Goal: Task Accomplishment & Management: Use online tool/utility

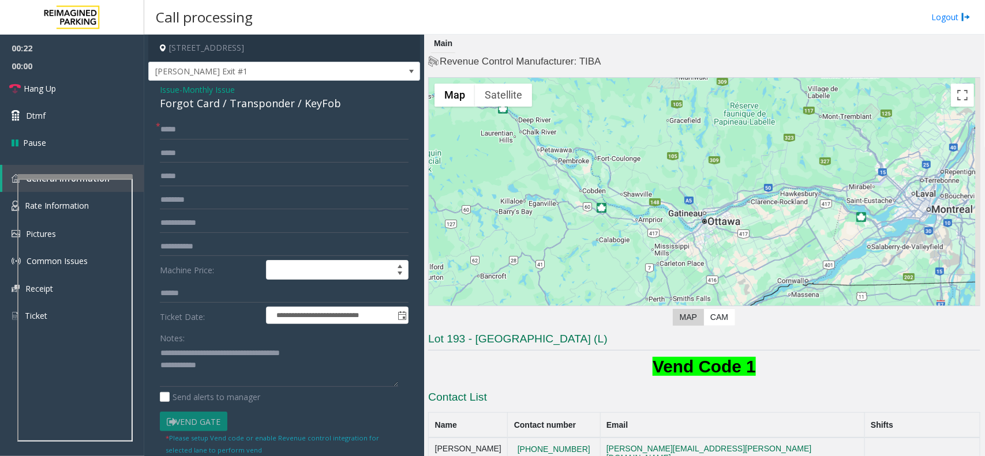
type input "****"
click at [229, 373] on textarea at bounding box center [279, 366] width 238 height 43
type textarea "**********"
click at [61, 88] on link "Hang Up" at bounding box center [72, 88] width 144 height 27
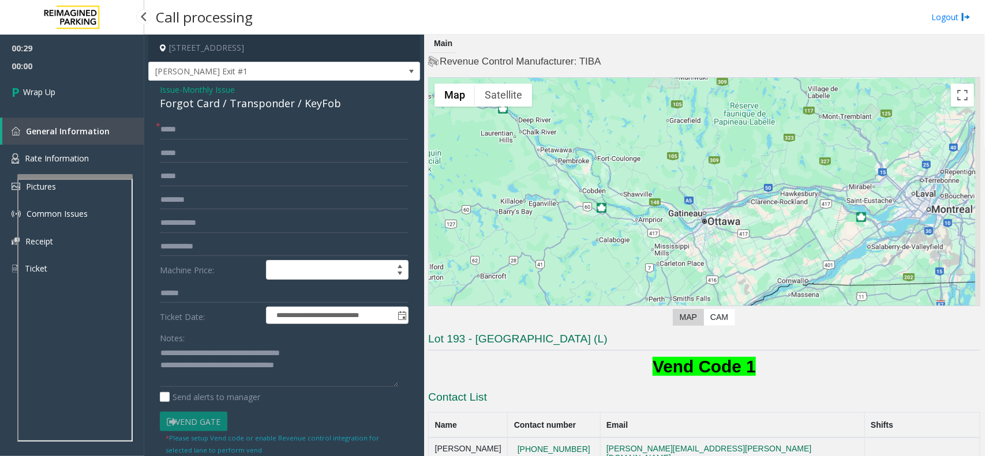
click at [61, 88] on link "Wrap Up" at bounding box center [72, 92] width 144 height 34
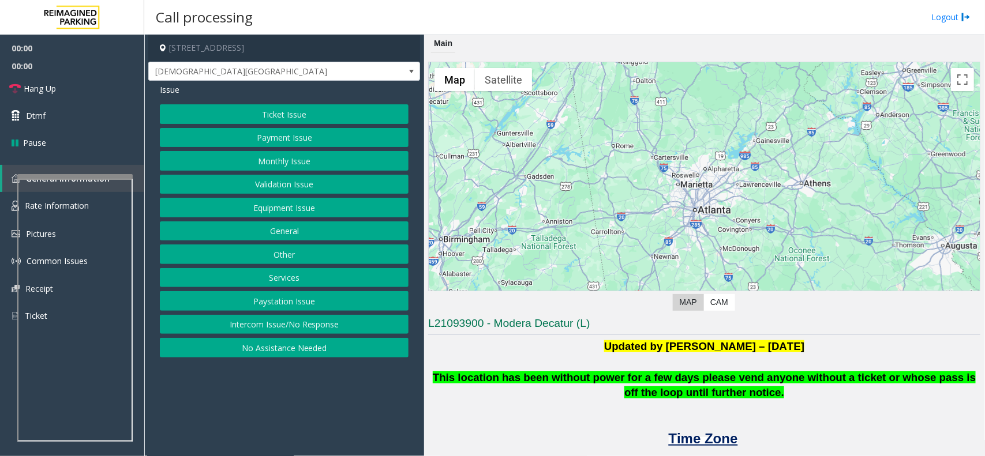
scroll to position [216, 0]
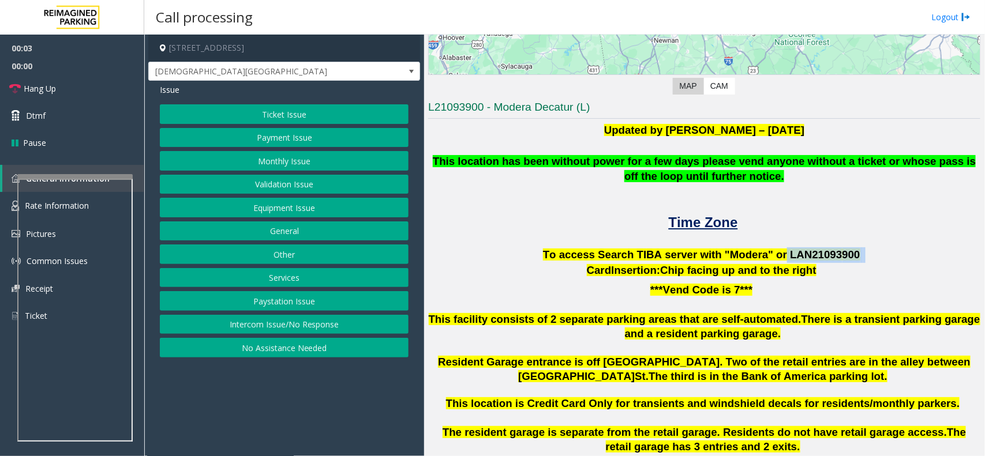
drag, startPoint x: 769, startPoint y: 254, endPoint x: 860, endPoint y: 254, distance: 91.2
click at [860, 254] on p "To access Search TIBA server with "Modera" or LAN21093 900" at bounding box center [704, 256] width 552 height 16
drag, startPoint x: 830, startPoint y: 255, endPoint x: 545, endPoint y: 223, distance: 286.3
click at [545, 223] on p "Time Zone" at bounding box center [704, 223] width 552 height 19
click at [290, 318] on button "Intercom Issue/No Response" at bounding box center [284, 325] width 249 height 20
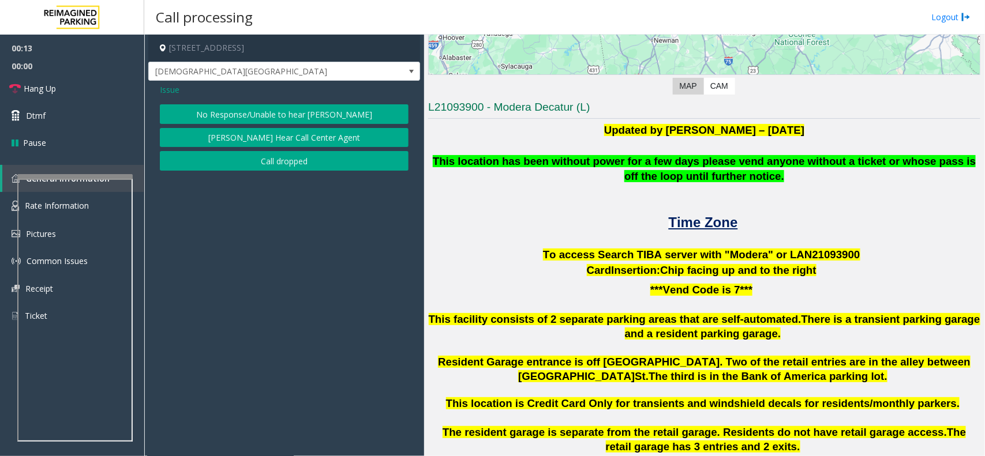
click at [289, 114] on button "No Response/Unable to hear [PERSON_NAME]" at bounding box center [284, 114] width 249 height 20
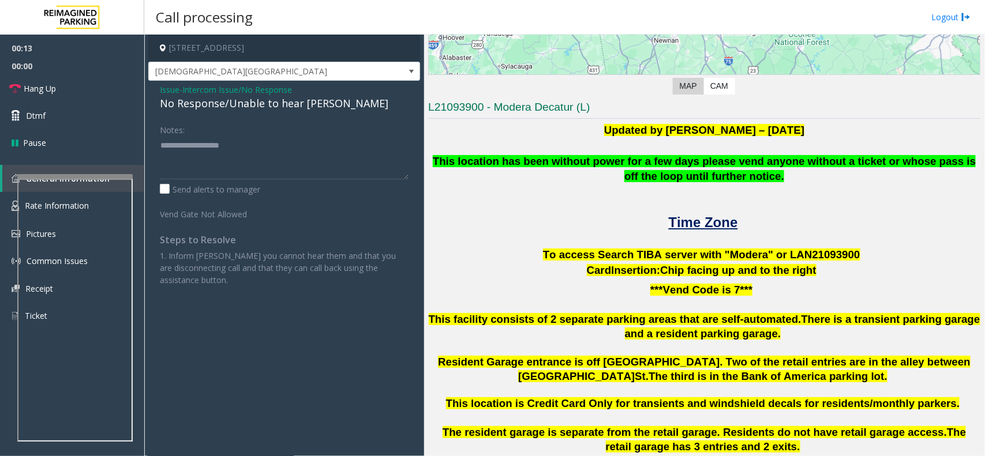
click at [291, 102] on div "No Response/Unable to hear [PERSON_NAME]" at bounding box center [284, 104] width 249 height 16
click at [332, 146] on textarea at bounding box center [284, 157] width 249 height 43
type textarea "**********"
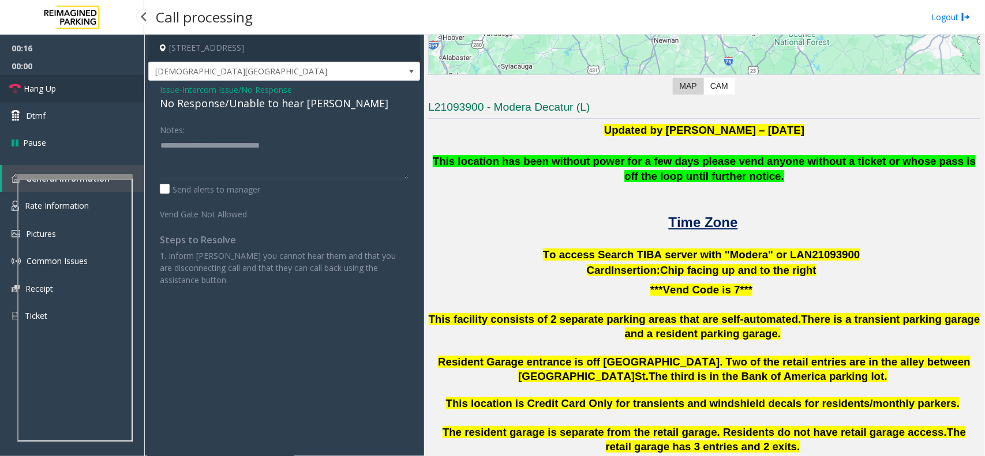
click at [104, 85] on link "Hang Up" at bounding box center [72, 88] width 144 height 27
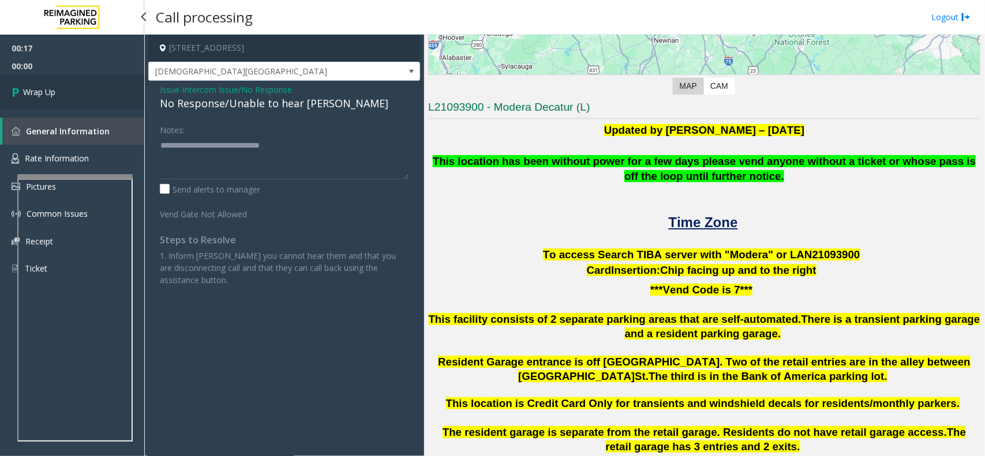
click at [104, 85] on link "Wrap Up" at bounding box center [72, 92] width 144 height 34
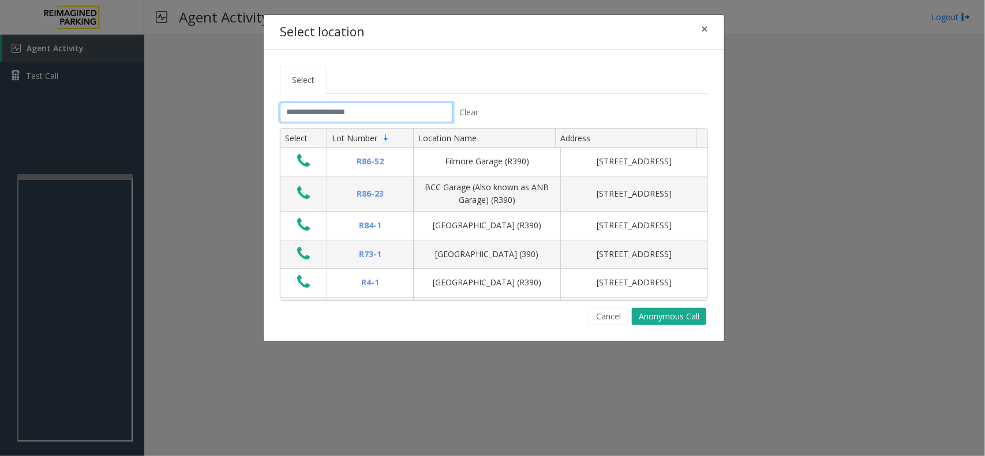
click at [354, 108] on input "text" at bounding box center [366, 113] width 173 height 20
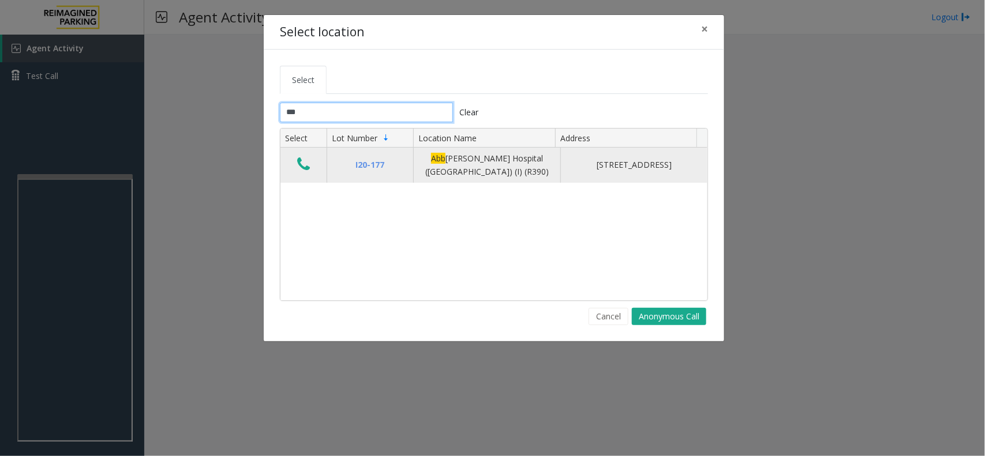
type input "***"
click at [298, 169] on icon "Data table" at bounding box center [303, 164] width 13 height 16
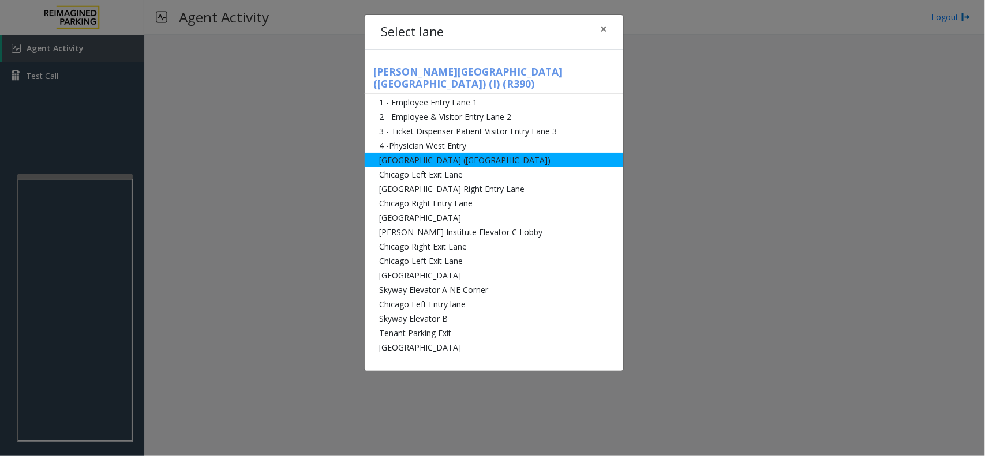
click at [398, 153] on li "[GEOGRAPHIC_DATA] ([GEOGRAPHIC_DATA])" at bounding box center [494, 160] width 259 height 14
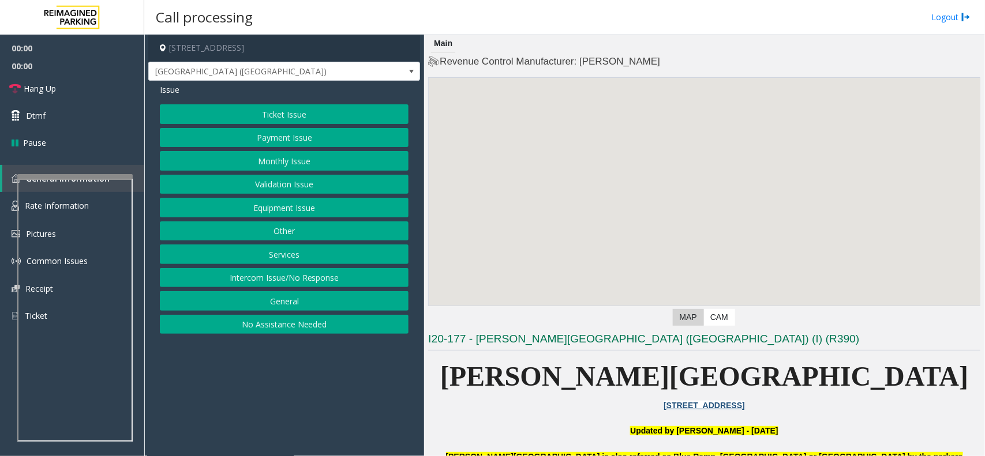
click at [353, 166] on button "Monthly Issue" at bounding box center [284, 161] width 249 height 20
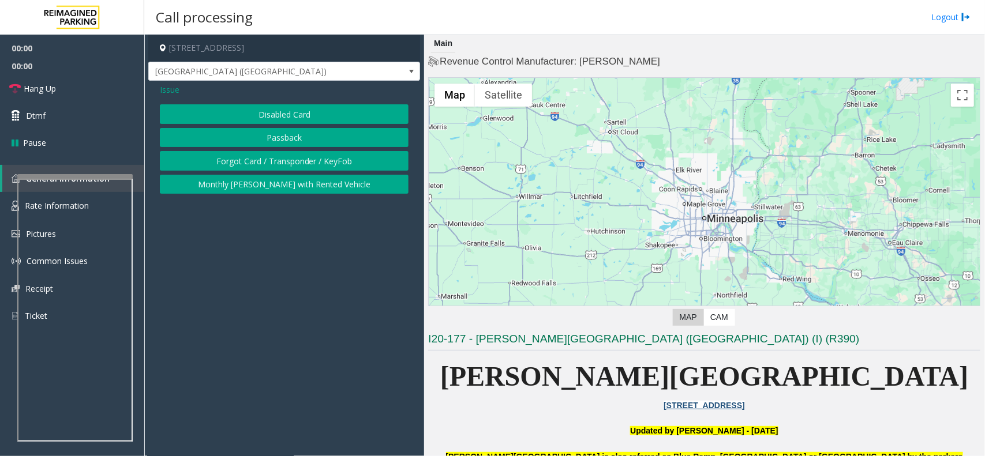
click at [340, 117] on button "Disabled Card" at bounding box center [284, 114] width 249 height 20
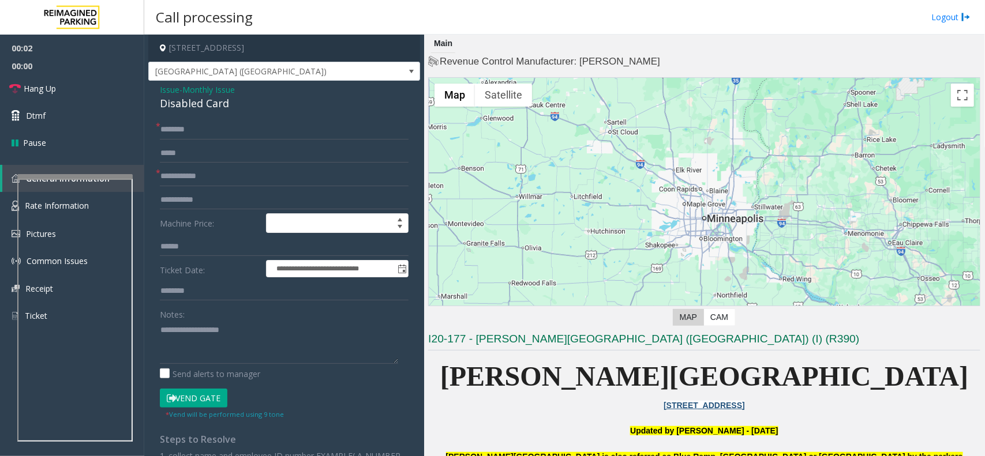
click at [208, 141] on form "**********" at bounding box center [284, 270] width 249 height 300
click at [212, 134] on input "text" at bounding box center [284, 130] width 249 height 20
type input "**"
click at [227, 329] on textarea at bounding box center [279, 342] width 238 height 43
click at [215, 179] on input "text" at bounding box center [284, 177] width 249 height 20
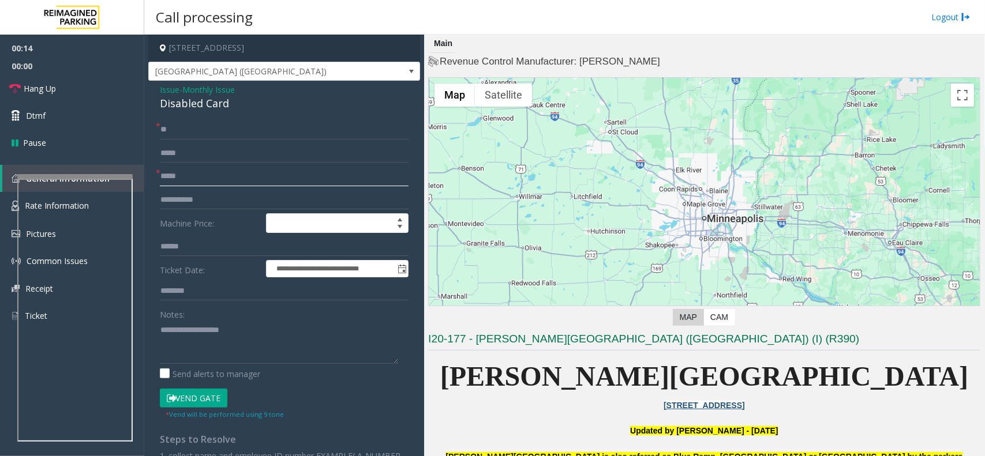
type input "*****"
click at [229, 335] on textarea at bounding box center [279, 342] width 238 height 43
click at [192, 110] on div "Disabled Card" at bounding box center [284, 104] width 249 height 16
click at [194, 99] on div "Disabled Card" at bounding box center [284, 104] width 249 height 16
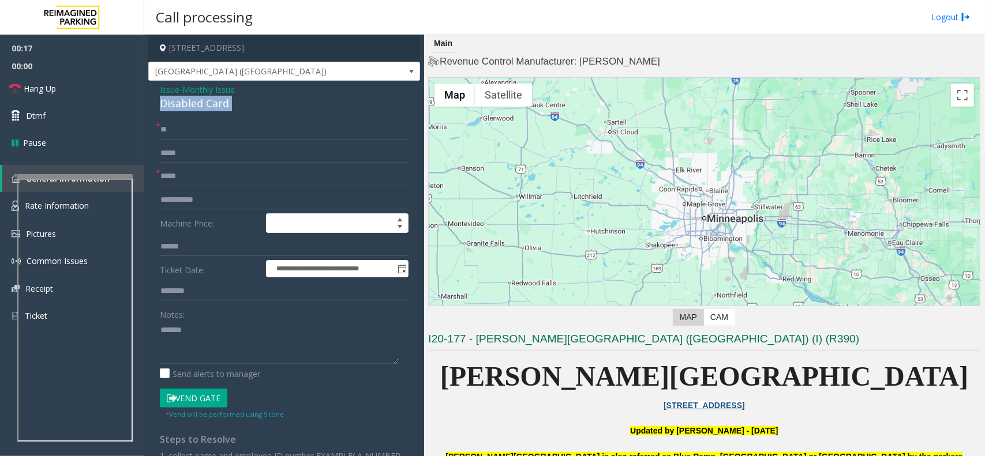
click at [194, 99] on div "Disabled Card" at bounding box center [284, 104] width 249 height 16
copy div "Disabled Card"
click at [218, 327] on textarea at bounding box center [279, 342] width 238 height 43
paste textarea "**********"
click at [211, 401] on button "Vend Gate" at bounding box center [194, 399] width 68 height 20
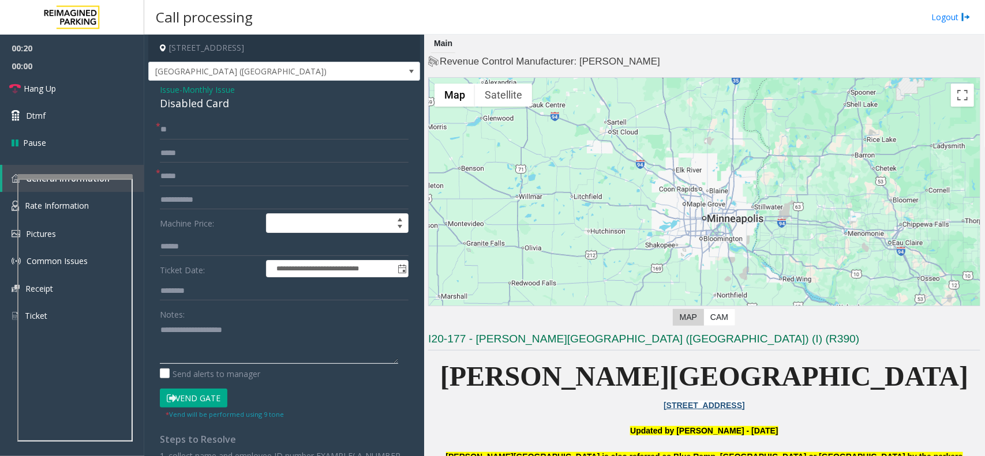
click at [224, 360] on textarea at bounding box center [279, 342] width 238 height 43
type textarea "**********"
click at [104, 85] on link "Hang Up" at bounding box center [72, 88] width 144 height 27
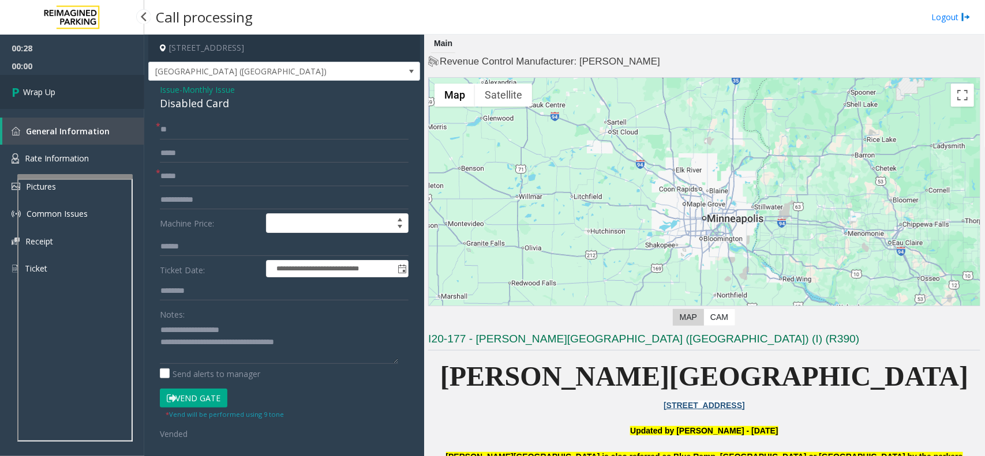
click at [104, 85] on link "Wrap Up" at bounding box center [72, 92] width 144 height 34
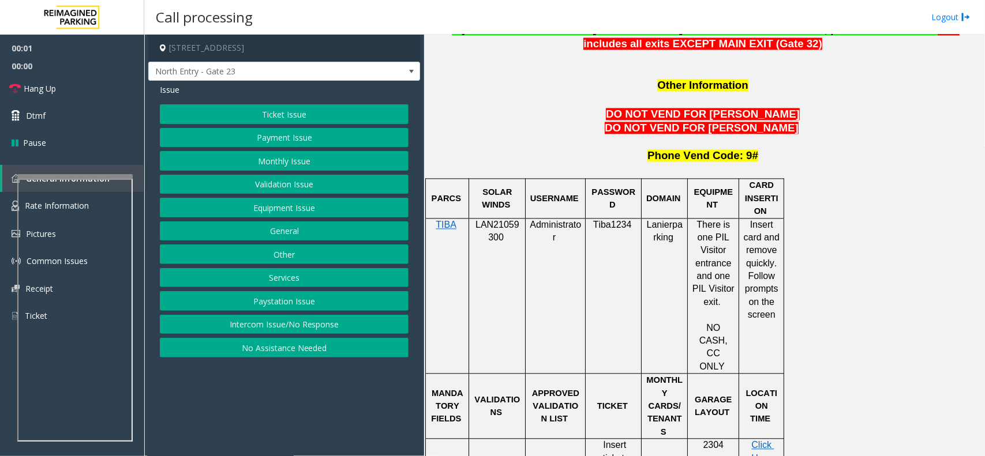
scroll to position [1010, 0]
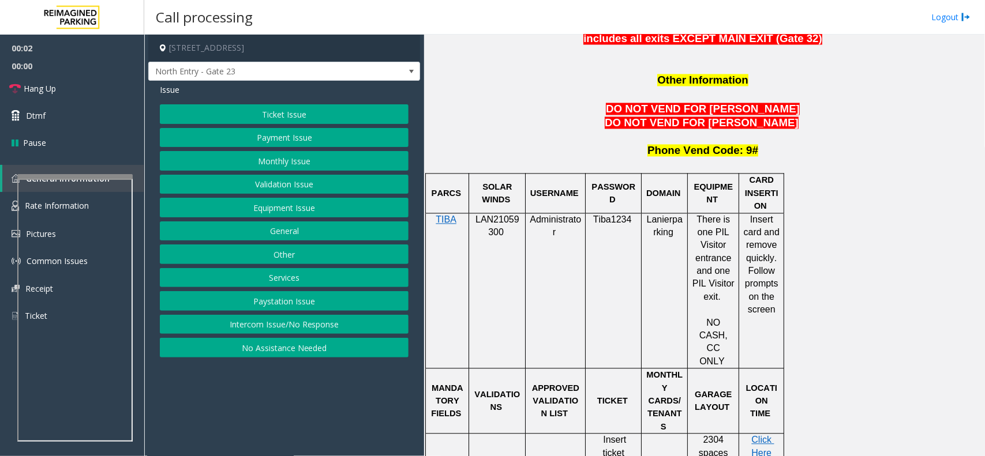
click at [509, 215] on span "LAN21059300" at bounding box center [498, 226] width 44 height 23
copy p "LAN21059300"
click at [254, 159] on button "Monthly Issue" at bounding box center [284, 161] width 249 height 20
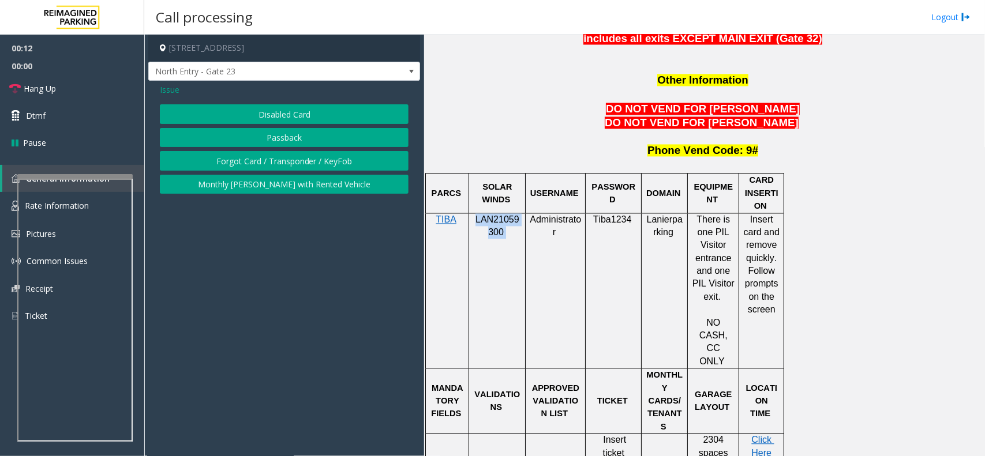
click at [275, 117] on button "Disabled Card" at bounding box center [284, 114] width 249 height 20
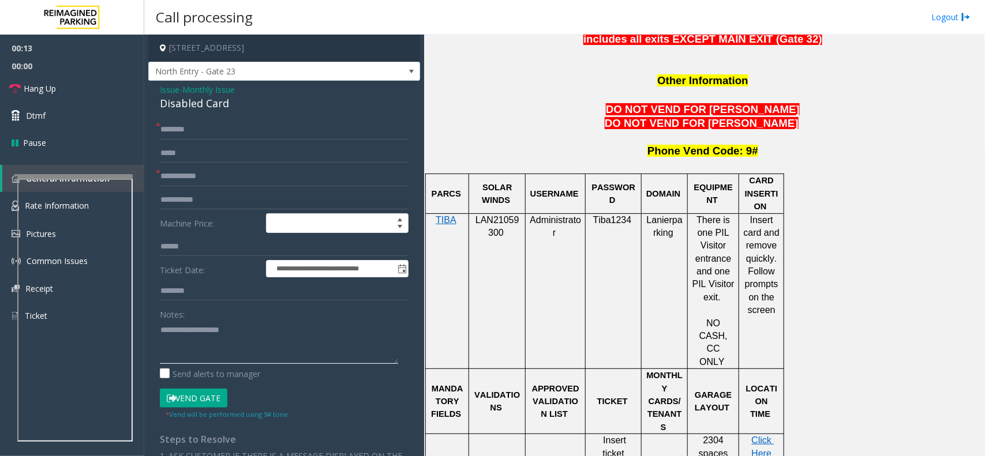
click at [221, 328] on textarea at bounding box center [279, 342] width 238 height 43
click at [205, 106] on div "Disabled Card" at bounding box center [284, 104] width 249 height 16
copy div "Disabled Card"
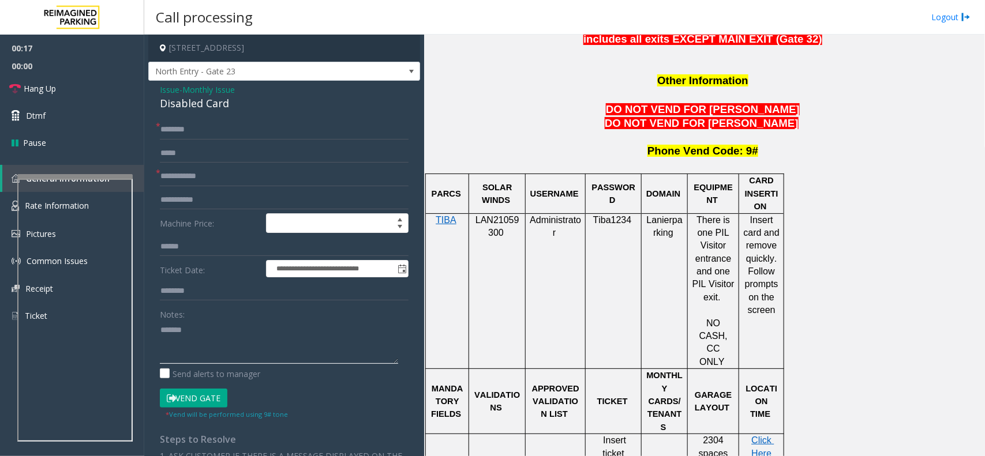
click at [229, 355] on textarea at bounding box center [279, 342] width 238 height 43
paste textarea "**********"
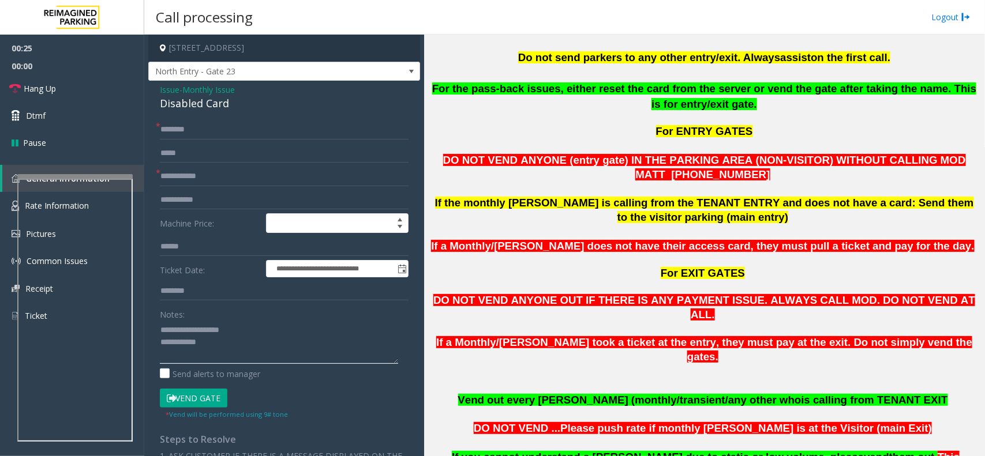
scroll to position [866, 0]
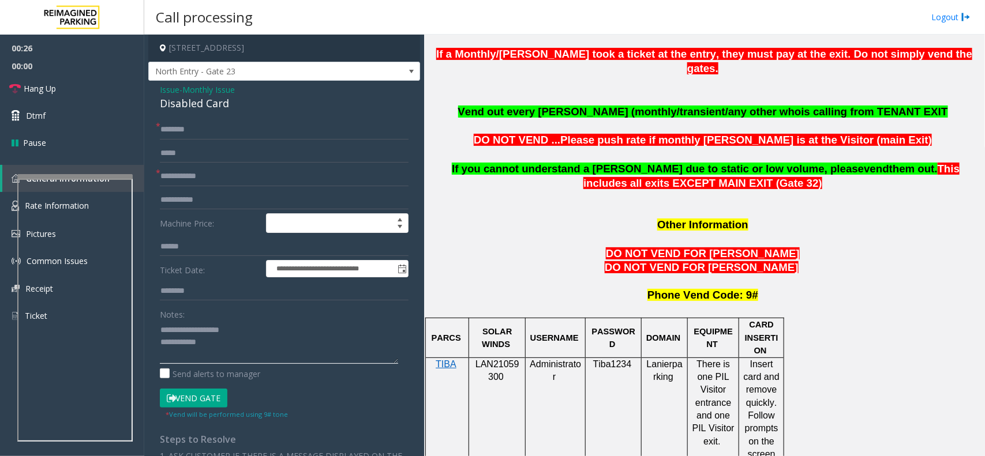
type textarea "**********"
click at [215, 162] on input "text" at bounding box center [284, 154] width 249 height 20
click at [206, 173] on input "text" at bounding box center [284, 177] width 249 height 20
type input "**"
click at [241, 338] on textarea at bounding box center [279, 342] width 238 height 43
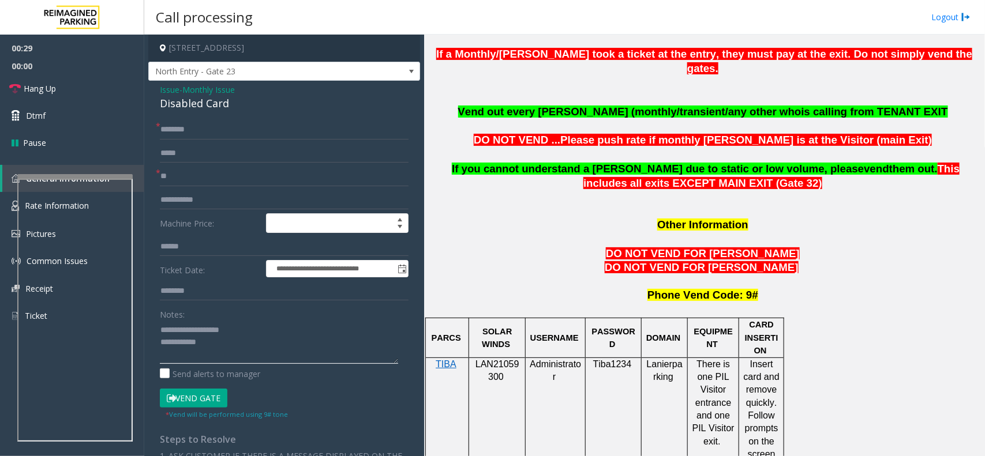
scroll to position [577, 0]
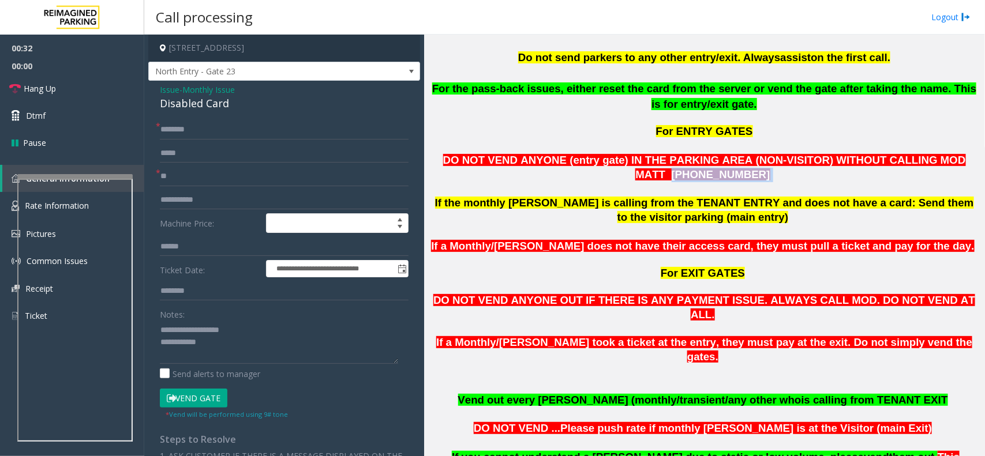
copy p "404-901-1316"
drag, startPoint x: 919, startPoint y: 140, endPoint x: 939, endPoint y: 155, distance: 24.4
click at [939, 155] on p "DO NOT VEND ANYONE (entry gate) IN THE PARKING AREA (NON-VISITOR) WITHOUT CALLI…" at bounding box center [704, 168] width 552 height 29
click at [215, 341] on textarea at bounding box center [279, 342] width 238 height 43
copy p "MATT 404-901-1316"
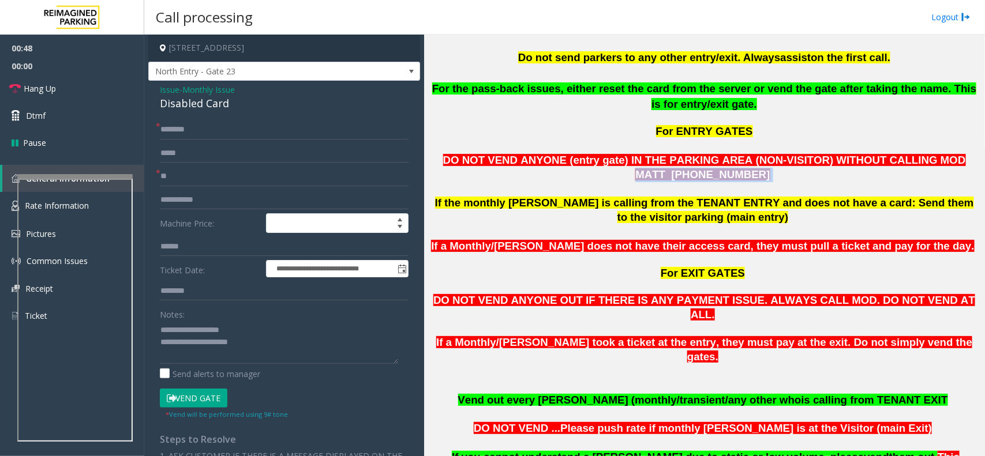
drag, startPoint x: 892, startPoint y: 146, endPoint x: 929, endPoint y: 164, distance: 41.3
click at [929, 164] on p "DO NOT VEND ANYONE (entry gate) IN THE PARKING AREA (NON-VISITOR) WITHOUT CALLI…" at bounding box center [704, 168] width 552 height 29
click at [341, 339] on textarea at bounding box center [279, 342] width 238 height 43
paste textarea "**********"
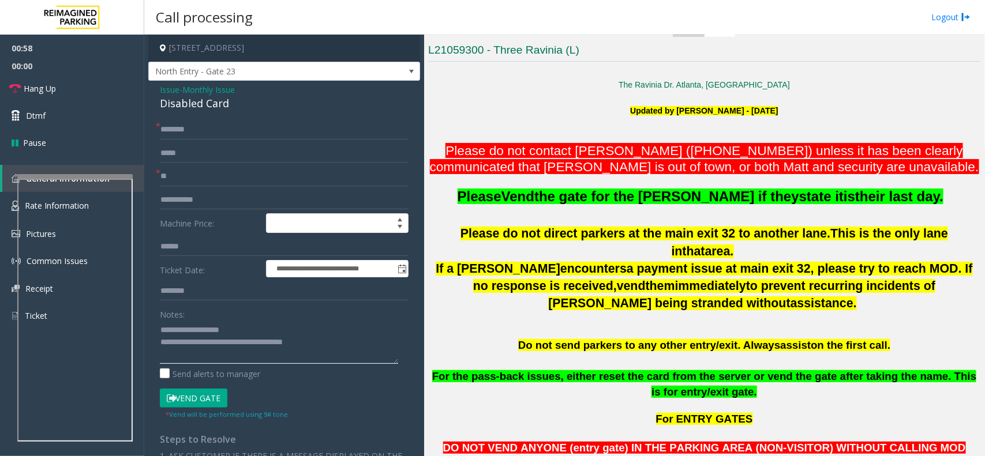
scroll to position [289, 0]
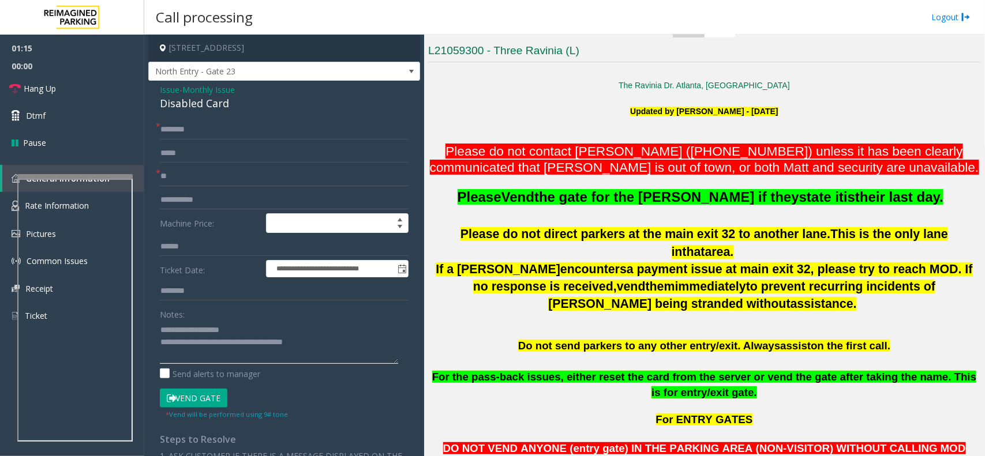
type textarea "**********"
click at [335, 347] on textarea at bounding box center [279, 342] width 238 height 43
click at [199, 136] on input "text" at bounding box center [284, 130] width 249 height 20
type input "**"
click at [331, 345] on textarea at bounding box center [279, 342] width 238 height 43
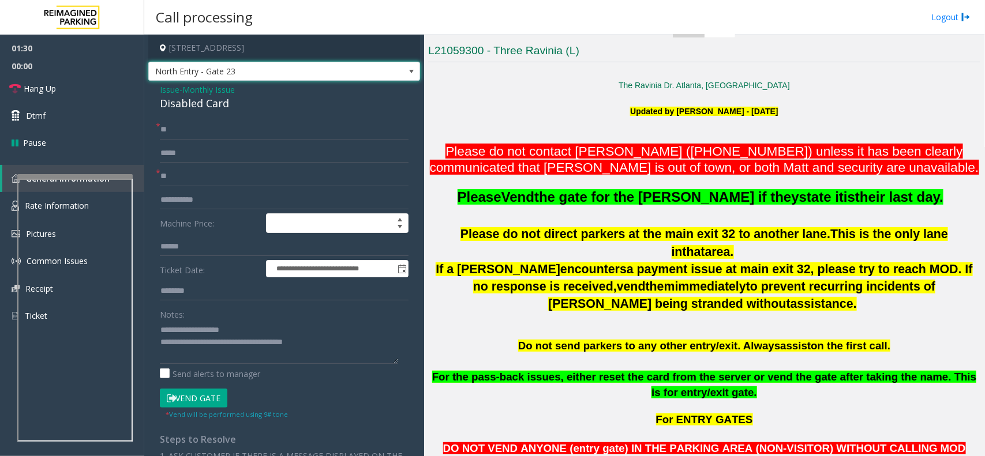
click at [407, 75] on span at bounding box center [411, 71] width 9 height 9
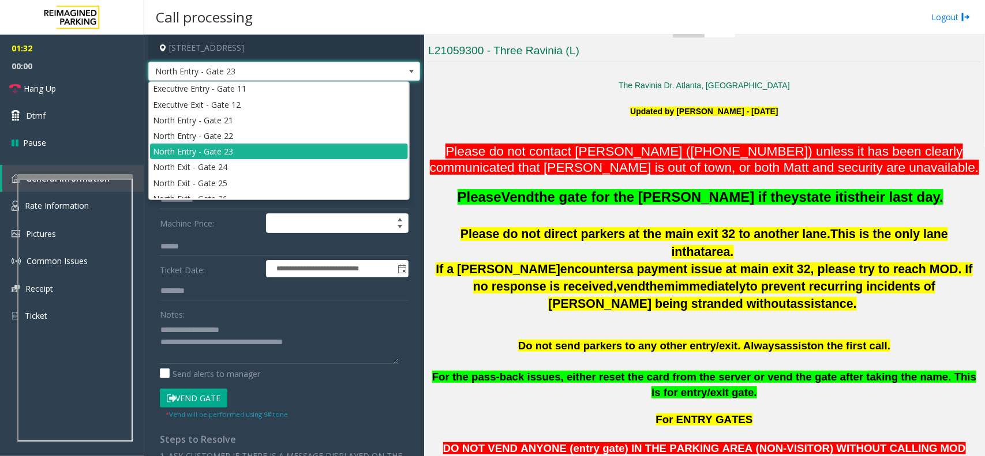
scroll to position [143, 0]
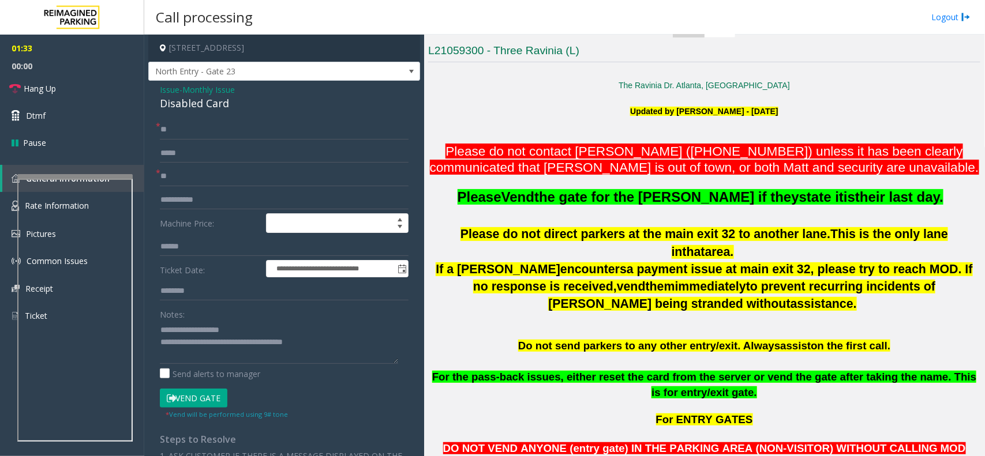
click at [445, 133] on p at bounding box center [704, 131] width 552 height 26
click at [339, 341] on textarea at bounding box center [279, 342] width 238 height 43
click at [54, 84] on span "Hang Up" at bounding box center [40, 89] width 32 height 12
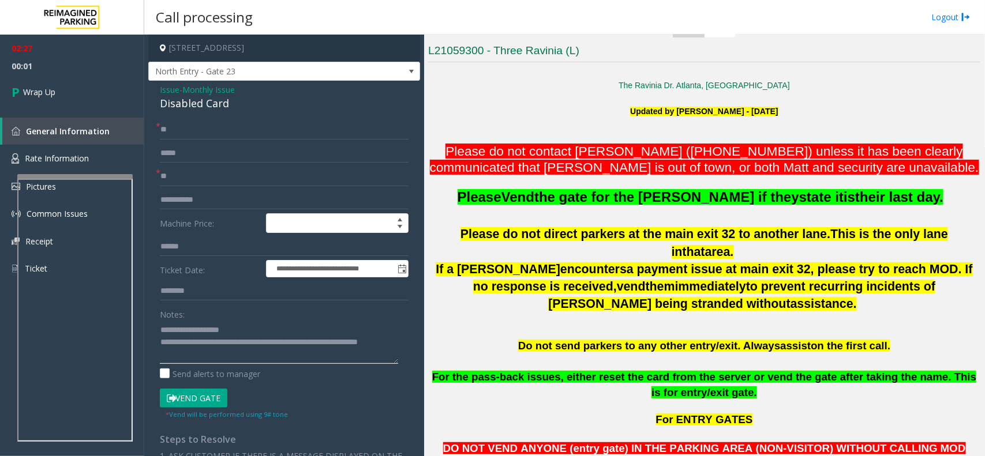
click at [193, 355] on textarea at bounding box center [279, 342] width 238 height 43
type textarea "**********"
click at [99, 87] on link "Wrap Up" at bounding box center [72, 92] width 144 height 34
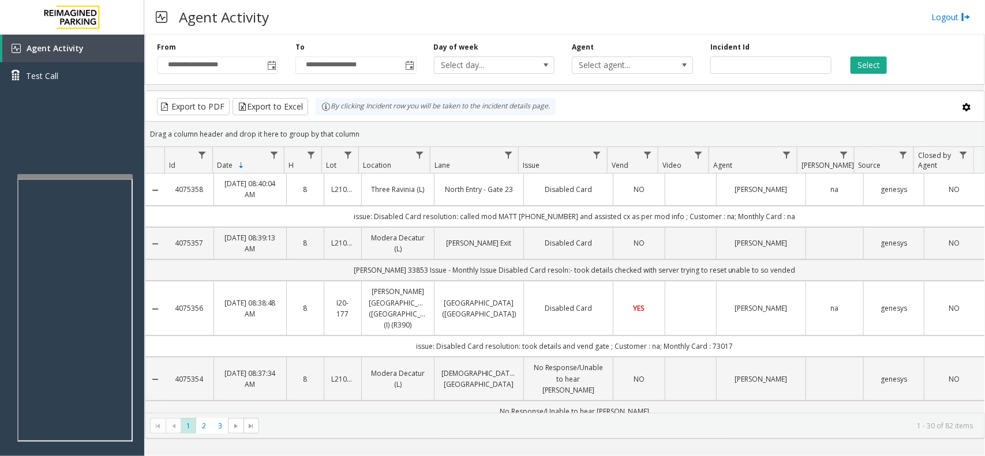
click at [671, 185] on td "Data table" at bounding box center [690, 190] width 51 height 32
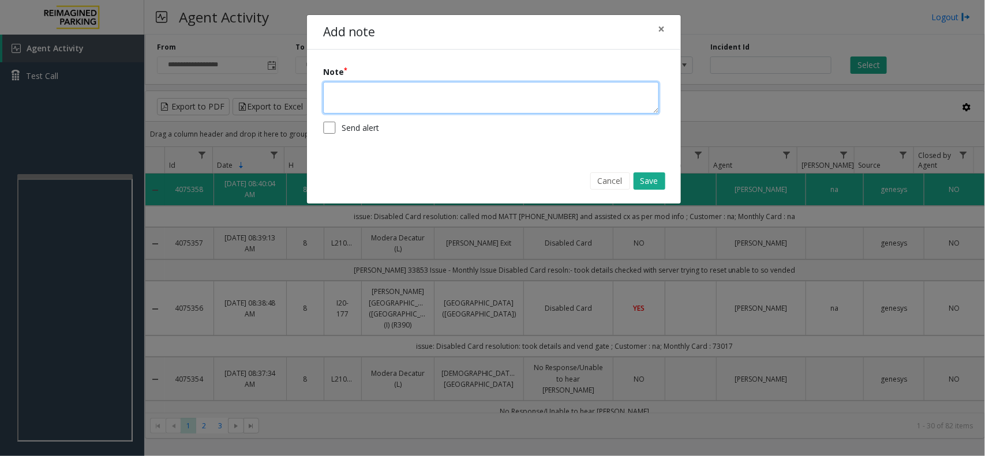
click at [416, 88] on textarea at bounding box center [491, 98] width 336 height 32
type textarea "**********"
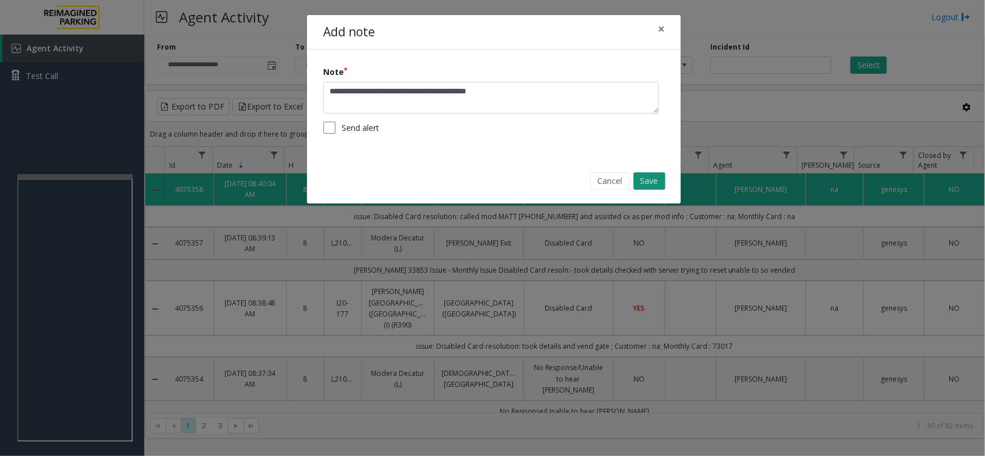
click at [641, 174] on button "Save" at bounding box center [650, 181] width 32 height 17
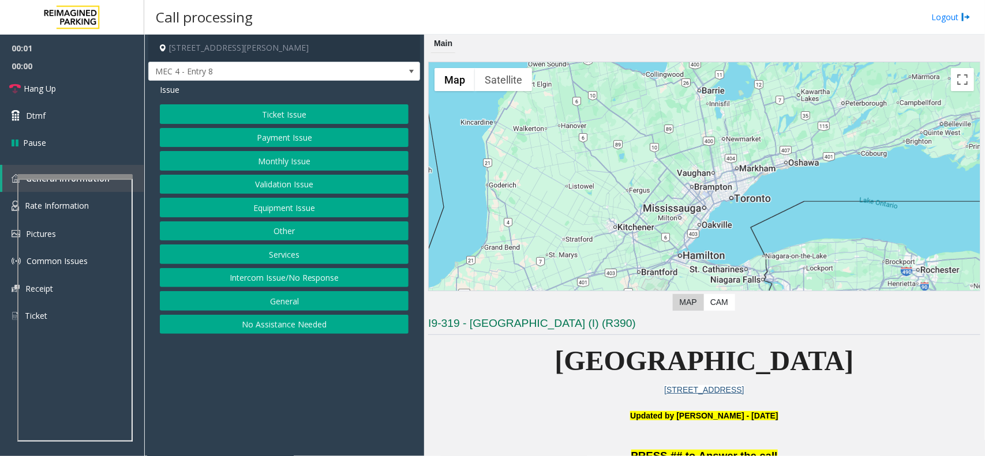
scroll to position [289, 0]
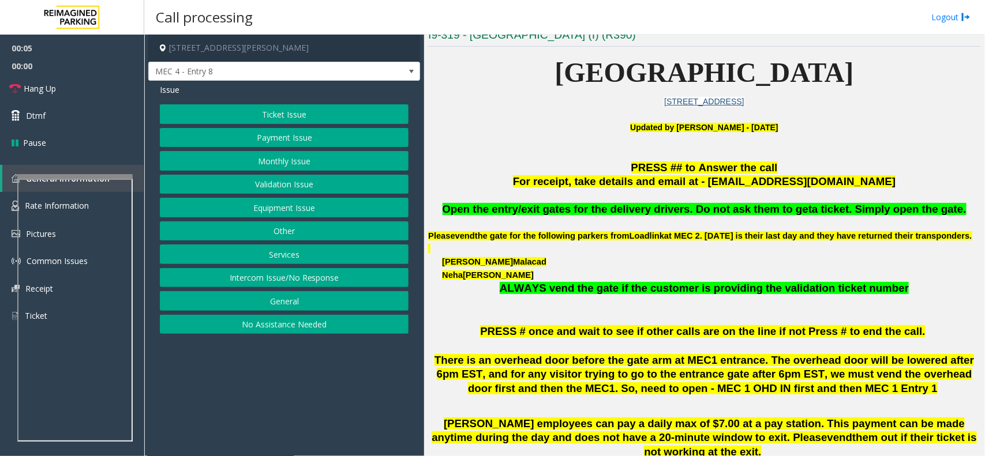
click at [321, 155] on button "Monthly Issue" at bounding box center [284, 161] width 249 height 20
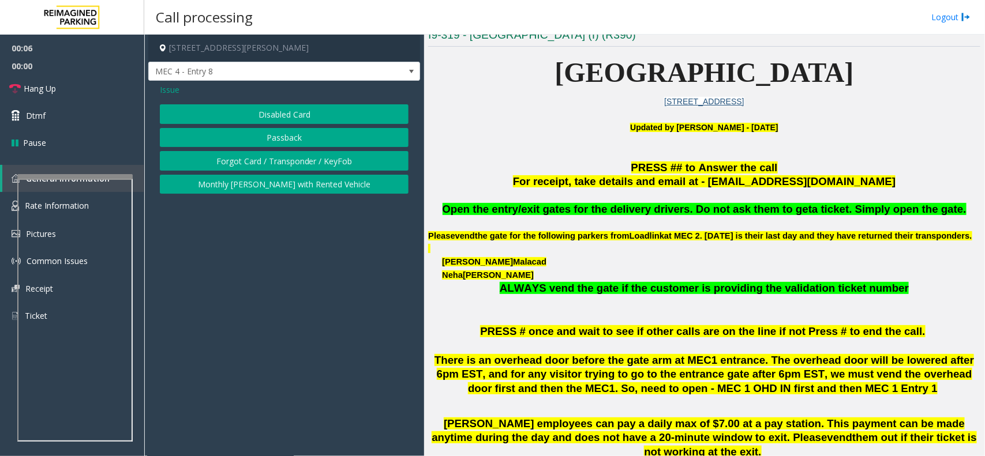
click at [296, 151] on button "Forgot Card / Transponder / KeyFob" at bounding box center [284, 161] width 249 height 20
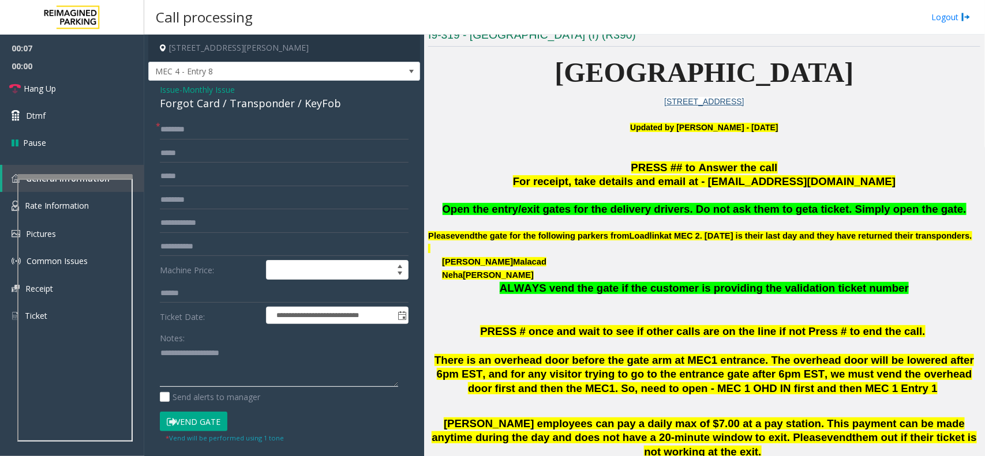
click at [221, 355] on textarea at bounding box center [279, 366] width 238 height 43
type textarea "******"
click at [200, 119] on div "**********" at bounding box center [284, 349] width 272 height 537
click at [197, 131] on input "text" at bounding box center [284, 130] width 249 height 20
type input "**"
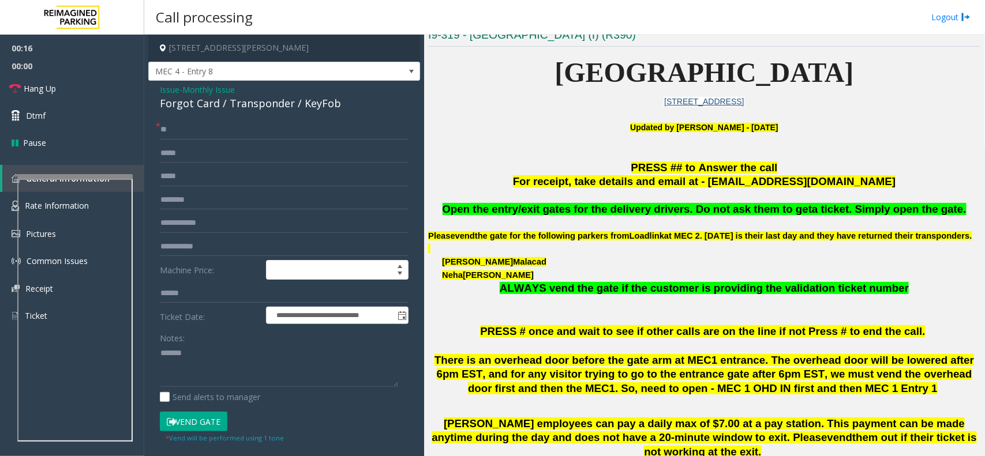
click at [269, 101] on div "Forgot Card / Transponder / KeyFob" at bounding box center [284, 104] width 249 height 16
copy div "Transponder"
click at [238, 340] on div "Notes:" at bounding box center [284, 357] width 249 height 59
click at [238, 358] on textarea at bounding box center [279, 366] width 238 height 43
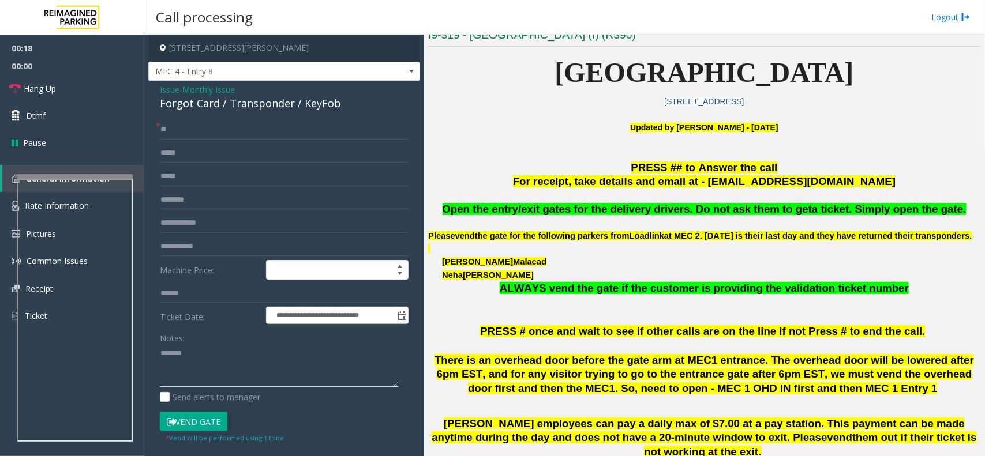
paste textarea "**********"
drag, startPoint x: 98, startPoint y: 88, endPoint x: 98, endPoint y: 97, distance: 8.7
click at [98, 88] on link "Hang Up" at bounding box center [72, 88] width 144 height 27
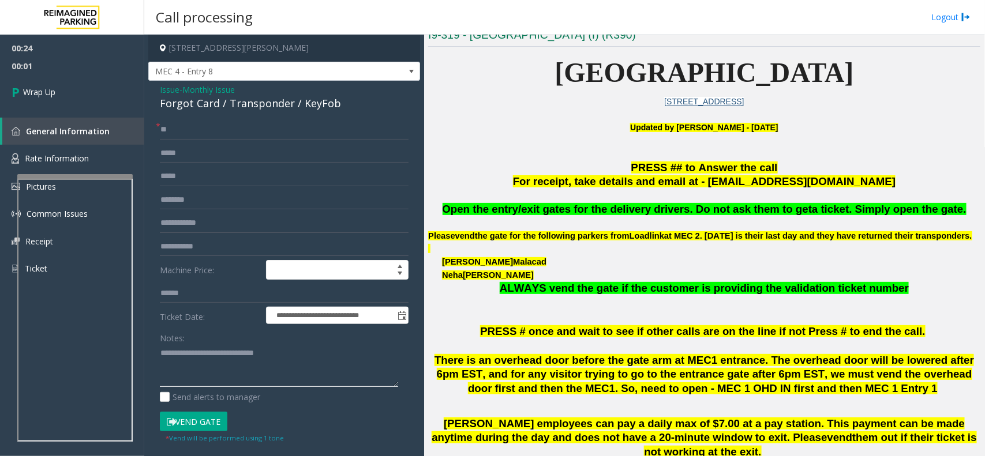
click at [174, 370] on textarea at bounding box center [279, 366] width 238 height 43
type textarea "**********"
click at [45, 86] on span "Wrap Up" at bounding box center [39, 92] width 32 height 12
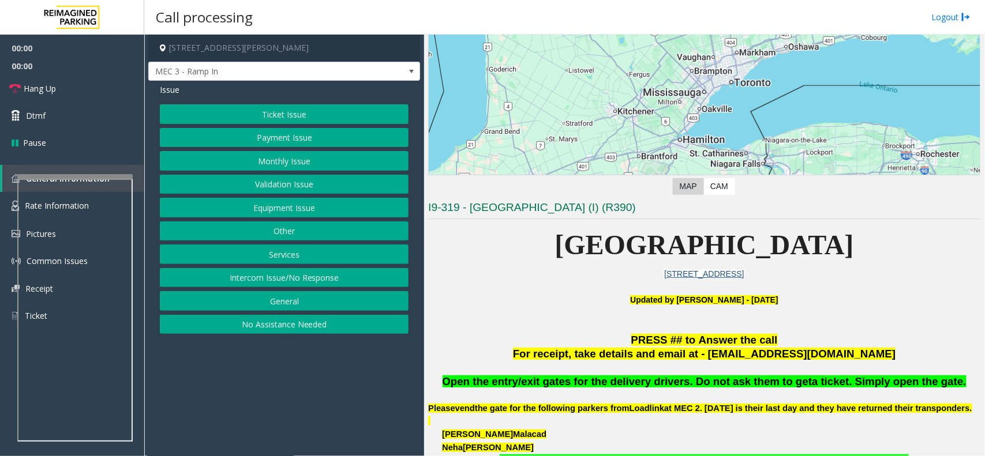
scroll to position [433, 0]
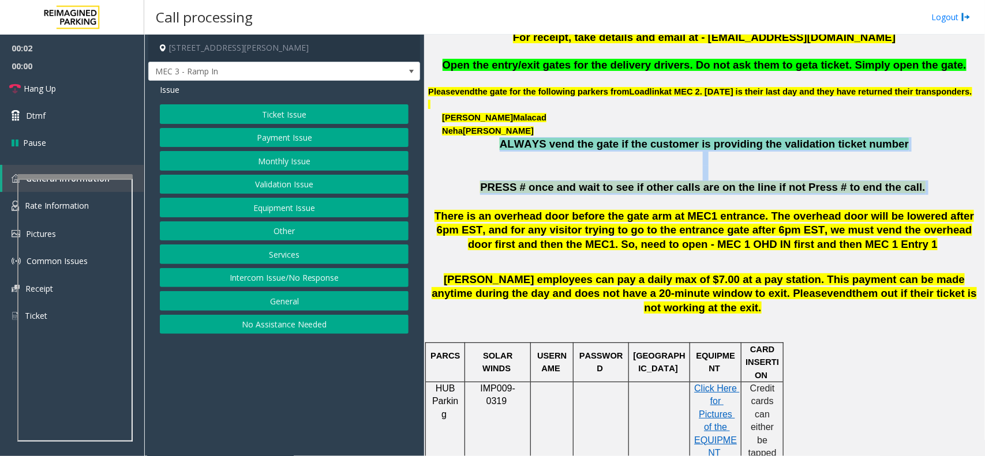
drag, startPoint x: 519, startPoint y: 156, endPoint x: 939, endPoint y: 198, distance: 422.2
click at [873, 193] on span "PRESS # once and wait to see if other calls are on the line if not Press # to e…" at bounding box center [702, 187] width 445 height 12
click at [916, 195] on p "PRESS # once and wait to see if other calls are on the line if not Press # to e…" at bounding box center [704, 188] width 552 height 14
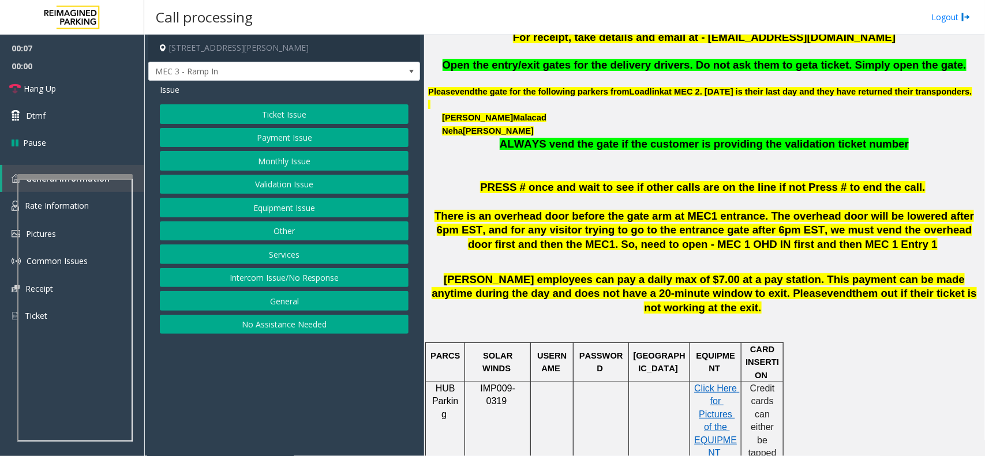
click at [266, 162] on button "Monthly Issue" at bounding box center [284, 161] width 249 height 20
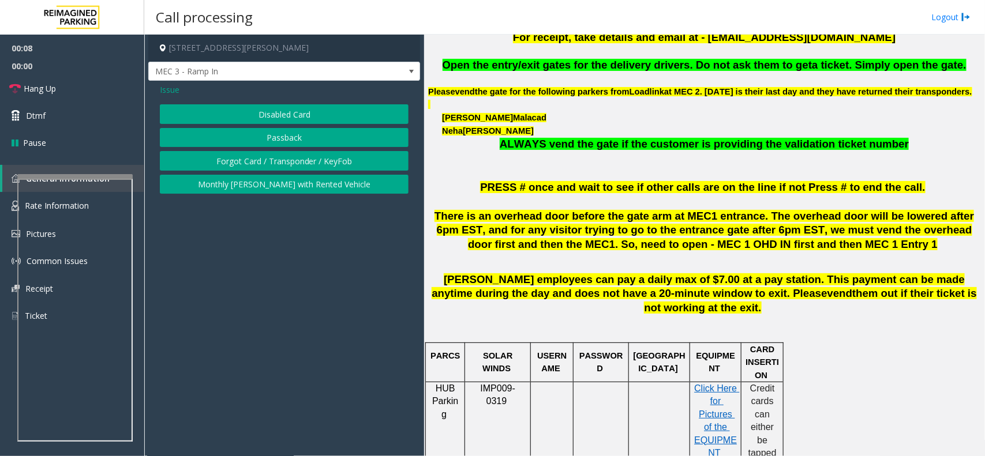
click at [266, 162] on button "Forgot Card / Transponder / KeyFob" at bounding box center [284, 161] width 249 height 20
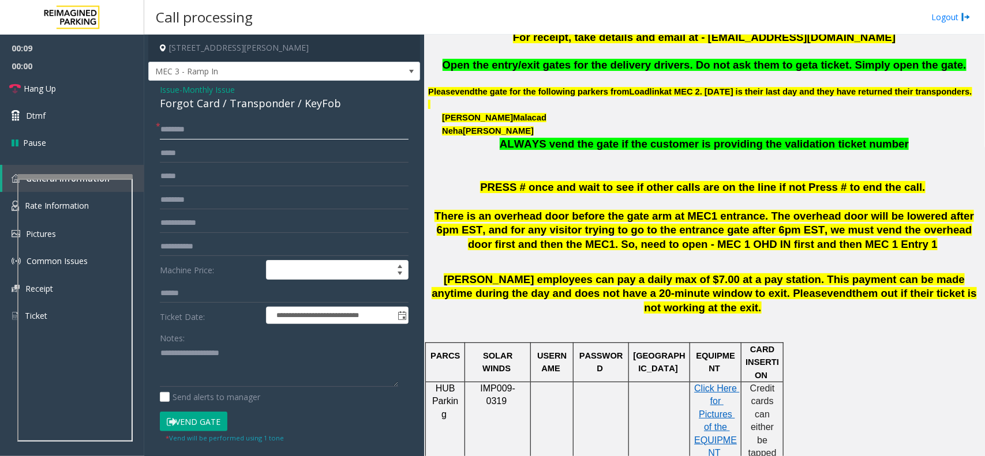
click at [194, 123] on input "text" at bounding box center [284, 130] width 249 height 20
type input "**"
click at [186, 373] on textarea at bounding box center [279, 366] width 238 height 43
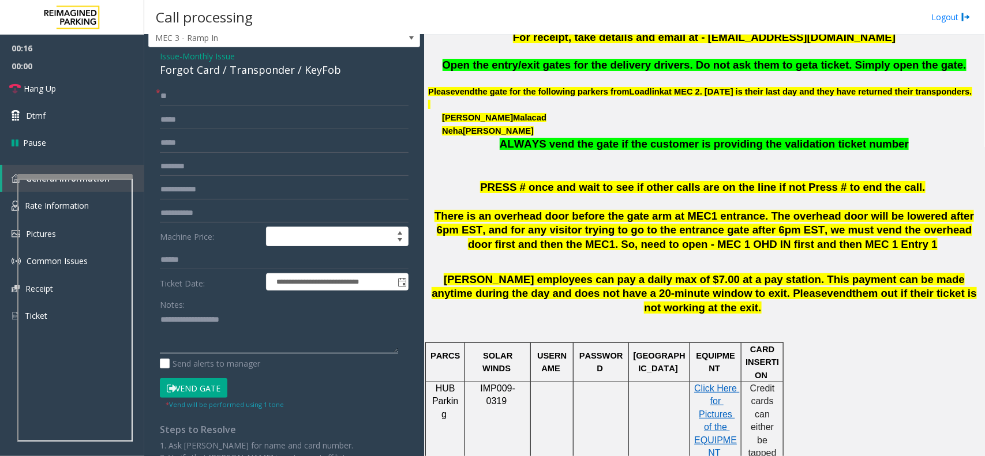
scroll to position [0, 0]
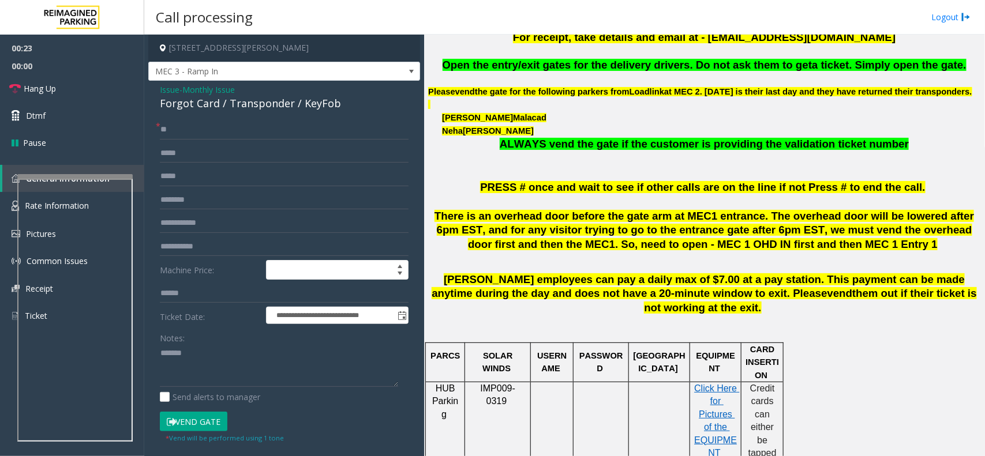
click at [255, 118] on div "**********" at bounding box center [284, 349] width 272 height 537
click at [275, 82] on div "**********" at bounding box center [284, 349] width 272 height 537
click at [268, 101] on div "Forgot Card / Transponder / KeyFob" at bounding box center [284, 104] width 249 height 16
copy div "Transponder"
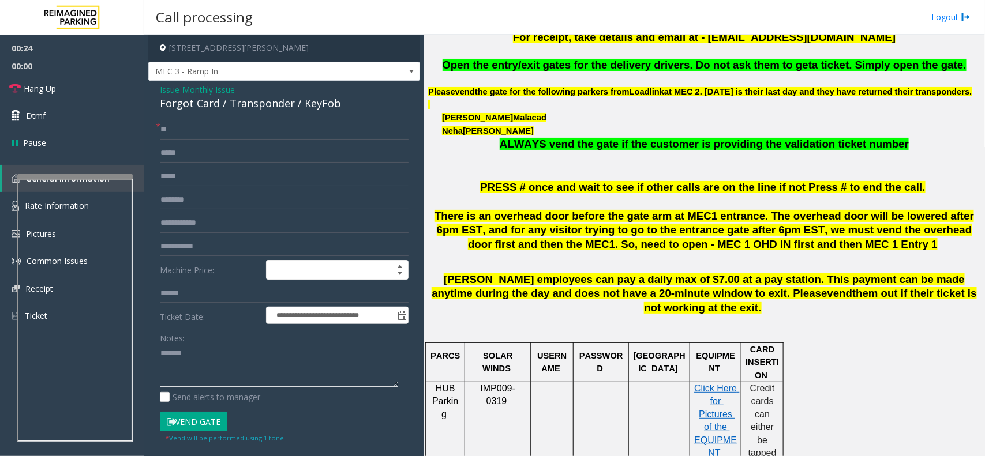
click at [234, 355] on textarea at bounding box center [279, 366] width 238 height 43
paste textarea "**********"
type textarea "**********"
click at [200, 128] on input "**" at bounding box center [284, 130] width 249 height 20
type input "*"
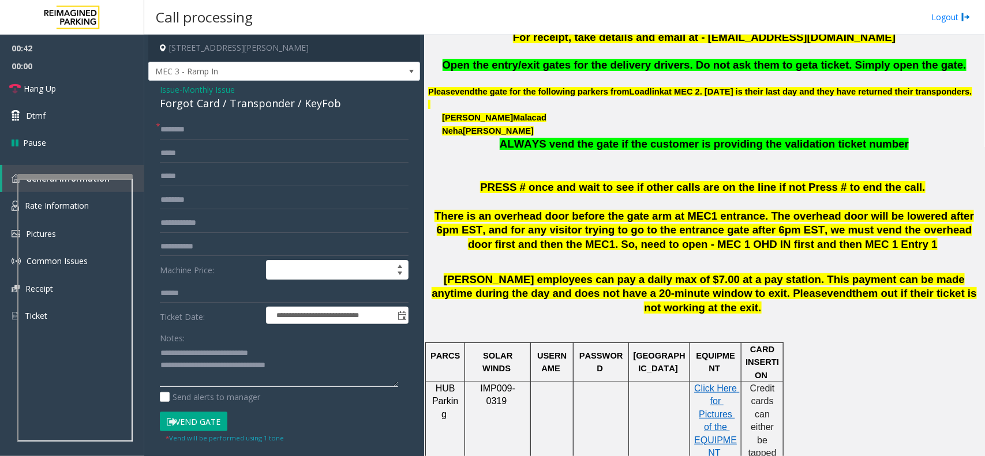
click at [310, 358] on textarea at bounding box center [279, 366] width 238 height 43
click at [305, 369] on textarea at bounding box center [279, 366] width 238 height 43
type textarea "**********"
click at [202, 133] on input "text" at bounding box center [284, 130] width 249 height 20
type input "*****"
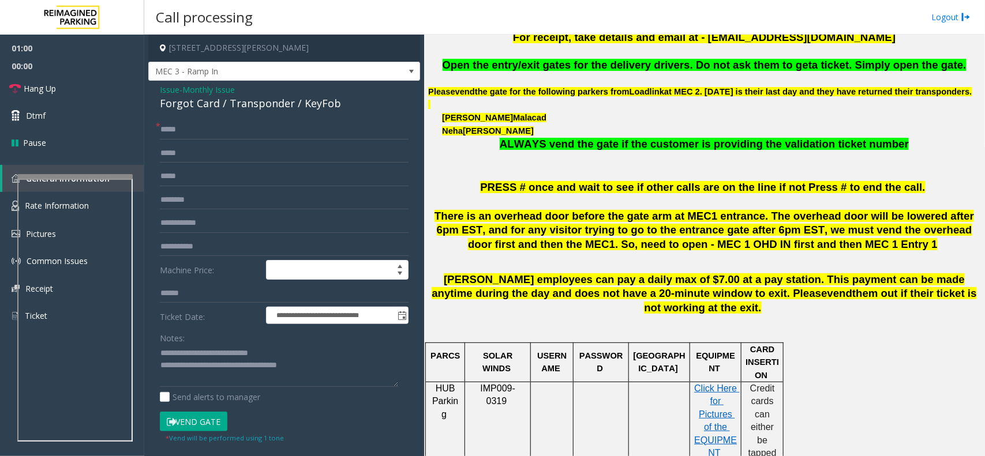
drag, startPoint x: 178, startPoint y: 132, endPoint x: 365, endPoint y: 117, distance: 187.6
click at [365, 117] on div "**********" at bounding box center [284, 349] width 272 height 537
click at [309, 370] on textarea at bounding box center [279, 366] width 238 height 43
click at [191, 423] on button "Vend Gate" at bounding box center [194, 422] width 68 height 20
click at [307, 371] on textarea at bounding box center [279, 366] width 238 height 43
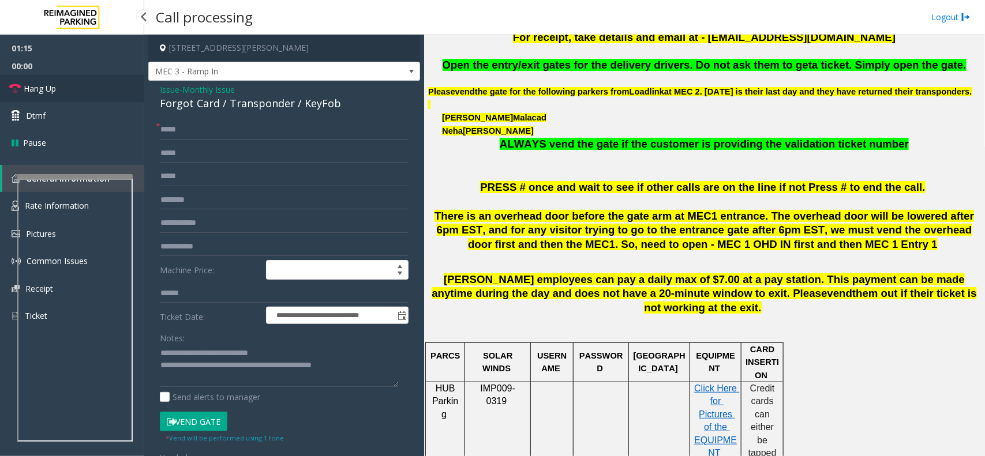
drag, startPoint x: 57, startPoint y: 88, endPoint x: 73, endPoint y: 101, distance: 21.4
click at [57, 88] on link "Hang Up" at bounding box center [72, 88] width 144 height 27
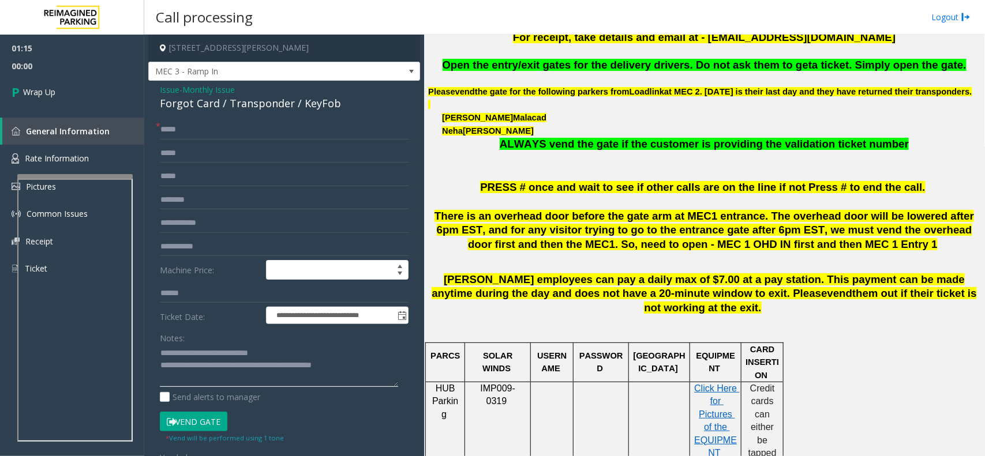
click at [353, 370] on textarea at bounding box center [279, 366] width 238 height 43
type textarea "**********"
click at [66, 78] on link "Wrap Up" at bounding box center [72, 92] width 144 height 34
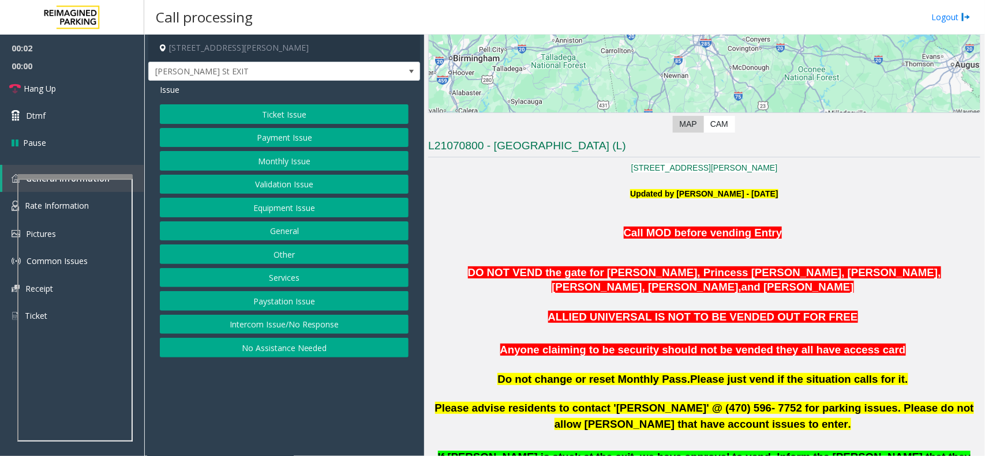
scroll to position [289, 0]
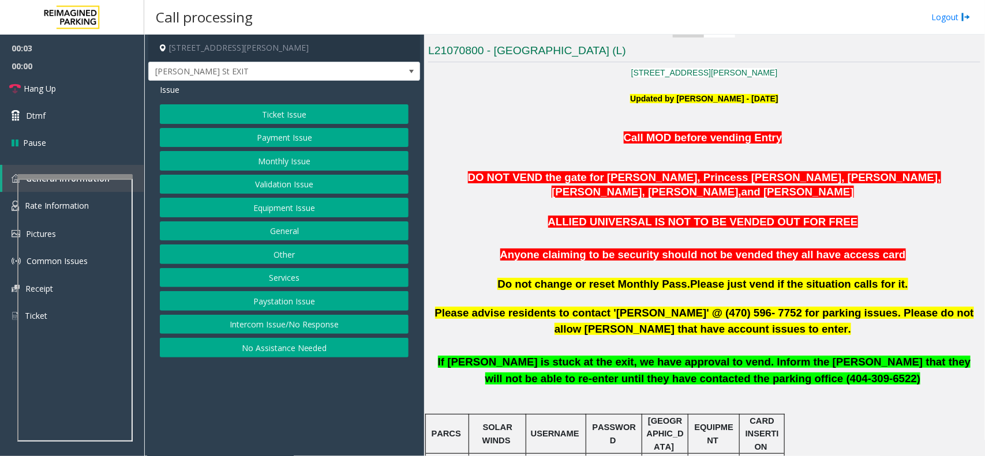
click at [231, 171] on button "Monthly Issue" at bounding box center [284, 161] width 249 height 20
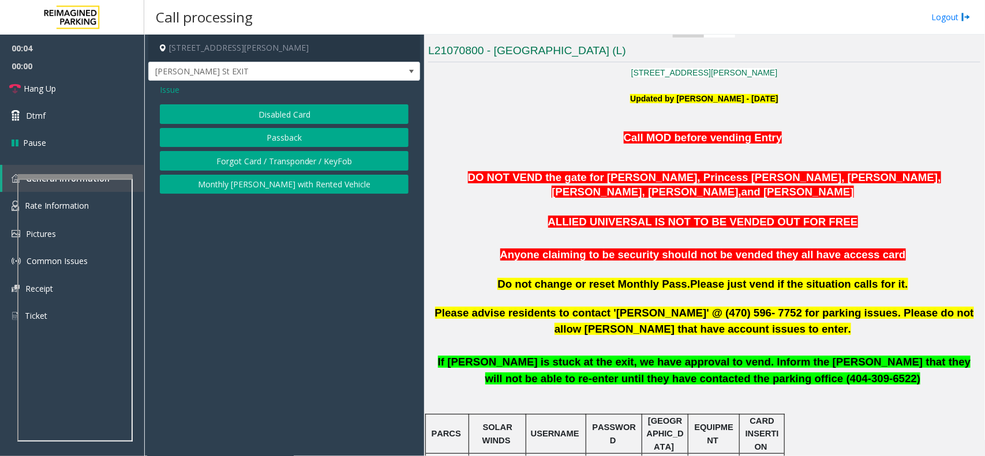
click at [287, 111] on button "Disabled Card" at bounding box center [284, 114] width 249 height 20
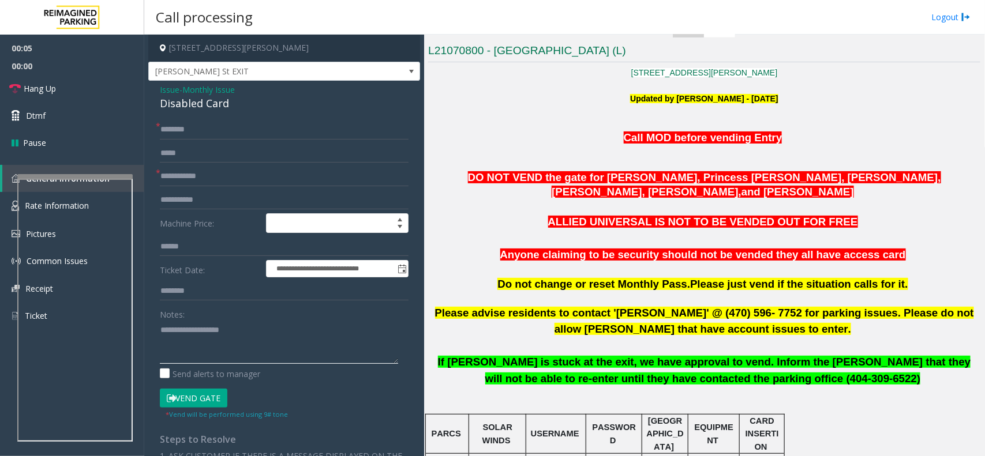
click at [246, 332] on textarea at bounding box center [279, 342] width 238 height 43
click at [207, 111] on div "Disabled Card" at bounding box center [284, 104] width 249 height 16
click at [211, 105] on div "Disabled Card" at bounding box center [284, 104] width 249 height 16
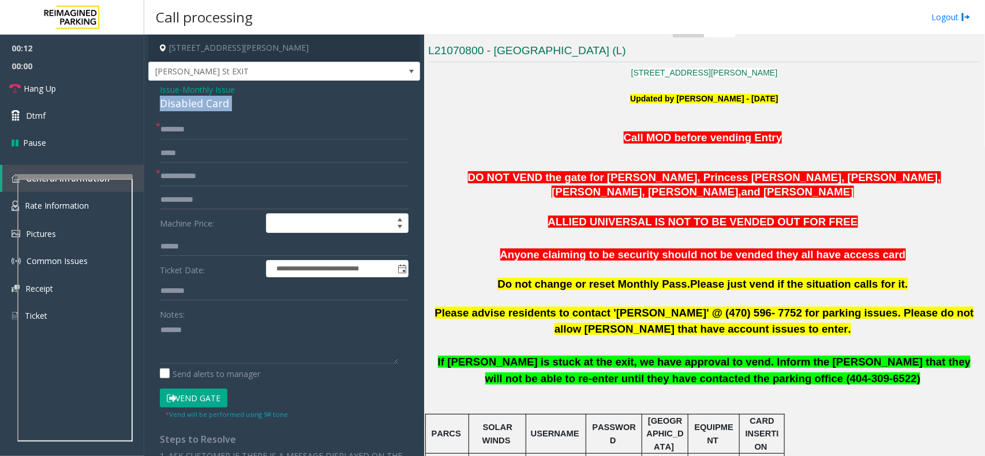
copy div "Disabled Card"
click at [223, 330] on textarea at bounding box center [279, 342] width 238 height 43
paste textarea "**********"
type textarea "**********"
click at [225, 181] on input "text" at bounding box center [284, 177] width 249 height 20
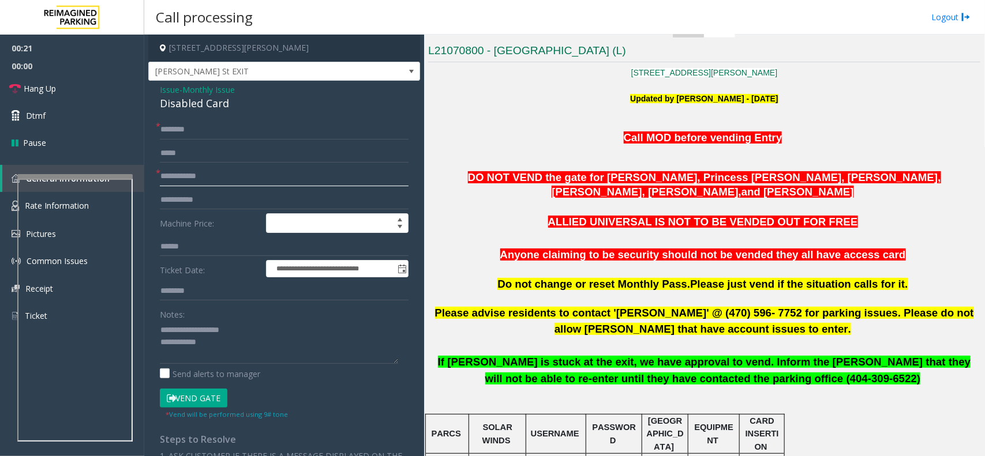
click at [214, 179] on input "text" at bounding box center [284, 177] width 249 height 20
type input "**********"
click at [189, 136] on input "text" at bounding box center [284, 130] width 249 height 20
type input "****"
click at [271, 358] on textarea at bounding box center [279, 342] width 238 height 43
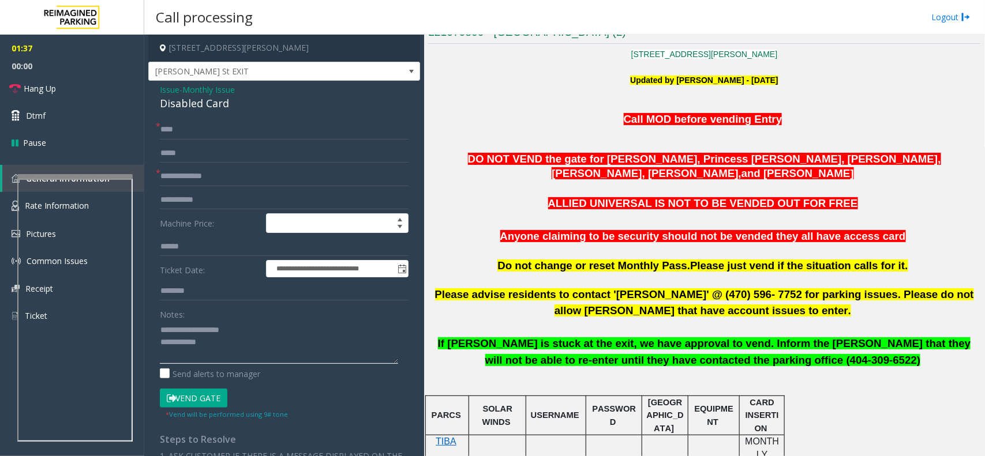
scroll to position [304, 0]
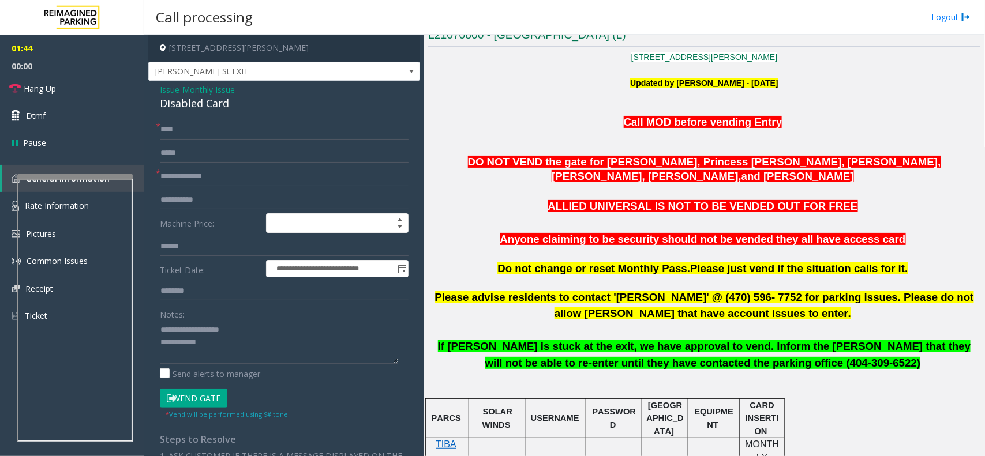
click at [198, 394] on button "Vend Gate" at bounding box center [194, 399] width 68 height 20
click at [229, 355] on textarea at bounding box center [279, 342] width 238 height 43
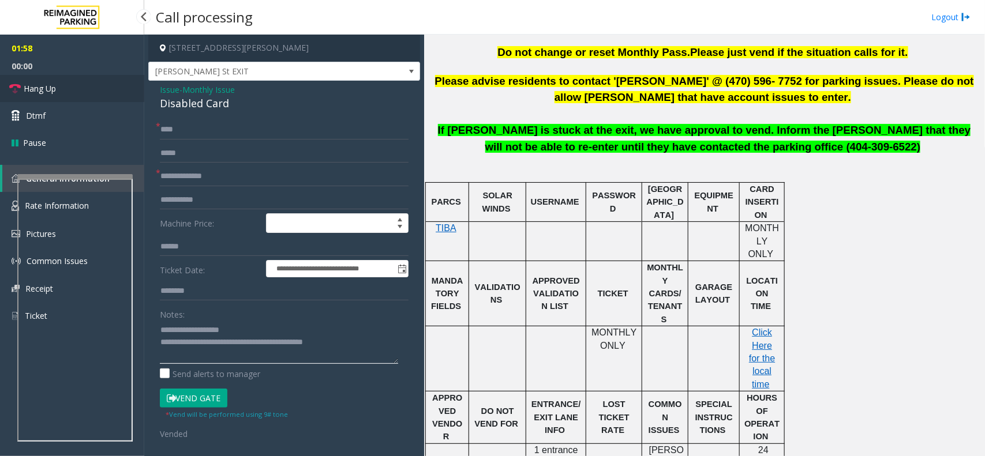
type textarea "**********"
click at [28, 92] on span "Hang Up" at bounding box center [40, 89] width 32 height 12
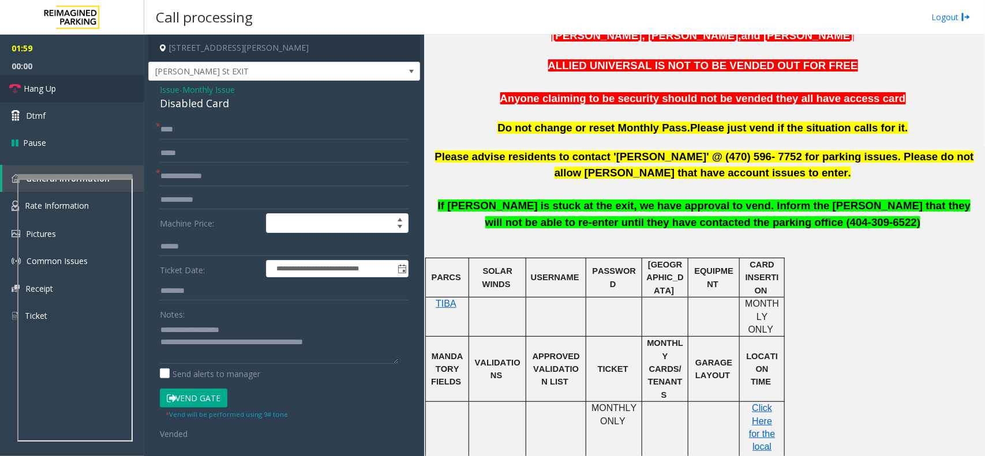
scroll to position [376, 0]
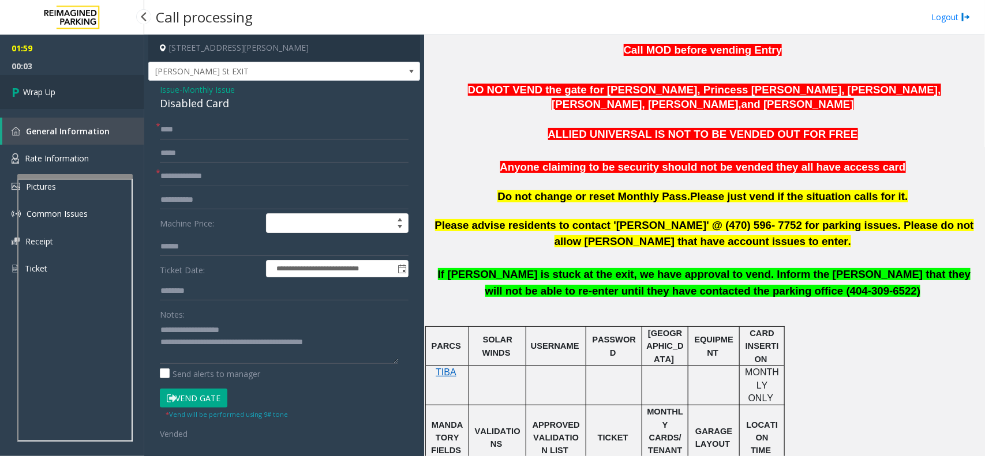
click at [39, 97] on span "Wrap Up" at bounding box center [39, 92] width 32 height 12
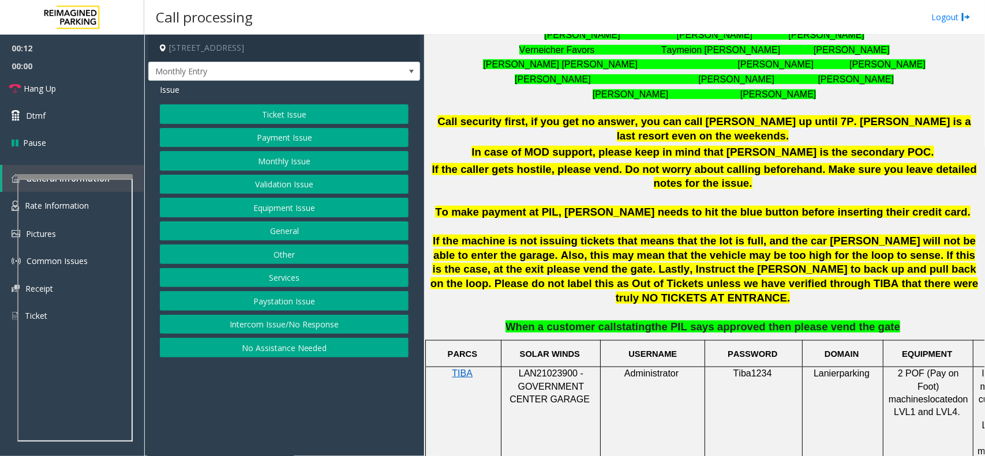
scroll to position [361, 0]
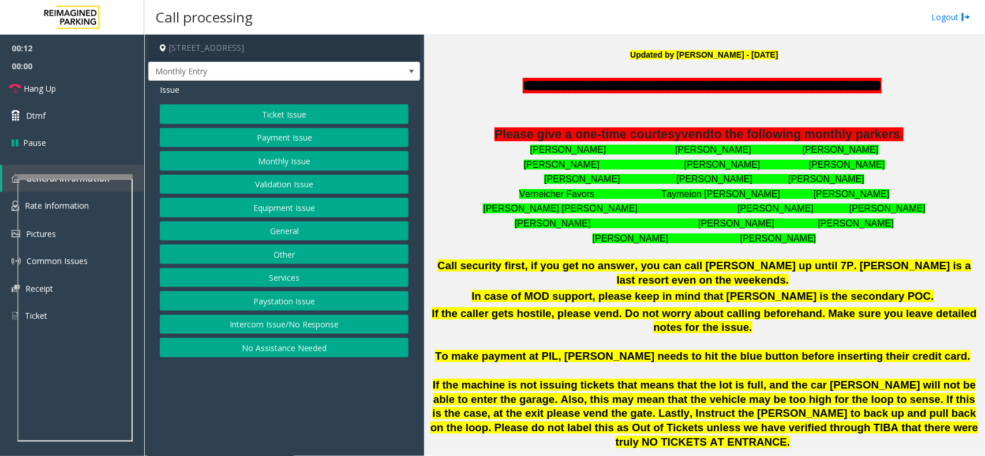
click at [302, 325] on button "Intercom Issue/No Response" at bounding box center [284, 325] width 249 height 20
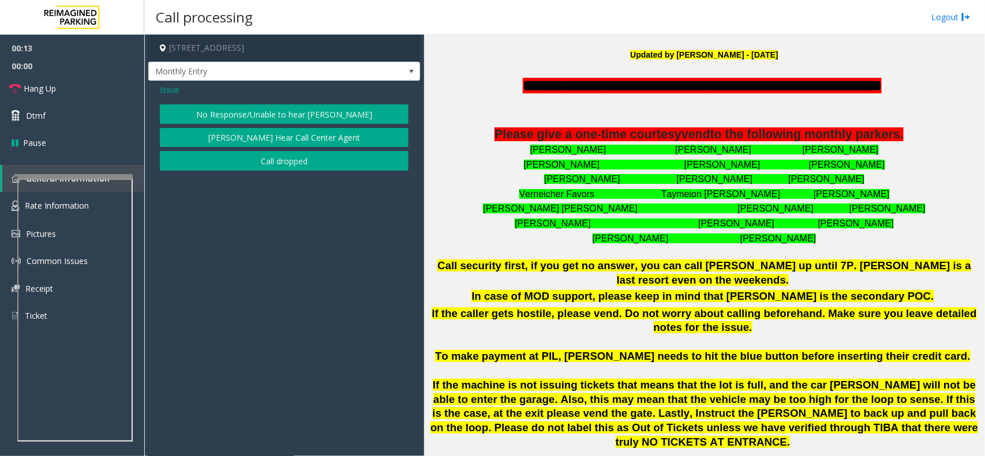
click at [266, 113] on button "No Response/Unable to hear [PERSON_NAME]" at bounding box center [284, 114] width 249 height 20
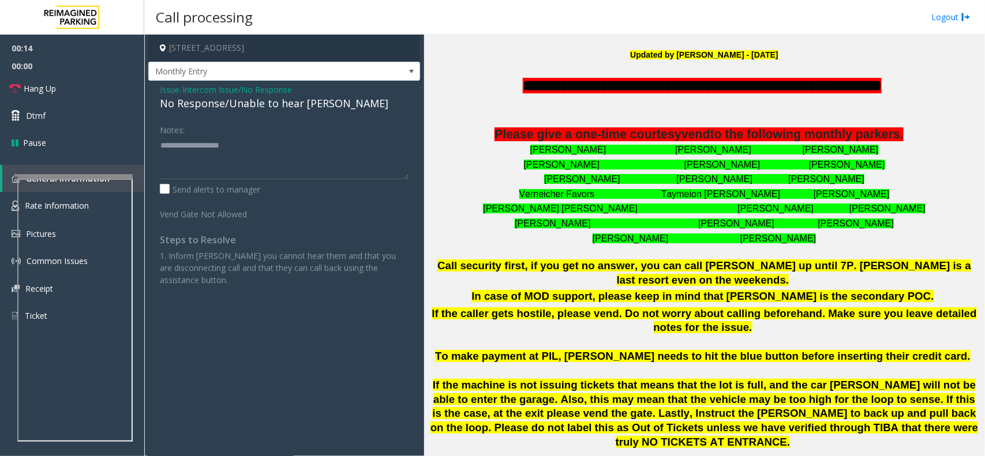
click at [263, 110] on div "No Response/Unable to hear [PERSON_NAME]" at bounding box center [284, 104] width 249 height 16
click at [87, 88] on link "Hang Up" at bounding box center [72, 88] width 144 height 27
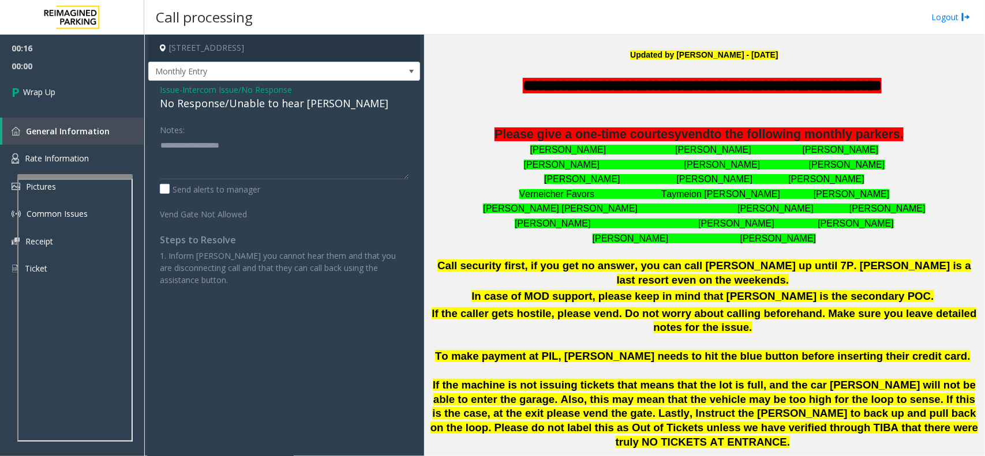
click at [241, 97] on div "No Response/Unable to hear [PERSON_NAME]" at bounding box center [284, 104] width 249 height 16
type textarea "**********"
click at [88, 79] on link "Wrap Up" at bounding box center [72, 92] width 144 height 34
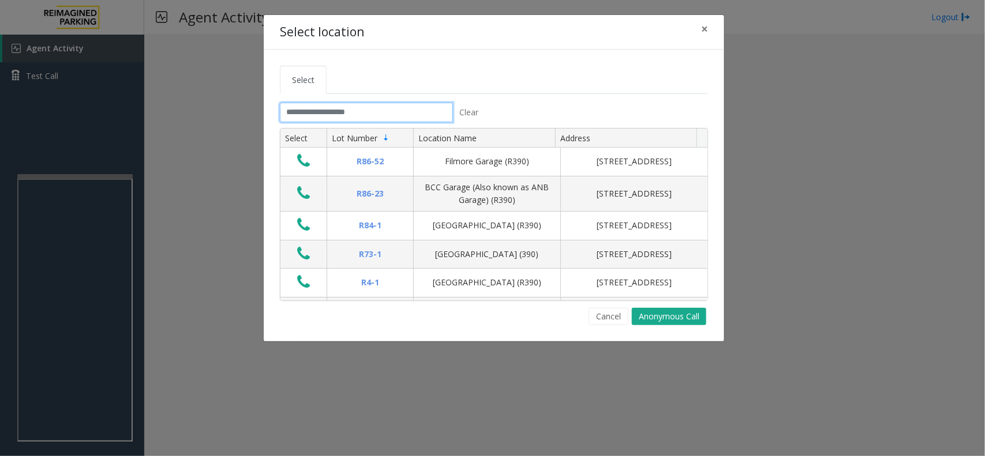
click at [320, 116] on input "text" at bounding box center [366, 113] width 173 height 20
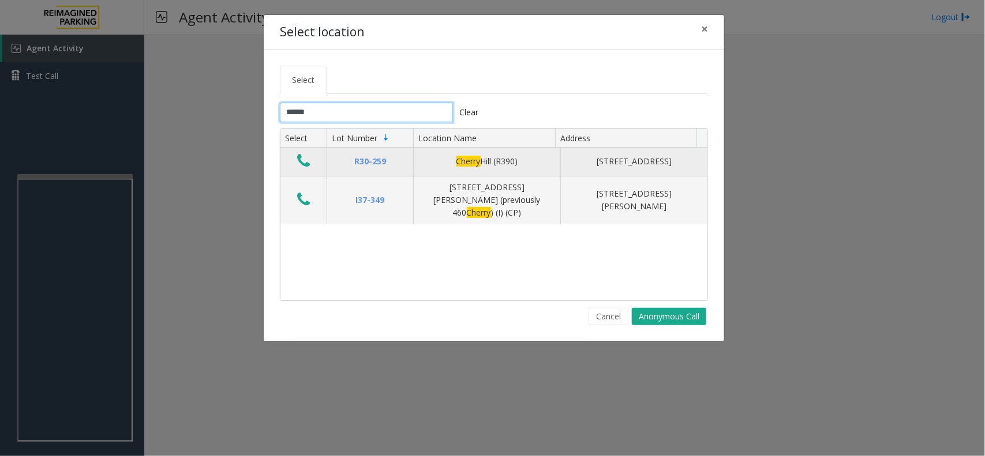
type input "******"
click at [304, 159] on icon "Data table" at bounding box center [303, 161] width 13 height 16
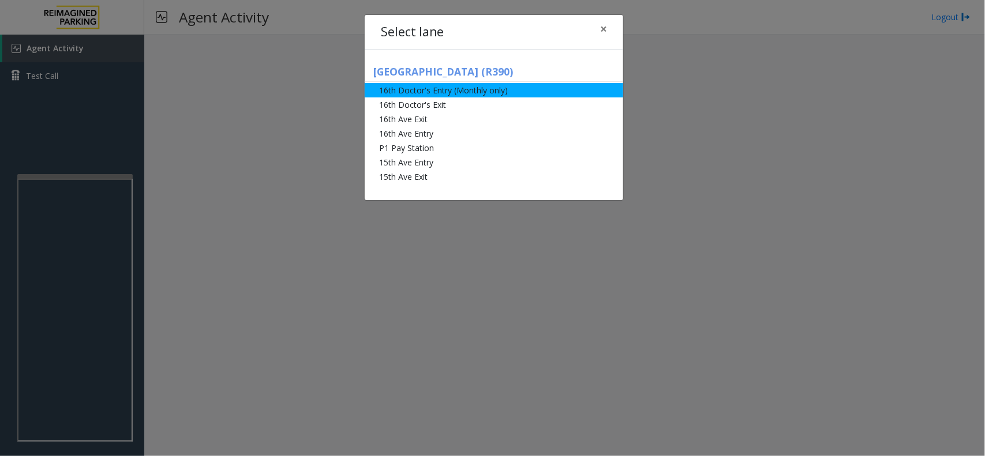
click at [449, 92] on li "16th Doctor's Entry (Monthly only)" at bounding box center [494, 90] width 259 height 14
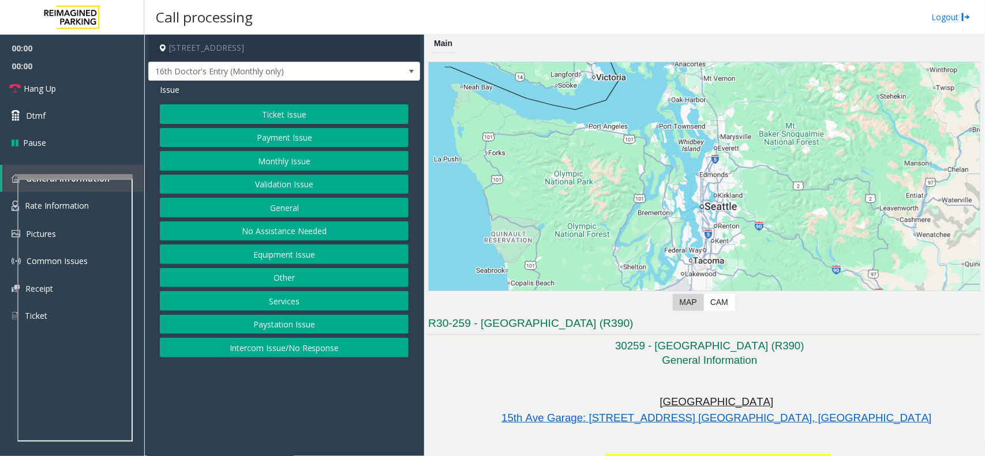
click at [290, 156] on button "Monthly Issue" at bounding box center [284, 161] width 249 height 20
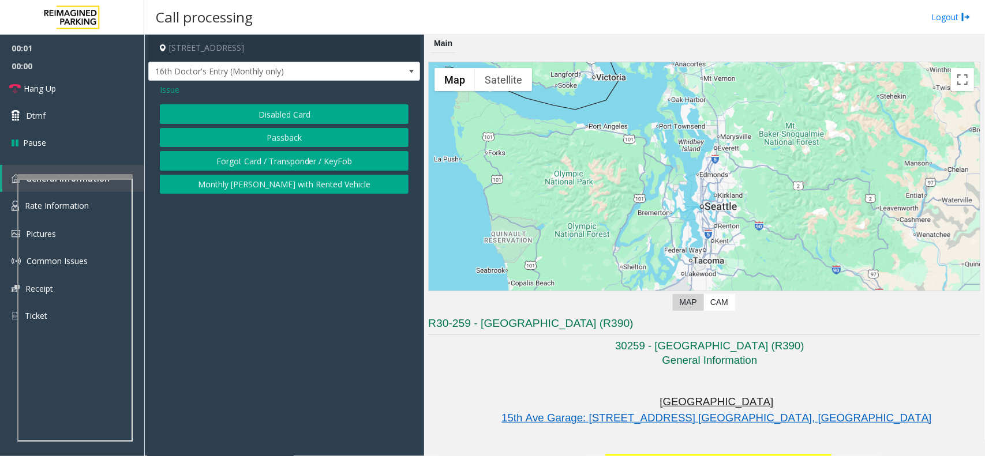
click at [299, 116] on button "Disabled Card" at bounding box center [284, 114] width 249 height 20
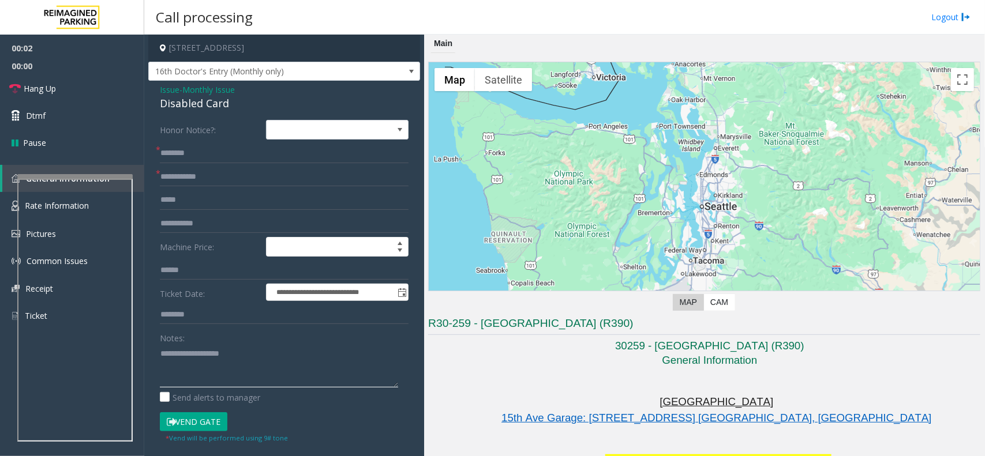
click at [226, 368] on textarea at bounding box center [279, 366] width 238 height 43
click at [215, 108] on div "Disabled Card" at bounding box center [284, 104] width 249 height 16
copy div "Disabled Card"
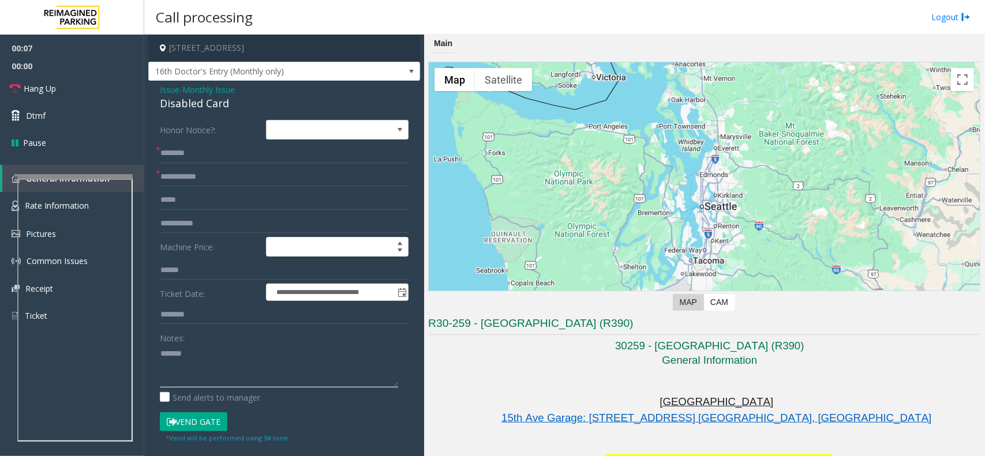
click at [217, 355] on textarea at bounding box center [279, 366] width 238 height 43
paste textarea "**********"
type textarea "**********"
click at [195, 193] on input "text" at bounding box center [284, 200] width 249 height 20
click at [203, 164] on form "**********" at bounding box center [284, 282] width 249 height 324
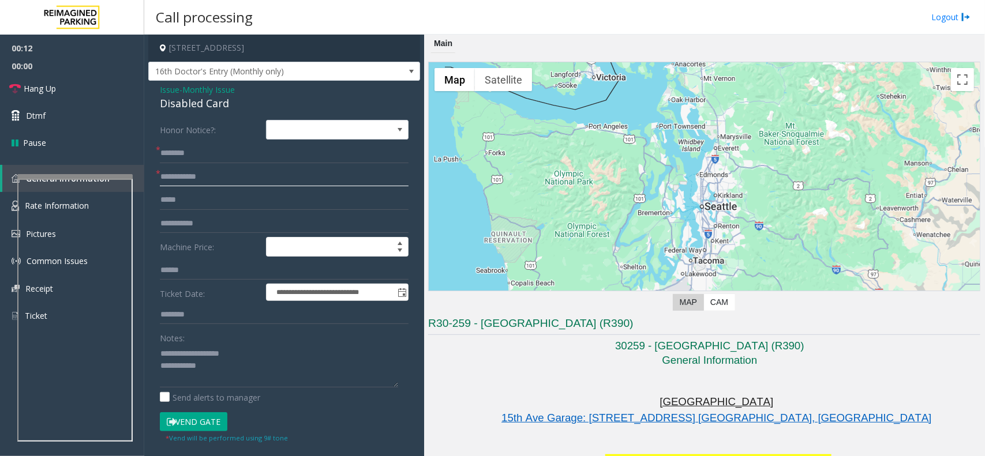
click at [203, 174] on input "text" at bounding box center [284, 177] width 249 height 20
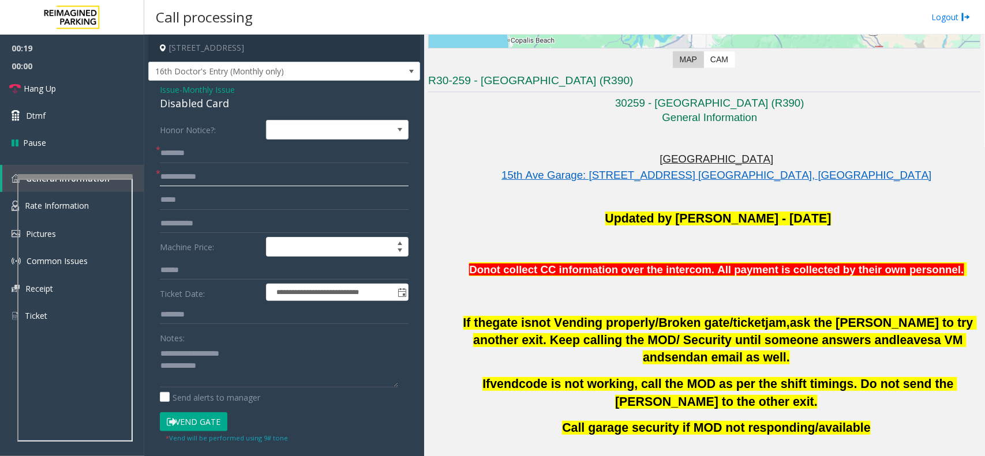
scroll to position [433, 0]
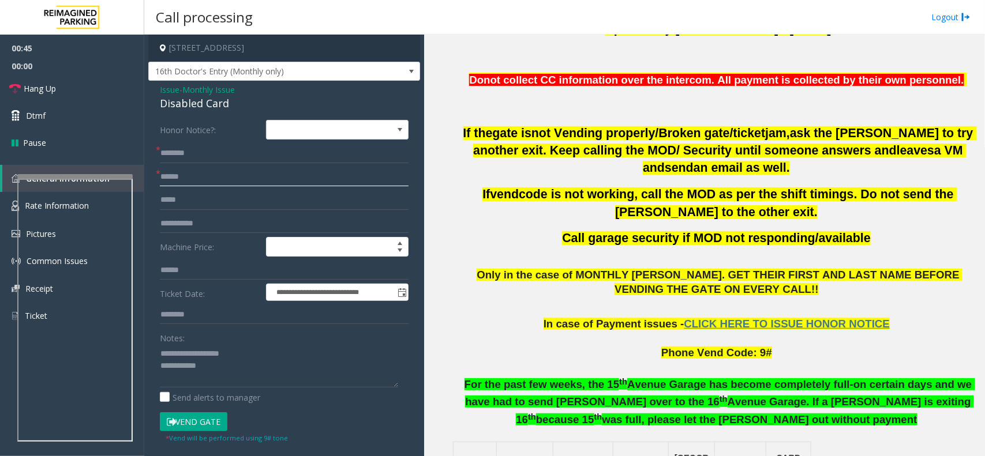
type input "******"
click at [179, 151] on input "text" at bounding box center [284, 154] width 249 height 20
type input "**********"
click at [206, 420] on button "Vend Gate" at bounding box center [194, 423] width 68 height 20
click at [220, 365] on textarea at bounding box center [279, 366] width 238 height 43
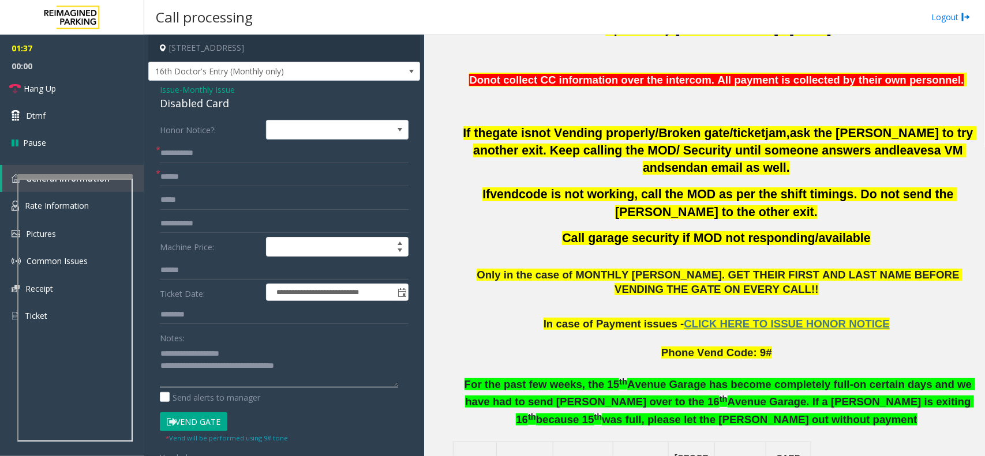
type textarea "**********"
click at [203, 426] on button "Vend Gate" at bounding box center [194, 423] width 68 height 20
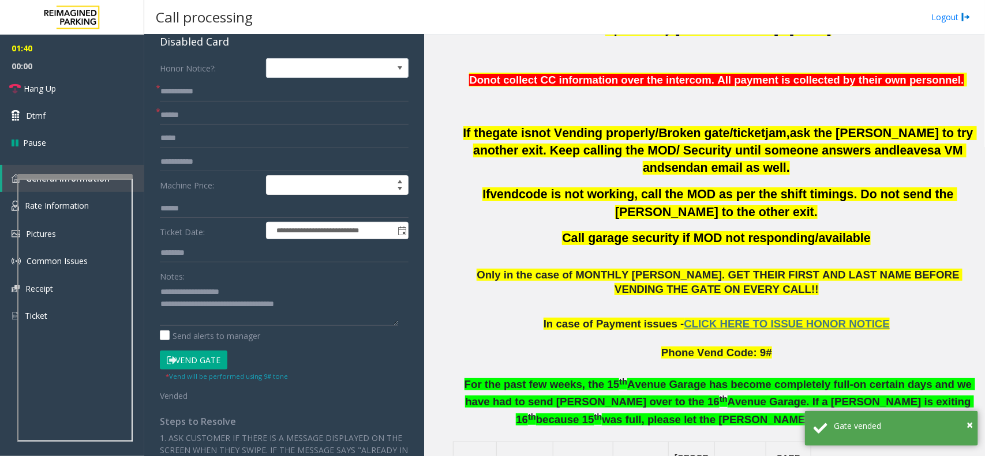
scroll to position [0, 0]
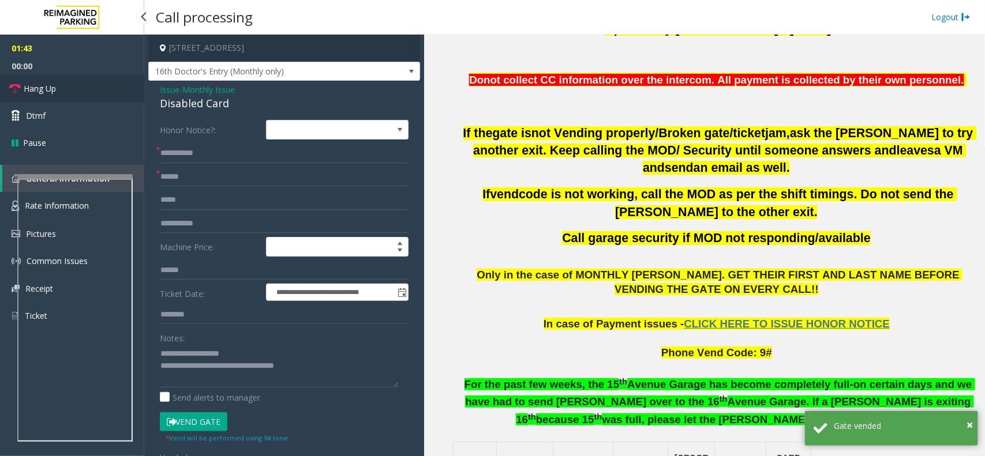
click at [21, 87] on link "Hang Up" at bounding box center [72, 88] width 144 height 27
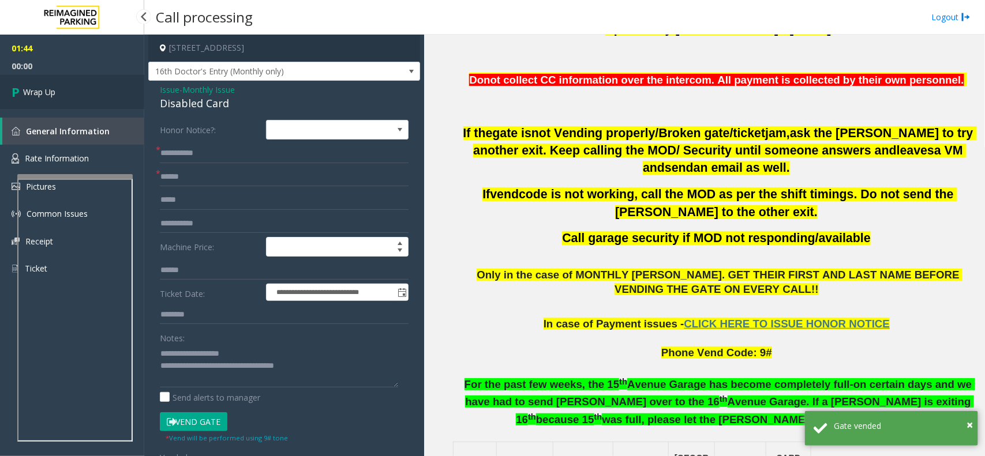
click at [27, 86] on span "Wrap Up" at bounding box center [39, 92] width 32 height 12
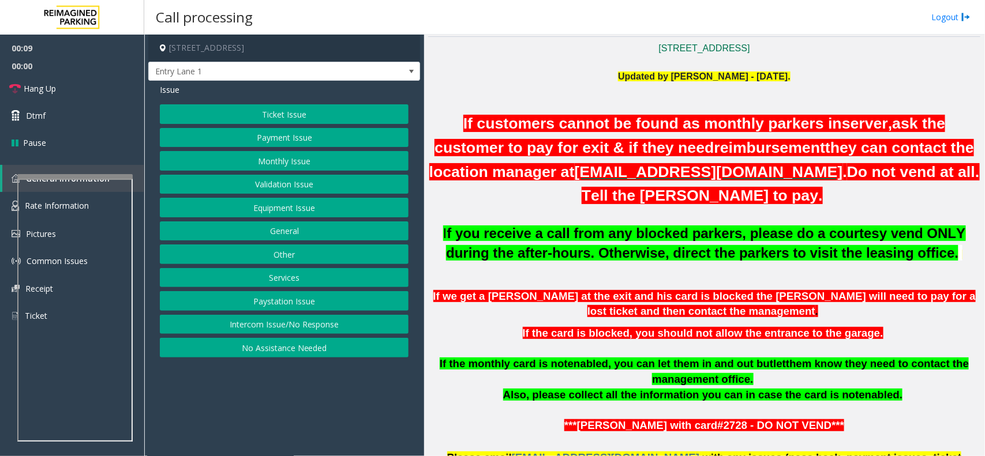
scroll to position [260, 0]
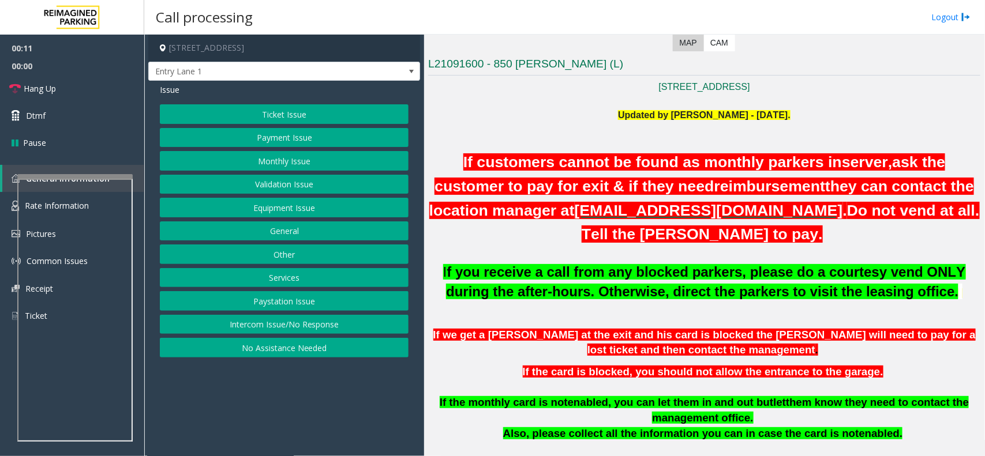
click at [309, 330] on button "Intercom Issue/No Response" at bounding box center [284, 325] width 249 height 20
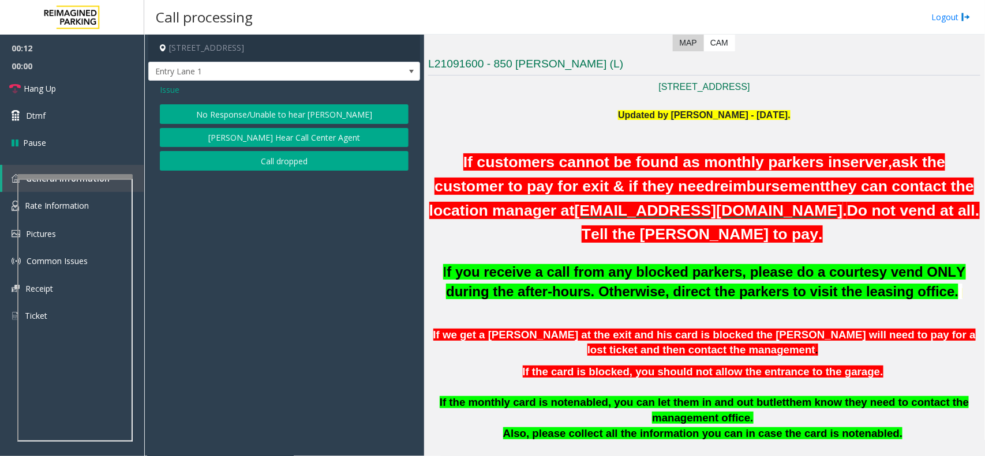
click at [297, 114] on button "No Response/Unable to hear [PERSON_NAME]" at bounding box center [284, 114] width 249 height 20
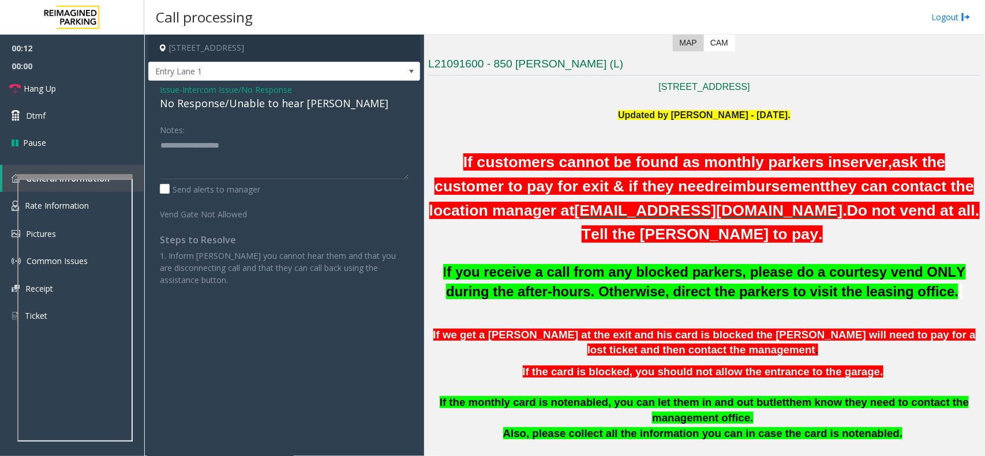
click at [296, 108] on div "No Response/Unable to hear [PERSON_NAME]" at bounding box center [284, 104] width 249 height 16
click at [324, 145] on textarea at bounding box center [284, 157] width 249 height 43
type textarea "**********"
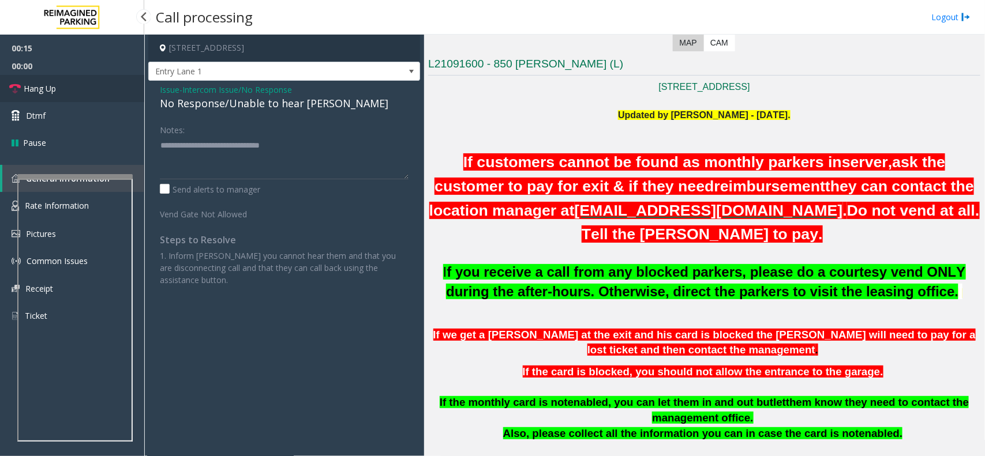
click at [61, 91] on link "Hang Up" at bounding box center [72, 88] width 144 height 27
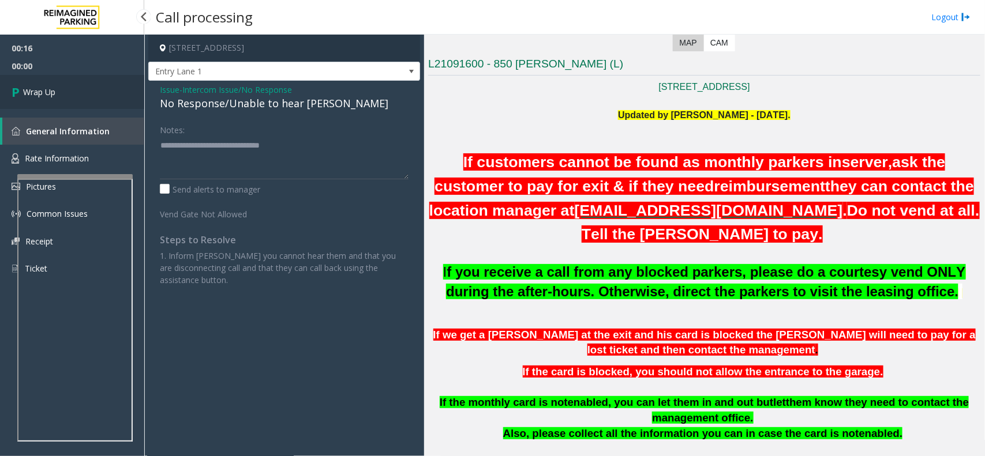
click at [61, 91] on link "Wrap Up" at bounding box center [72, 92] width 144 height 34
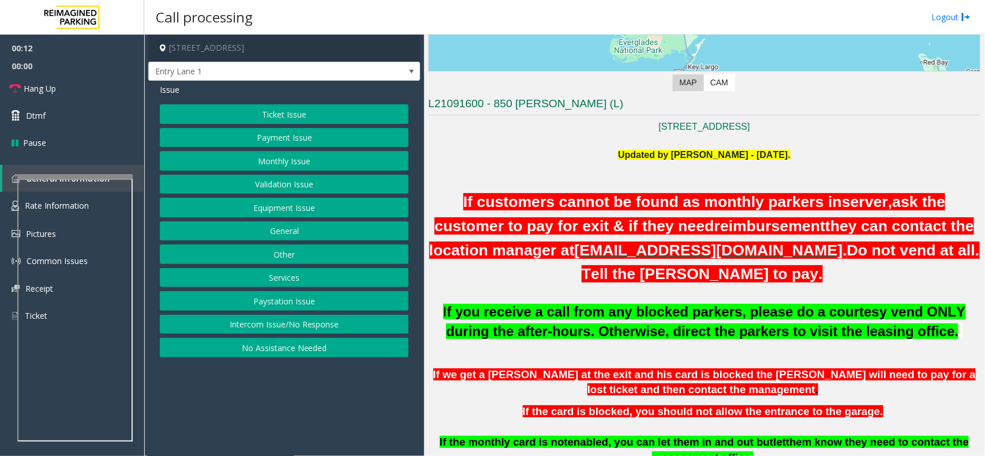
scroll to position [216, 0]
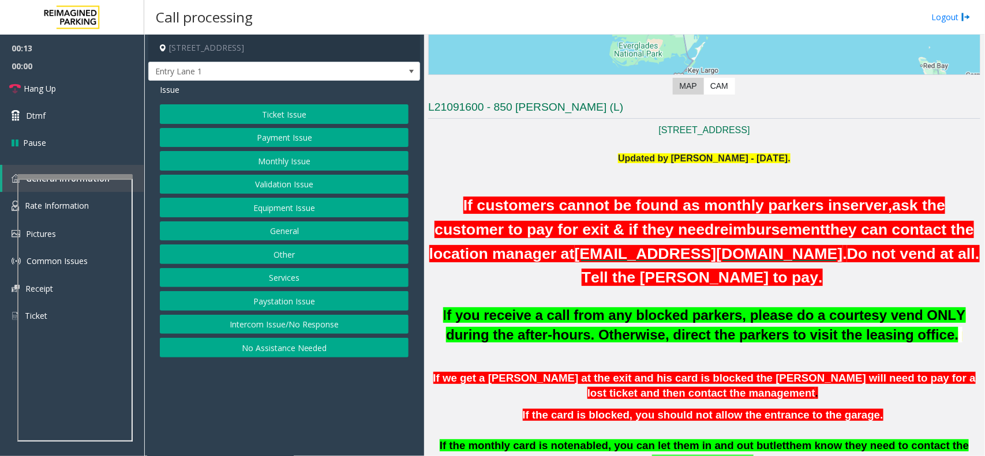
click at [269, 311] on button "Paystation Issue" at bounding box center [284, 301] width 249 height 20
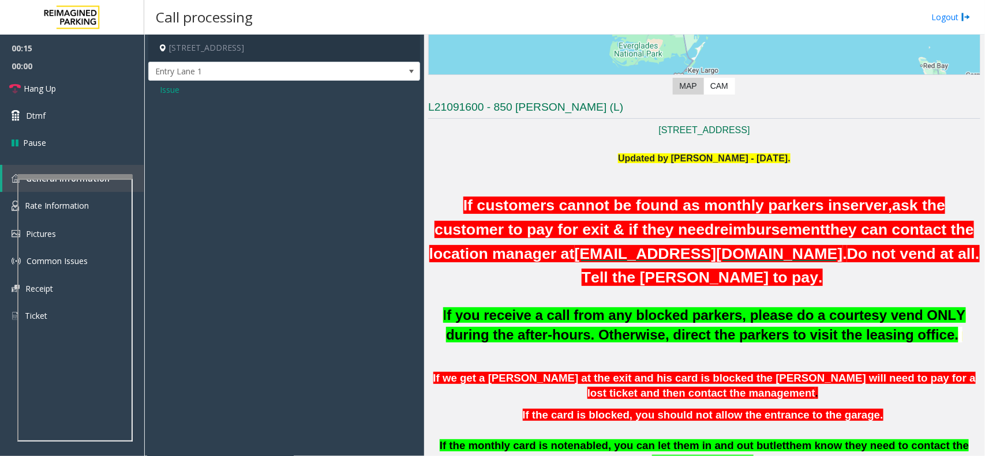
click at [171, 91] on span "Issue" at bounding box center [170, 90] width 20 height 12
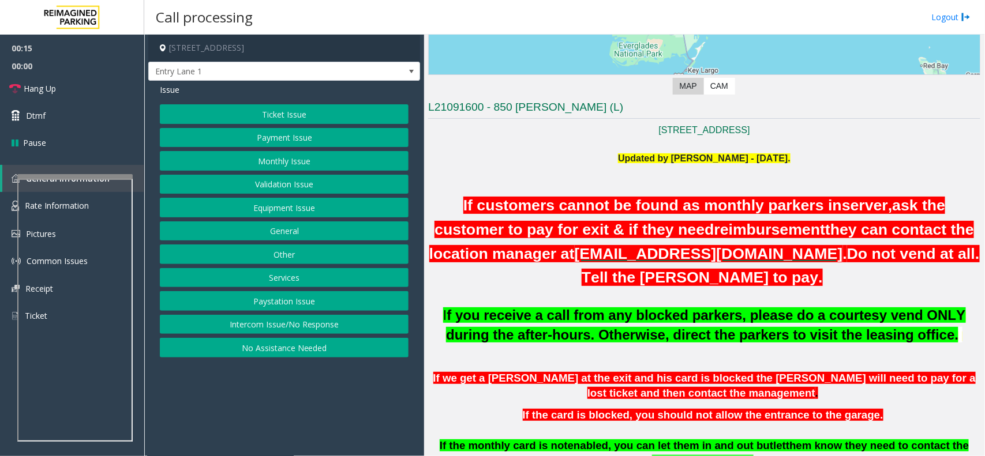
click at [280, 319] on button "Intercom Issue/No Response" at bounding box center [284, 325] width 249 height 20
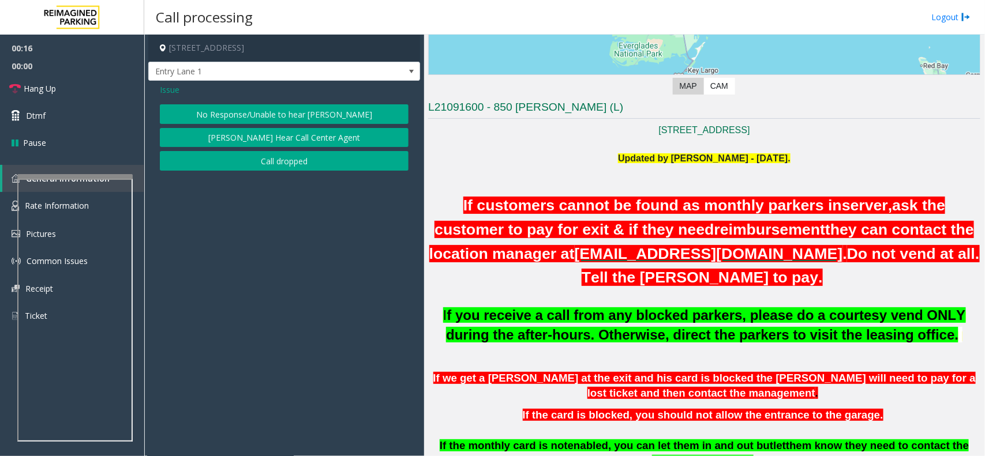
click at [234, 113] on button "No Response/Unable to hear [PERSON_NAME]" at bounding box center [284, 114] width 249 height 20
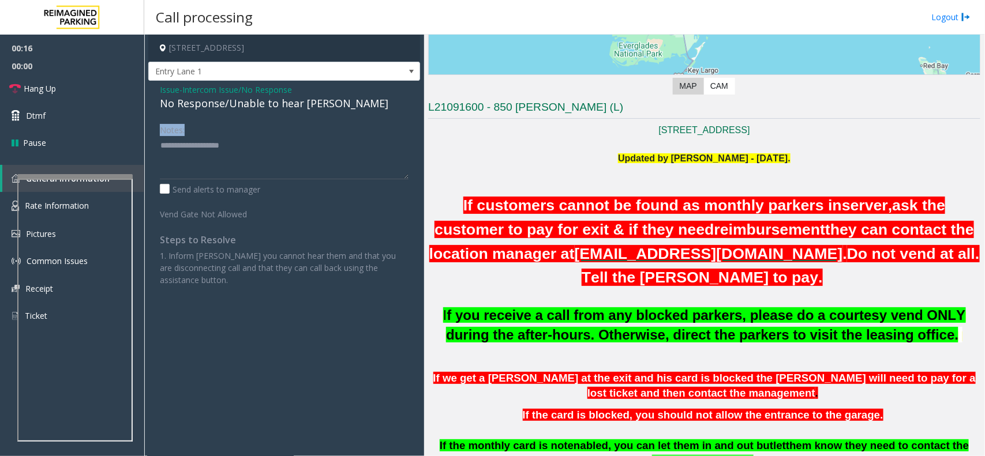
click at [234, 113] on div "Issue - Intercom Issue/No Response No Response/Unable to hear [PERSON_NAME] Not…" at bounding box center [284, 189] width 272 height 217
click at [240, 108] on div "No Response/Unable to hear [PERSON_NAME]" at bounding box center [284, 104] width 249 height 16
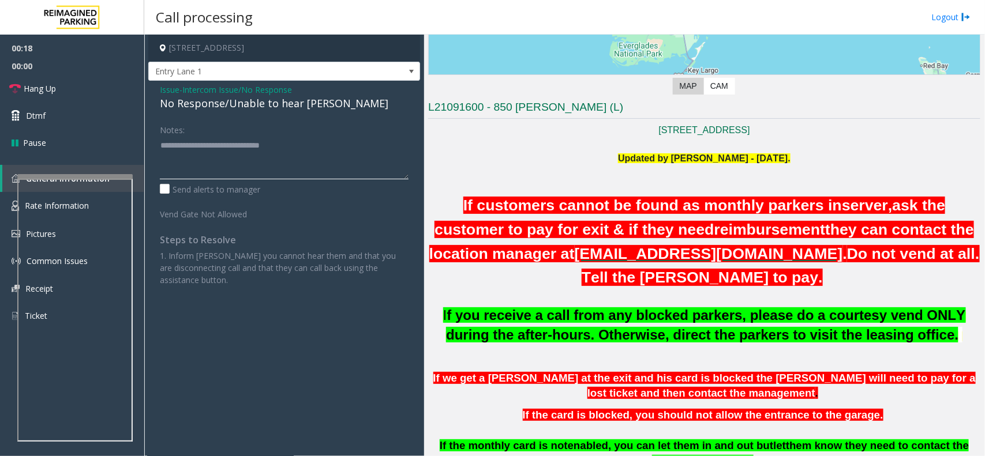
type textarea "**********"
click at [335, 131] on div "Notes:" at bounding box center [284, 149] width 249 height 59
click at [85, 82] on link "Hang Up" at bounding box center [72, 88] width 144 height 27
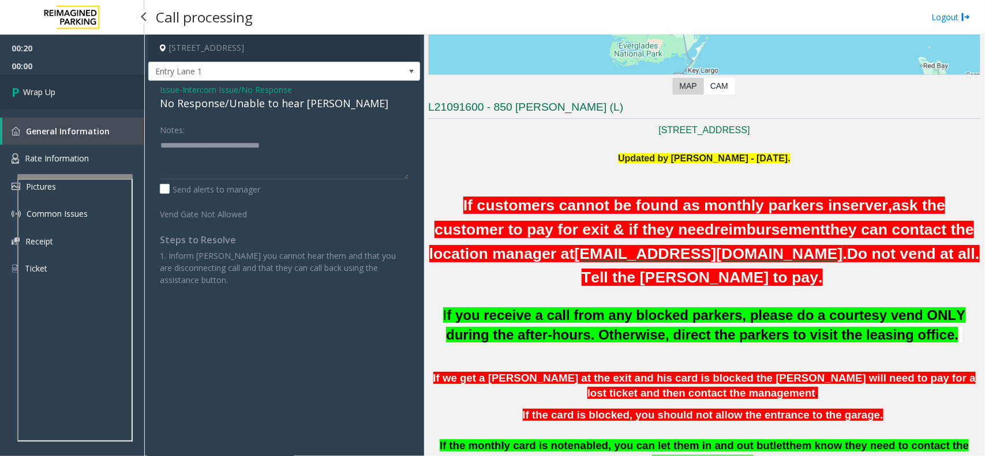
click at [90, 100] on link "Wrap Up" at bounding box center [72, 92] width 144 height 34
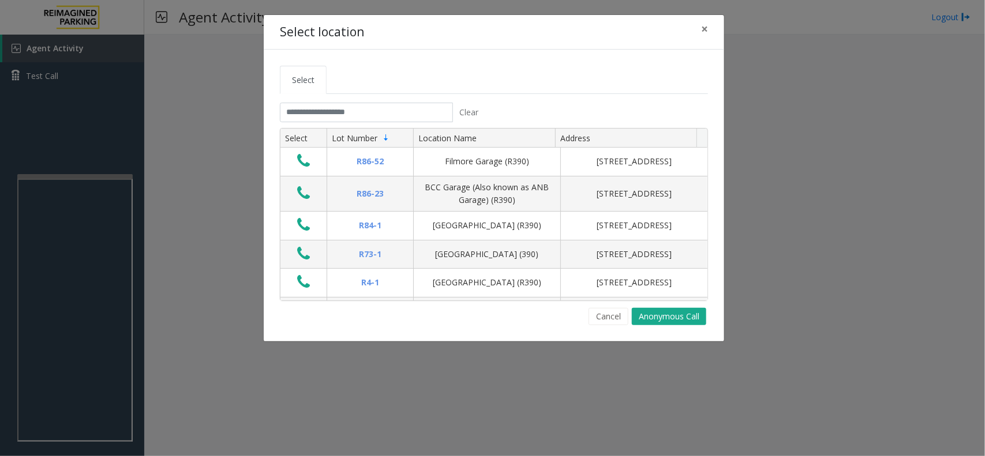
click at [325, 101] on tabset "Select Clear Select Lot Number Location Name Address R86-52 Filmore Garage (R39…" at bounding box center [494, 196] width 428 height 260
click at [336, 122] on input "text" at bounding box center [366, 113] width 173 height 20
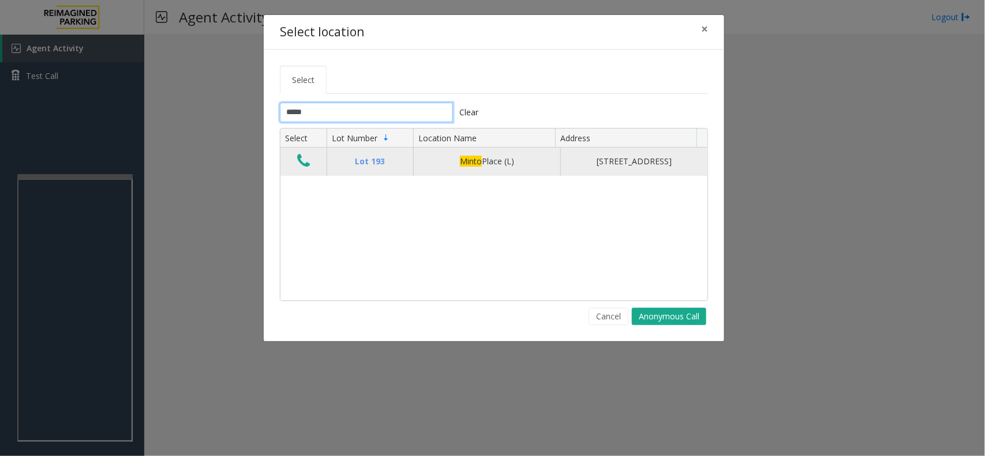
type input "*****"
click at [302, 164] on icon "Data table" at bounding box center [303, 161] width 13 height 16
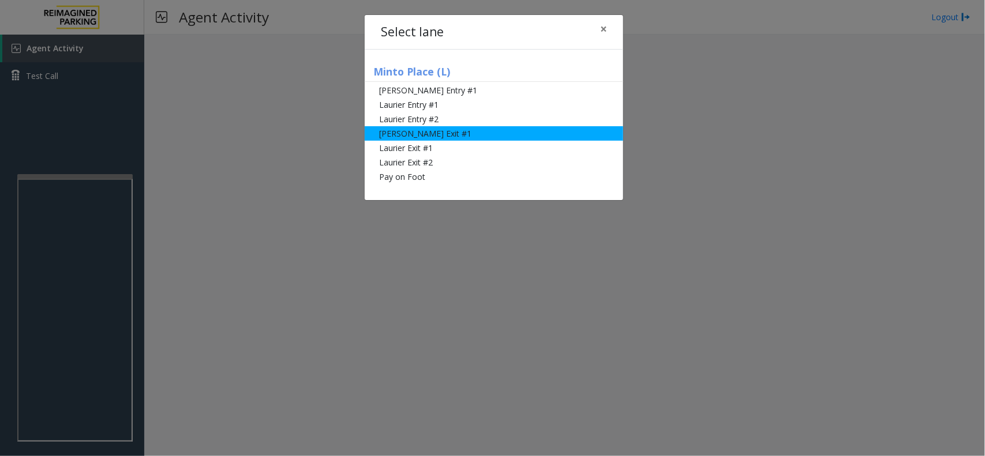
click at [404, 139] on li "[PERSON_NAME] Exit #1" at bounding box center [494, 133] width 259 height 14
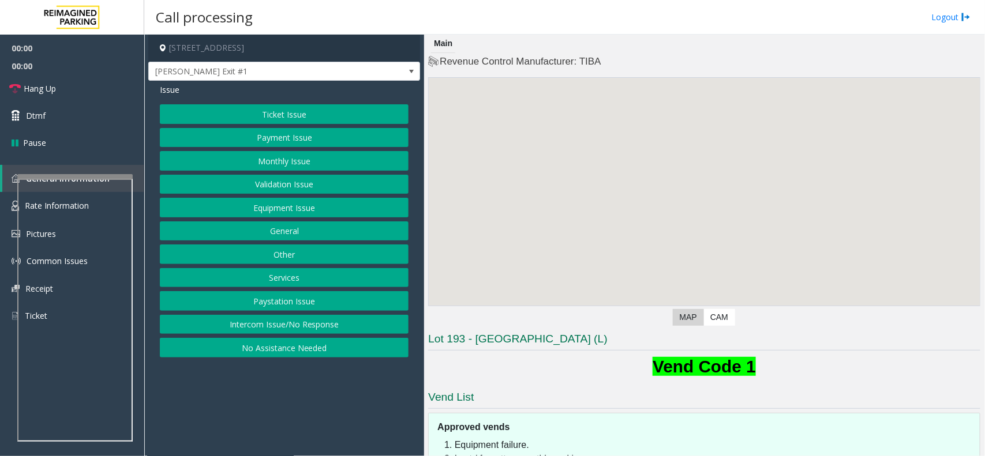
click at [317, 166] on button "Monthly Issue" at bounding box center [284, 161] width 249 height 20
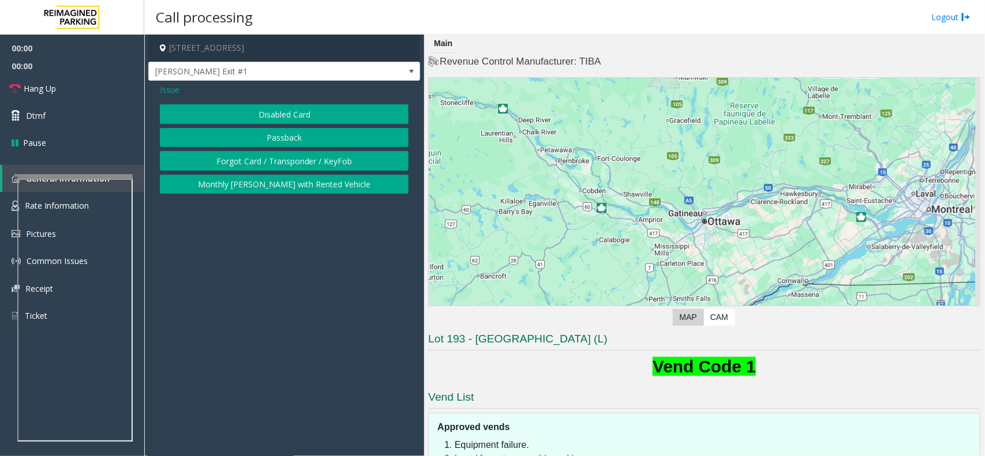
click at [322, 110] on button "Disabled Card" at bounding box center [284, 114] width 249 height 20
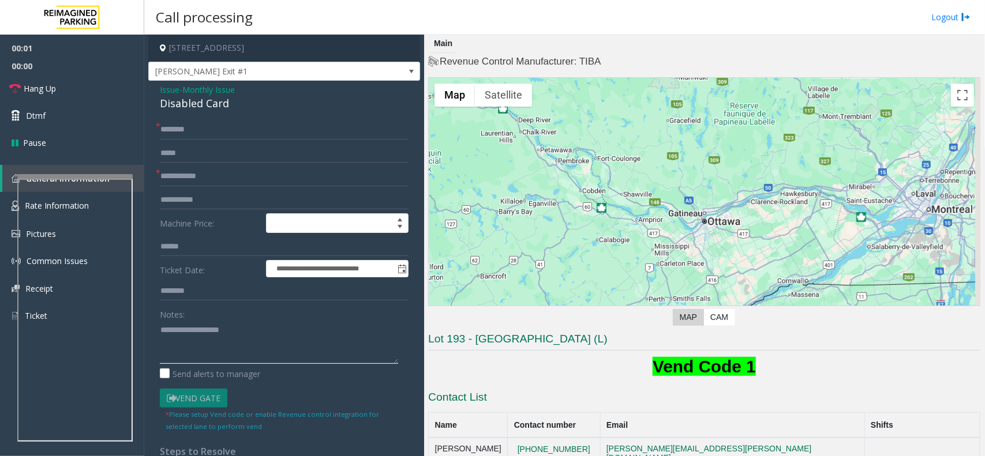
click at [195, 334] on textarea at bounding box center [279, 342] width 238 height 43
type textarea "******"
click at [208, 171] on input "text" at bounding box center [284, 177] width 249 height 20
type input "***"
click at [225, 345] on textarea at bounding box center [279, 342] width 238 height 43
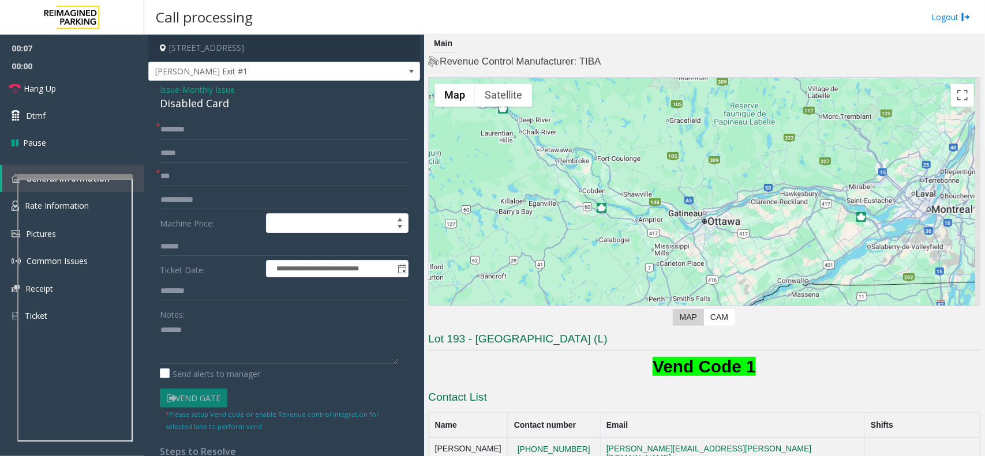
click at [222, 110] on div "Disabled Card" at bounding box center [284, 104] width 249 height 16
copy div "Disabled Card"
click at [215, 324] on textarea at bounding box center [279, 342] width 238 height 43
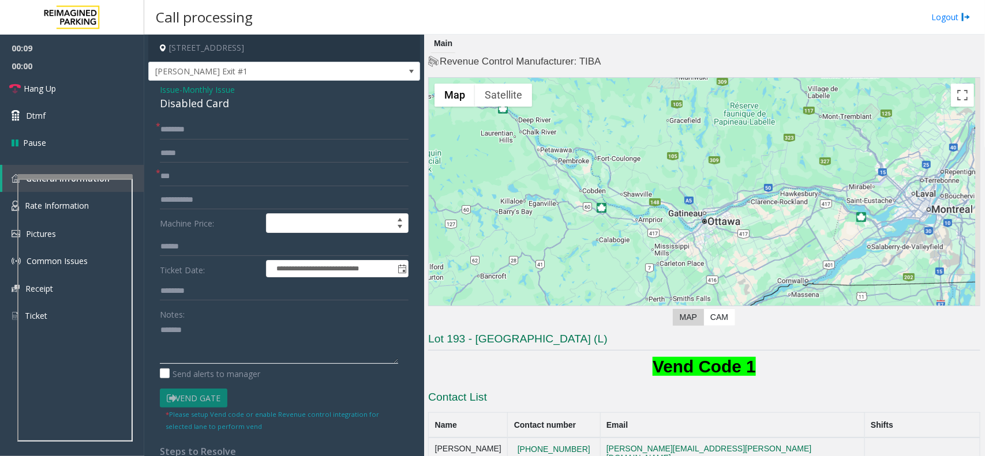
paste textarea "**********"
type textarea "**********"
click at [186, 136] on input "text" at bounding box center [284, 130] width 249 height 20
type input "********"
drag, startPoint x: 188, startPoint y: 129, endPoint x: 381, endPoint y: 119, distance: 193.0
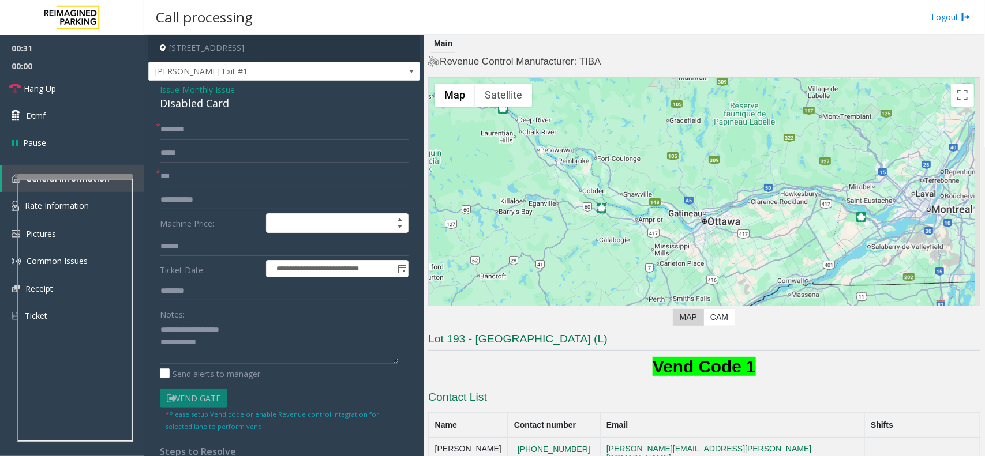
click at [381, 119] on div "**********" at bounding box center [284, 398] width 272 height 635
click at [238, 364] on textarea at bounding box center [279, 342] width 238 height 43
type textarea "**********"
click at [116, 81] on link "Hang Up" at bounding box center [72, 88] width 144 height 27
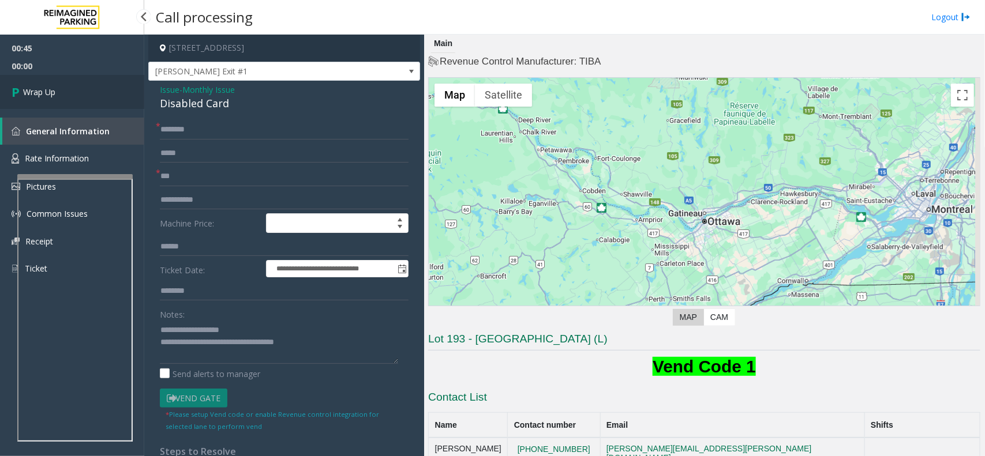
click at [116, 81] on link "Wrap Up" at bounding box center [72, 92] width 144 height 34
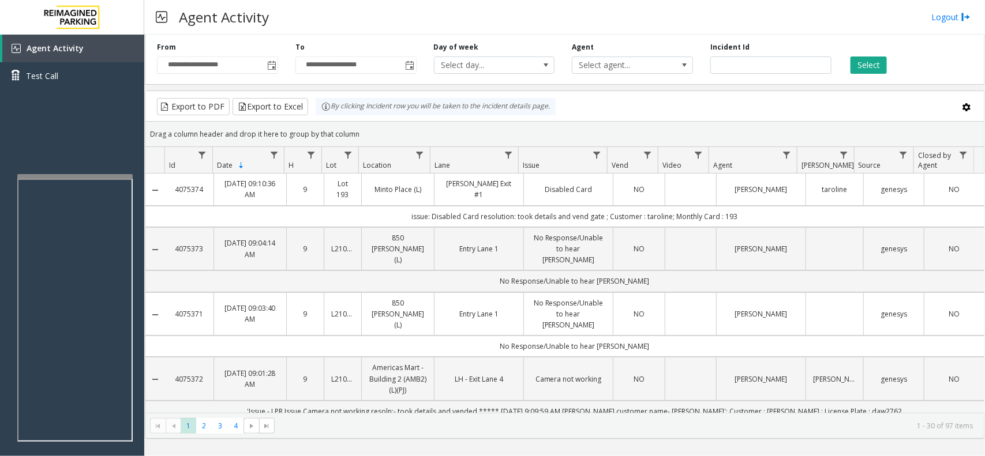
click at [694, 193] on td "Data table" at bounding box center [690, 190] width 51 height 32
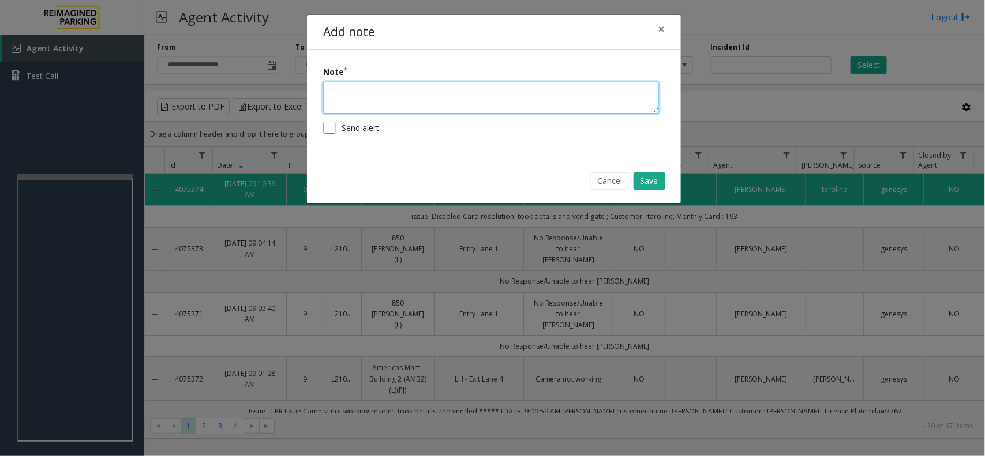
click at [413, 104] on textarea at bounding box center [491, 98] width 336 height 32
type textarea "**********"
click at [647, 182] on button "Save" at bounding box center [650, 181] width 32 height 17
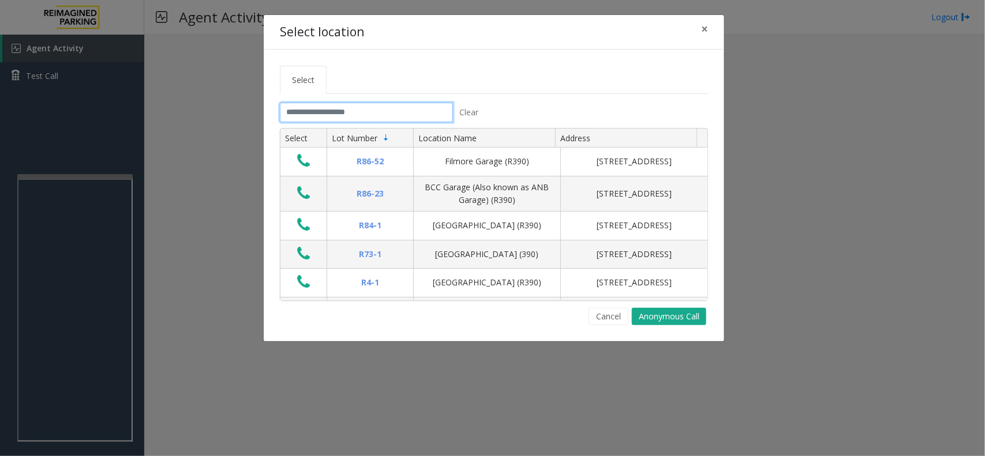
click at [394, 117] on input "text" at bounding box center [366, 113] width 173 height 20
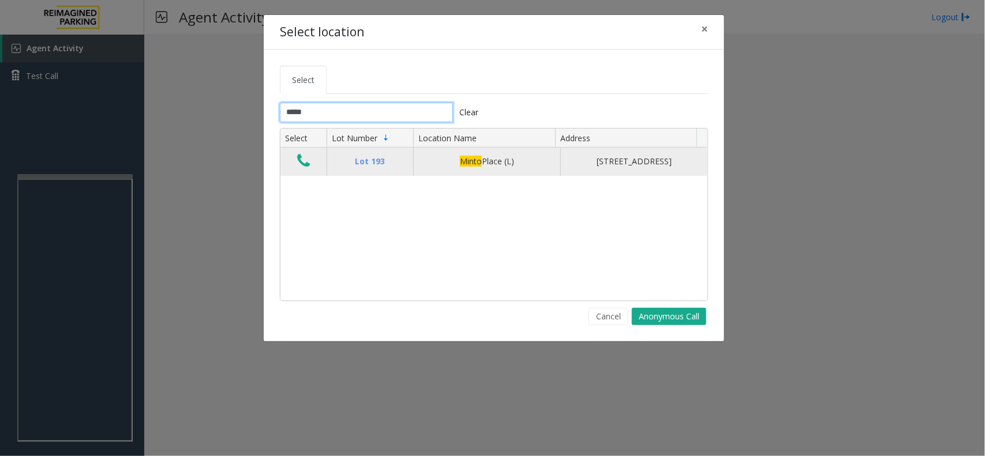
type input "*****"
click at [303, 163] on icon "Data table" at bounding box center [303, 161] width 13 height 16
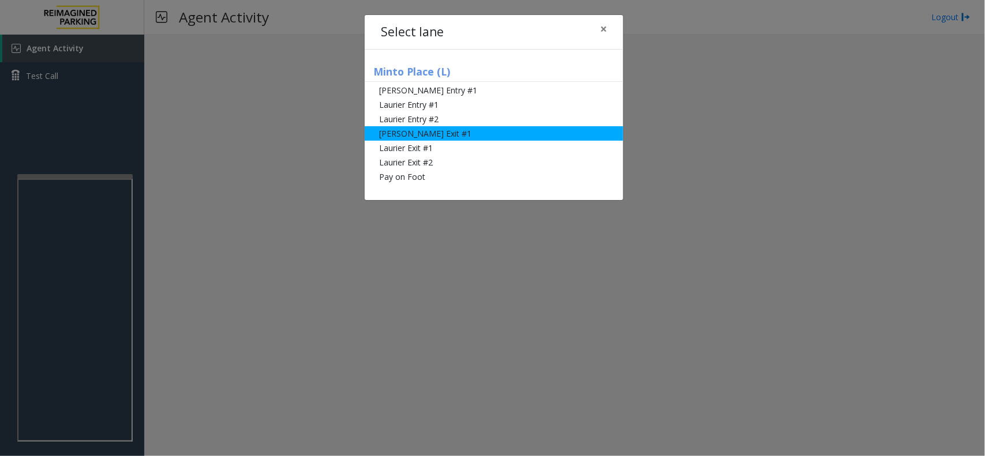
click at [432, 137] on li "[PERSON_NAME] Exit #1" at bounding box center [494, 133] width 259 height 14
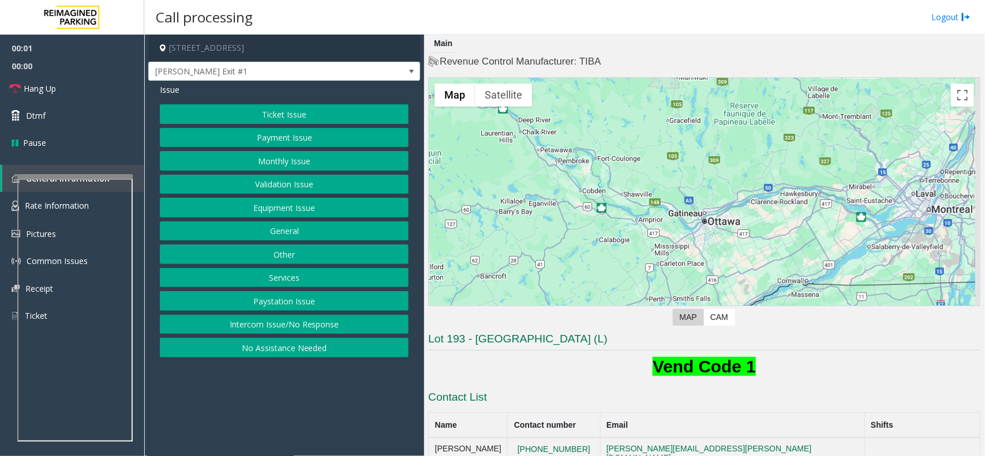
click at [295, 166] on button "Monthly Issue" at bounding box center [284, 161] width 249 height 20
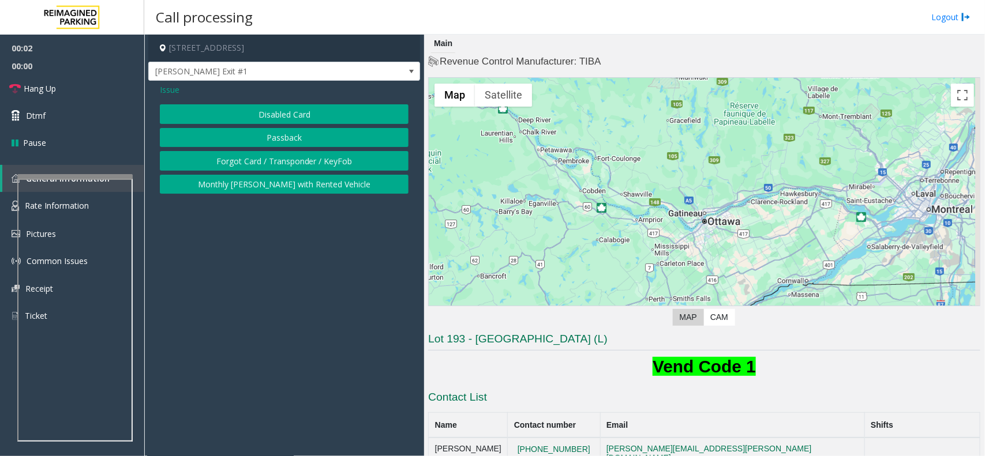
click at [298, 118] on button "Disabled Card" at bounding box center [284, 114] width 249 height 20
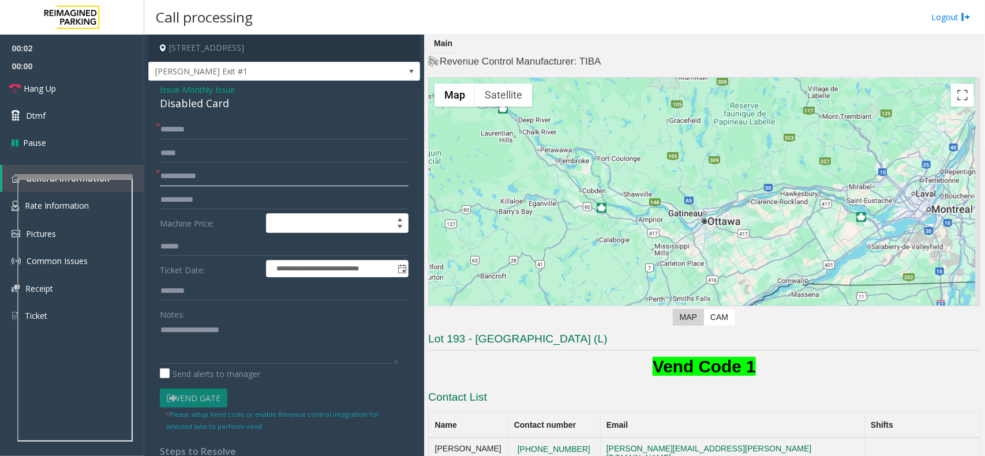
click at [272, 174] on input "text" at bounding box center [284, 177] width 249 height 20
type input "***"
click at [214, 351] on textarea at bounding box center [279, 342] width 238 height 43
click at [209, 116] on div "**********" at bounding box center [284, 398] width 272 height 635
click at [208, 131] on input "text" at bounding box center [284, 130] width 249 height 20
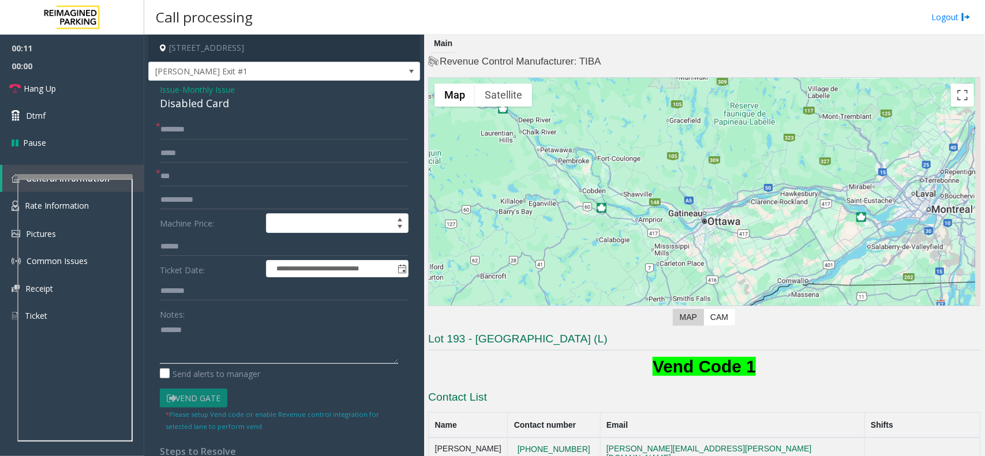
click at [218, 325] on textarea at bounding box center [279, 342] width 238 height 43
click at [222, 113] on div "**********" at bounding box center [284, 398] width 272 height 635
click at [222, 108] on div "Disabled Card" at bounding box center [284, 104] width 249 height 16
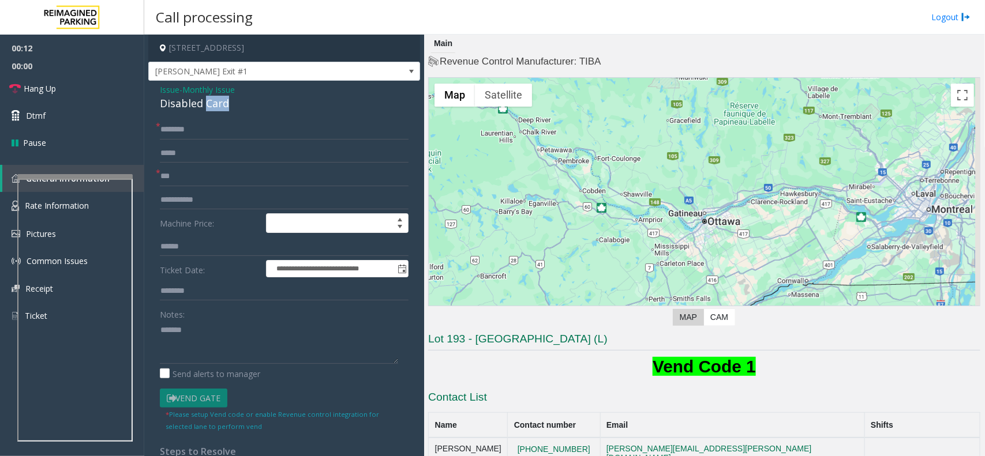
click at [222, 107] on div "Disabled Card" at bounding box center [284, 104] width 249 height 16
click at [209, 348] on textarea at bounding box center [279, 342] width 238 height 43
paste textarea "**********"
click at [209, 347] on textarea at bounding box center [279, 342] width 238 height 43
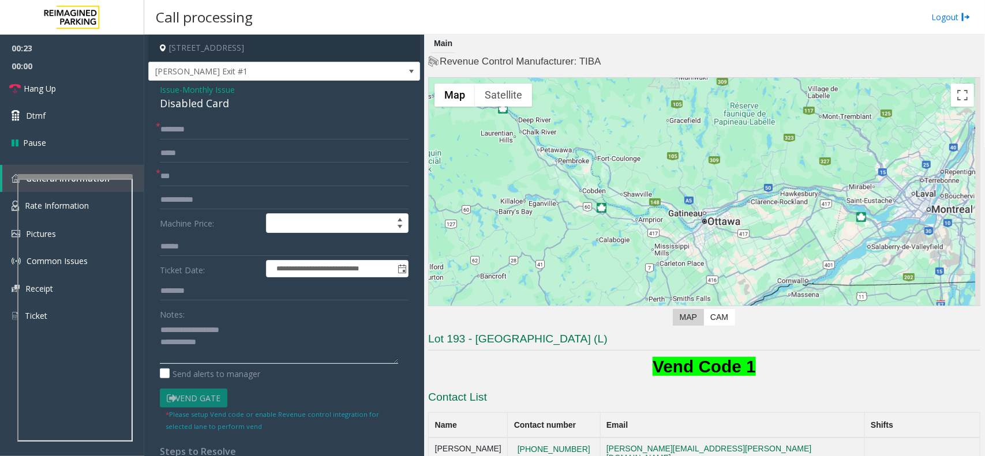
type textarea "**********"
click at [169, 140] on form "**********" at bounding box center [284, 276] width 249 height 312
click at [171, 139] on input "text" at bounding box center [284, 130] width 249 height 20
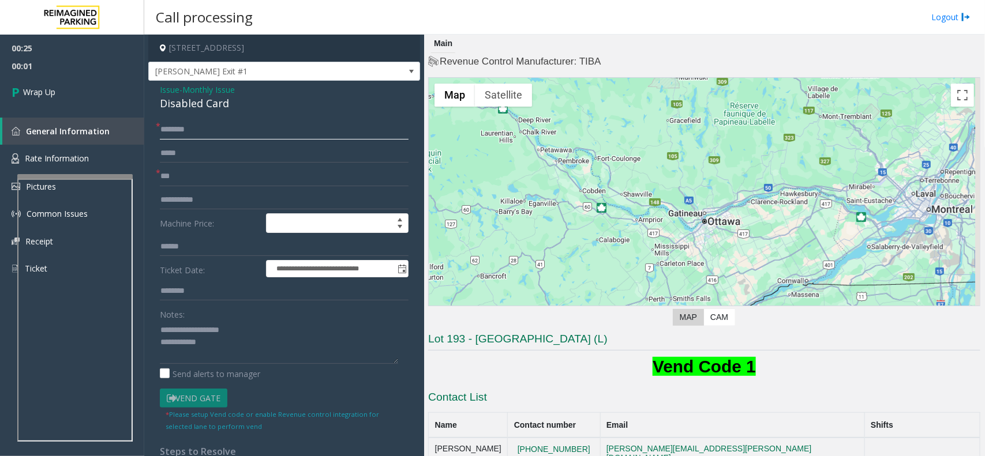
type input "********"
click at [226, 356] on textarea at bounding box center [279, 342] width 238 height 43
type textarea "**********"
click at [81, 69] on span "00:07" at bounding box center [72, 66] width 144 height 18
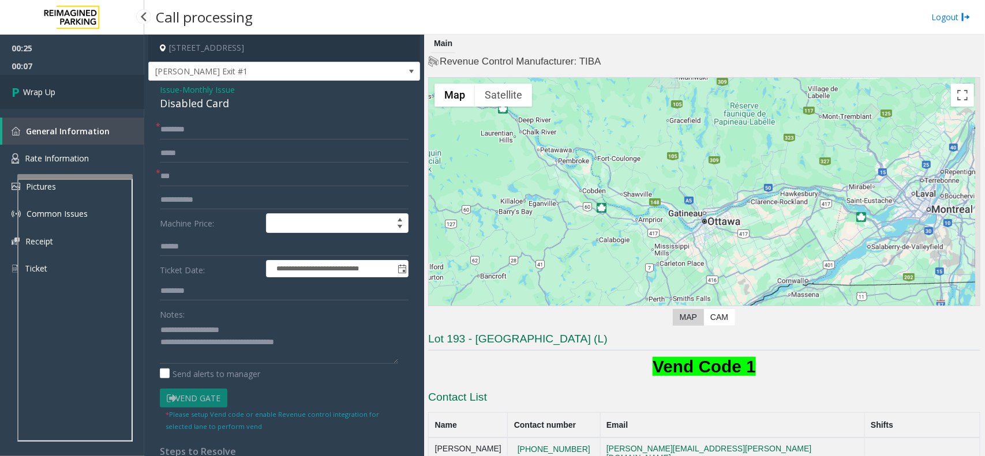
click at [80, 85] on link "Wrap Up" at bounding box center [72, 92] width 144 height 34
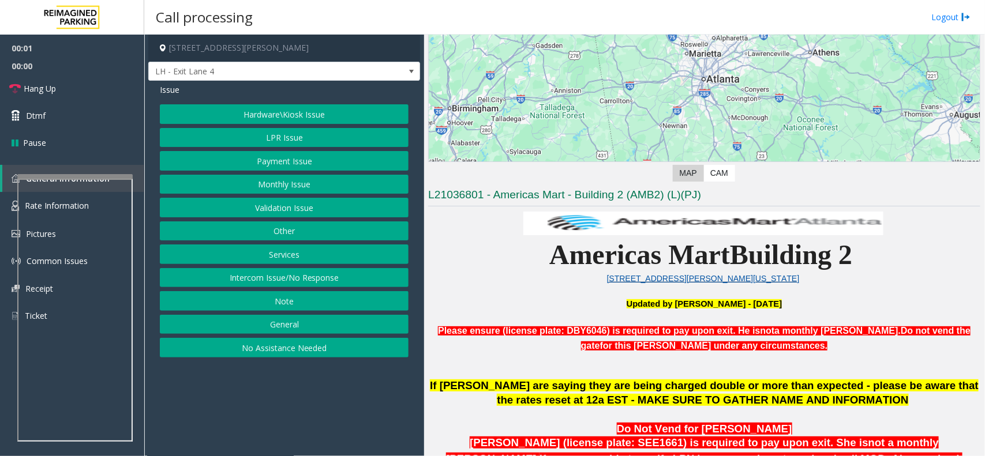
scroll to position [361, 0]
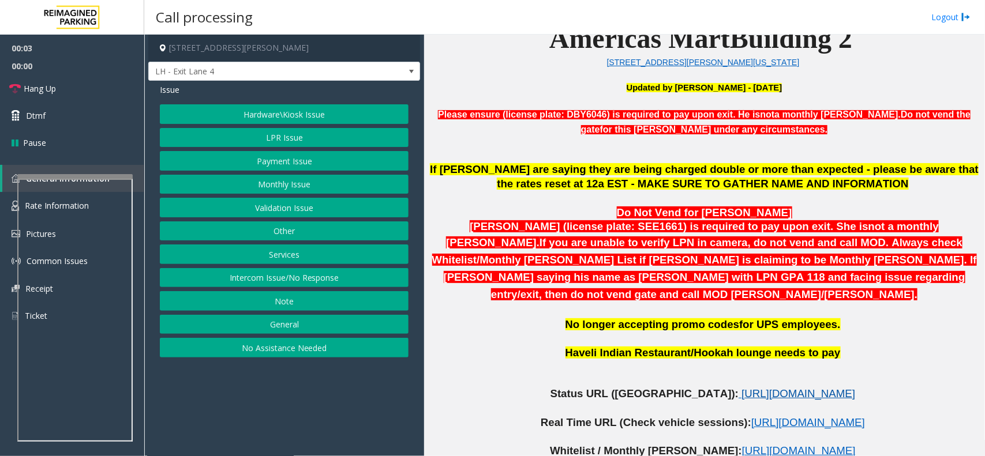
click at [742, 388] on span "https://www.parkjockey.com/en-us/manage/1633/status" at bounding box center [799, 394] width 114 height 12
click at [316, 192] on button "Monthly Issue" at bounding box center [284, 185] width 249 height 20
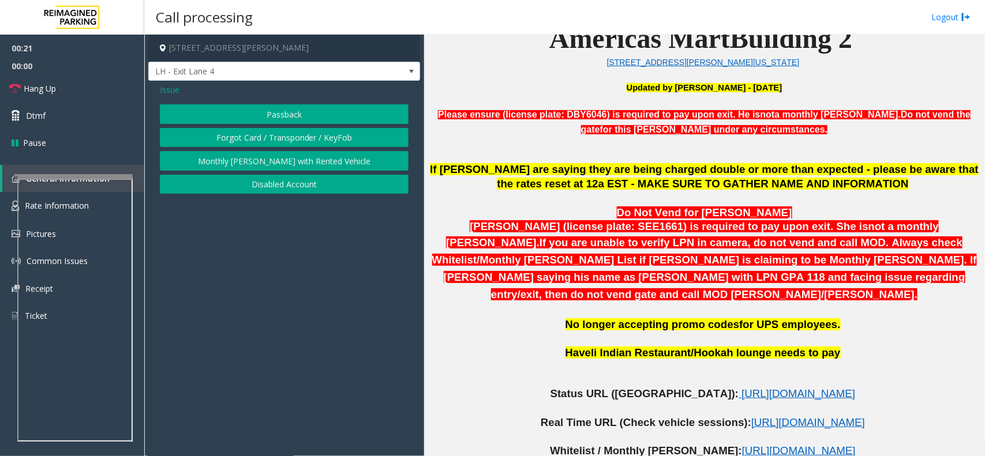
click at [315, 185] on button "Disabled Account" at bounding box center [284, 185] width 249 height 20
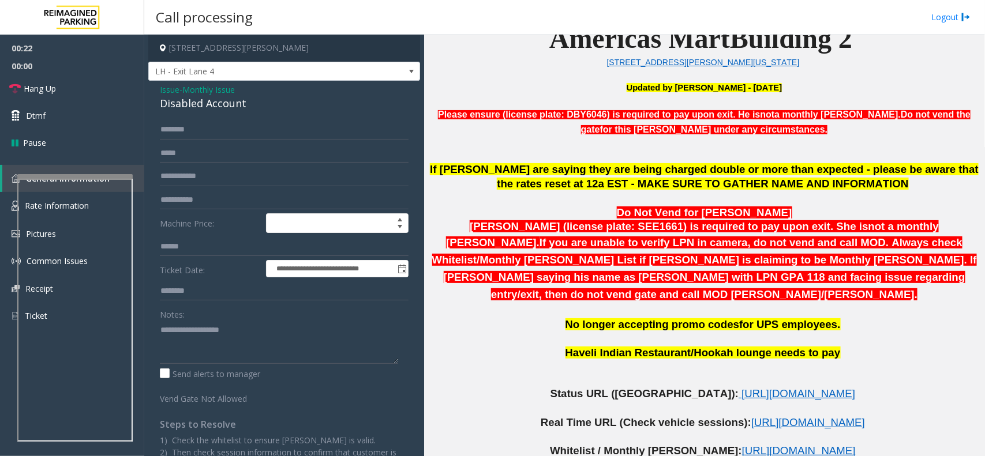
click at [192, 321] on div "Notes:" at bounding box center [284, 334] width 249 height 59
click at [185, 347] on textarea at bounding box center [279, 342] width 238 height 43
click at [199, 103] on div "Disabled Account" at bounding box center [284, 104] width 249 height 16
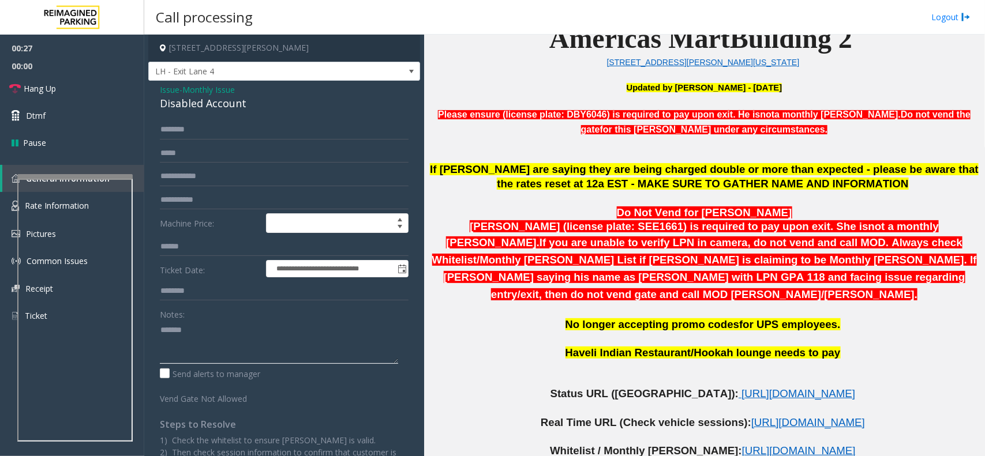
click at [226, 345] on textarea at bounding box center [279, 342] width 238 height 43
paste textarea "**********"
type textarea "**********"
click at [195, 132] on input "text" at bounding box center [284, 130] width 249 height 20
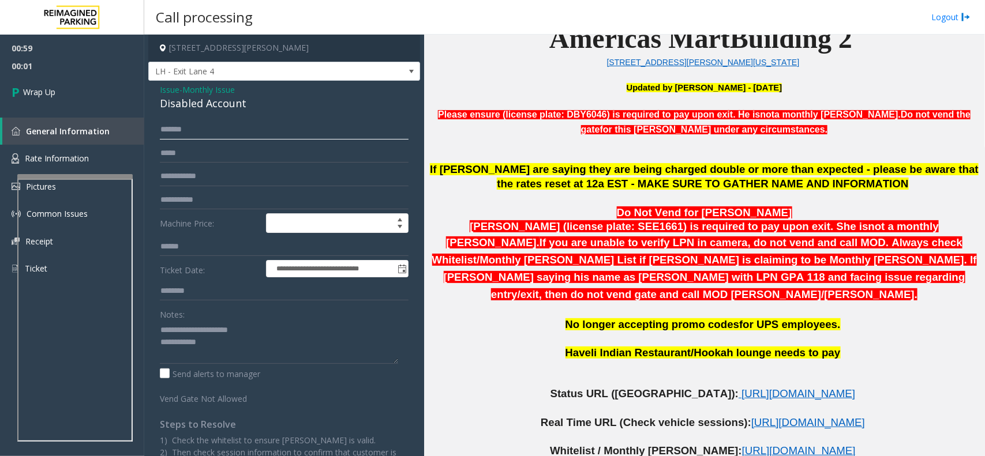
type input "*******"
click at [237, 358] on textarea at bounding box center [279, 342] width 238 height 43
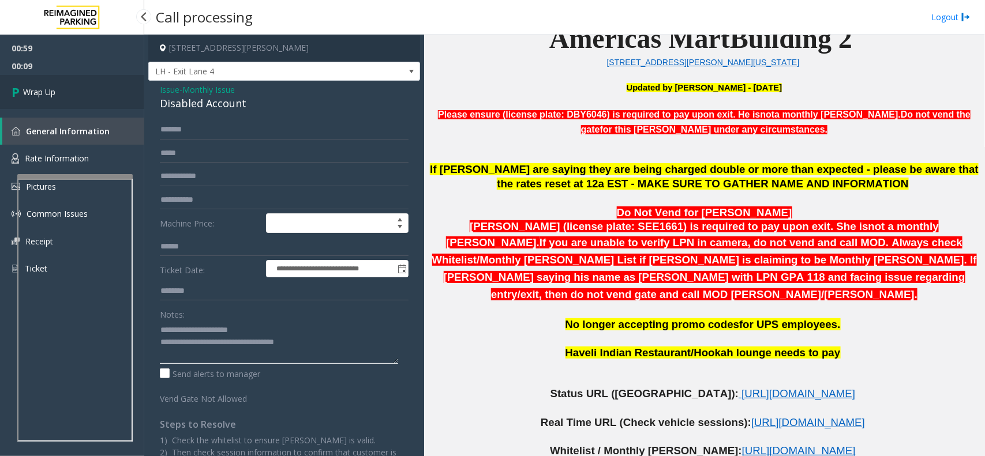
type textarea "**********"
click at [87, 87] on link "Wrap Up" at bounding box center [72, 92] width 144 height 34
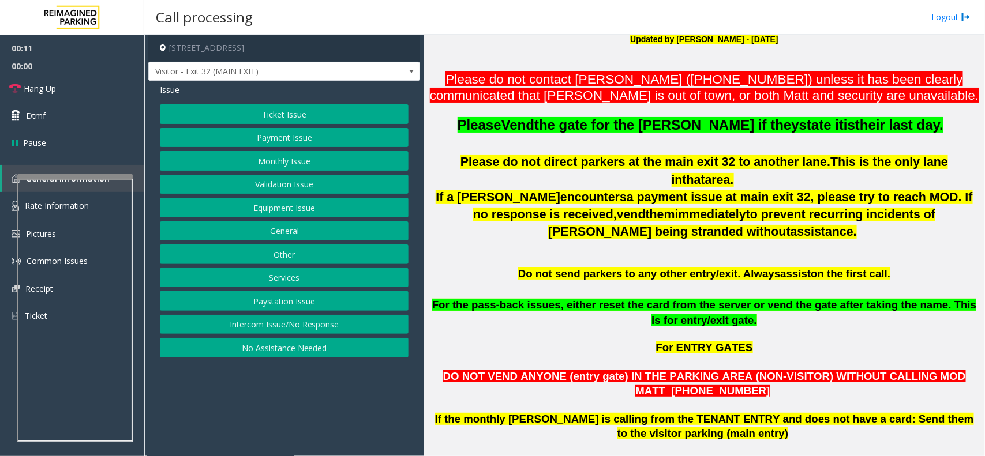
scroll to position [433, 0]
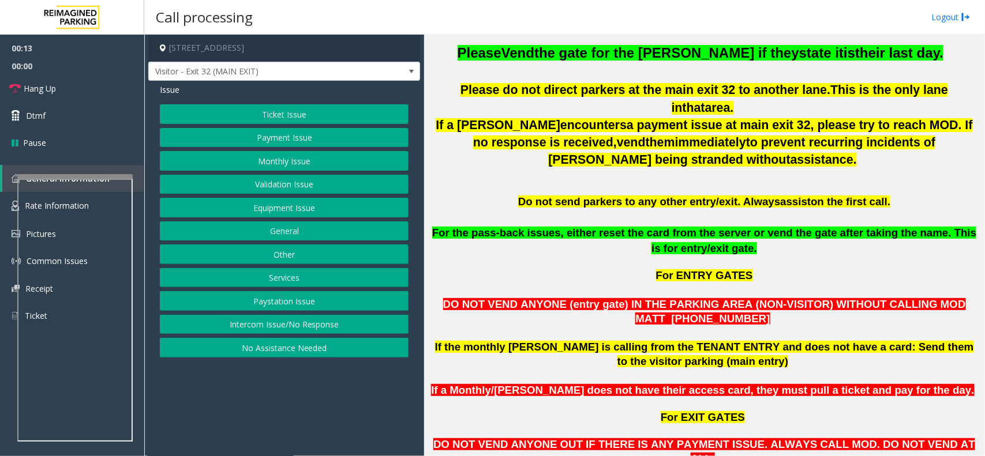
click at [331, 325] on button "Intercom Issue/No Response" at bounding box center [284, 325] width 249 height 20
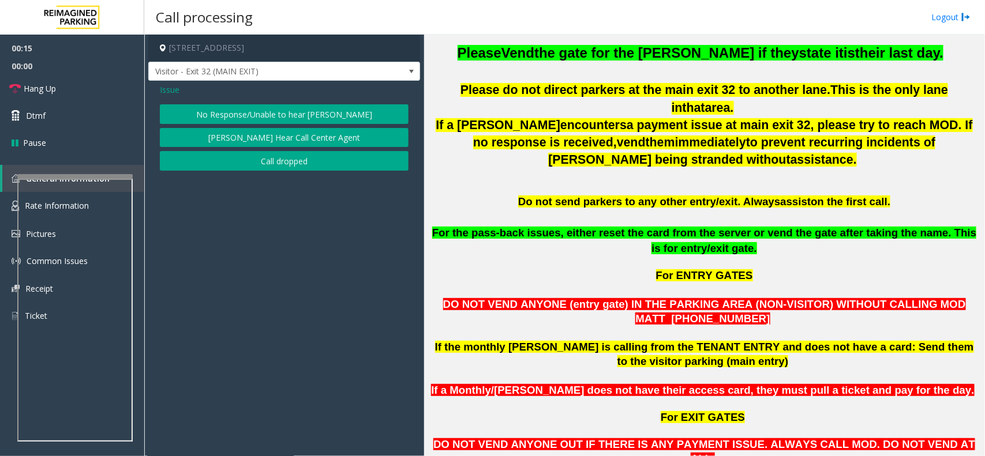
click at [275, 114] on button "No Response/Unable to hear [PERSON_NAME]" at bounding box center [284, 114] width 249 height 20
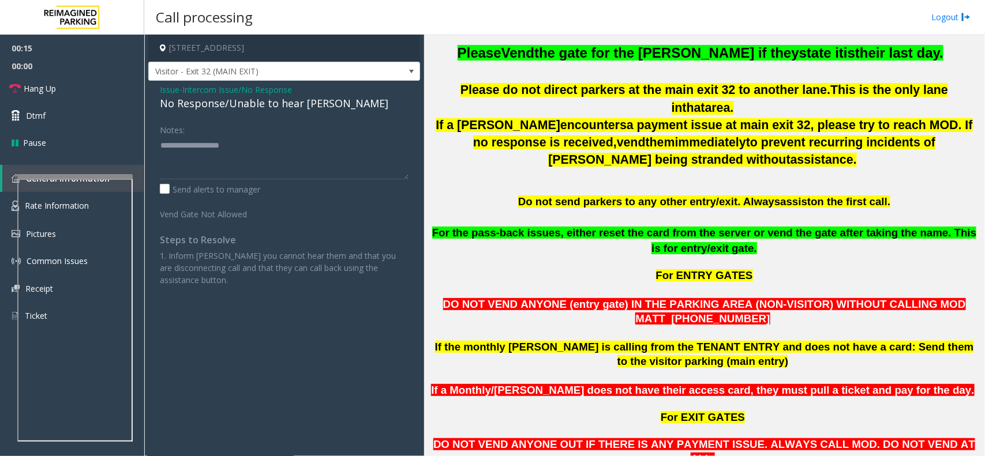
click at [277, 101] on div "No Response/Unable to hear [PERSON_NAME]" at bounding box center [284, 104] width 249 height 16
click at [333, 143] on textarea at bounding box center [284, 157] width 249 height 43
type textarea "**********"
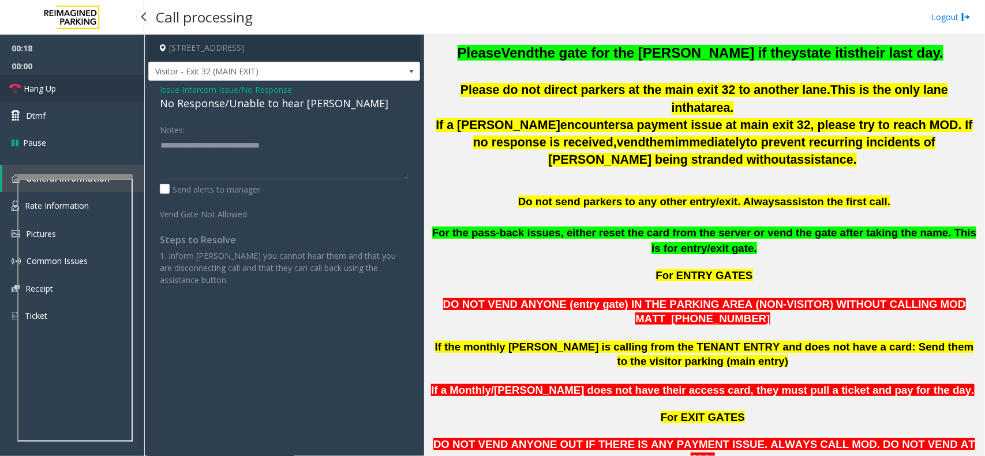
click at [87, 93] on link "Hang Up" at bounding box center [72, 88] width 144 height 27
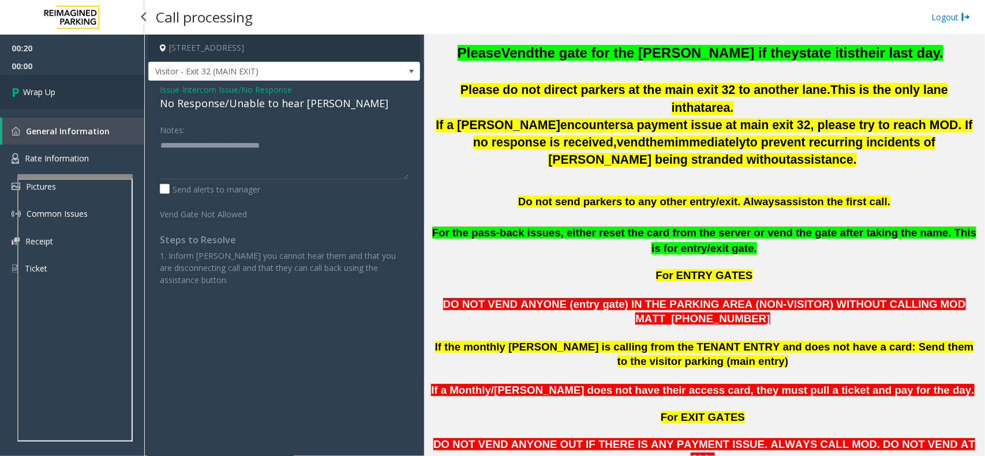
click at [87, 93] on link "Wrap Up" at bounding box center [72, 92] width 144 height 34
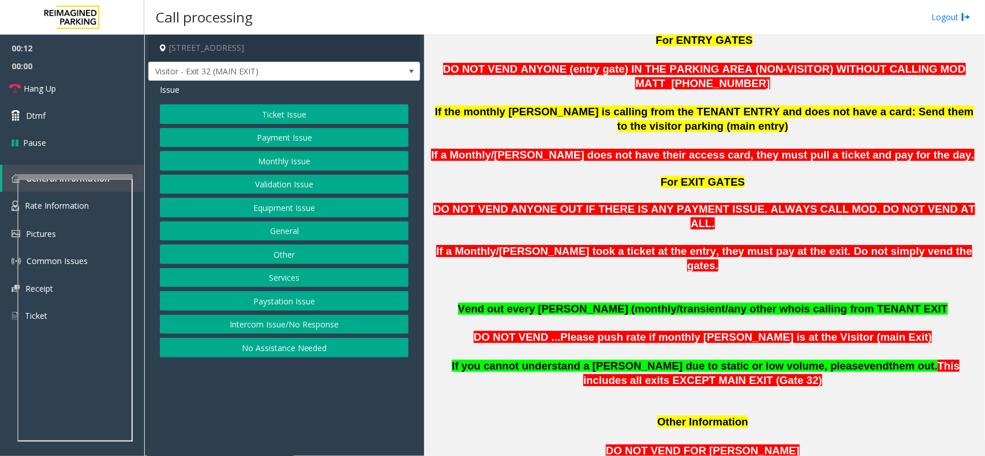
scroll to position [505, 0]
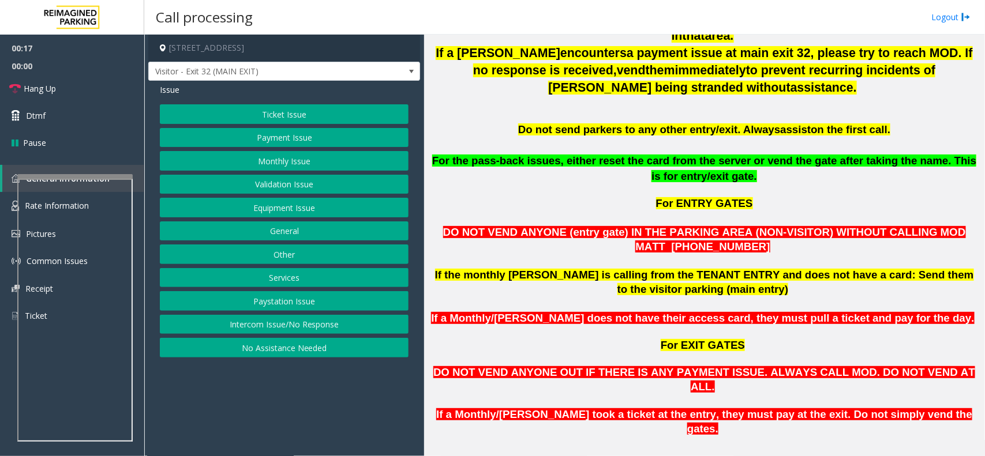
click at [296, 319] on button "Intercom Issue/No Response" at bounding box center [284, 325] width 249 height 20
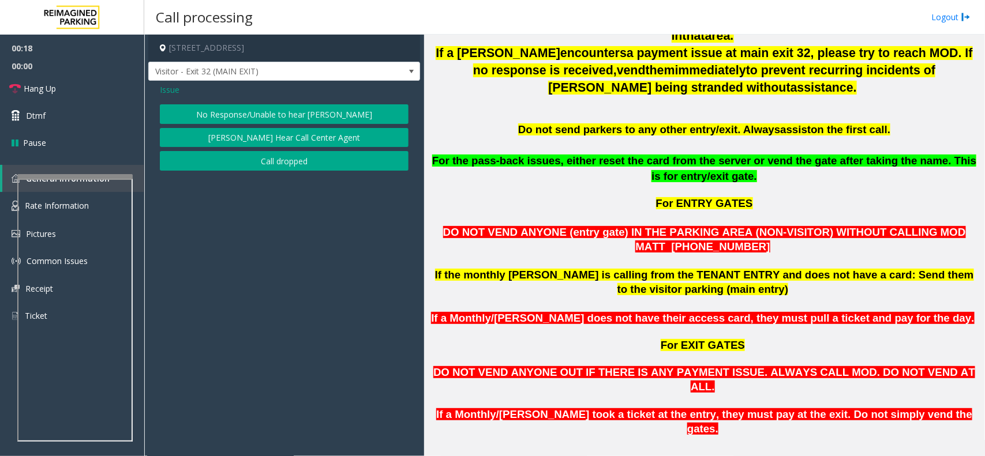
click at [297, 114] on button "No Response/Unable to hear [PERSON_NAME]" at bounding box center [284, 114] width 249 height 20
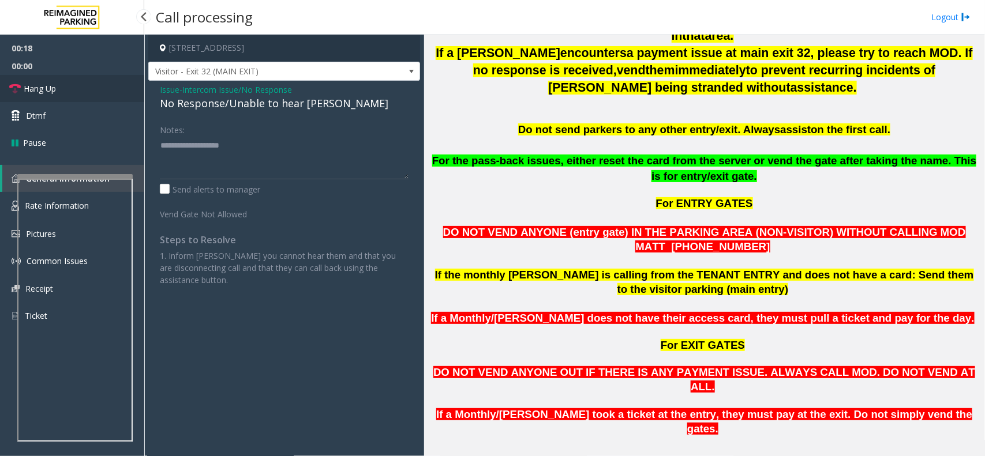
click at [102, 81] on link "Hang Up" at bounding box center [72, 88] width 144 height 27
click at [281, 106] on div "No Response/Unable to hear [PERSON_NAME]" at bounding box center [284, 104] width 249 height 16
click at [282, 106] on div "No Response/Unable to hear [PERSON_NAME]" at bounding box center [284, 104] width 249 height 16
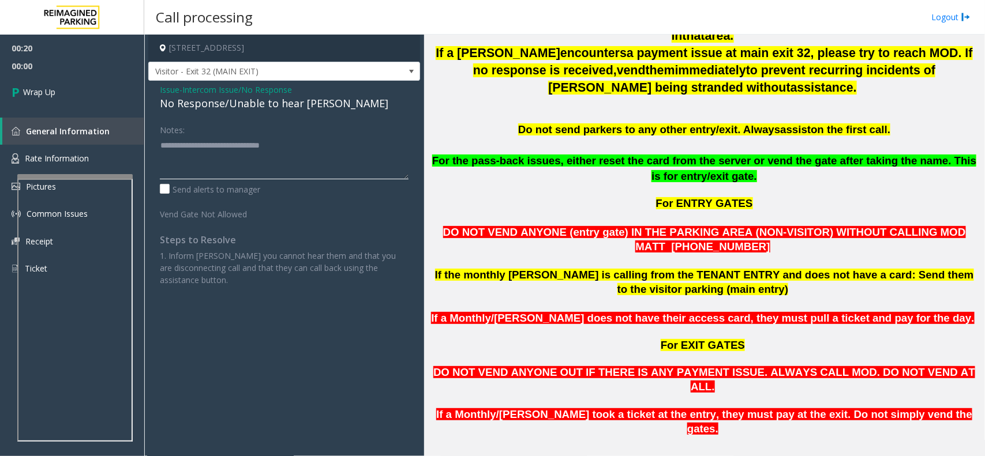
click at [338, 149] on textarea at bounding box center [284, 157] width 249 height 43
type textarea "**********"
click at [88, 91] on link "Wrap Up" at bounding box center [72, 92] width 144 height 34
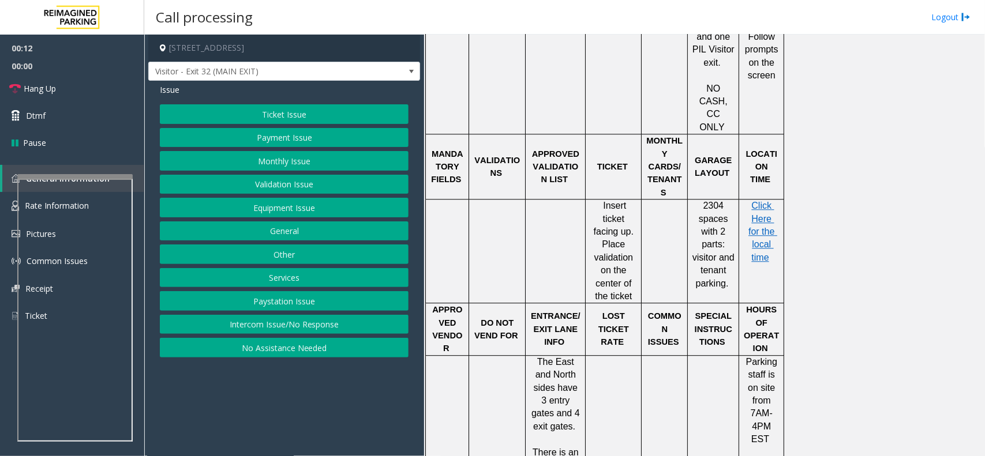
scroll to position [884, 0]
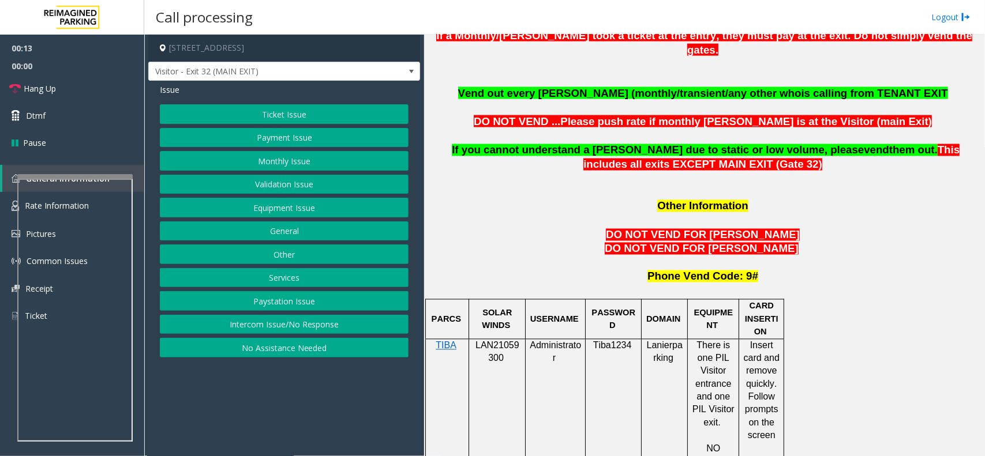
click at [251, 320] on button "Intercom Issue/No Response" at bounding box center [284, 325] width 249 height 20
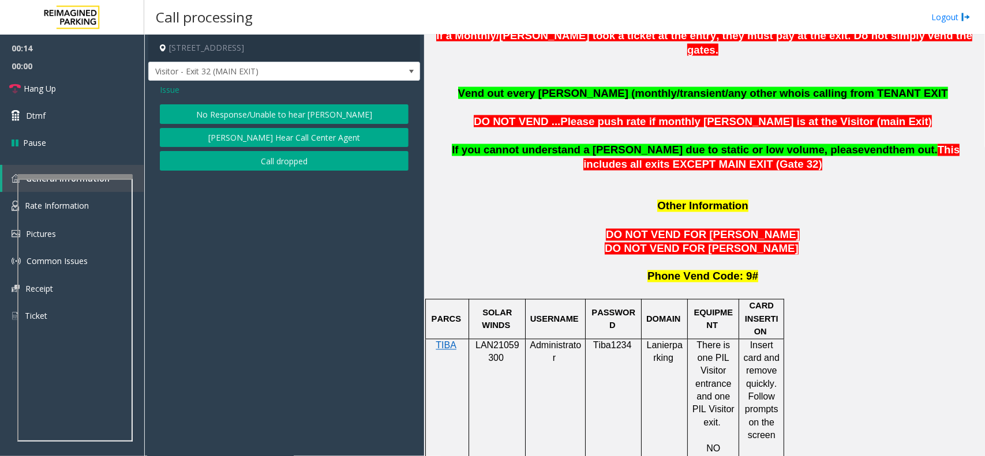
click at [234, 107] on button "No Response/Unable to hear [PERSON_NAME]" at bounding box center [284, 114] width 249 height 20
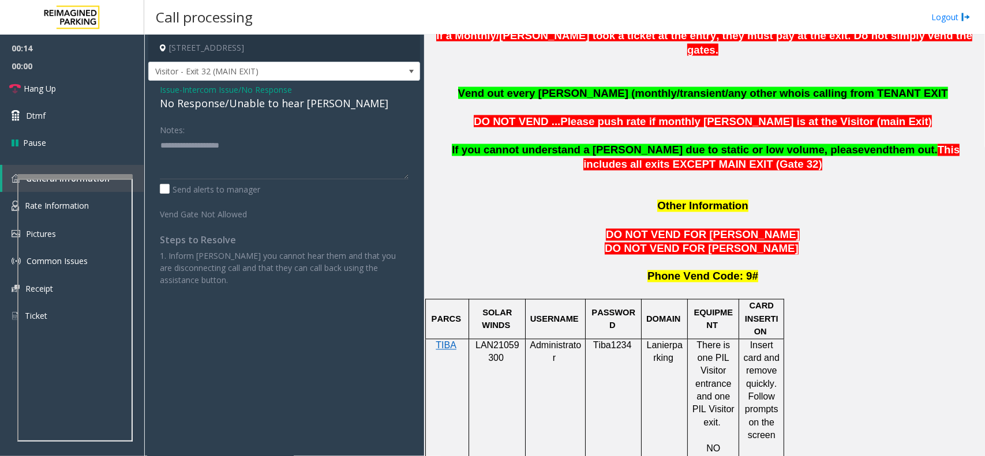
click at [244, 104] on div "No Response/Unable to hear [PERSON_NAME]" at bounding box center [284, 104] width 249 height 16
click at [251, 102] on div "No Response/Unable to hear [PERSON_NAME]" at bounding box center [284, 104] width 249 height 16
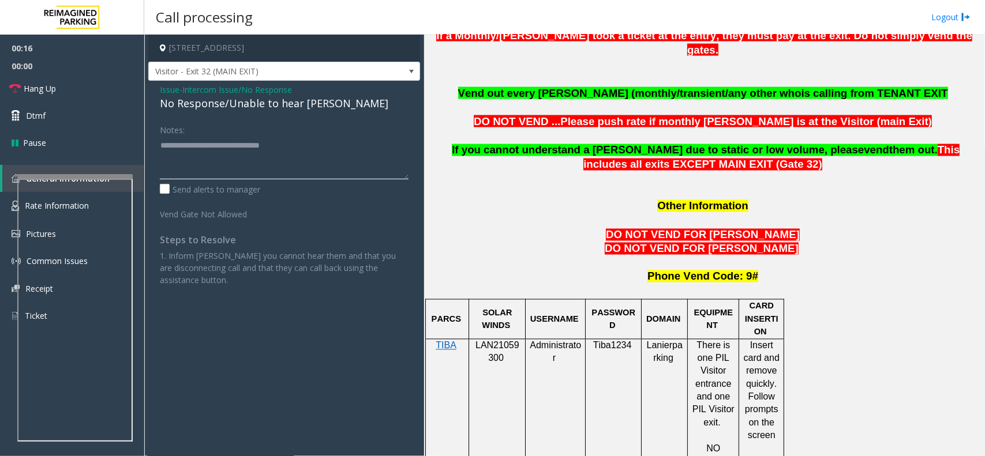
click at [323, 139] on textarea at bounding box center [284, 157] width 249 height 43
type textarea "**********"
click at [100, 89] on link "Hang Up" at bounding box center [72, 88] width 144 height 27
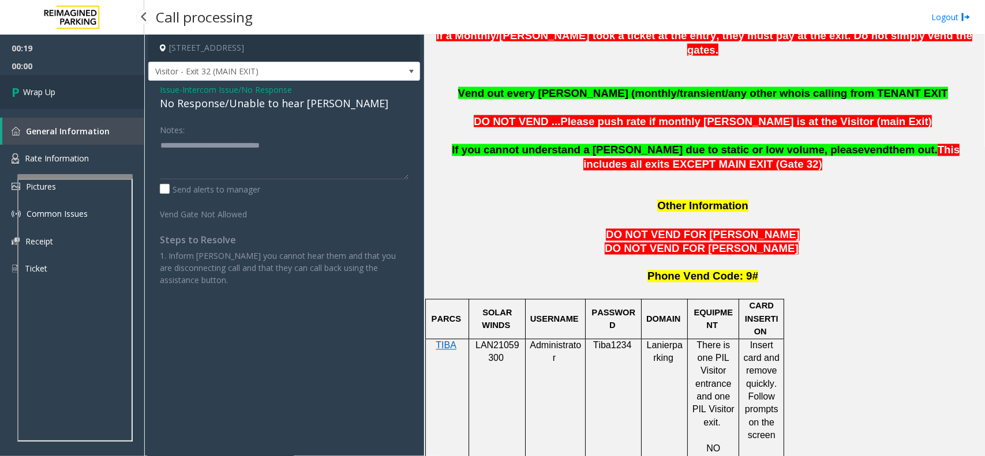
click at [100, 89] on link "Wrap Up" at bounding box center [72, 92] width 144 height 34
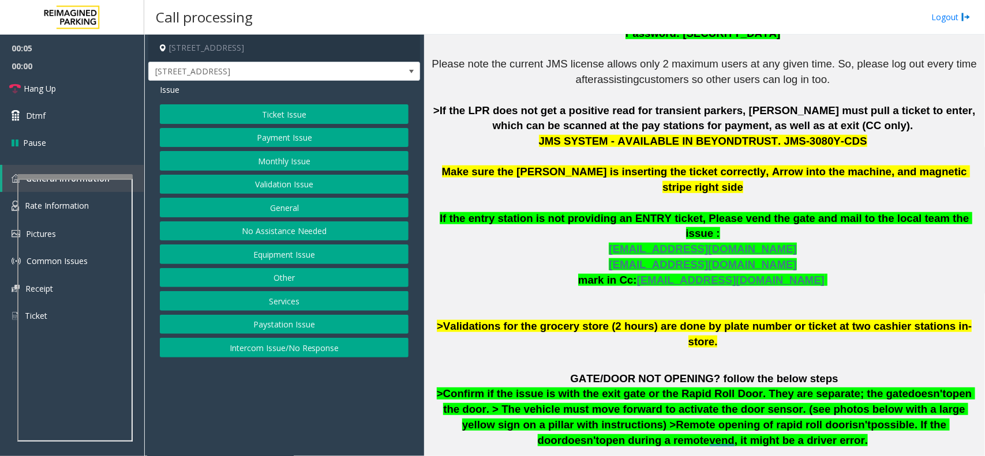
scroll to position [419, 0]
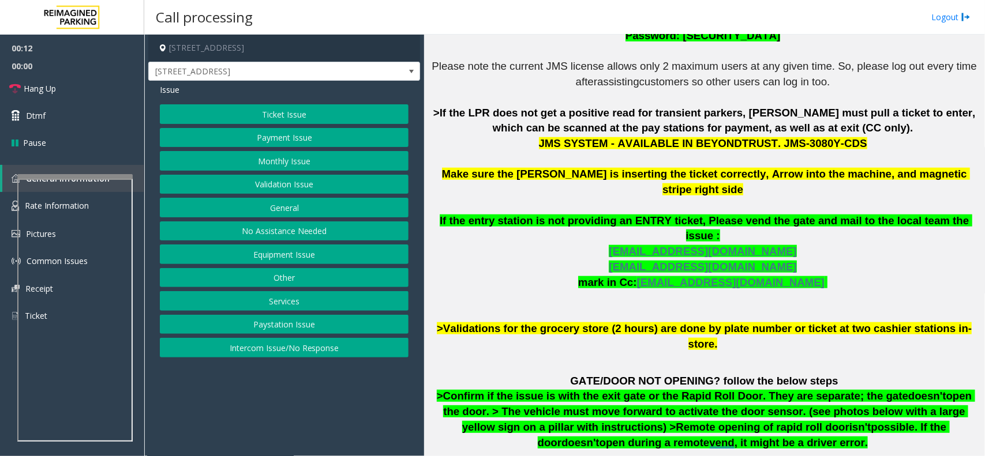
click at [273, 163] on button "Monthly Issue" at bounding box center [284, 161] width 249 height 20
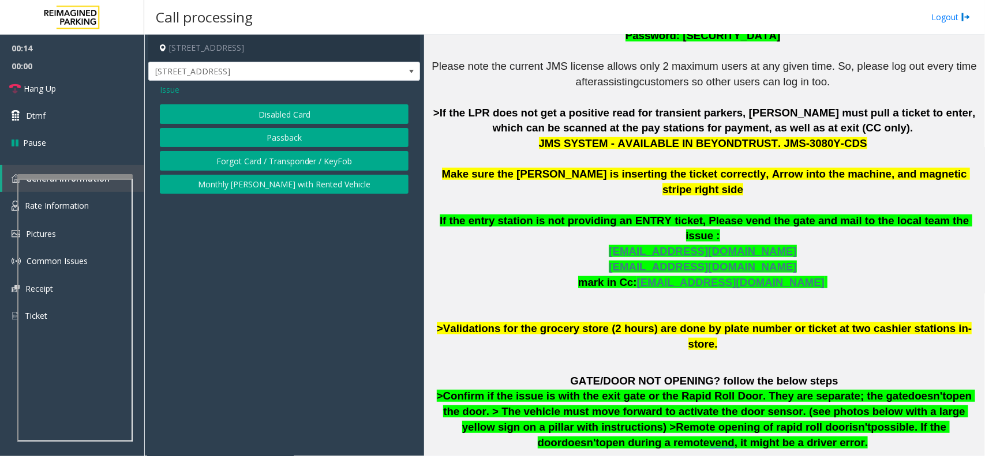
click at [294, 105] on button "Disabled Card" at bounding box center [284, 114] width 249 height 20
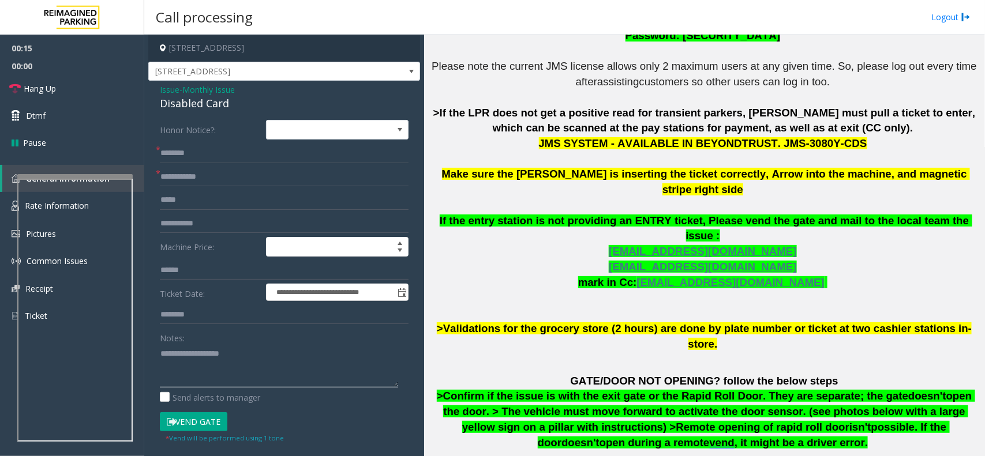
click at [218, 349] on textarea at bounding box center [279, 366] width 238 height 43
click at [188, 105] on div "Disabled Card" at bounding box center [284, 104] width 249 height 16
click at [211, 352] on textarea at bounding box center [279, 366] width 238 height 43
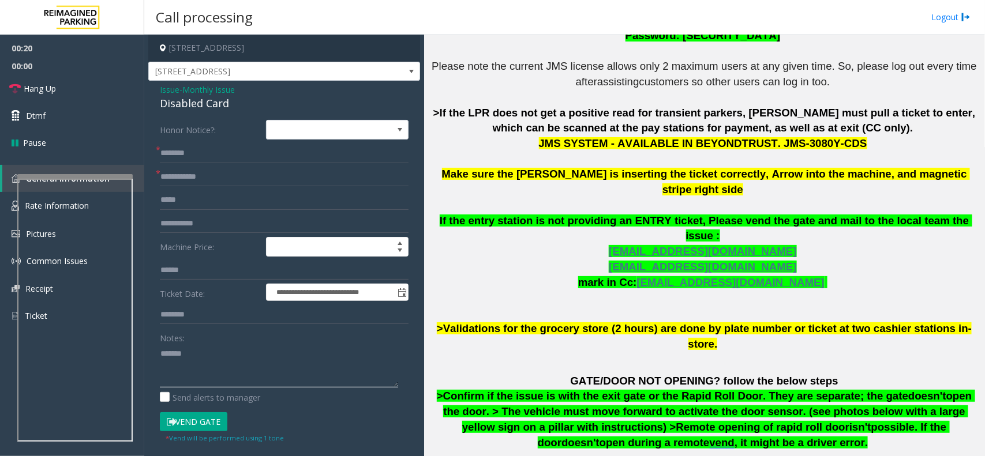
paste textarea "**********"
type textarea "**********"
click at [200, 183] on input "text" at bounding box center [284, 177] width 249 height 20
type input "*****"
click at [218, 366] on textarea at bounding box center [279, 366] width 238 height 43
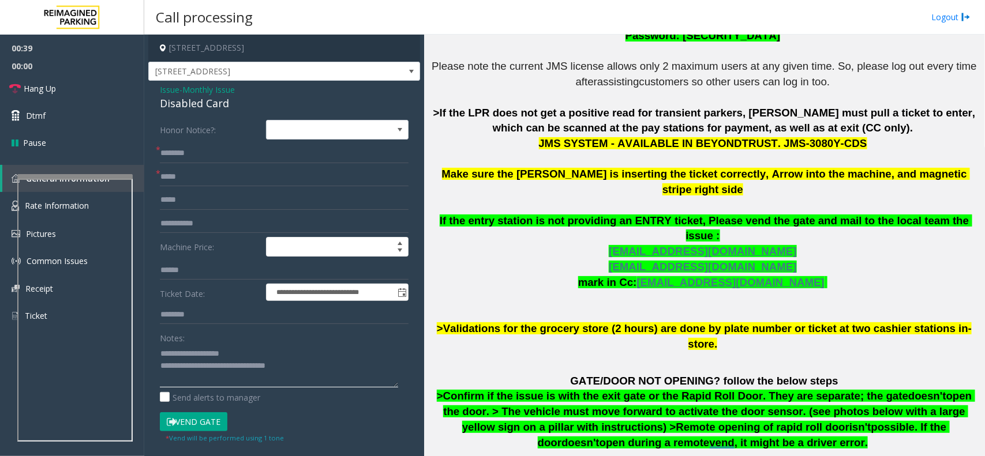
type textarea "**********"
click at [194, 156] on input "text" at bounding box center [284, 154] width 249 height 20
type input "******"
click at [290, 365] on textarea at bounding box center [279, 366] width 238 height 43
click at [205, 419] on button "Vend Gate" at bounding box center [194, 423] width 68 height 20
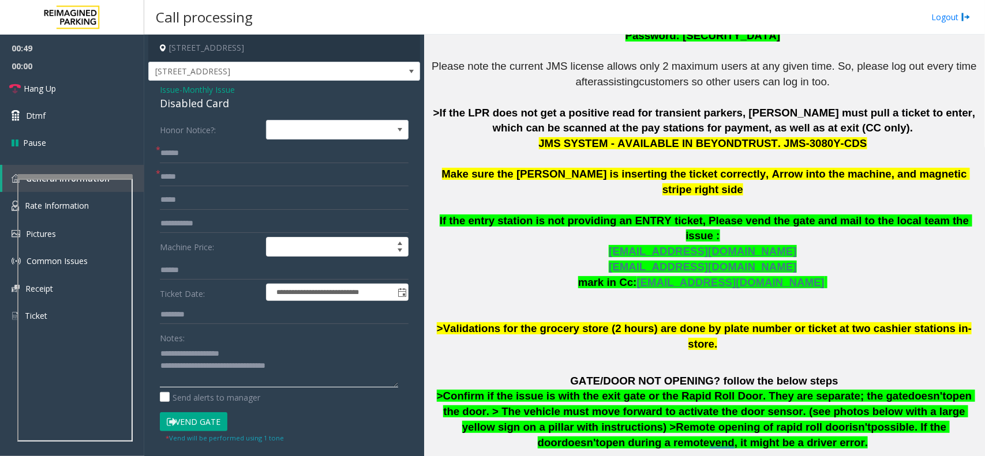
click at [338, 351] on textarea at bounding box center [279, 366] width 238 height 43
click at [315, 367] on textarea at bounding box center [279, 366] width 238 height 43
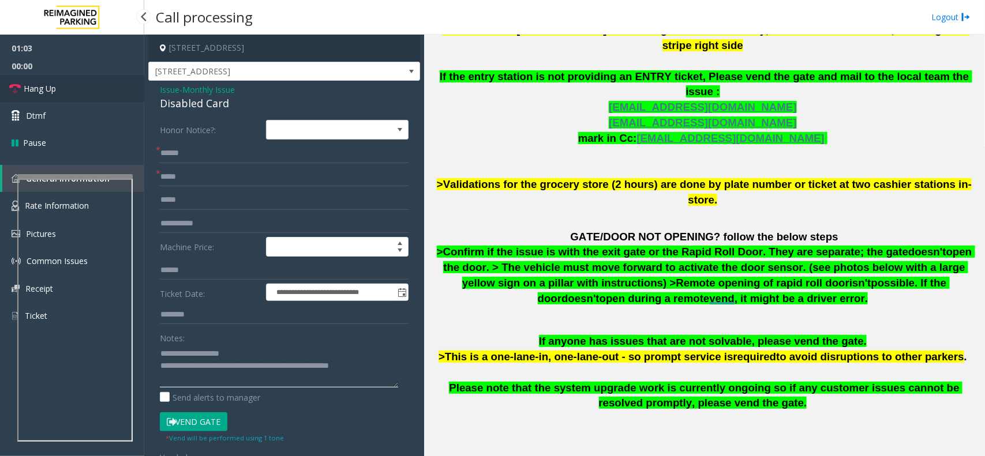
type textarea "**********"
click at [94, 84] on link "Hang Up" at bounding box center [72, 88] width 144 height 27
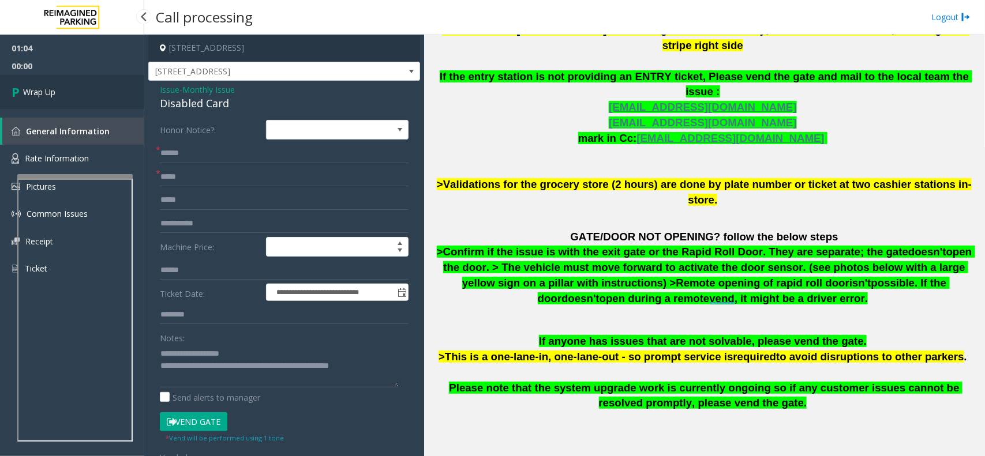
click at [94, 84] on link "Wrap Up" at bounding box center [72, 92] width 144 height 34
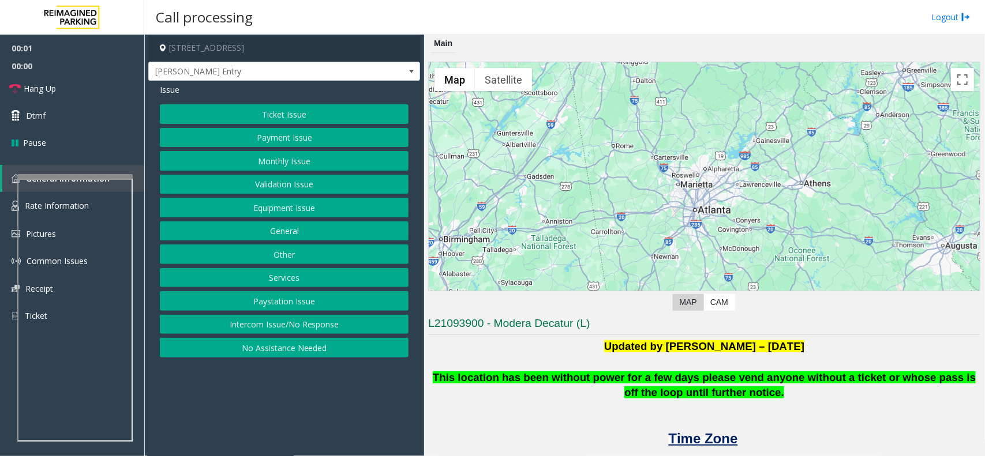
scroll to position [216, 0]
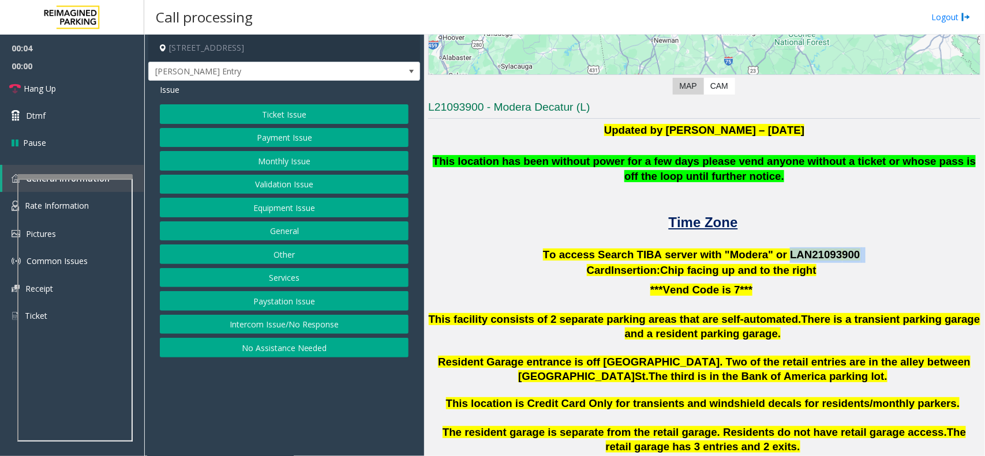
drag, startPoint x: 840, startPoint y: 257, endPoint x: 774, endPoint y: 257, distance: 65.8
click at [774, 257] on p "To access Search TIBA server with "Modera" or LAN21093 900" at bounding box center [704, 256] width 552 height 16
click at [275, 163] on button "Monthly Issue" at bounding box center [284, 161] width 249 height 20
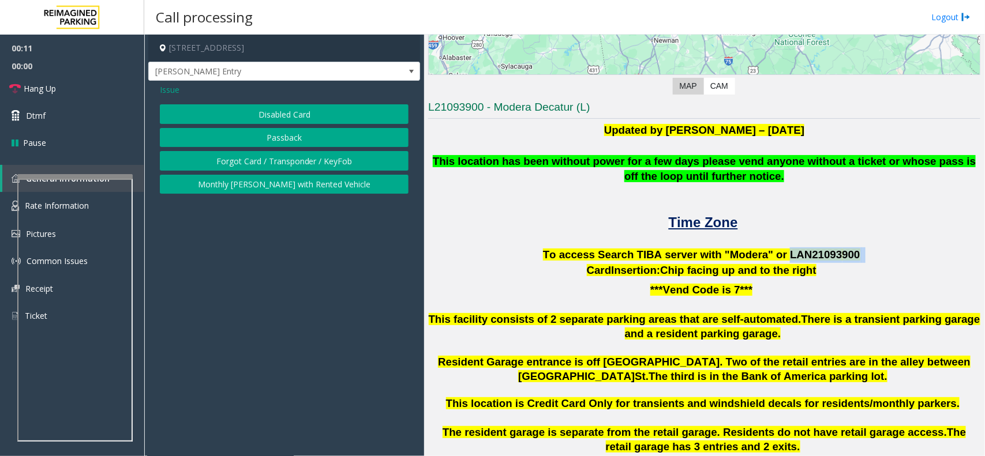
click at [289, 144] on button "Passback" at bounding box center [284, 138] width 249 height 20
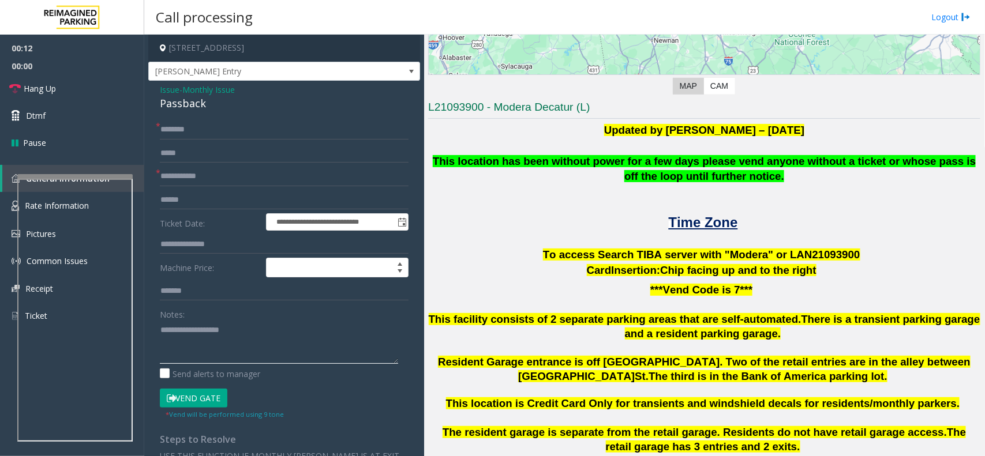
click at [225, 345] on textarea at bounding box center [279, 342] width 238 height 43
click at [197, 107] on div "Passback" at bounding box center [284, 104] width 249 height 16
click at [232, 340] on textarea at bounding box center [279, 342] width 238 height 43
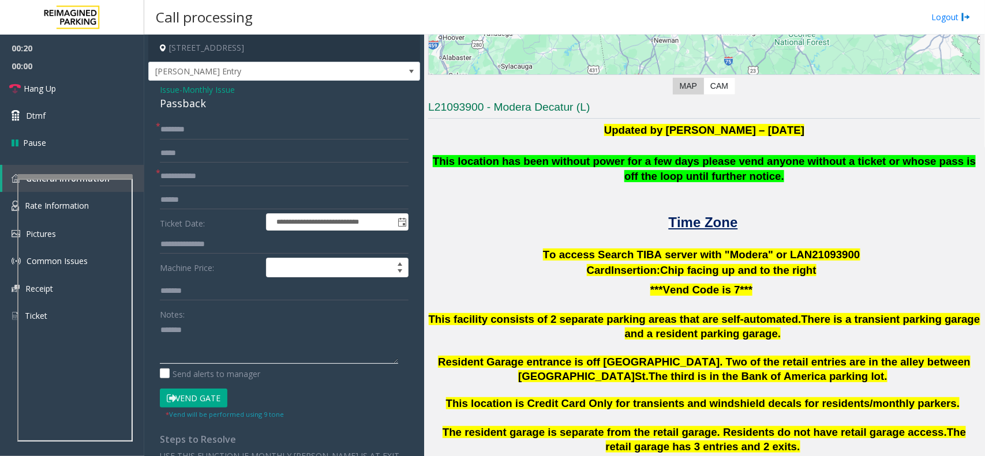
paste textarea "*********"
type textarea "**********"
click at [229, 336] on textarea at bounding box center [279, 342] width 238 height 43
click at [229, 348] on textarea at bounding box center [279, 342] width 238 height 43
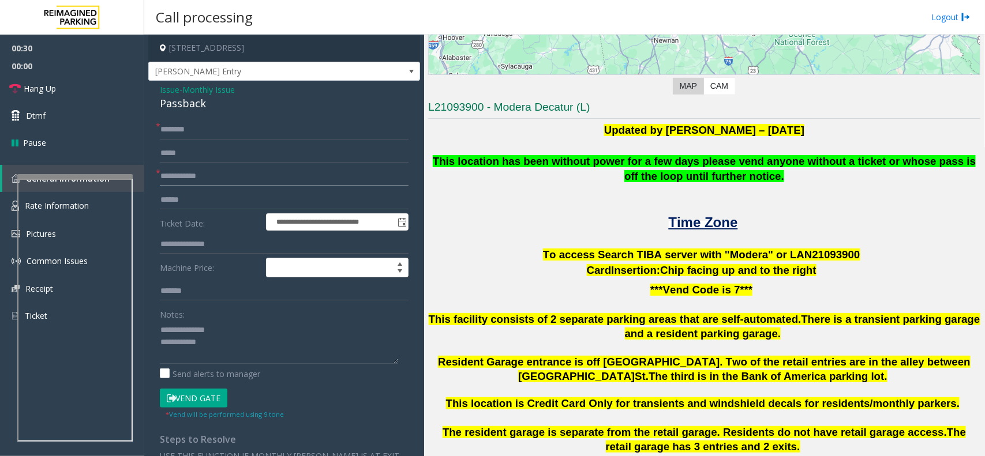
click at [215, 172] on input "text" at bounding box center [284, 177] width 249 height 20
click at [200, 173] on input "text" at bounding box center [284, 177] width 249 height 20
click at [186, 174] on input "******" at bounding box center [284, 177] width 249 height 20
type input "******"
click at [202, 122] on input "text" at bounding box center [284, 130] width 249 height 20
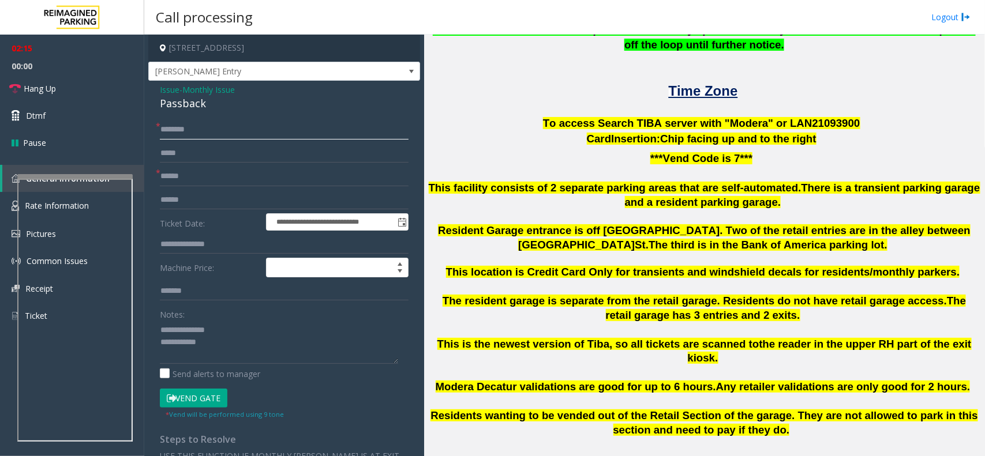
scroll to position [505, 0]
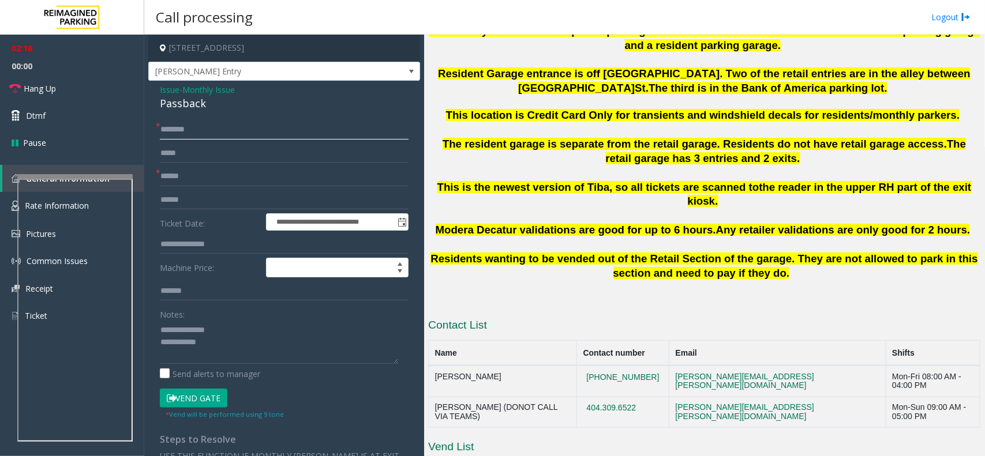
click at [260, 125] on input "text" at bounding box center [284, 130] width 249 height 20
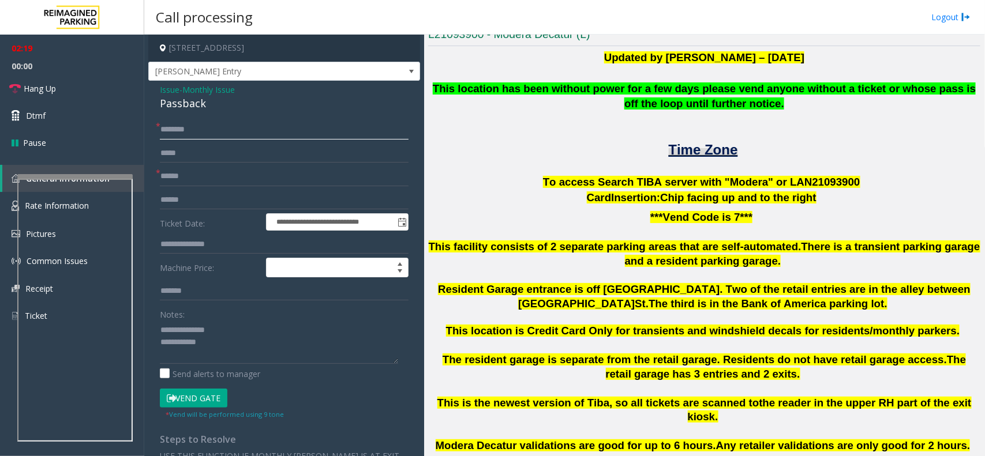
scroll to position [289, 0]
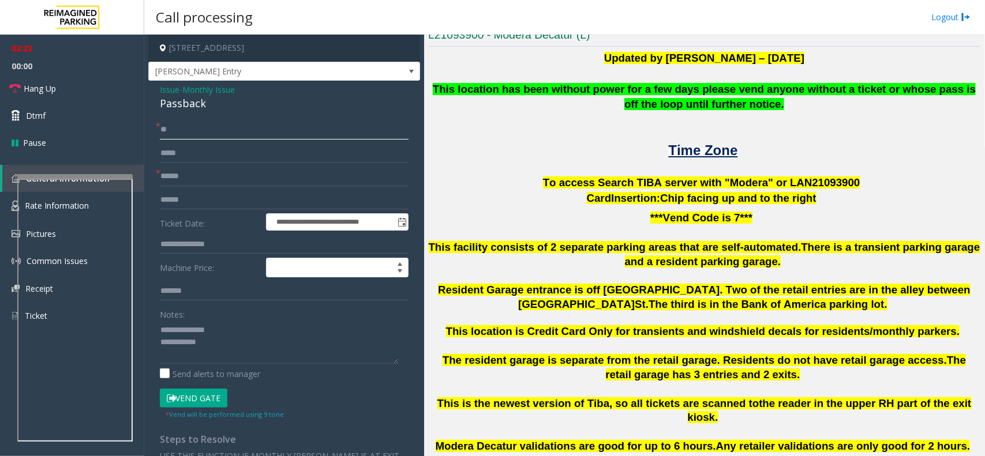
type input "**"
click at [201, 393] on button "Vend Gate" at bounding box center [194, 399] width 68 height 20
click at [256, 350] on textarea at bounding box center [279, 342] width 238 height 43
click at [58, 122] on link "Dtmf" at bounding box center [72, 115] width 144 height 27
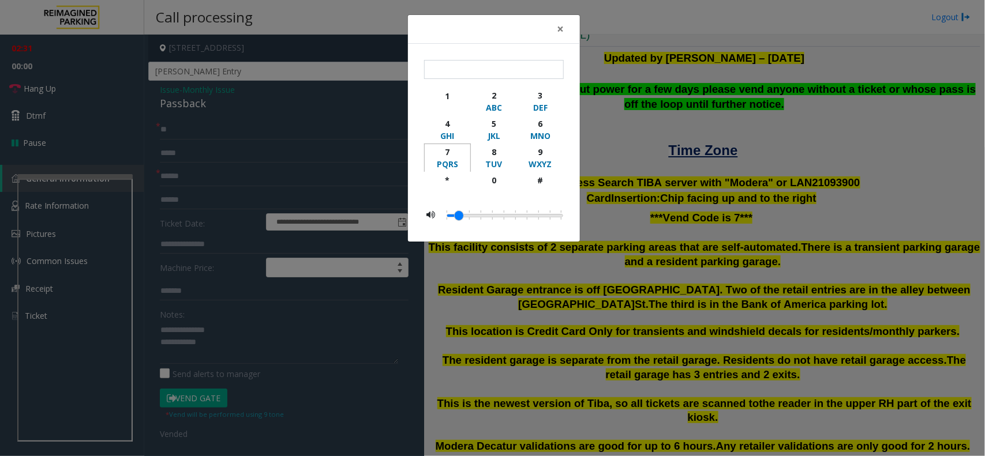
click at [432, 154] on div "7" at bounding box center [448, 152] width 32 height 12
type input "*"
click at [557, 26] on span "×" at bounding box center [560, 29] width 7 height 16
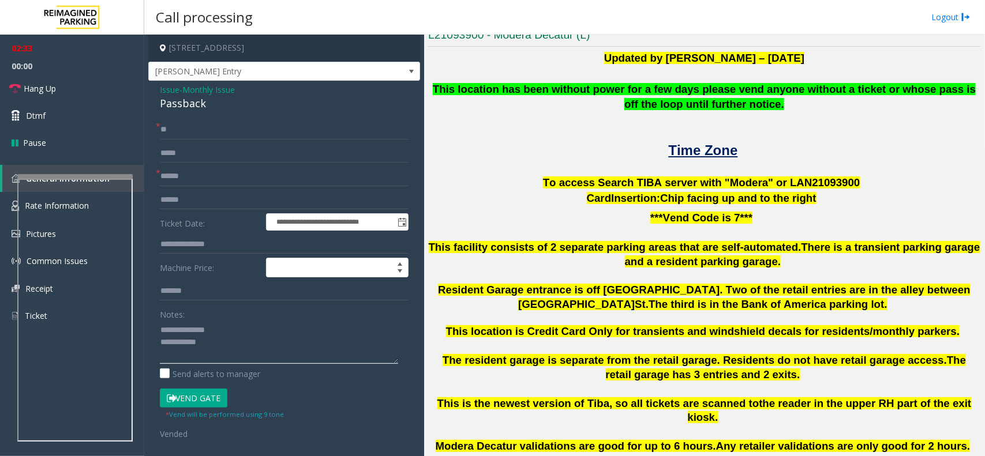
click at [250, 350] on textarea at bounding box center [279, 342] width 238 height 43
type textarea "**********"
click at [73, 114] on link "Dtmf" at bounding box center [72, 115] width 144 height 27
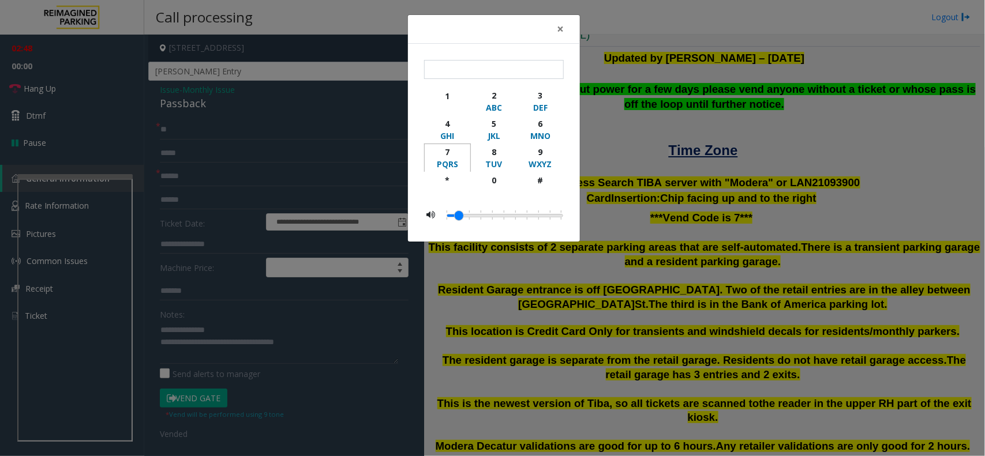
click at [446, 160] on div "PQRS" at bounding box center [448, 164] width 32 height 12
type input "*"
click at [561, 29] on span "×" at bounding box center [560, 29] width 7 height 16
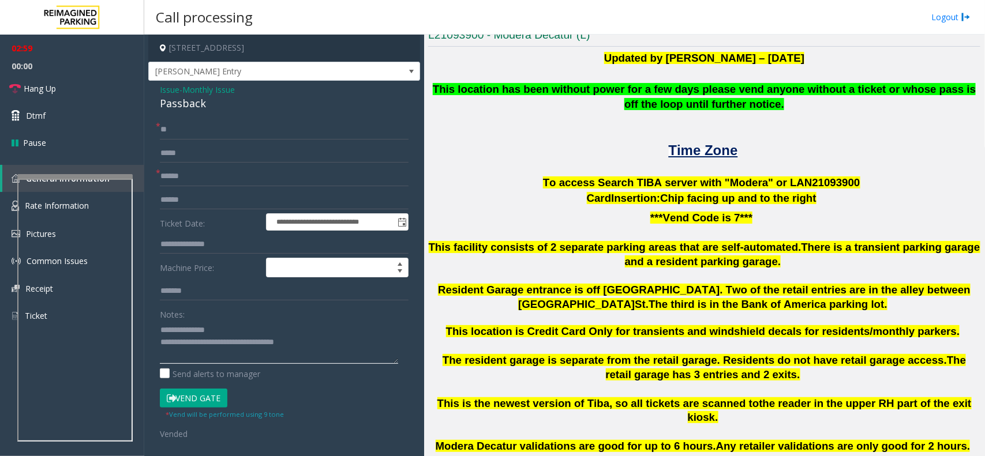
click at [315, 343] on textarea at bounding box center [279, 342] width 238 height 43
click at [76, 75] on link "Hang Up" at bounding box center [72, 88] width 144 height 27
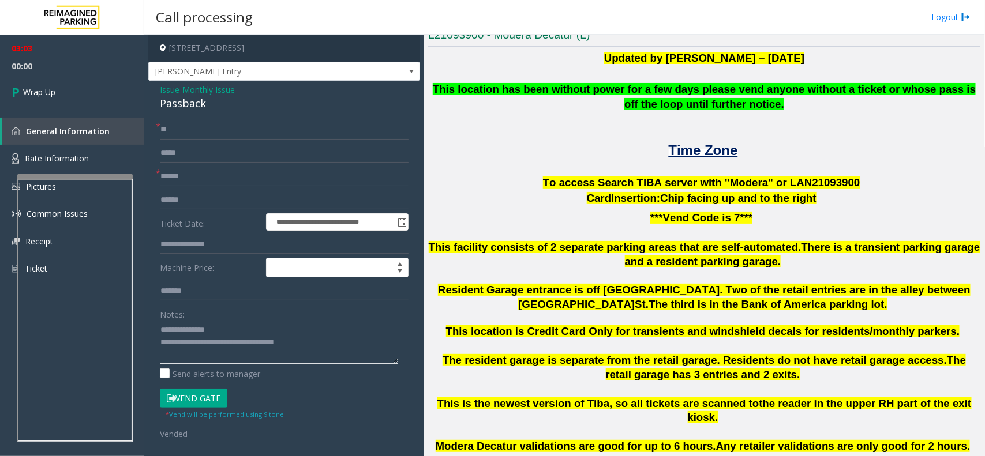
click at [316, 354] on textarea at bounding box center [279, 342] width 238 height 43
type textarea "**********"
click at [115, 107] on link "Wrap Up" at bounding box center [72, 92] width 144 height 34
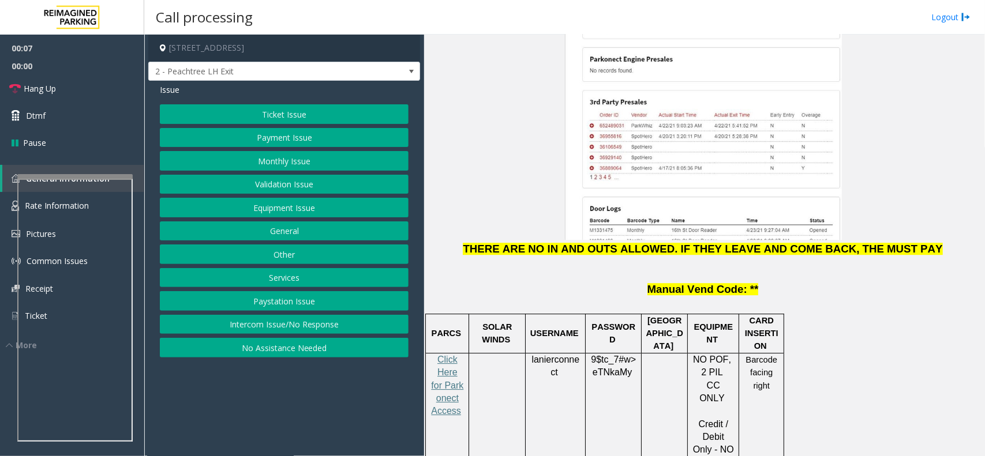
scroll to position [1515, 0]
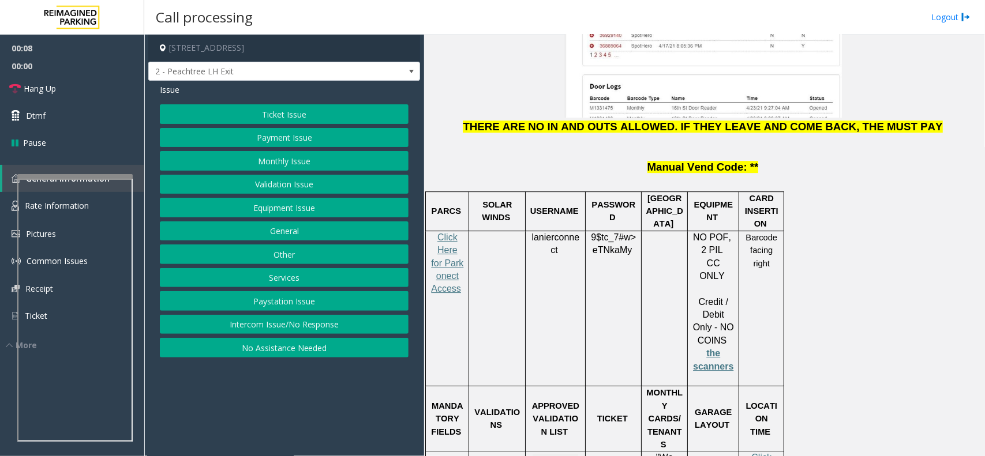
click at [319, 137] on button "Payment Issue" at bounding box center [284, 138] width 249 height 20
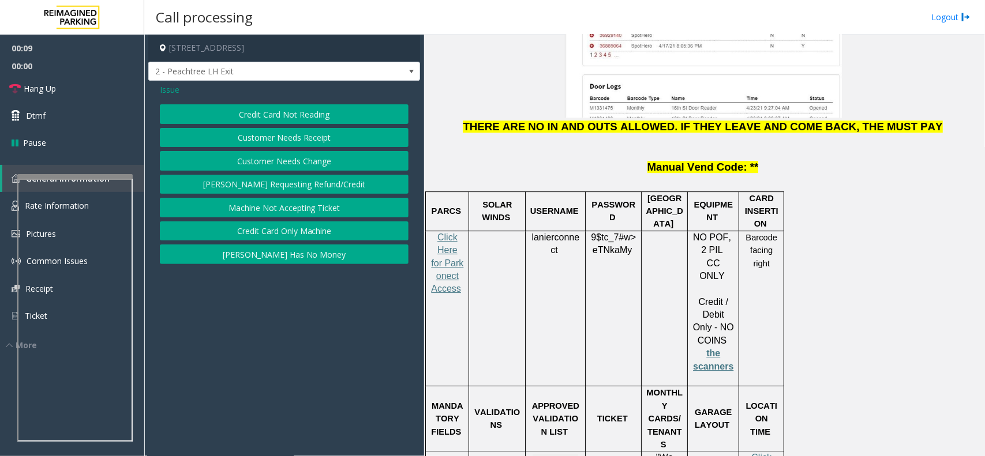
click at [309, 110] on button "Credit Card Not Reading" at bounding box center [284, 114] width 249 height 20
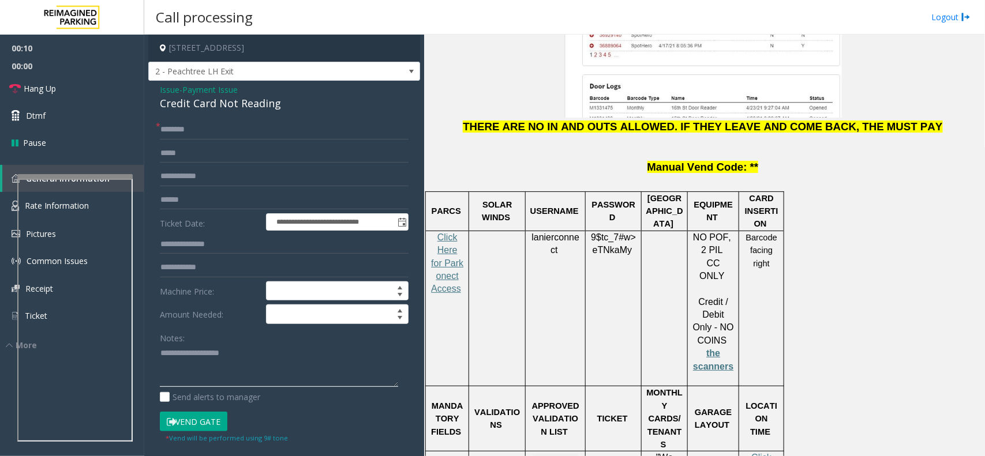
click at [227, 366] on textarea at bounding box center [279, 366] width 238 height 43
click at [243, 118] on div "**********" at bounding box center [284, 368] width 272 height 574
click at [257, 104] on div "Credit Card Not Reading" at bounding box center [284, 104] width 249 height 16
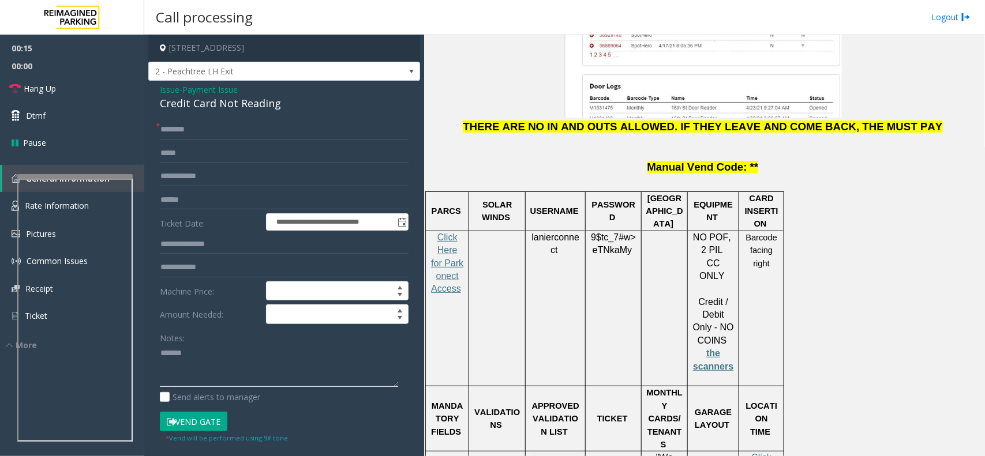
click at [228, 364] on textarea at bounding box center [279, 366] width 238 height 43
paste textarea "**********"
type textarea "**********"
click at [205, 204] on input "text" at bounding box center [284, 200] width 249 height 20
drag, startPoint x: 598, startPoint y: 62, endPoint x: 828, endPoint y: 62, distance: 229.7
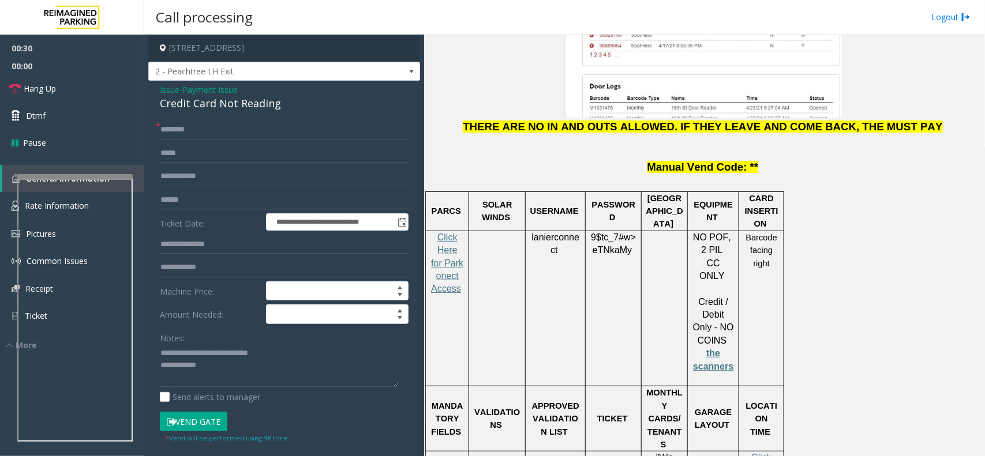
click at [828, 134] on p at bounding box center [704, 147] width 552 height 26
click at [825, 175] on p at bounding box center [704, 183] width 552 height 16
drag, startPoint x: 642, startPoint y: 85, endPoint x: 635, endPoint y: 85, distance: 7.5
click at [635, 175] on p at bounding box center [704, 183] width 552 height 16
click at [632, 175] on p at bounding box center [704, 183] width 552 height 16
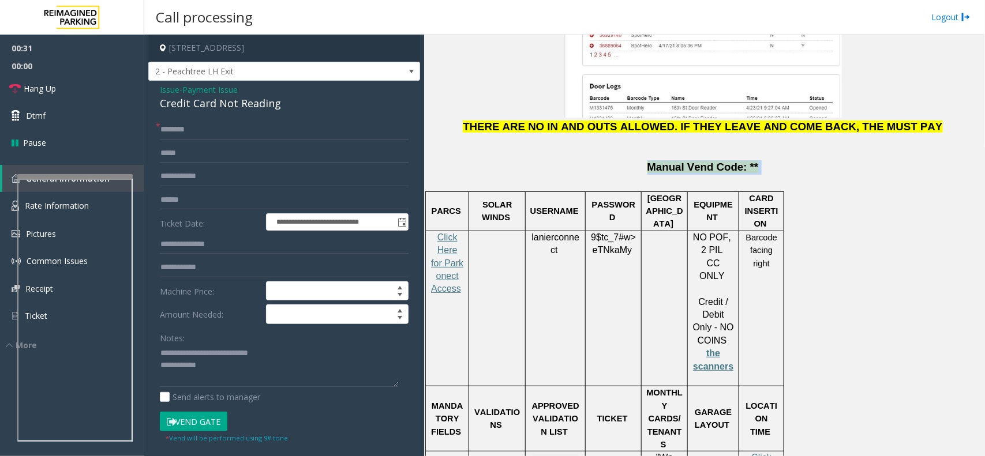
drag, startPoint x: 628, startPoint y: 78, endPoint x: 849, endPoint y: 75, distance: 221.6
click at [849, 160] on p "Manual Vend Code: **" at bounding box center [704, 167] width 552 height 14
click at [798, 175] on p at bounding box center [704, 183] width 552 height 16
click at [201, 204] on input "text" at bounding box center [284, 200] width 249 height 20
type input "*"
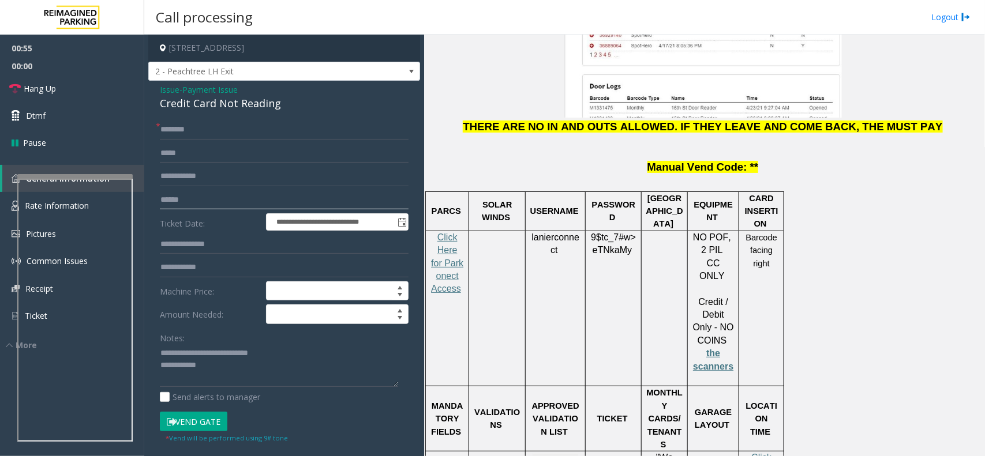
click at [192, 205] on input "text" at bounding box center [284, 200] width 249 height 20
type input "*****"
click at [200, 134] on input "text" at bounding box center [284, 130] width 249 height 20
click at [179, 131] on input "text" at bounding box center [284, 130] width 249 height 20
type input "******"
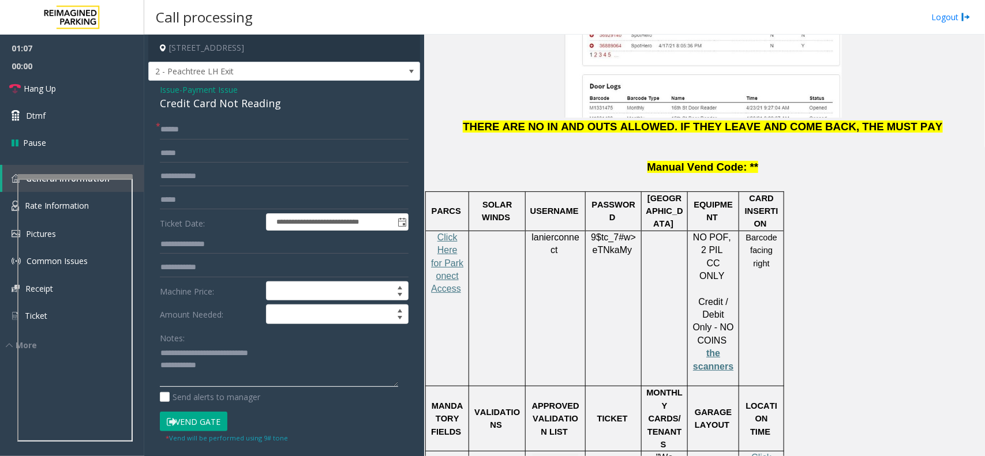
click at [218, 372] on textarea at bounding box center [279, 366] width 238 height 43
click at [194, 422] on button "Vend Gate" at bounding box center [194, 422] width 68 height 20
click at [231, 379] on textarea at bounding box center [279, 366] width 238 height 43
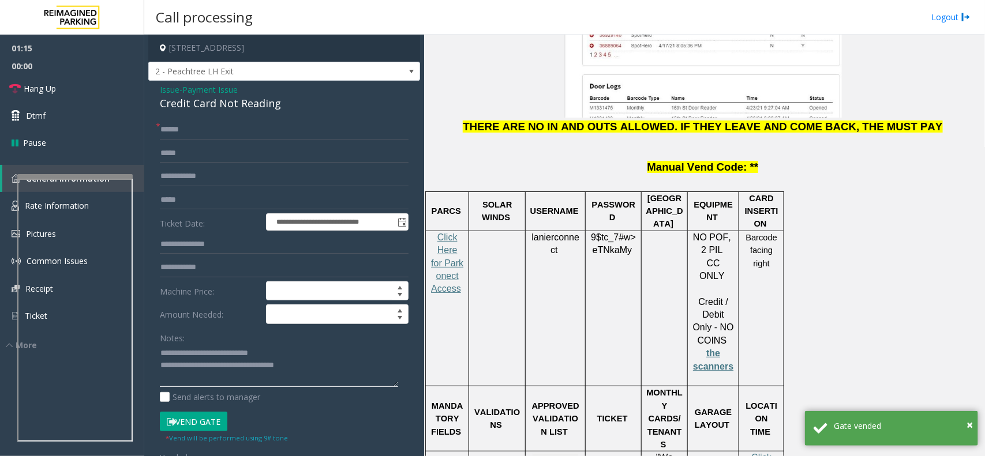
type textarea "**********"
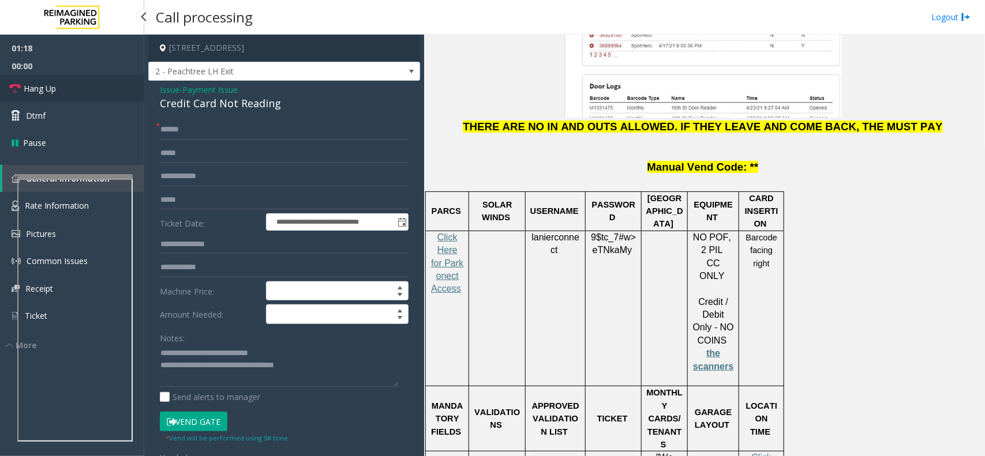
click at [110, 94] on link "Hang Up" at bounding box center [72, 88] width 144 height 27
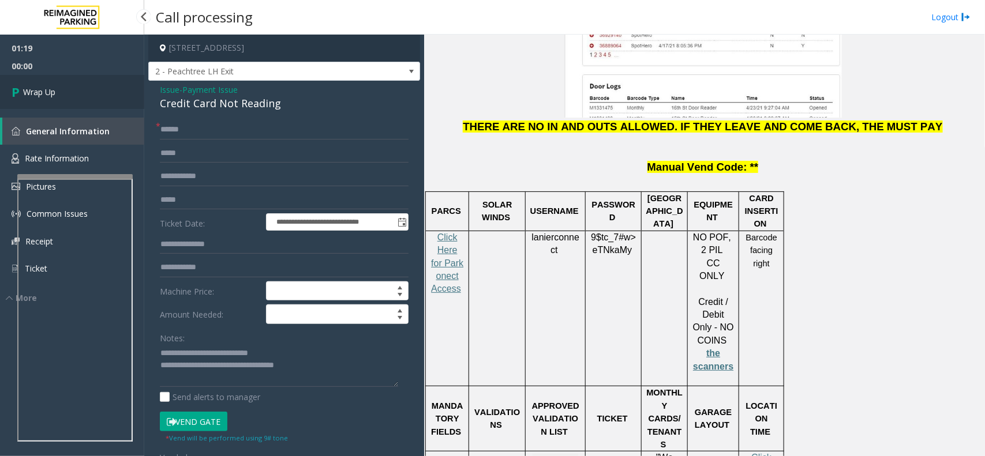
click at [110, 94] on link "Wrap Up" at bounding box center [72, 92] width 144 height 34
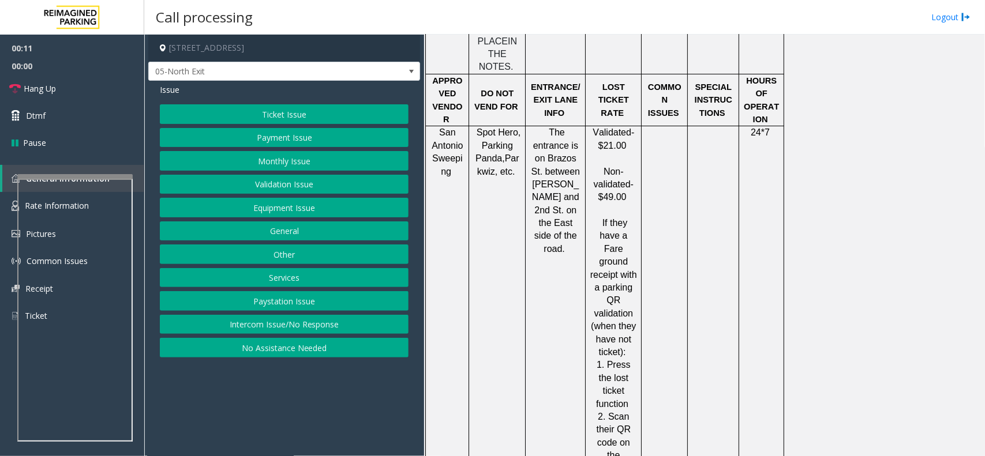
scroll to position [1876, 0]
click at [313, 335] on button "Intercom Issue/No Response" at bounding box center [284, 325] width 249 height 20
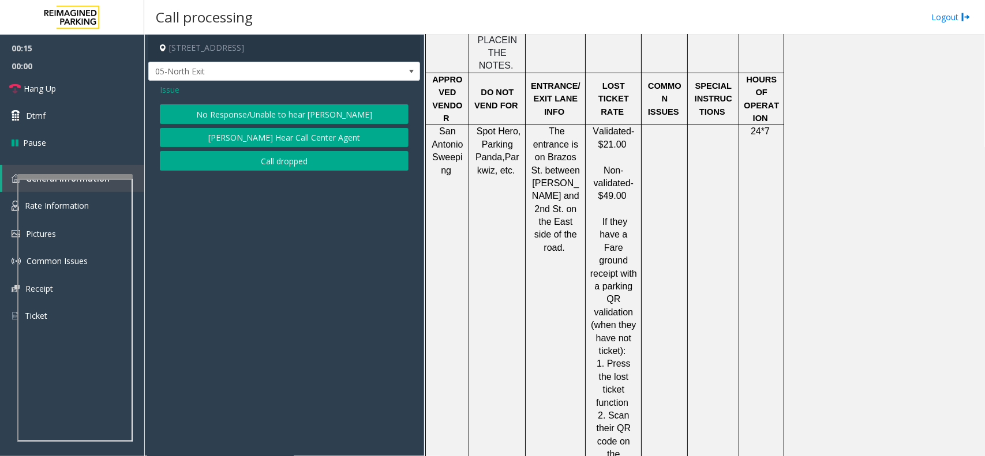
click at [287, 108] on button "No Response/Unable to hear [PERSON_NAME]" at bounding box center [284, 114] width 249 height 20
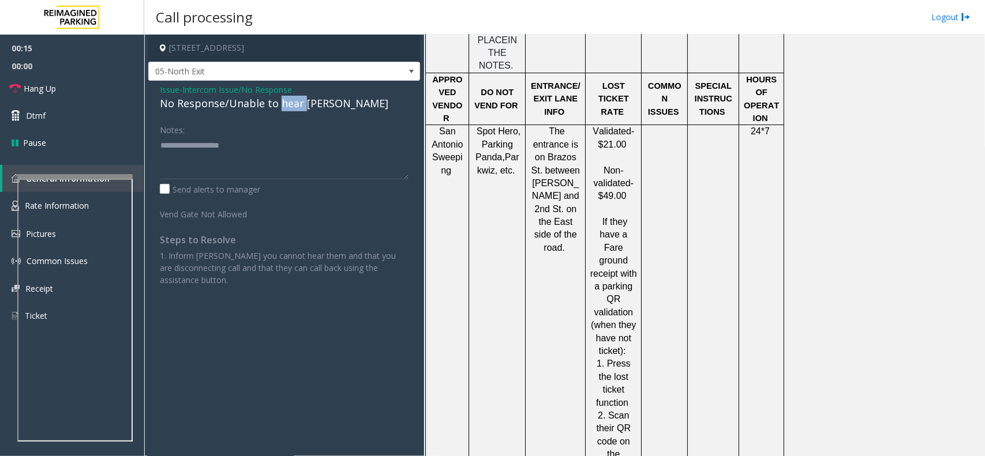
click at [287, 108] on div "No Response/Unable to hear [PERSON_NAME]" at bounding box center [284, 104] width 249 height 16
click at [334, 154] on textarea at bounding box center [284, 157] width 249 height 43
type textarea "**********"
click at [59, 81] on link "Hang Up" at bounding box center [72, 88] width 144 height 27
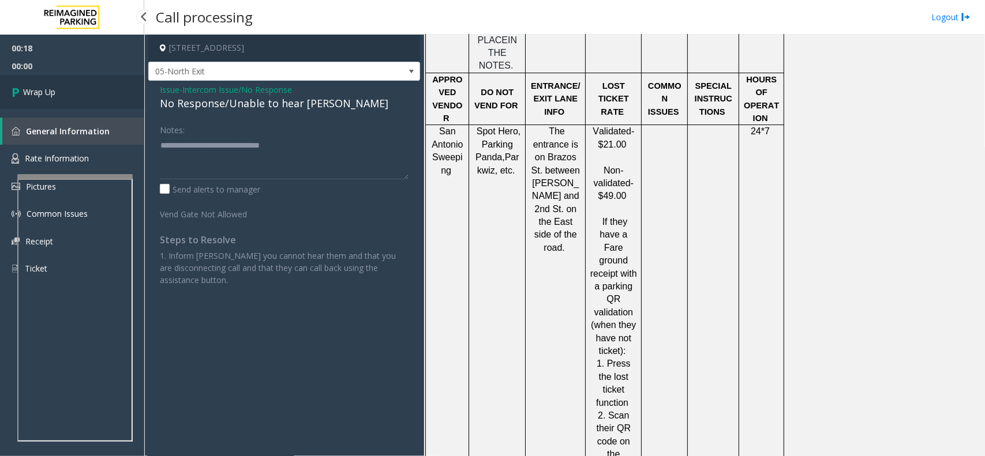
click at [59, 81] on link "Wrap Up" at bounding box center [72, 92] width 144 height 34
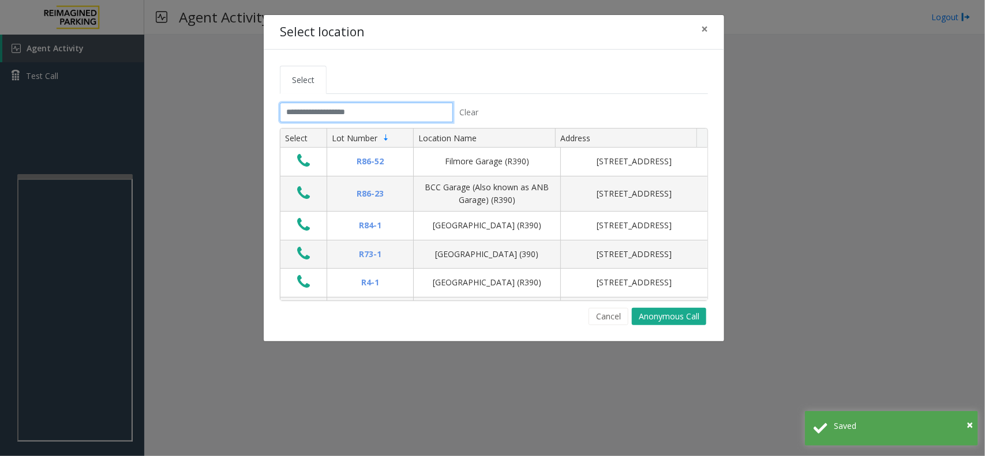
click at [365, 107] on input "text" at bounding box center [366, 113] width 173 height 20
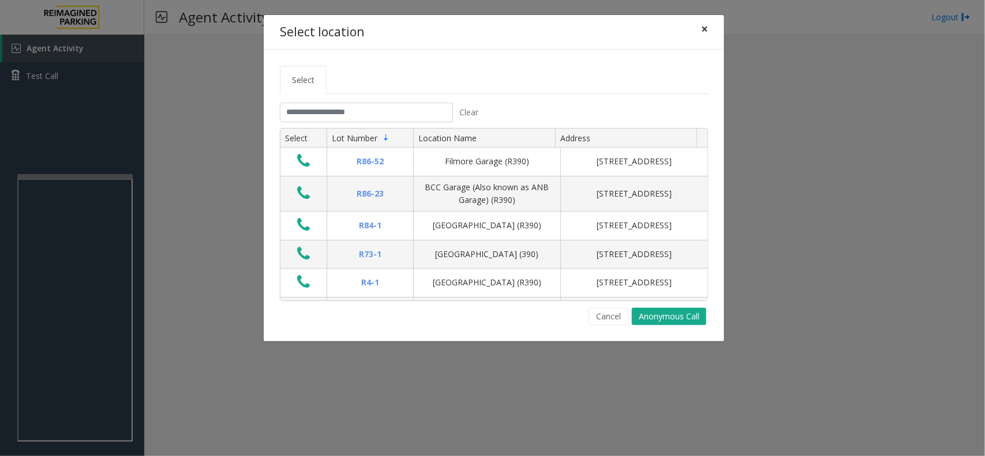
click at [704, 25] on span "×" at bounding box center [704, 29] width 7 height 16
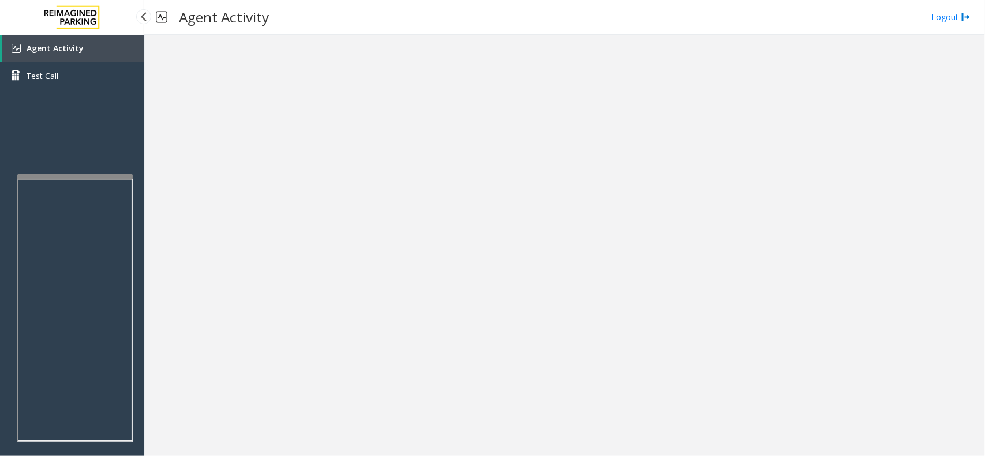
click at [105, 48] on link "Agent Activity" at bounding box center [73, 49] width 142 height 28
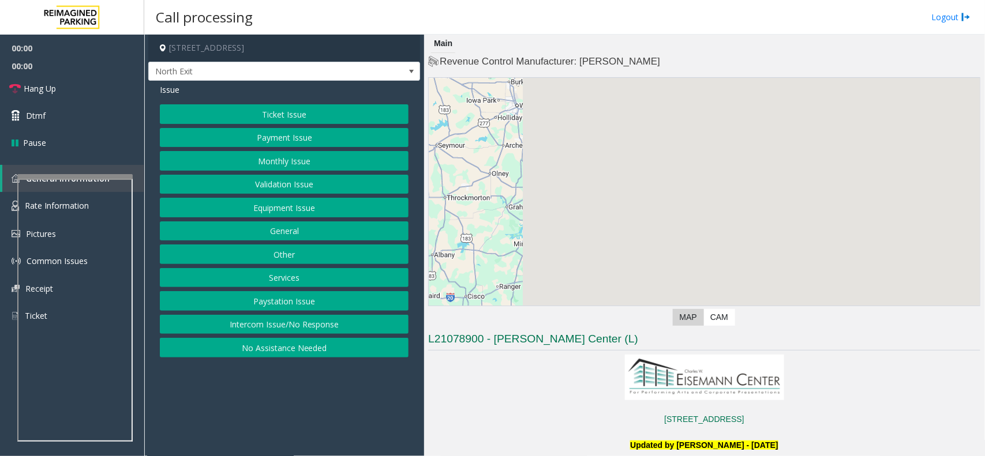
scroll to position [361, 0]
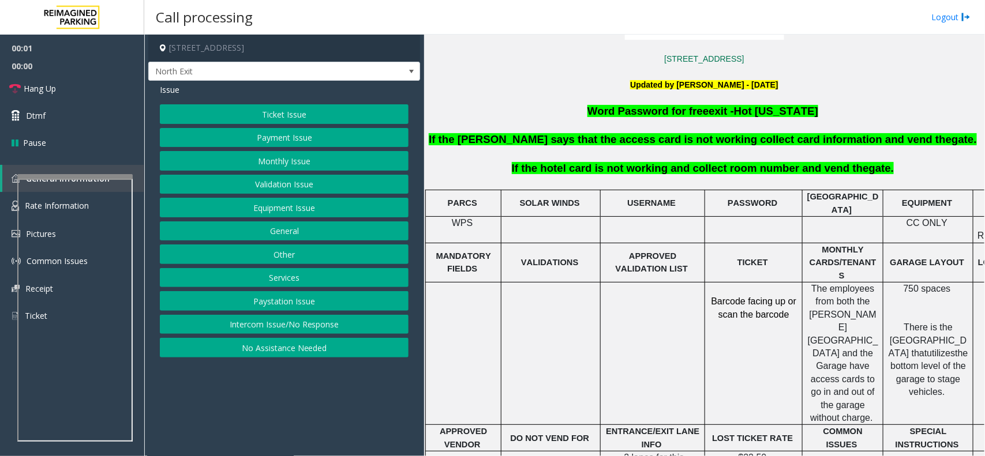
click at [279, 280] on button "Services" at bounding box center [284, 278] width 249 height 20
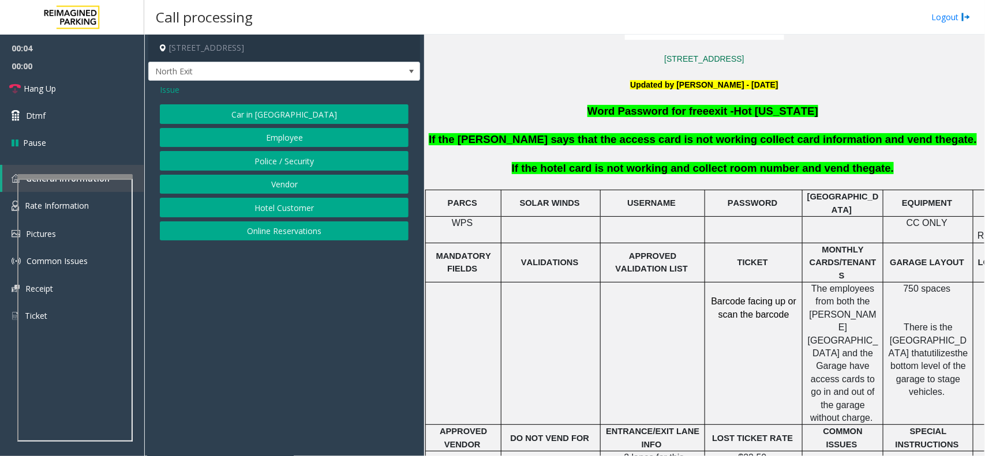
click at [327, 209] on button "Hotel Customer" at bounding box center [284, 208] width 249 height 20
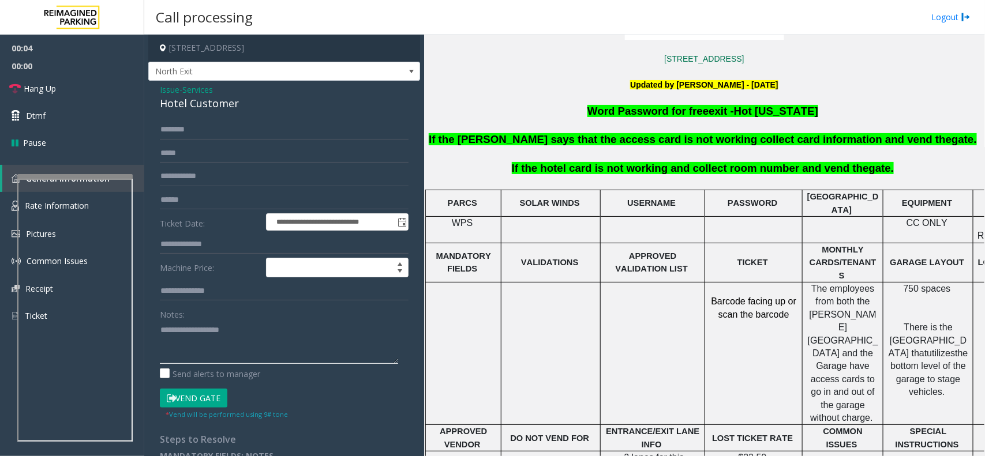
click at [261, 324] on textarea at bounding box center [279, 342] width 238 height 43
type textarea "*"
click at [169, 85] on span "Issue" at bounding box center [170, 90] width 20 height 12
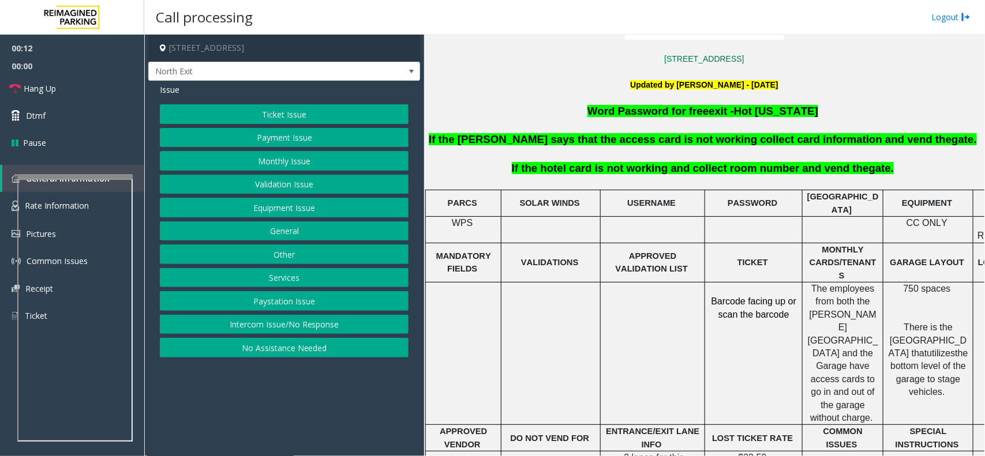
click at [269, 339] on div "Ticket Issue Payment Issue Monthly Issue Validation Issue Equipment Issue Gener…" at bounding box center [284, 230] width 249 height 253
click at [276, 323] on button "Intercom Issue/No Response" at bounding box center [284, 325] width 249 height 20
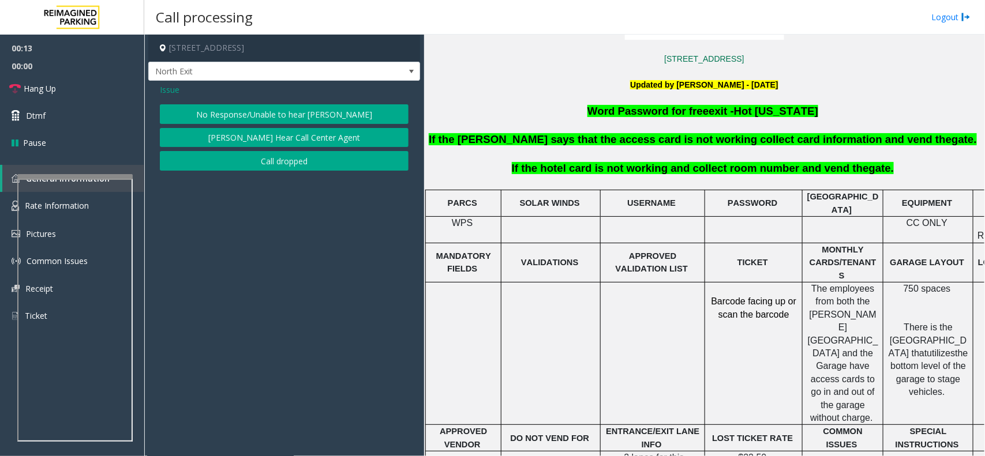
click at [290, 119] on button "No Response/Unable to hear [PERSON_NAME]" at bounding box center [284, 114] width 249 height 20
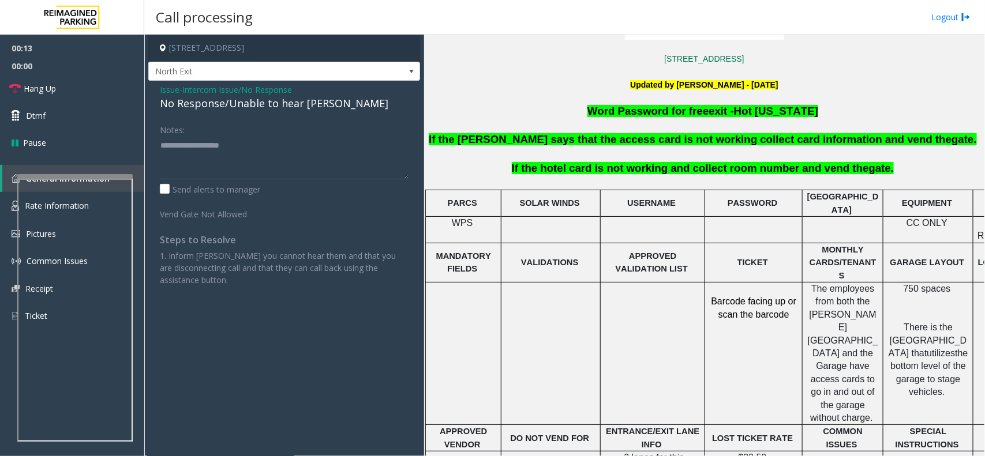
click at [293, 117] on div "Issue - Intercom Issue/No Response No Response/Unable to hear [PERSON_NAME] Not…" at bounding box center [284, 189] width 272 height 217
click at [309, 107] on div "No Response/Unable to hear [PERSON_NAME]" at bounding box center [284, 104] width 249 height 16
click at [339, 142] on textarea at bounding box center [284, 157] width 249 height 43
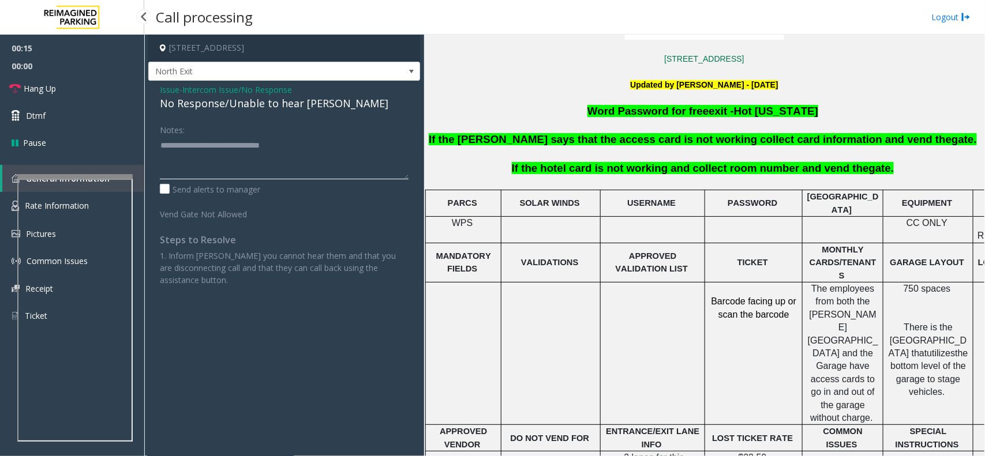
type textarea "**********"
click at [82, 73] on span "00:00" at bounding box center [72, 66] width 144 height 18
click at [80, 84] on link "Hang Up" at bounding box center [72, 88] width 144 height 27
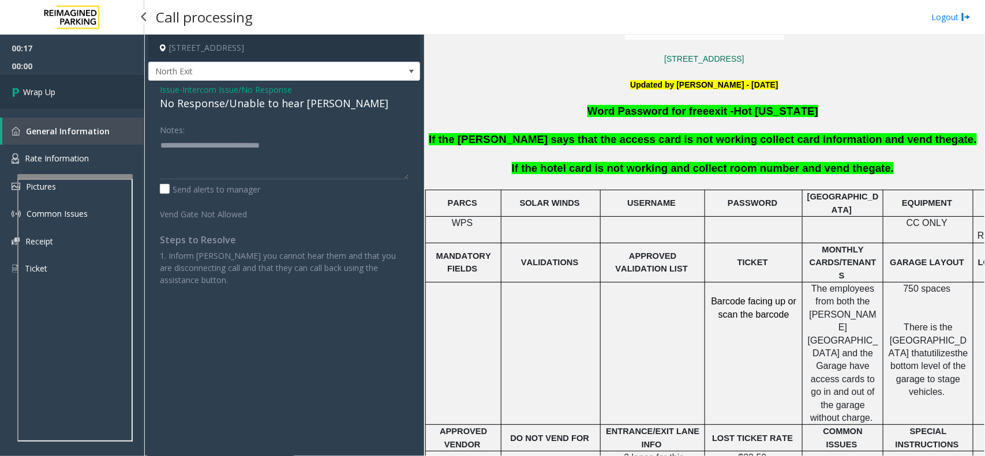
click at [80, 84] on link "Wrap Up" at bounding box center [72, 92] width 144 height 34
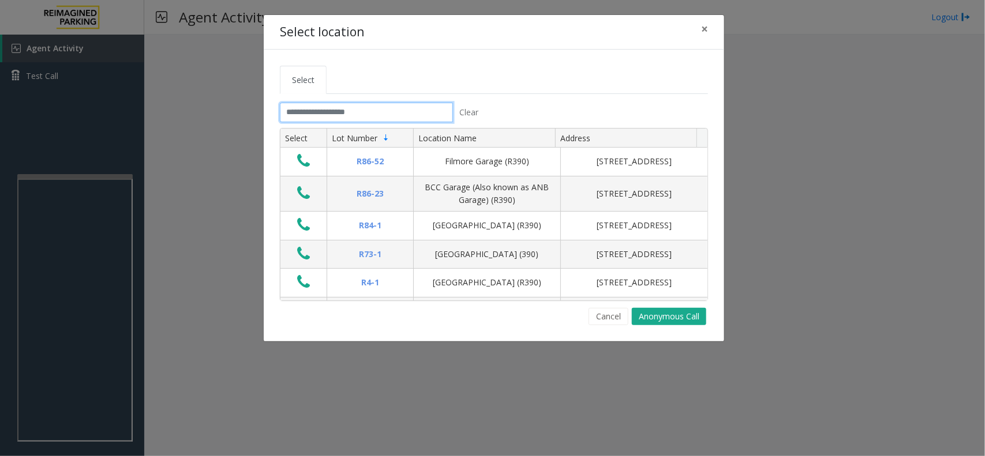
click at [343, 104] on input "text" at bounding box center [366, 113] width 173 height 20
click at [700, 31] on button "×" at bounding box center [704, 29] width 23 height 28
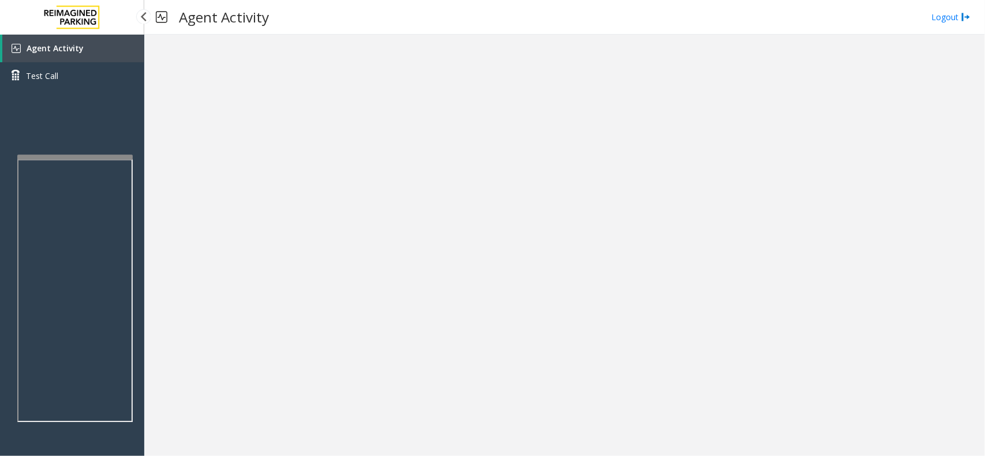
click at [111, 151] on app-root "Agent Activity Test Call × Close Powered by Umojo © 2025 Agent Activity Logout ×" at bounding box center [492, 228] width 985 height 456
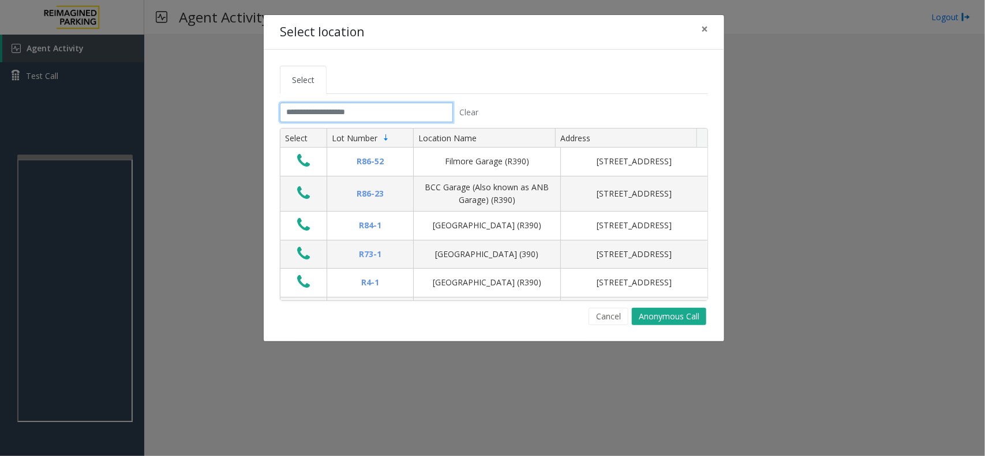
click at [391, 116] on input "text" at bounding box center [366, 113] width 173 height 20
click at [701, 33] on span "×" at bounding box center [704, 29] width 7 height 16
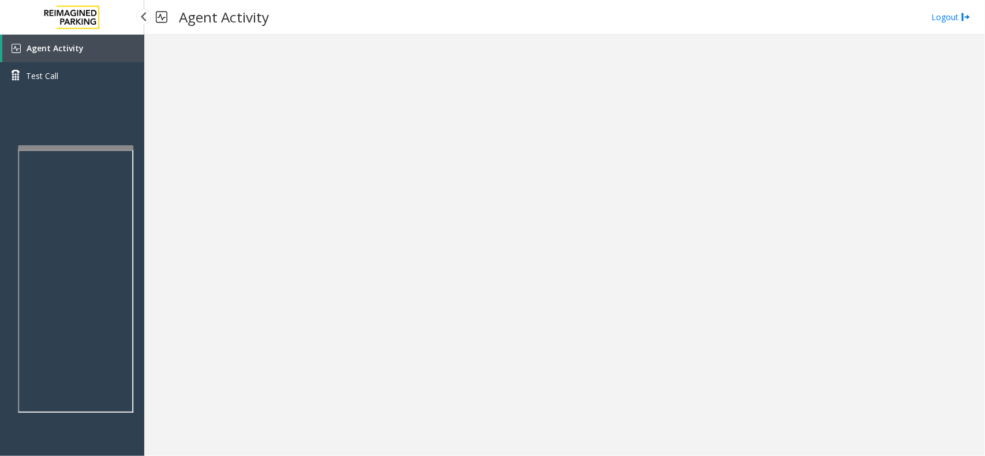
click at [103, 145] on div at bounding box center [75, 147] width 115 height 5
click at [102, 47] on link "Agent Activity" at bounding box center [73, 49] width 142 height 28
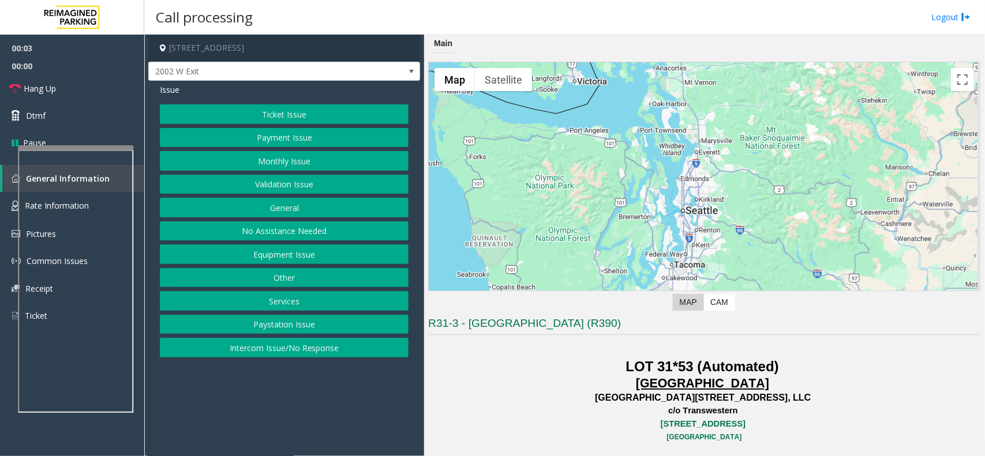
click at [339, 261] on button "Equipment Issue" at bounding box center [284, 255] width 249 height 20
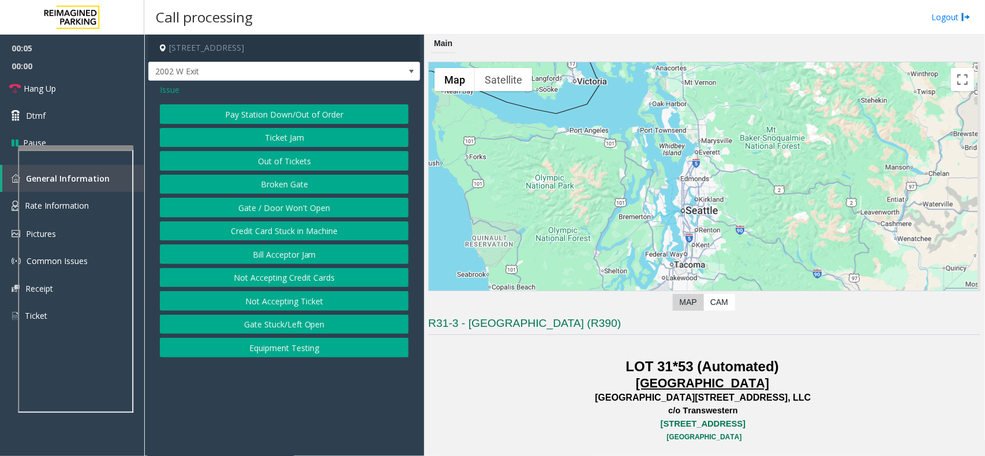
click at [305, 354] on button "Equipment Testing" at bounding box center [284, 348] width 249 height 20
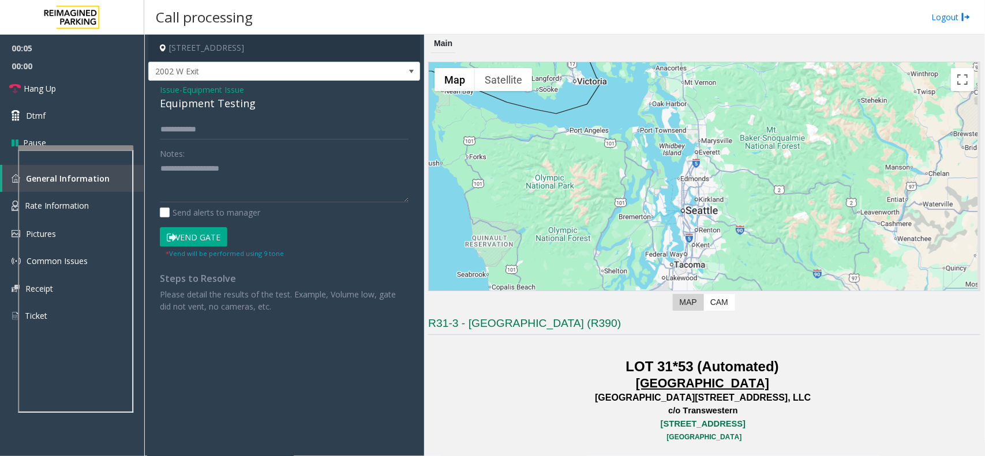
click at [231, 106] on div "Equipment Testing" at bounding box center [284, 104] width 249 height 16
click at [266, 166] on textarea at bounding box center [284, 181] width 249 height 43
type textarea "**********"
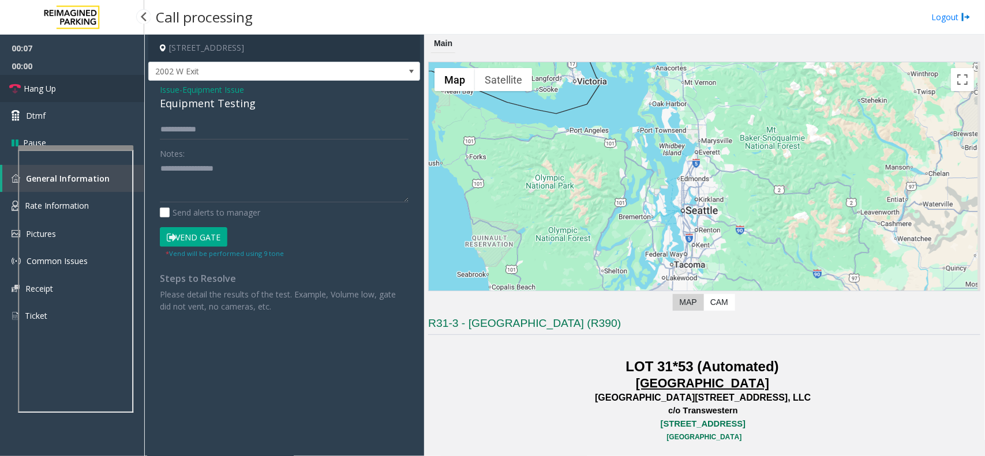
click at [85, 85] on link "Hang Up" at bounding box center [72, 88] width 144 height 27
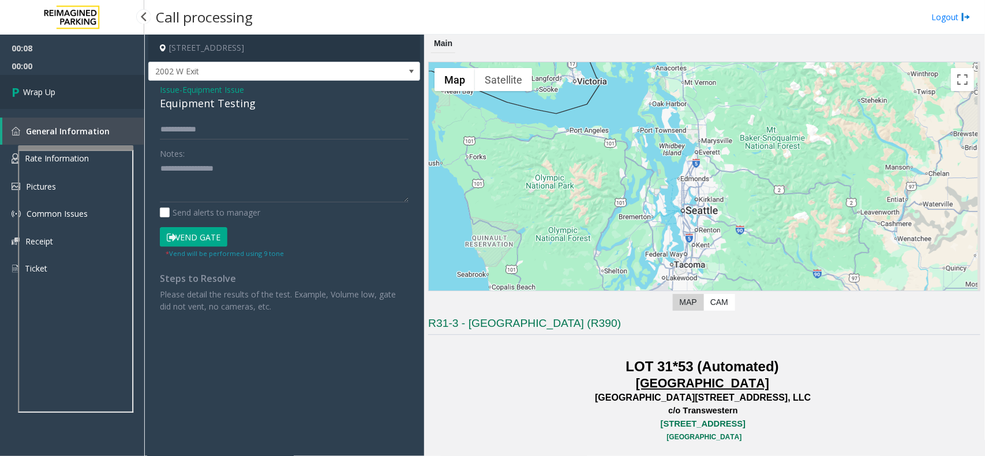
click at [85, 85] on link "Wrap Up" at bounding box center [72, 92] width 144 height 34
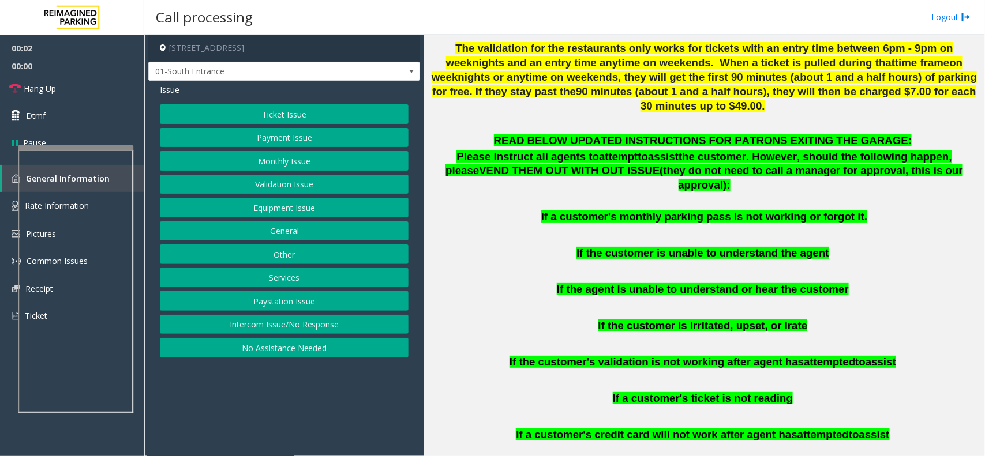
scroll to position [649, 0]
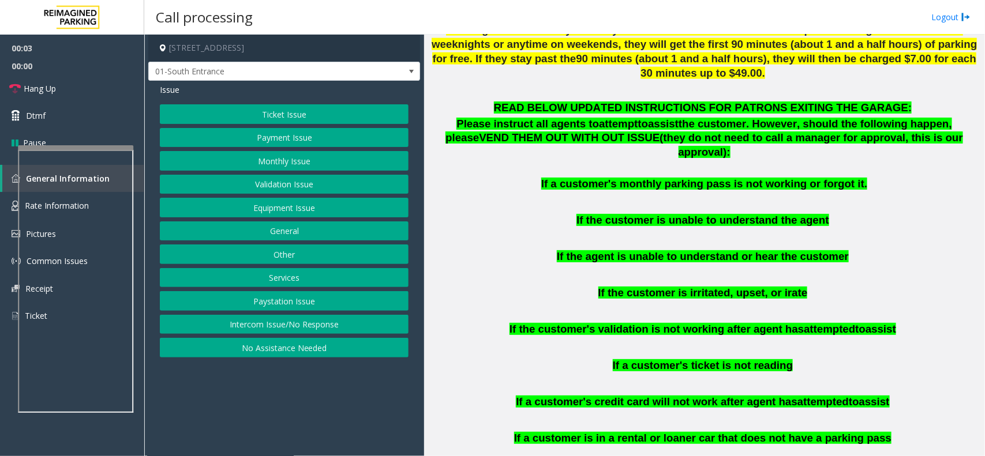
click at [335, 212] on button "Equipment Issue" at bounding box center [284, 208] width 249 height 20
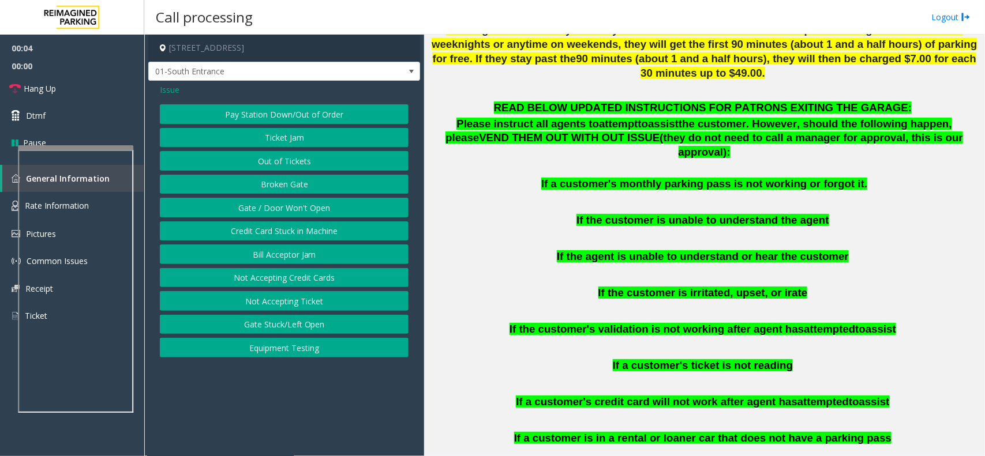
click at [300, 165] on button "Out of Tickets" at bounding box center [284, 161] width 249 height 20
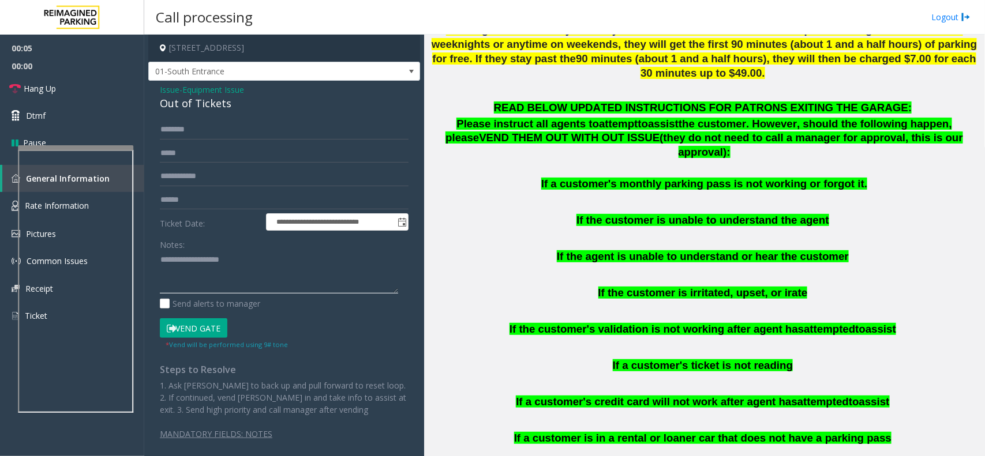
click at [244, 278] on textarea at bounding box center [279, 272] width 238 height 43
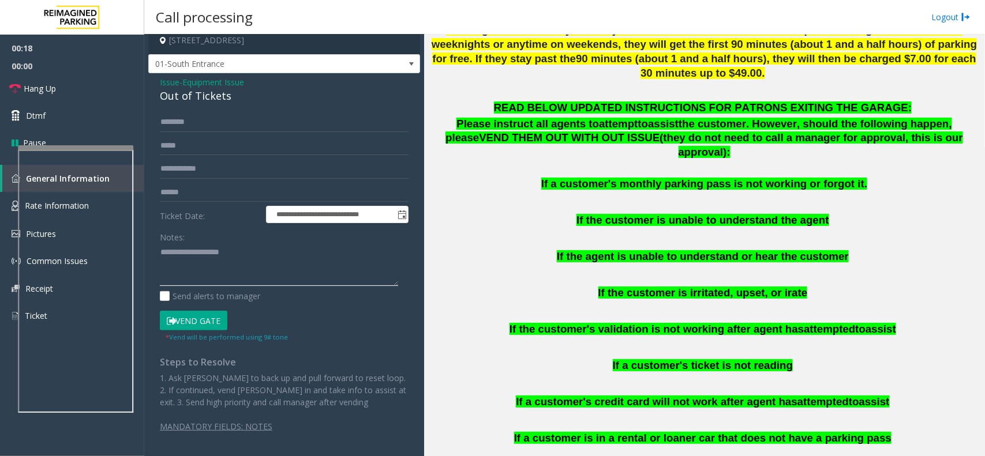
scroll to position [0, 0]
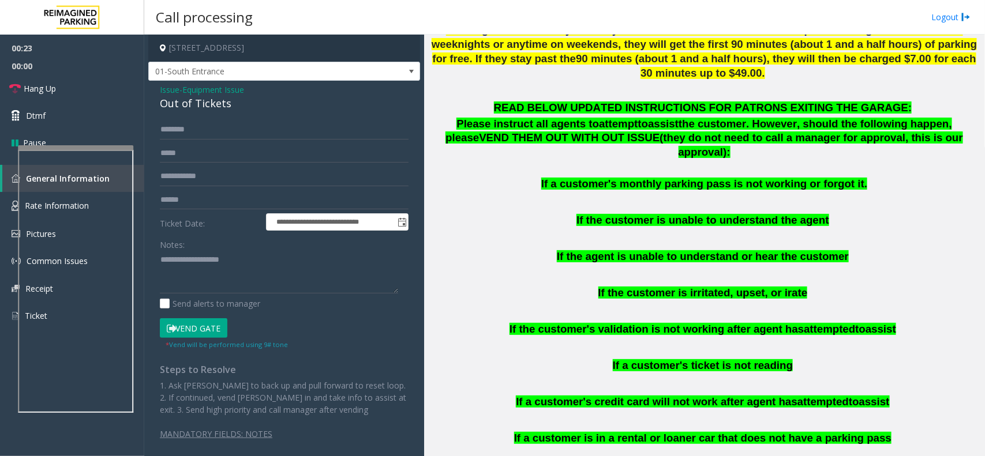
click at [164, 87] on span "Issue" at bounding box center [170, 90] width 20 height 12
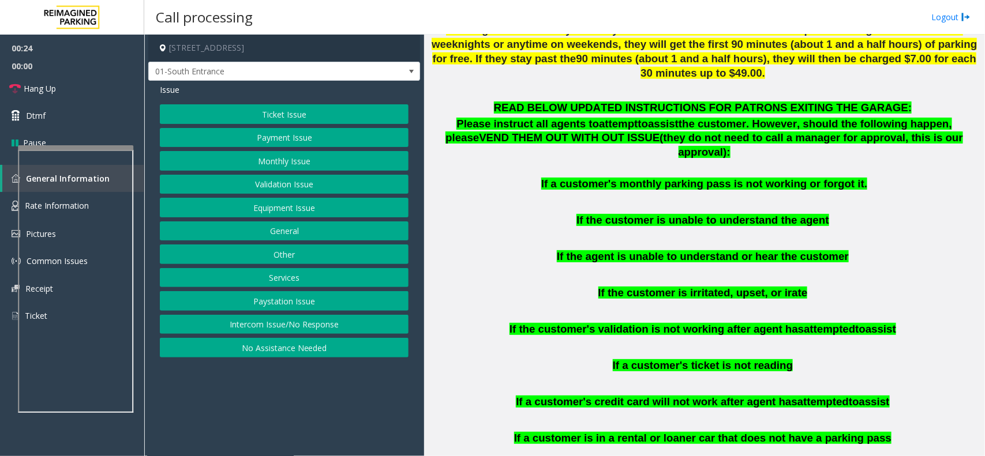
click at [296, 119] on button "Ticket Issue" at bounding box center [284, 114] width 249 height 20
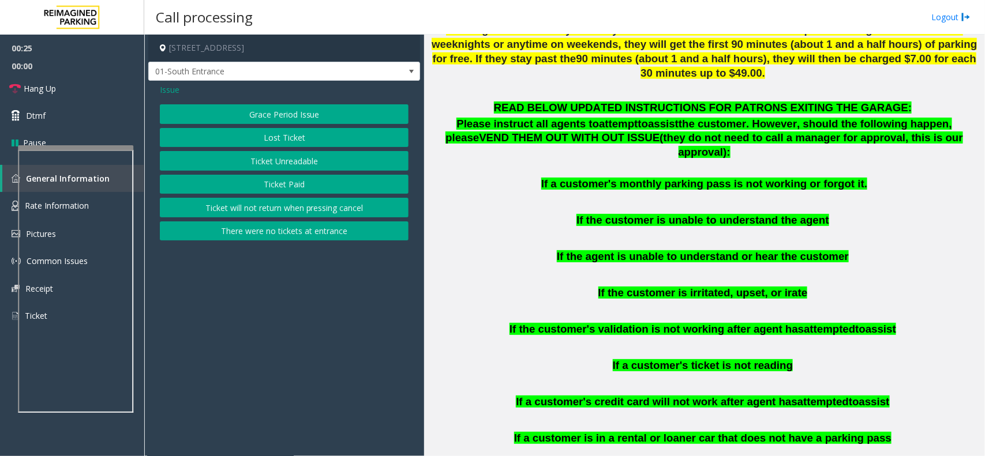
click at [295, 134] on button "Lost Ticket" at bounding box center [284, 138] width 249 height 20
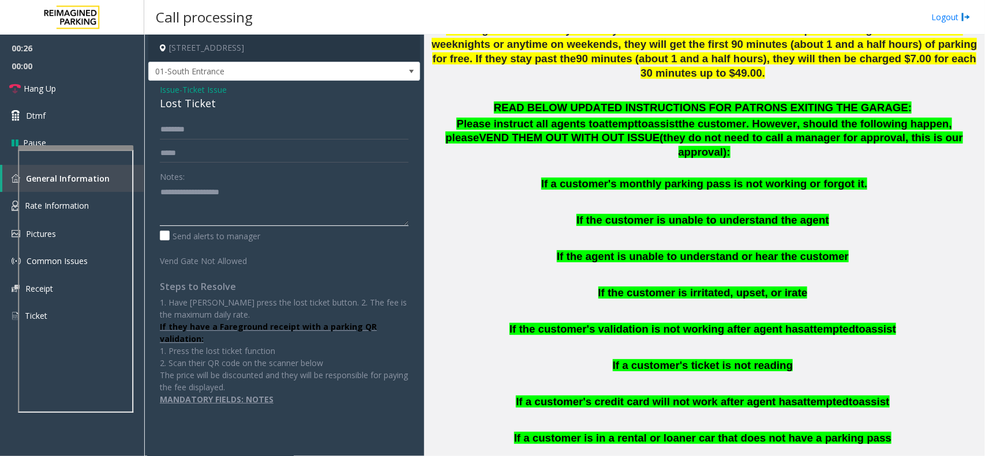
click at [214, 201] on textarea at bounding box center [284, 204] width 249 height 43
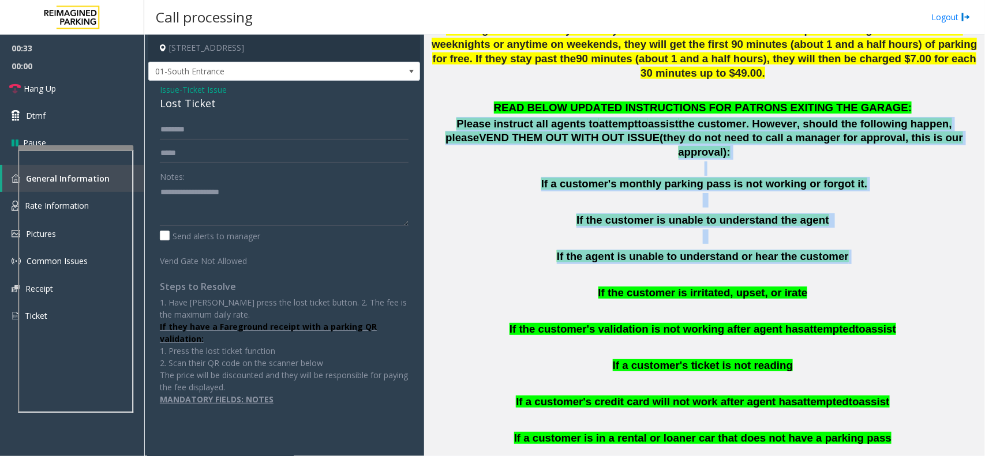
drag, startPoint x: 433, startPoint y: 115, endPoint x: 843, endPoint y: 230, distance: 425.9
click at [843, 230] on div "READ BELOW UPDATED INSTRUCTIONS FOR PATRONS EXITING THE GARAGE: Please instruct…" at bounding box center [704, 281] width 552 height 360
click at [846, 250] on p "If the agent is unable to understand or hear the customer" at bounding box center [704, 257] width 552 height 14
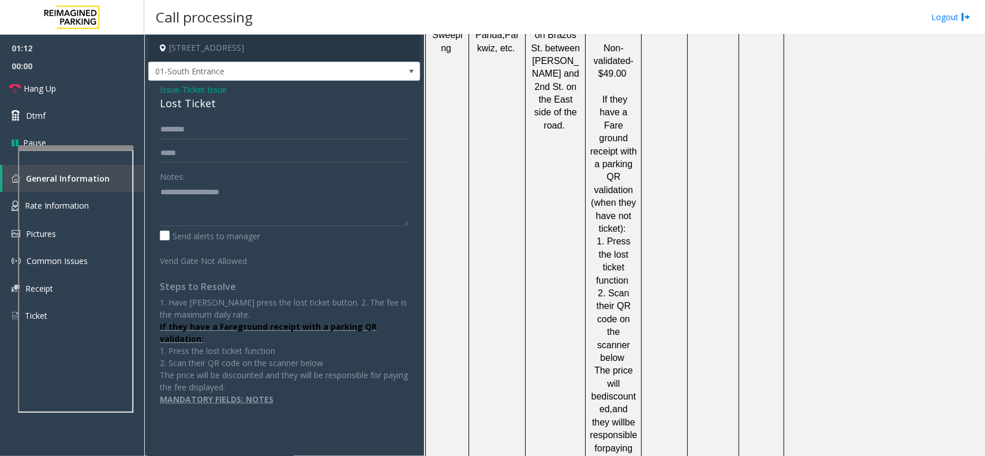
scroll to position [1709, 0]
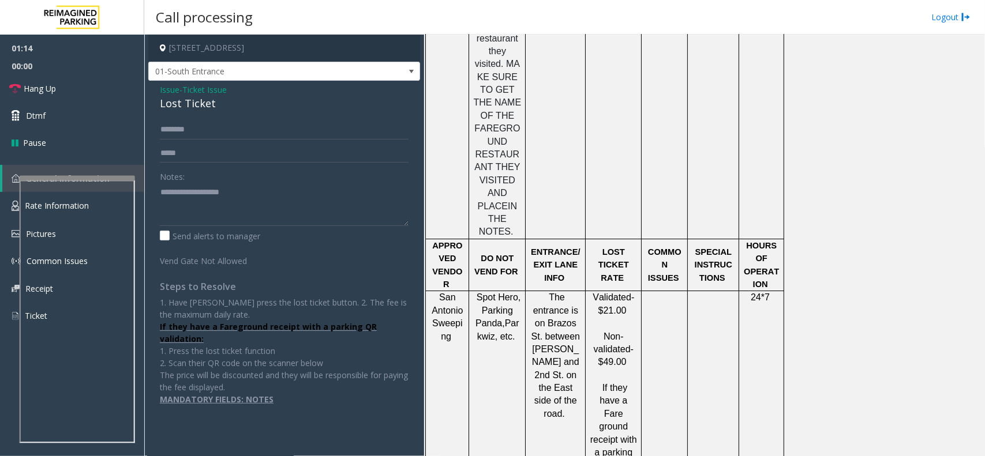
click at [100, 181] on div at bounding box center [77, 178] width 115 height 5
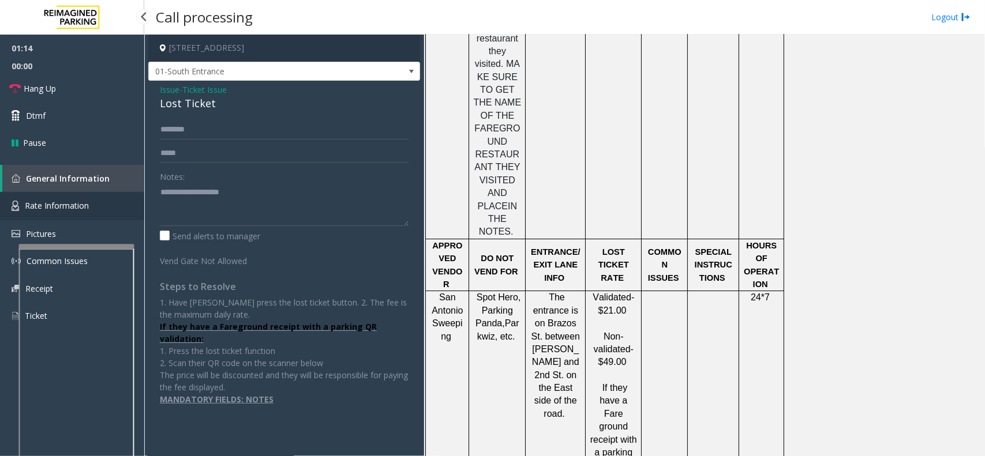
click at [70, 205] on span "Rate Information" at bounding box center [57, 205] width 64 height 11
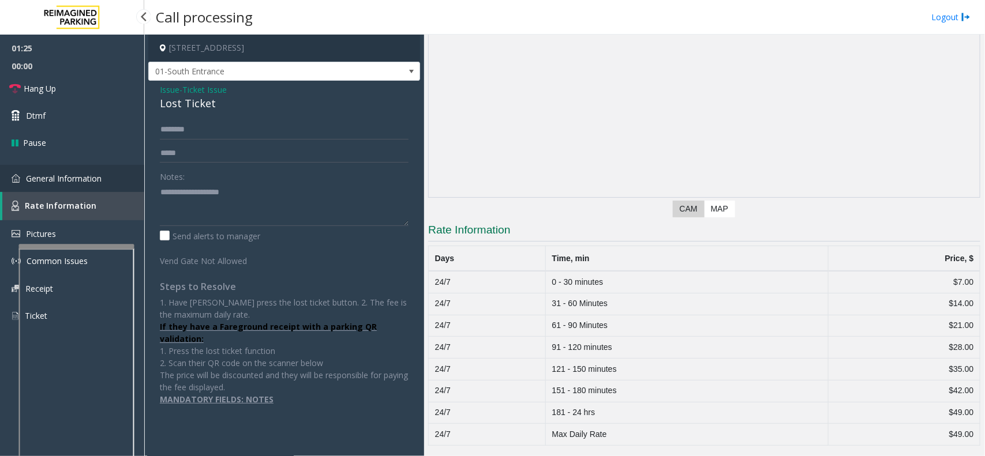
click at [93, 173] on span "General Information" at bounding box center [64, 178] width 76 height 11
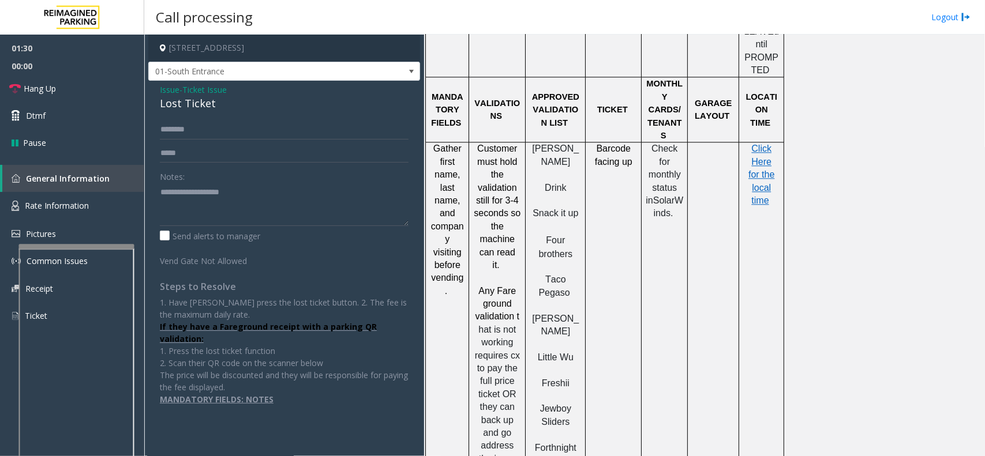
scroll to position [1073, 0]
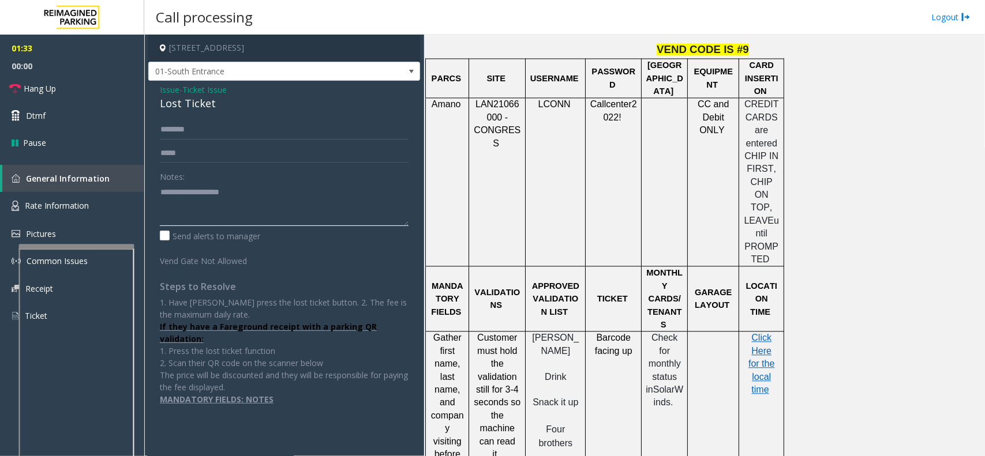
click at [189, 193] on textarea at bounding box center [284, 204] width 249 height 43
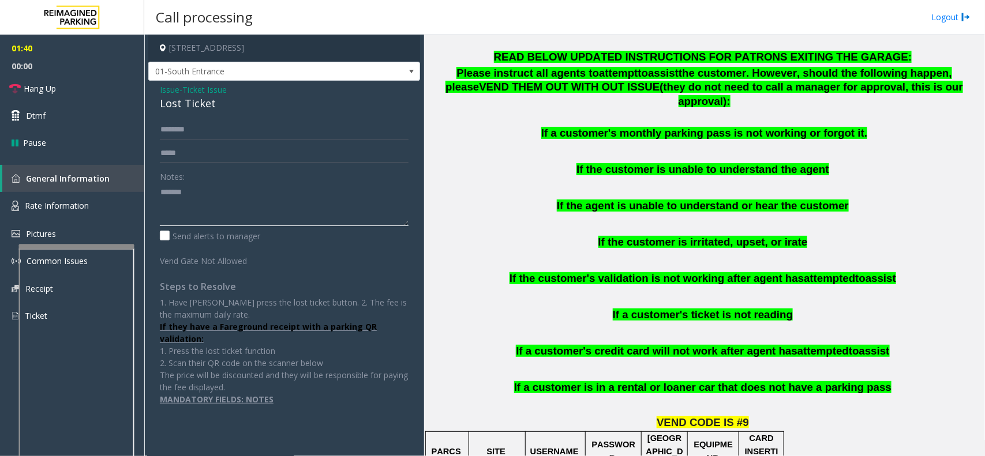
scroll to position [694, 0]
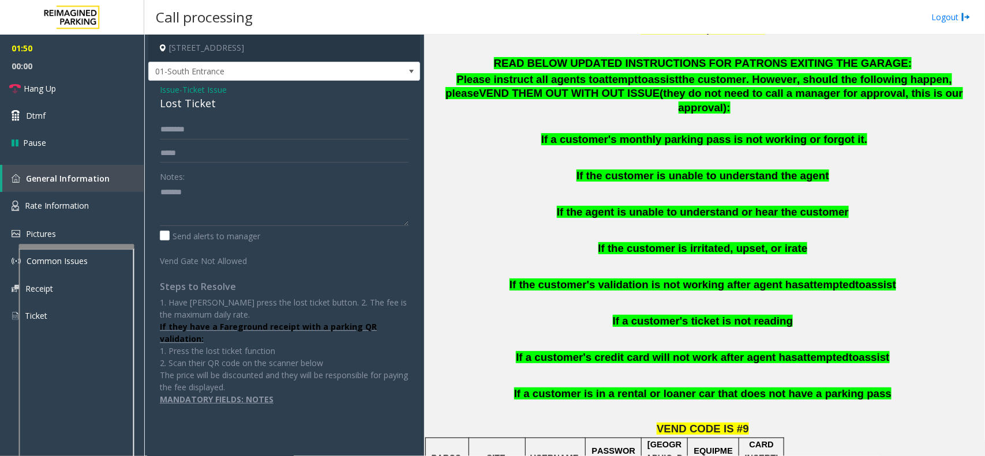
click at [196, 107] on div "Lost Ticket" at bounding box center [284, 104] width 249 height 16
copy div "Lost Ticket"
click at [226, 199] on textarea at bounding box center [284, 204] width 249 height 43
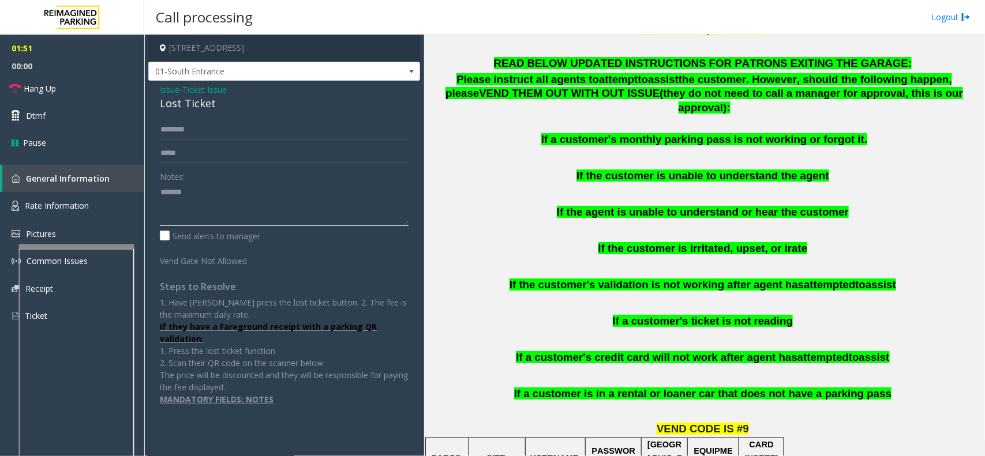
paste textarea "**********"
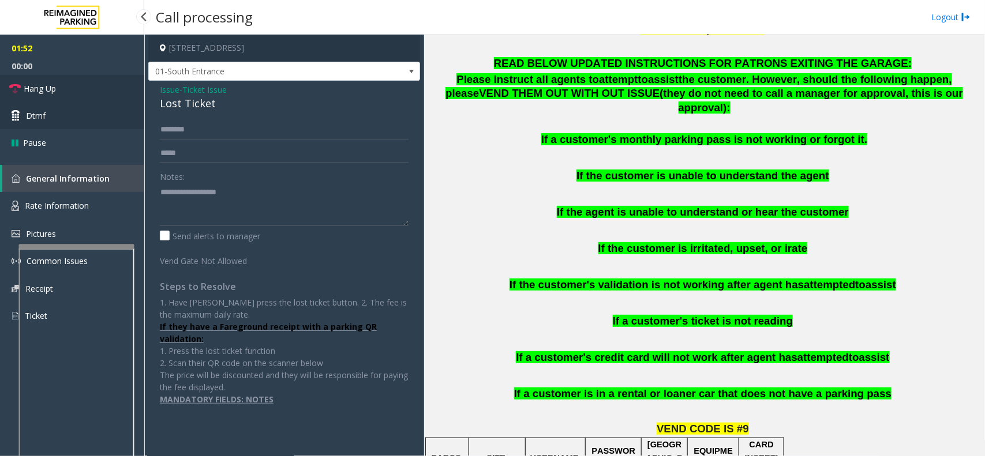
drag, startPoint x: 77, startPoint y: 84, endPoint x: 108, endPoint y: 113, distance: 42.5
click at [77, 84] on link "Hang Up" at bounding box center [72, 88] width 144 height 27
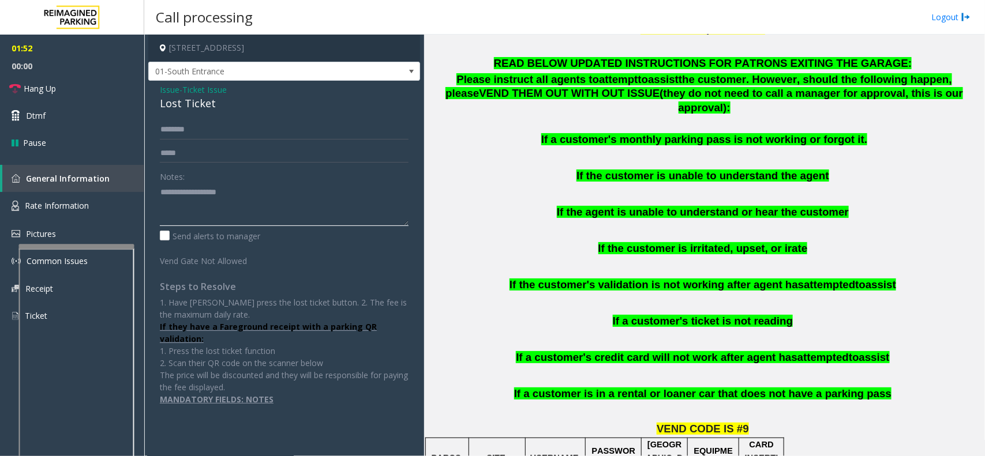
click at [169, 209] on textarea at bounding box center [284, 204] width 249 height 43
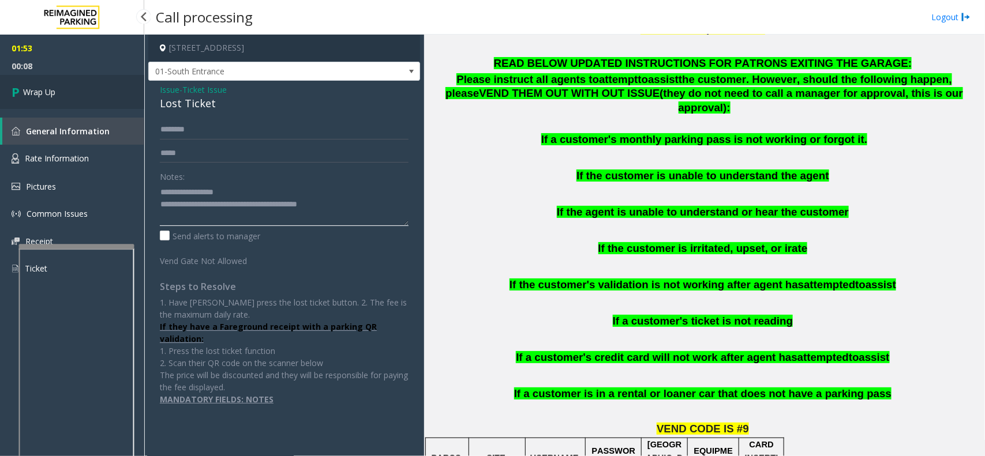
type textarea "**********"
click at [98, 85] on link "Wrap Up" at bounding box center [72, 92] width 144 height 34
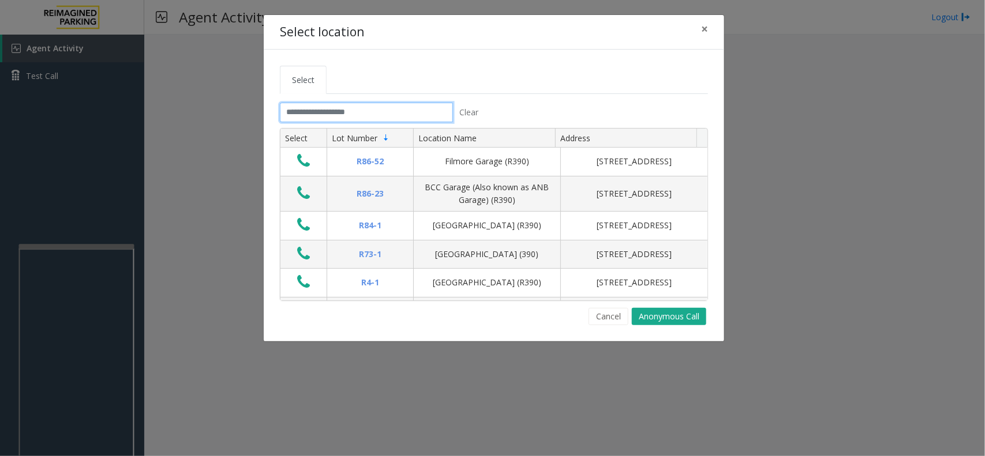
click at [355, 113] on input "text" at bounding box center [366, 113] width 173 height 20
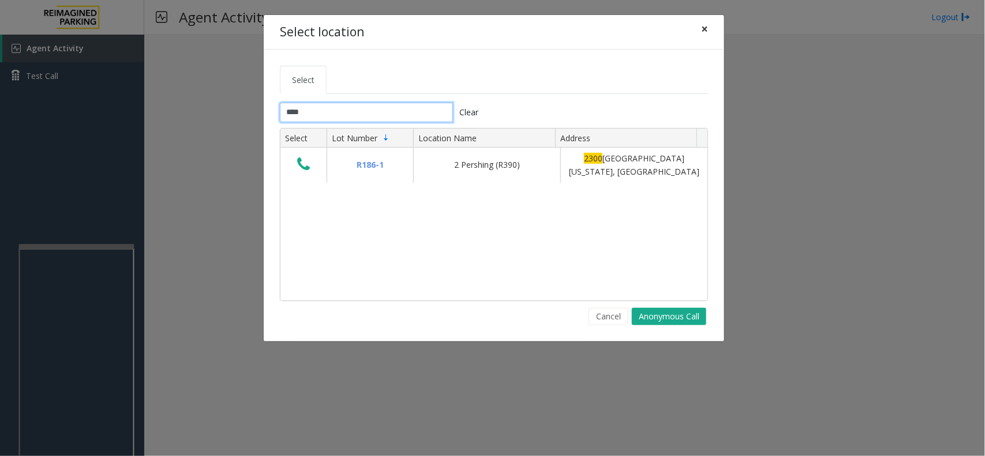
type input "****"
click at [699, 28] on button "×" at bounding box center [704, 29] width 23 height 28
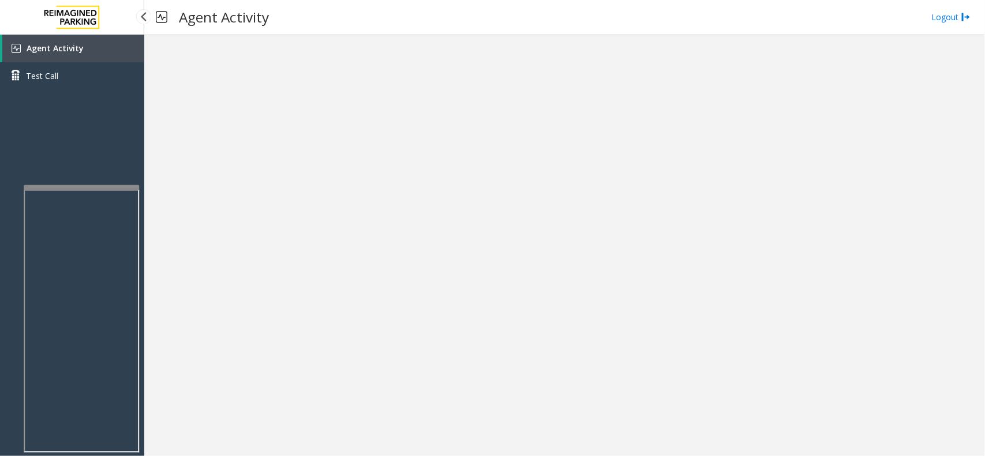
click at [88, 185] on div at bounding box center [81, 187] width 115 height 5
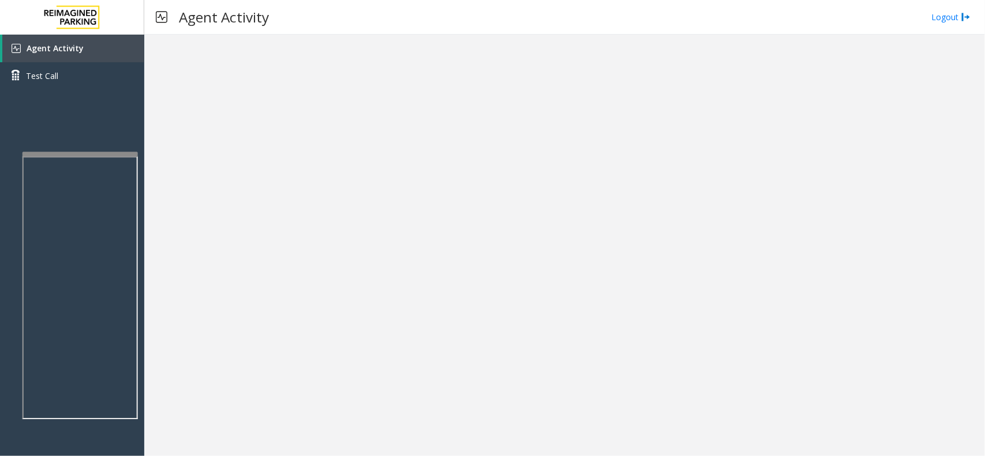
click at [117, 152] on div at bounding box center [80, 154] width 115 height 5
click at [102, 55] on link "Agent Activity" at bounding box center [73, 49] width 142 height 28
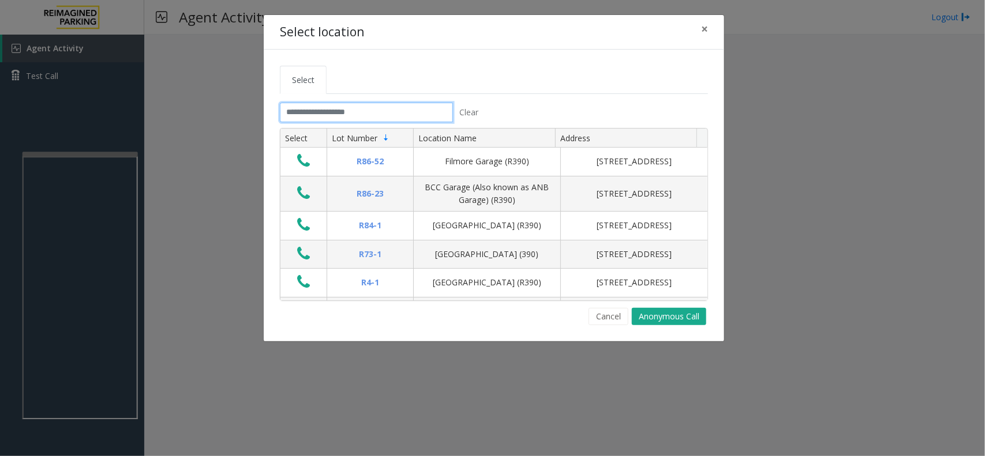
click at [366, 110] on input "text" at bounding box center [366, 113] width 173 height 20
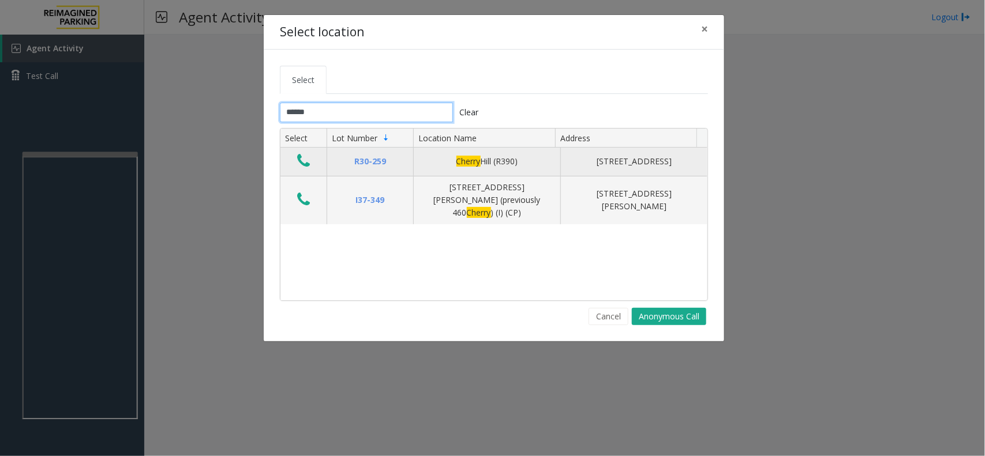
type input "******"
click at [304, 158] on icon "Data table" at bounding box center [303, 161] width 13 height 16
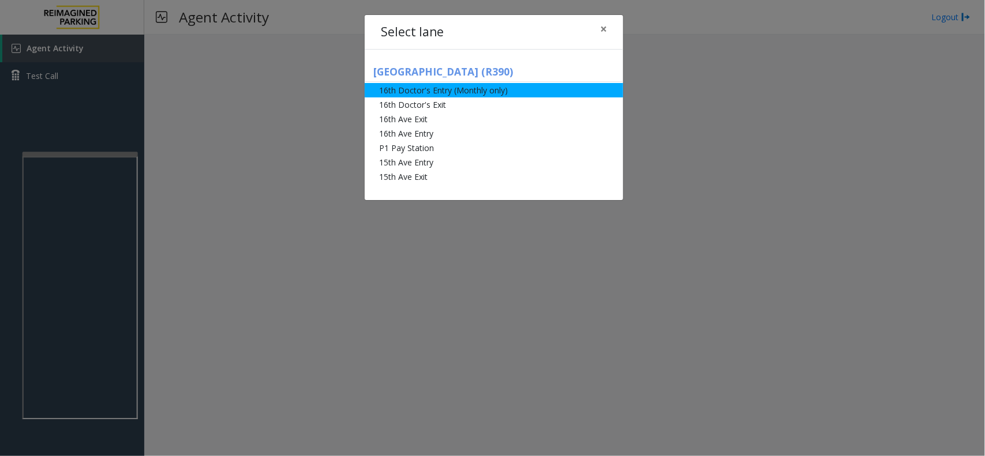
click at [518, 83] on li "16th Doctor's Entry (Monthly only)" at bounding box center [494, 90] width 259 height 14
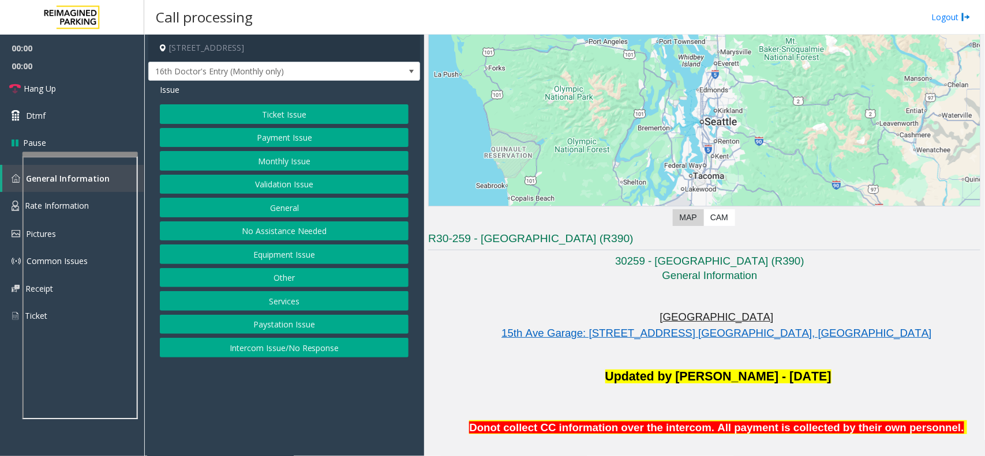
scroll to position [289, 0]
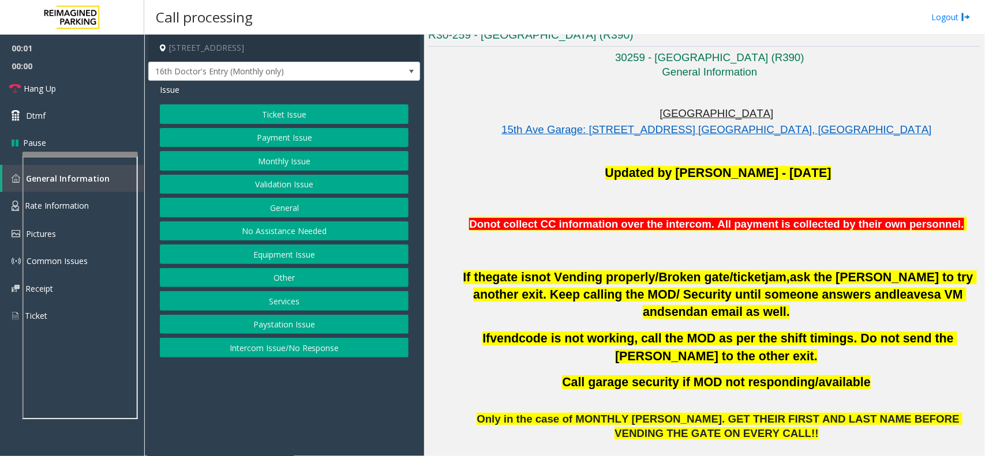
click at [309, 166] on button "Monthly Issue" at bounding box center [284, 161] width 249 height 20
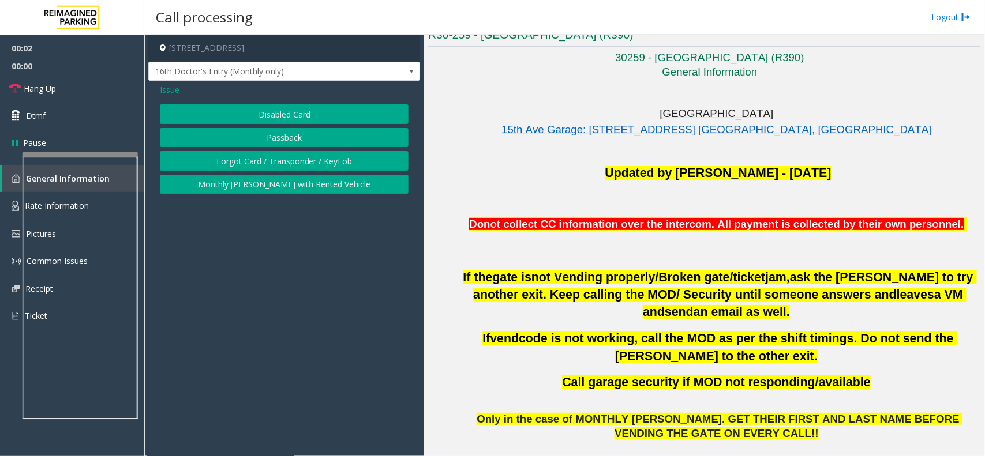
click at [304, 115] on button "Disabled Card" at bounding box center [284, 114] width 249 height 20
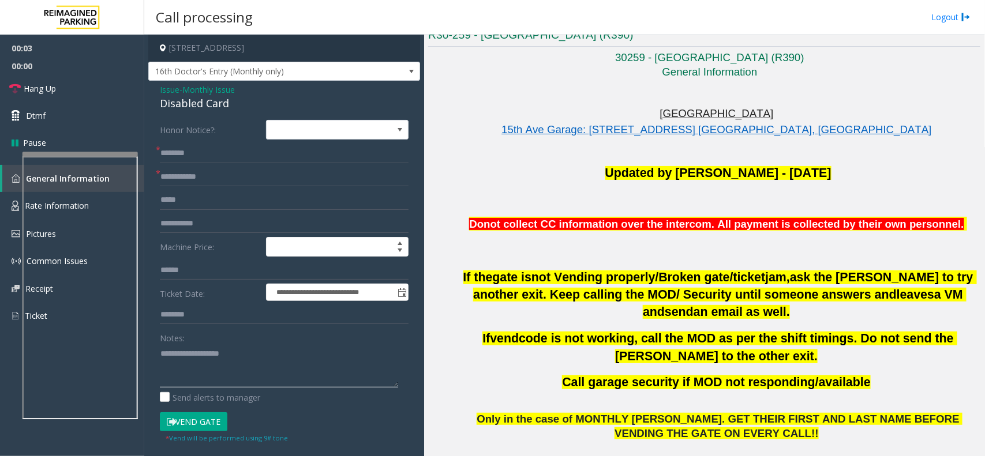
click at [237, 351] on textarea at bounding box center [279, 366] width 238 height 43
type textarea "******"
click at [222, 189] on form "**********" at bounding box center [284, 282] width 249 height 324
click at [223, 181] on input "text" at bounding box center [284, 177] width 249 height 20
type input "******"
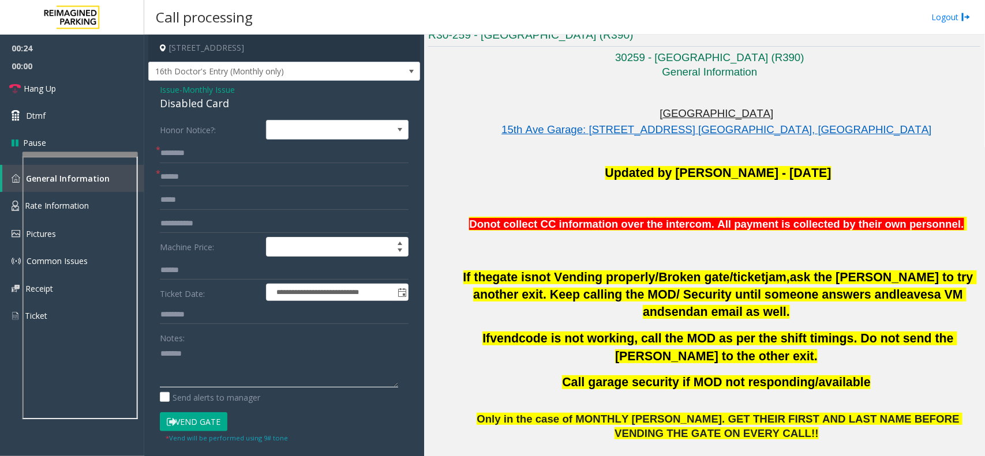
click at [209, 348] on textarea at bounding box center [279, 366] width 238 height 43
click at [212, 111] on div "Disabled Card" at bounding box center [284, 104] width 249 height 16
copy div "Disabled Card"
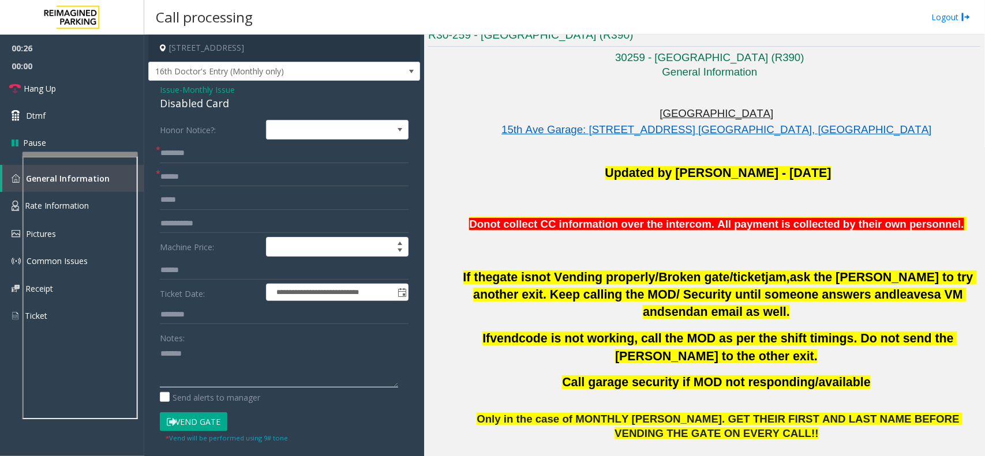
click at [208, 362] on textarea at bounding box center [279, 366] width 238 height 43
paste textarea "**********"
type textarea "**********"
click at [206, 148] on input "text" at bounding box center [284, 154] width 249 height 20
drag, startPoint x: 215, startPoint y: 154, endPoint x: 202, endPoint y: 211, distance: 58.1
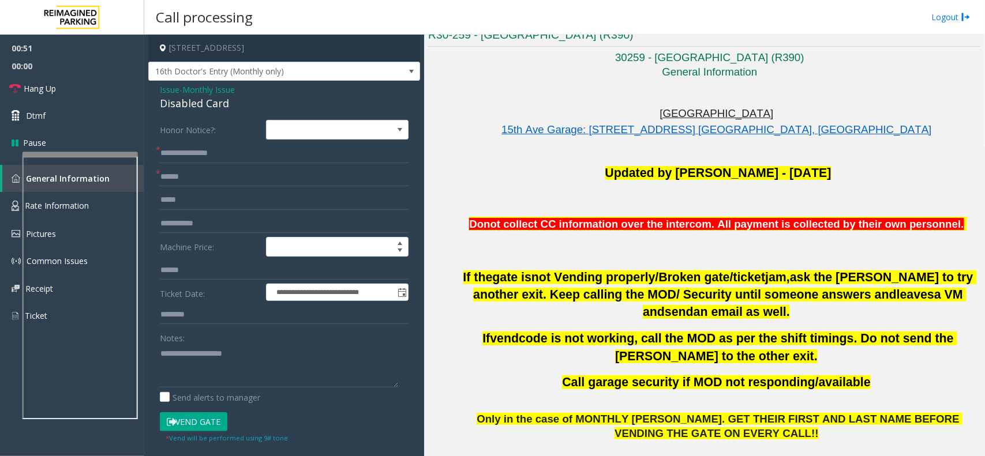
click at [202, 211] on form "**********" at bounding box center [284, 282] width 249 height 324
click at [211, 158] on input "**********" at bounding box center [284, 154] width 249 height 20
click at [234, 154] on input "**********" at bounding box center [284, 154] width 249 height 20
type input "**********"
click at [208, 379] on textarea at bounding box center [279, 366] width 238 height 43
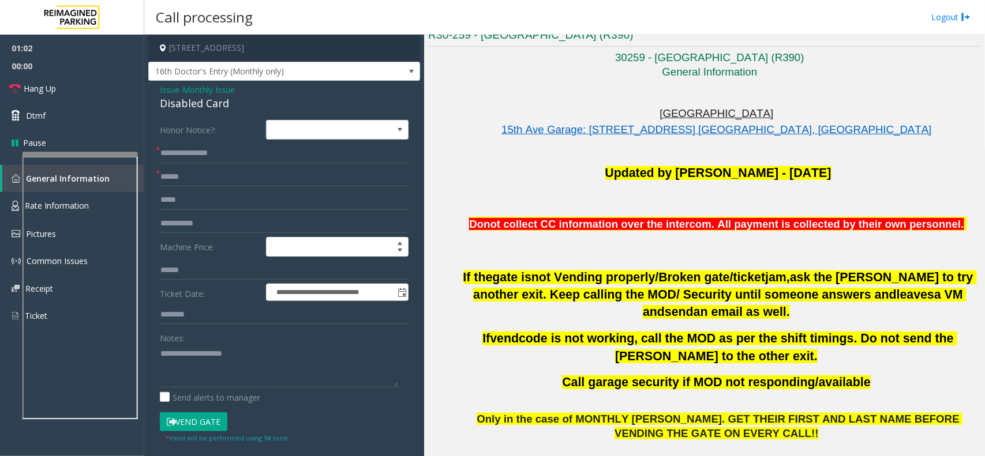
click at [202, 421] on button "Vend Gate" at bounding box center [194, 423] width 68 height 20
click at [208, 365] on textarea at bounding box center [279, 366] width 238 height 43
type textarea "**********"
click at [120, 91] on link "Hang Up" at bounding box center [72, 88] width 144 height 27
click at [118, 91] on link "Hang Up" at bounding box center [72, 88] width 144 height 27
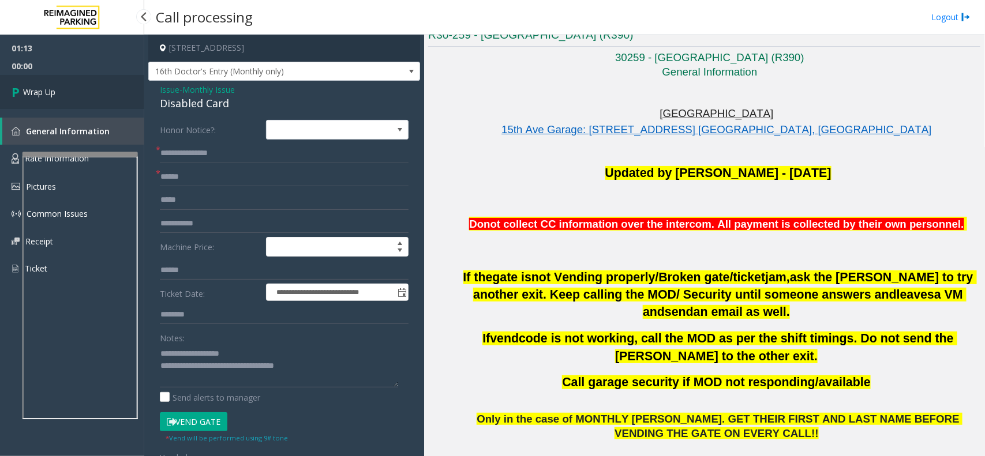
click at [118, 91] on link "Wrap Up" at bounding box center [72, 92] width 144 height 34
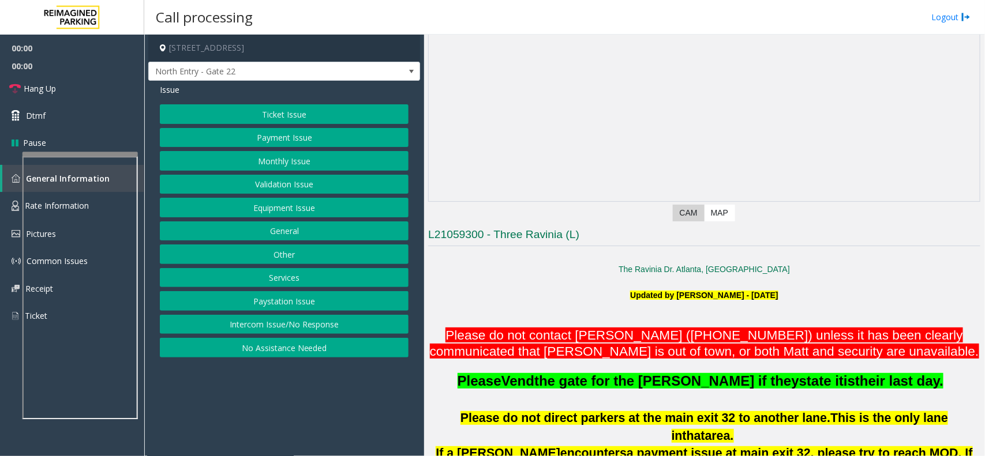
scroll to position [144, 0]
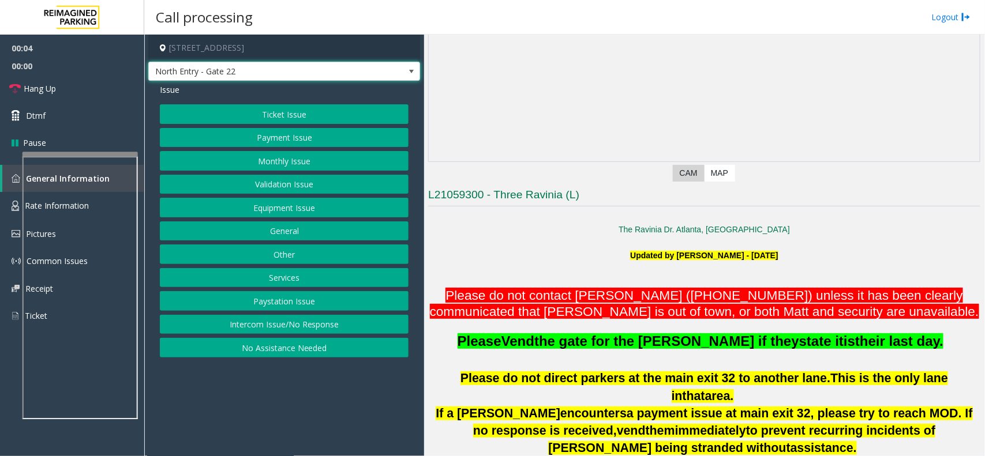
click at [410, 75] on span at bounding box center [411, 71] width 9 height 9
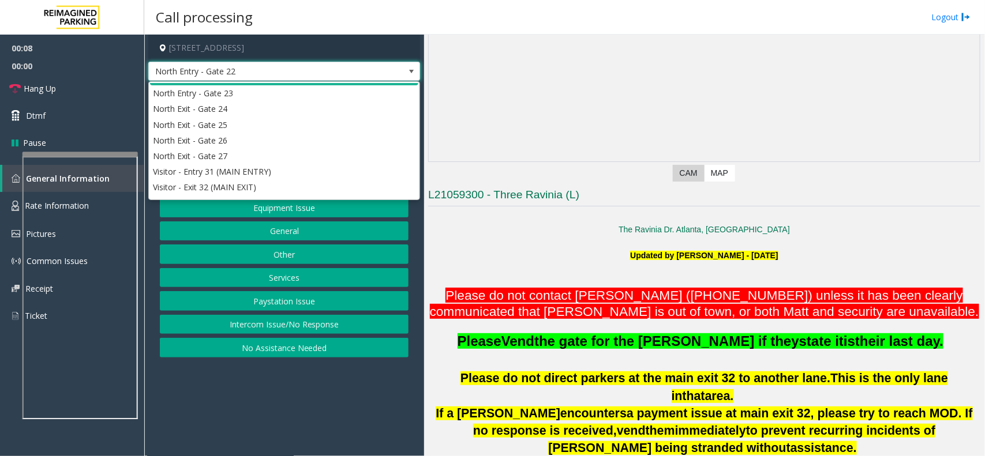
scroll to position [198, 0]
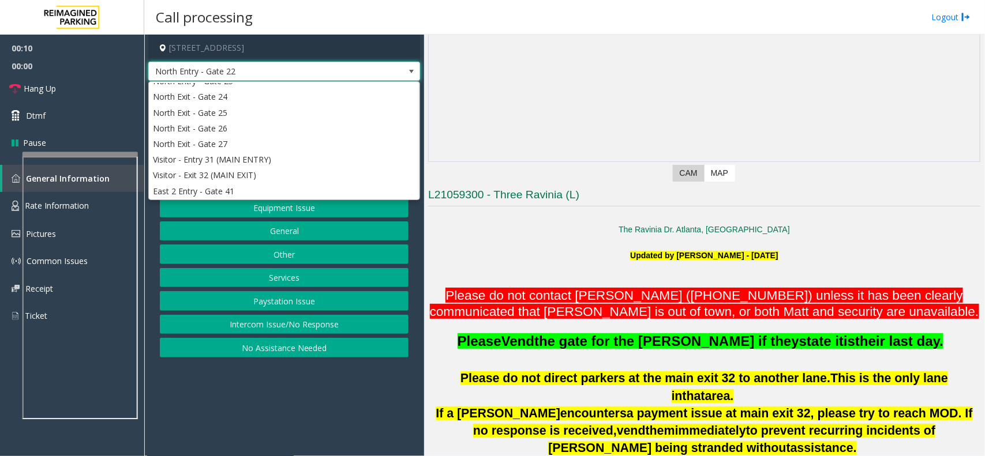
click at [410, 76] on span at bounding box center [411, 71] width 9 height 9
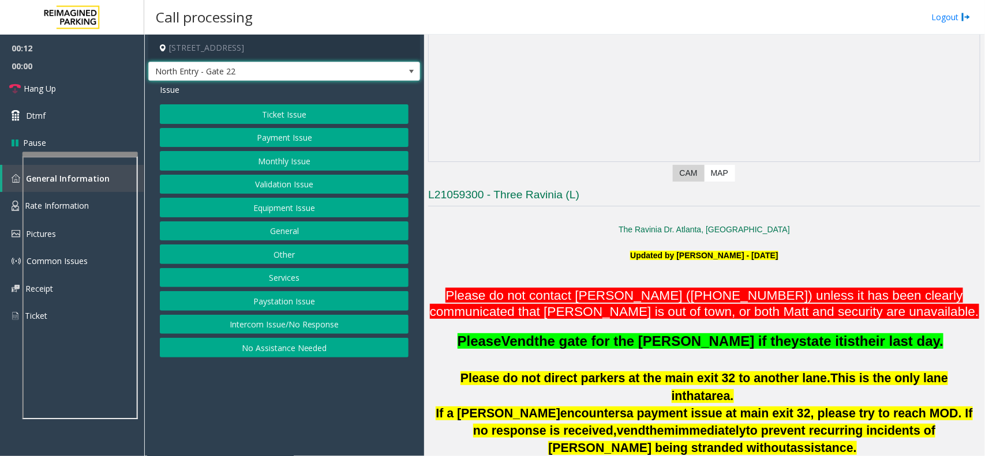
click at [310, 252] on button "Other" at bounding box center [284, 255] width 249 height 20
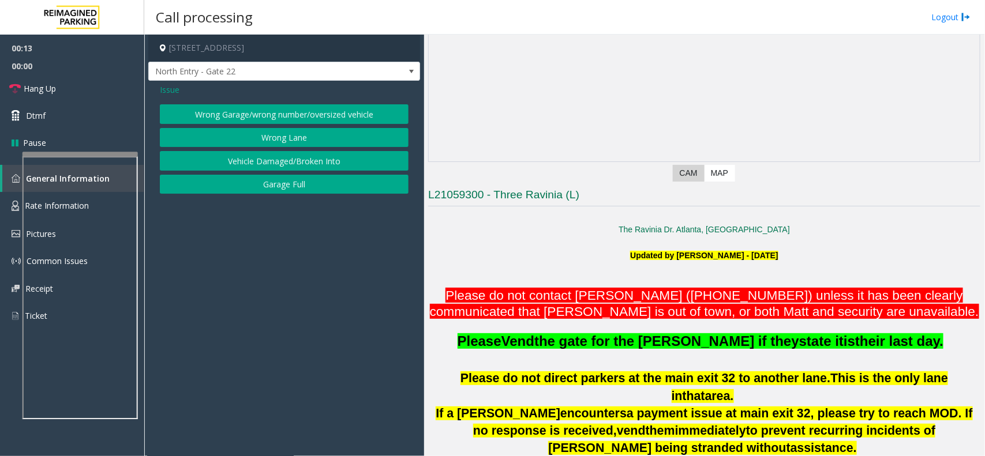
click at [289, 143] on button "Wrong Lane" at bounding box center [284, 138] width 249 height 20
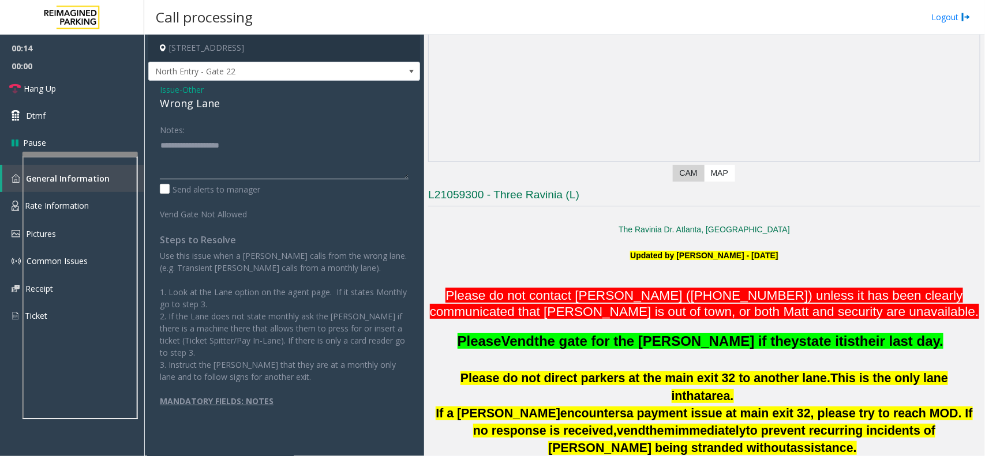
click at [245, 155] on textarea at bounding box center [284, 157] width 249 height 43
click at [199, 107] on div "Wrong Lane" at bounding box center [284, 104] width 249 height 16
copy div "Wrong Lane"
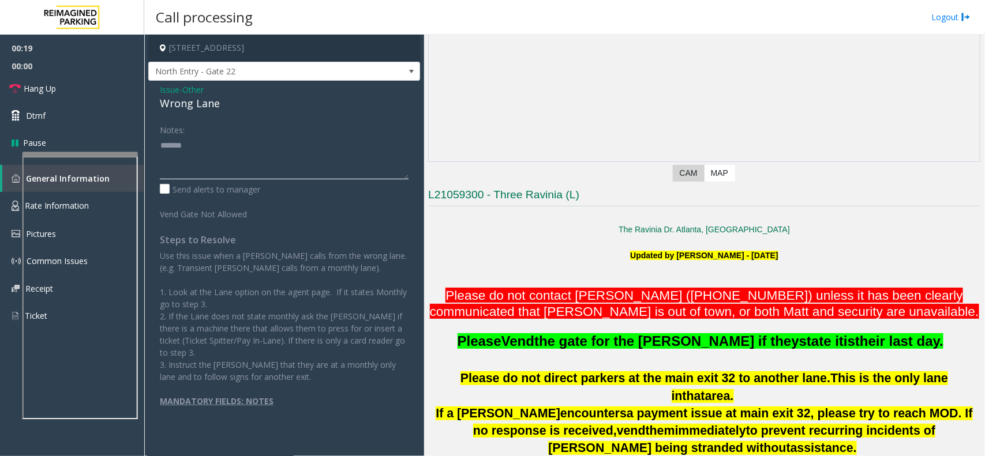
click at [221, 156] on textarea at bounding box center [284, 157] width 249 height 43
paste textarea "**********"
drag, startPoint x: 190, startPoint y: 148, endPoint x: 176, endPoint y: 162, distance: 19.6
click at [248, 174] on textarea at bounding box center [284, 157] width 249 height 43
type textarea "**********"
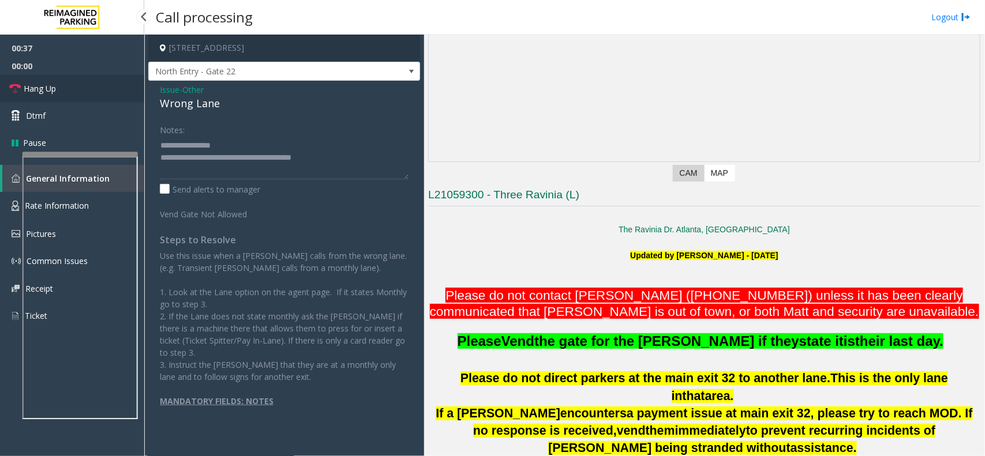
click at [87, 88] on link "Hang Up" at bounding box center [72, 88] width 144 height 27
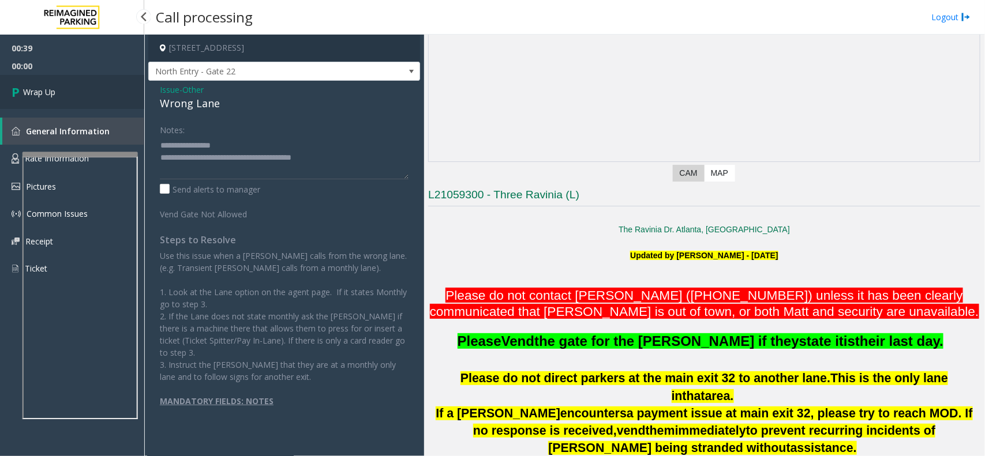
click at [87, 88] on link "Wrap Up" at bounding box center [72, 92] width 144 height 34
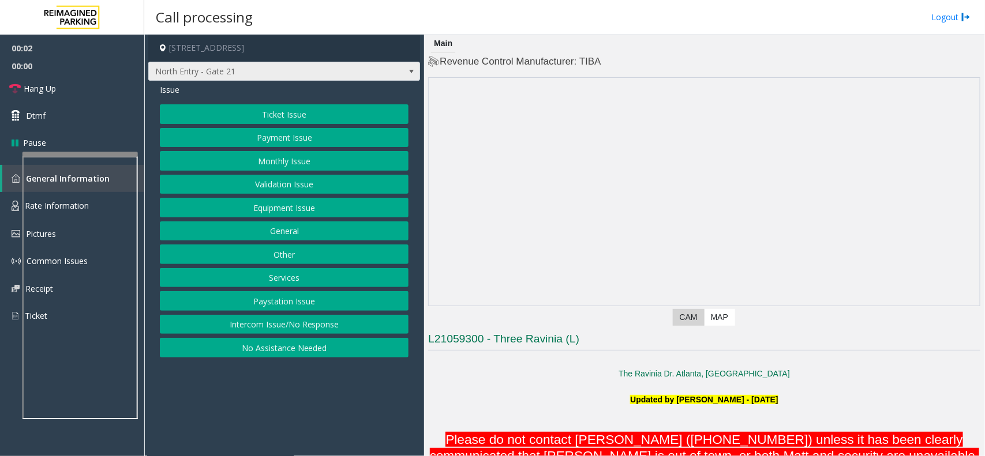
click at [410, 76] on span at bounding box center [411, 71] width 16 height 18
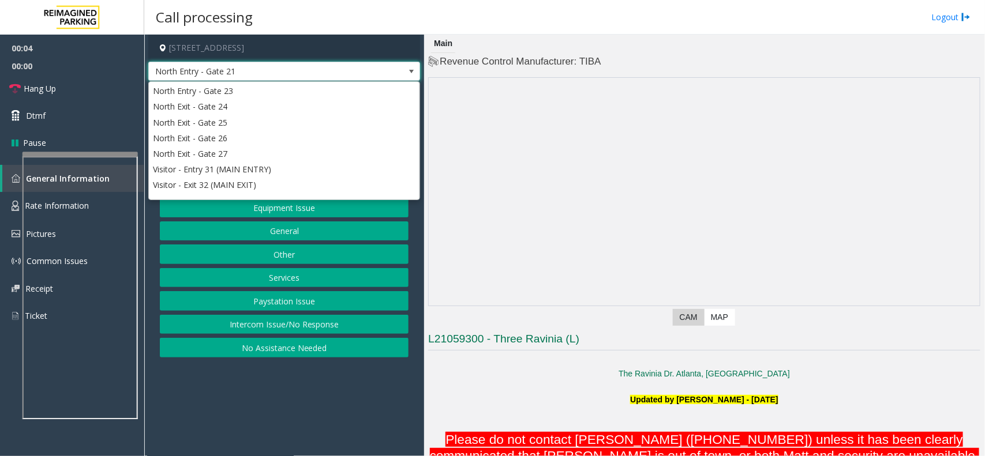
scroll to position [235, 0]
click at [411, 74] on span at bounding box center [411, 71] width 9 height 9
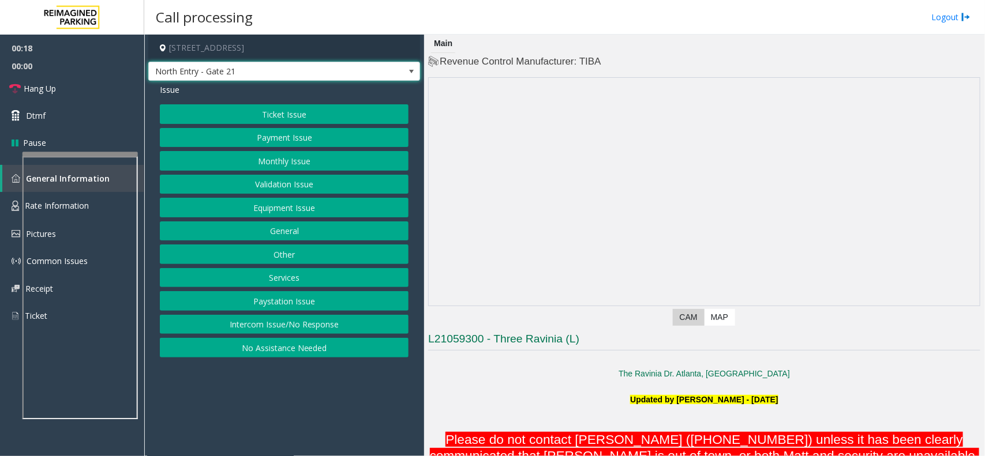
click at [313, 211] on button "Equipment Issue" at bounding box center [284, 208] width 249 height 20
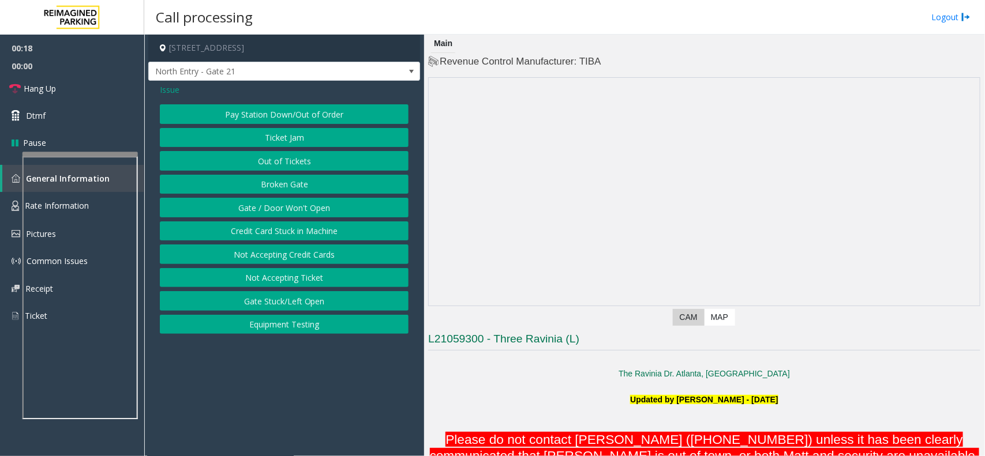
click at [313, 211] on button "Gate / Door Won't Open" at bounding box center [284, 208] width 249 height 20
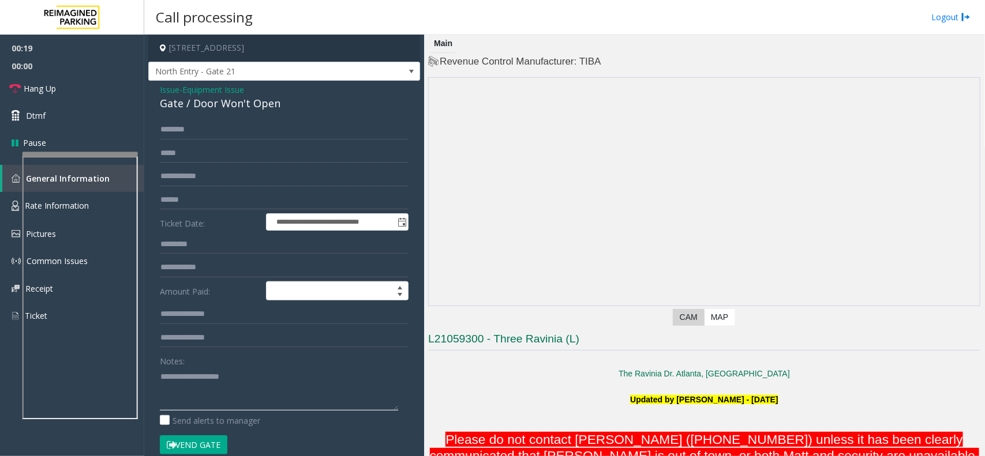
click at [225, 373] on textarea at bounding box center [279, 389] width 238 height 43
click at [114, 87] on link "Hang Up" at bounding box center [72, 88] width 144 height 27
click at [223, 392] on textarea at bounding box center [279, 389] width 238 height 43
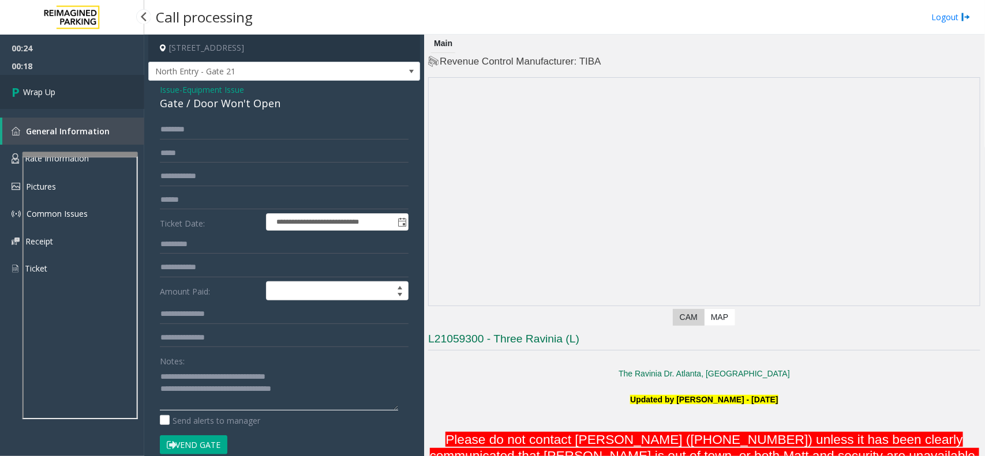
type textarea "**********"
click at [91, 76] on link "Wrap Up" at bounding box center [72, 92] width 144 height 34
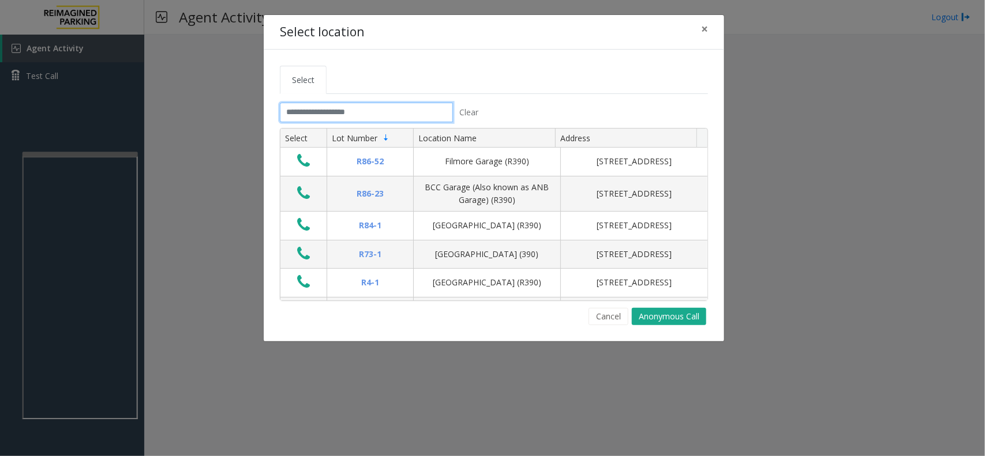
click at [295, 117] on input "text" at bounding box center [366, 113] width 173 height 20
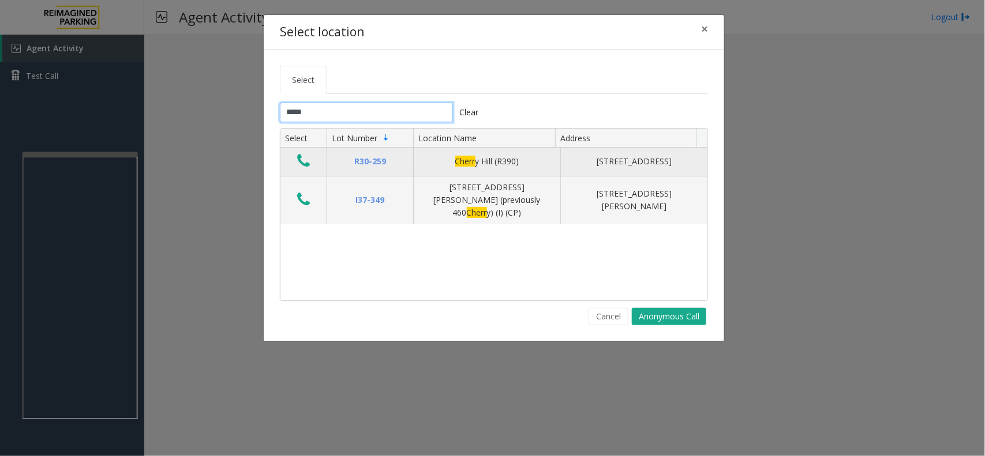
type input "*****"
click at [298, 156] on icon "Data table" at bounding box center [303, 161] width 13 height 16
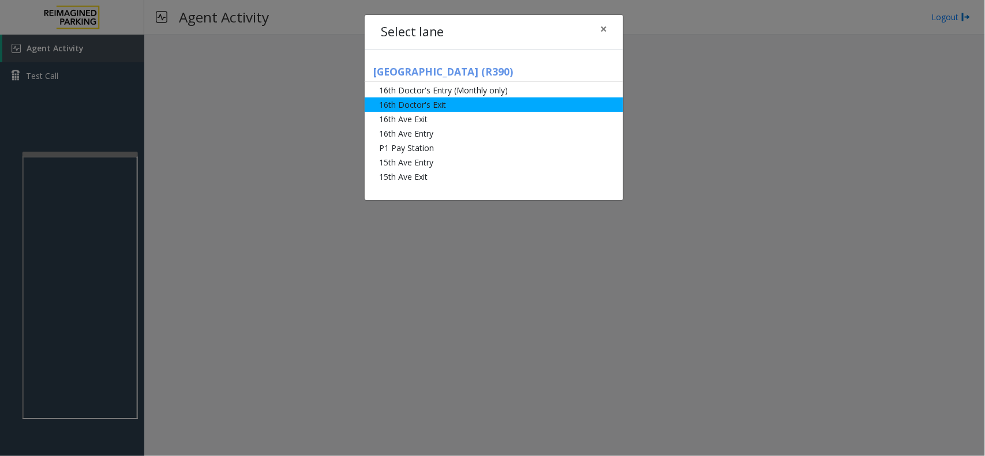
click at [473, 102] on li "16th Doctor's Exit" at bounding box center [494, 105] width 259 height 14
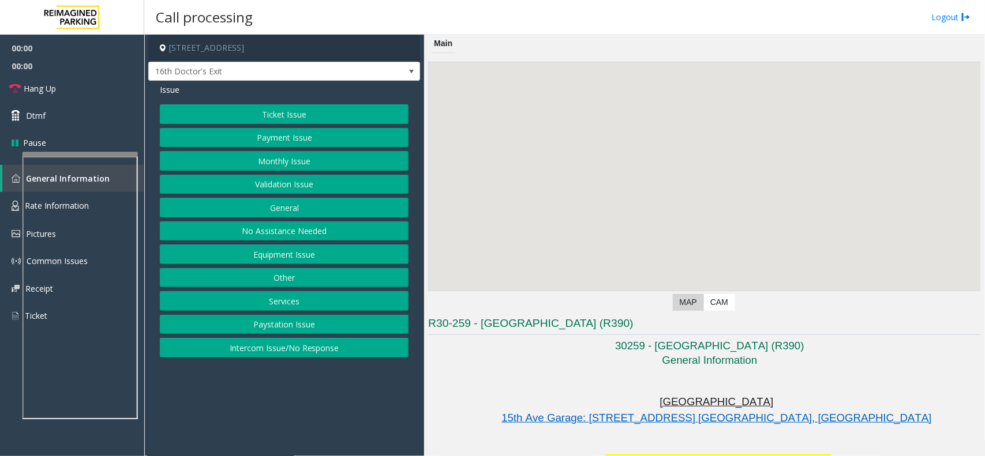
click at [316, 159] on button "Monthly Issue" at bounding box center [284, 161] width 249 height 20
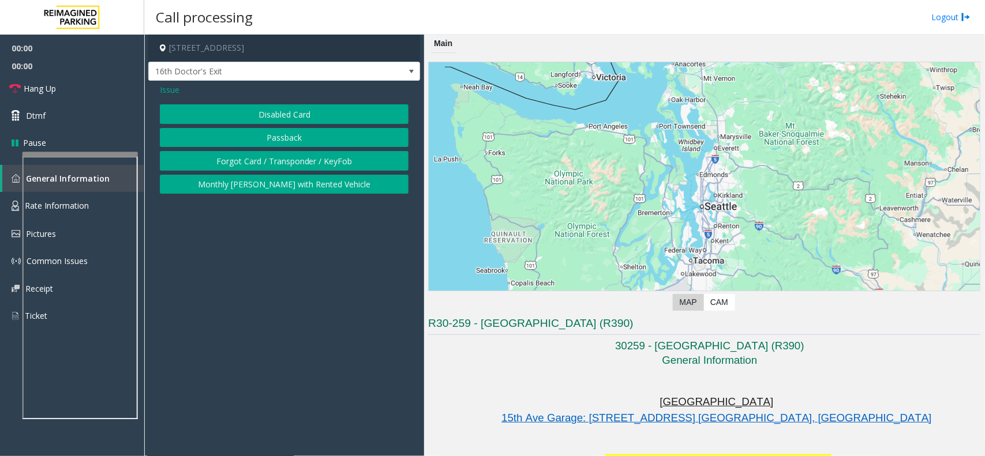
click at [298, 117] on button "Disabled Card" at bounding box center [284, 114] width 249 height 20
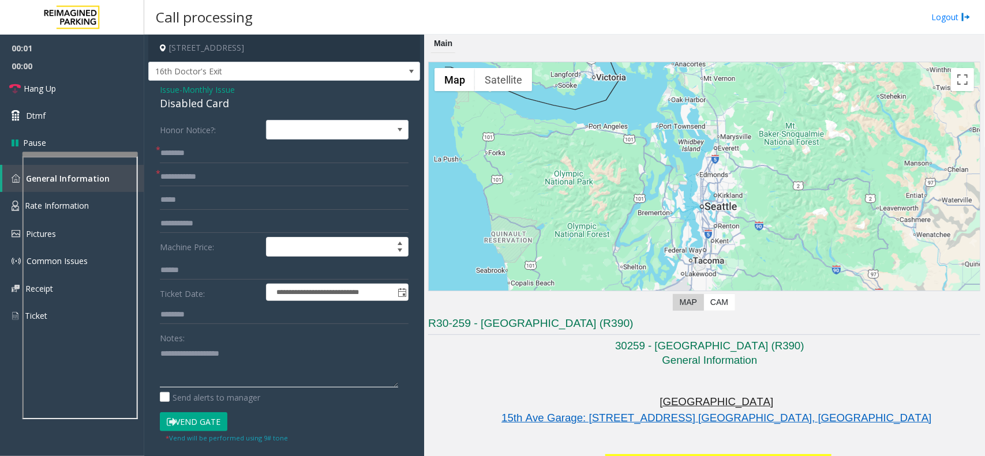
click at [214, 353] on textarea at bounding box center [279, 366] width 238 height 43
click at [198, 106] on div "Disabled Card" at bounding box center [284, 104] width 249 height 16
copy div "Disabled Card"
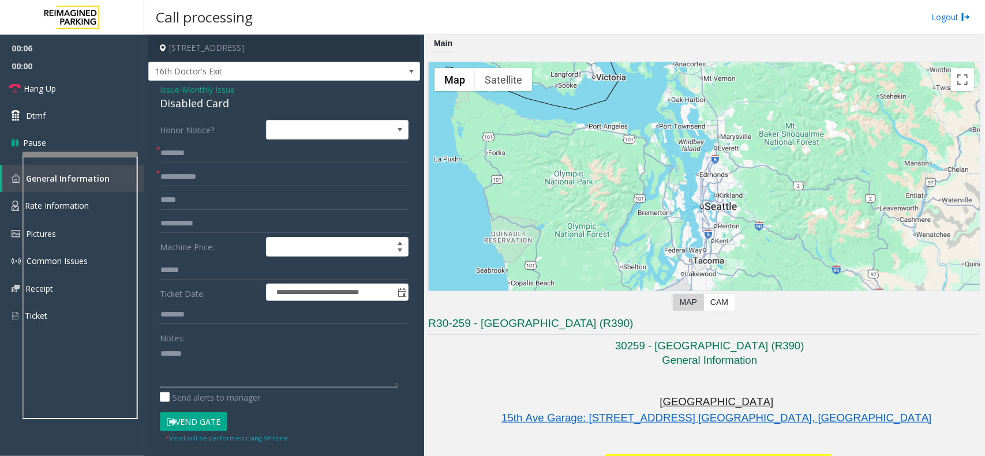
click at [206, 358] on textarea at bounding box center [279, 366] width 238 height 43
paste textarea "**********"
type textarea "**********"
click at [184, 166] on form "**********" at bounding box center [284, 282] width 249 height 324
click at [188, 184] on input "text" at bounding box center [284, 177] width 249 height 20
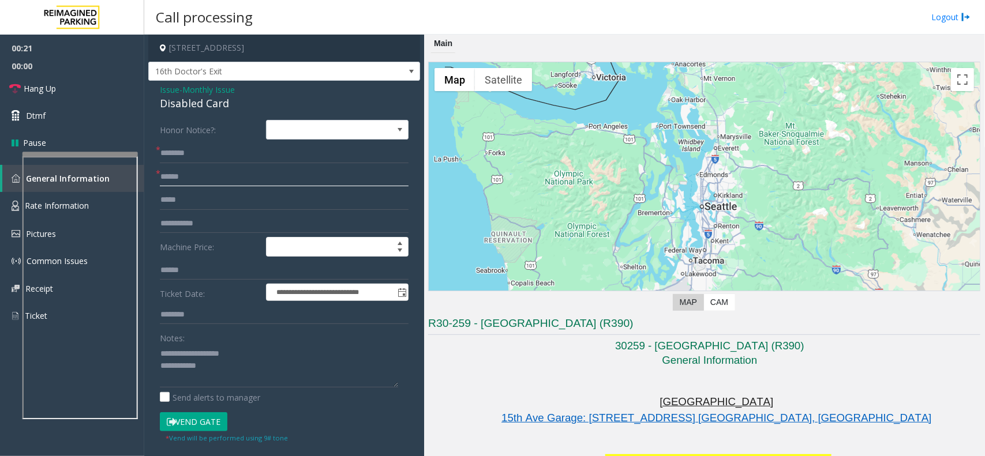
type input "******"
click at [189, 157] on input "text" at bounding box center [284, 154] width 249 height 20
type input "**********"
click at [231, 373] on textarea at bounding box center [279, 366] width 238 height 43
click at [207, 417] on button "Vend Gate" at bounding box center [194, 423] width 68 height 20
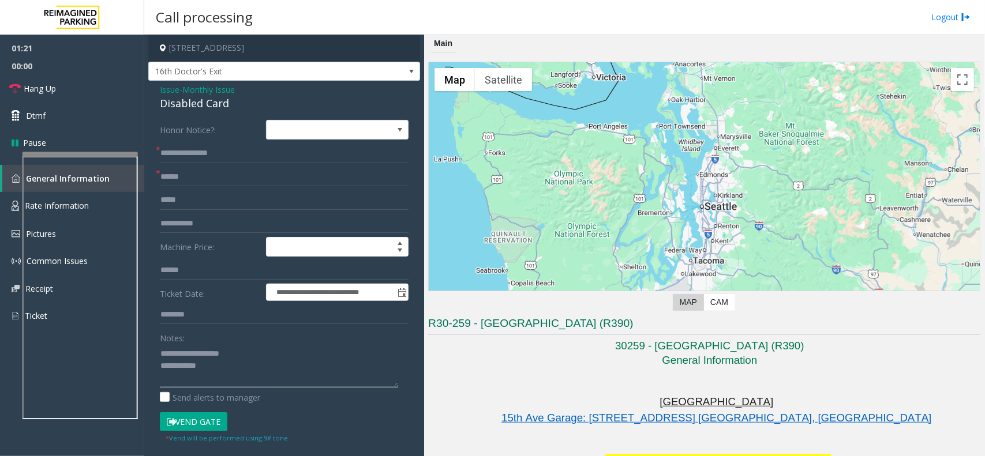
click at [203, 371] on textarea at bounding box center [279, 366] width 238 height 43
type textarea "**********"
click at [70, 90] on link "Hang Up" at bounding box center [72, 88] width 144 height 27
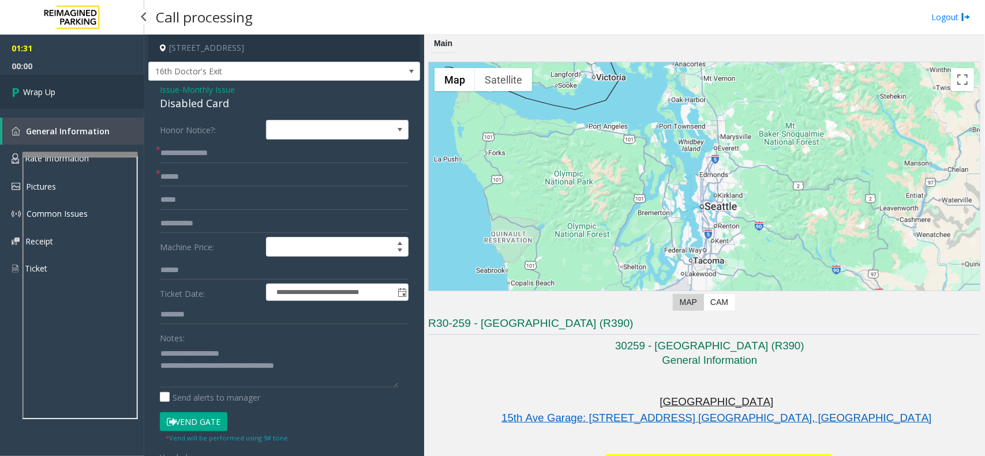
click at [70, 90] on link "Wrap Up" at bounding box center [72, 92] width 144 height 34
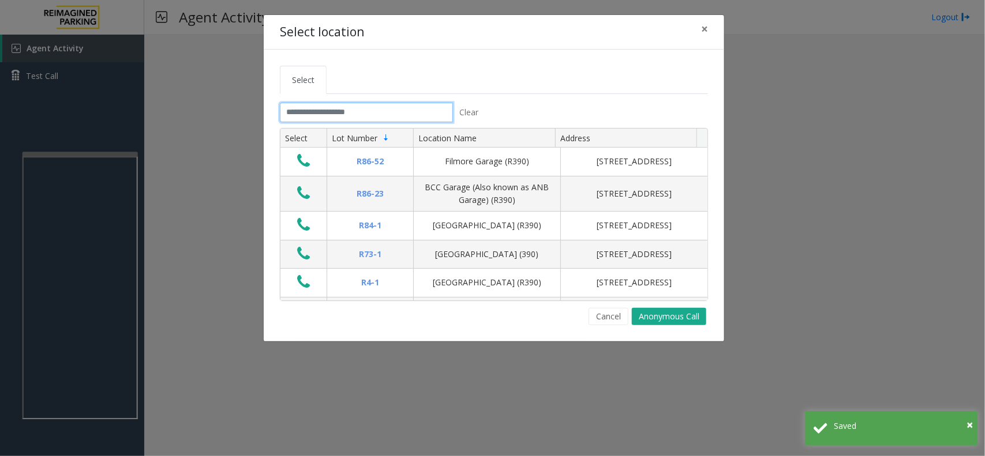
click at [296, 114] on input "text" at bounding box center [366, 113] width 173 height 20
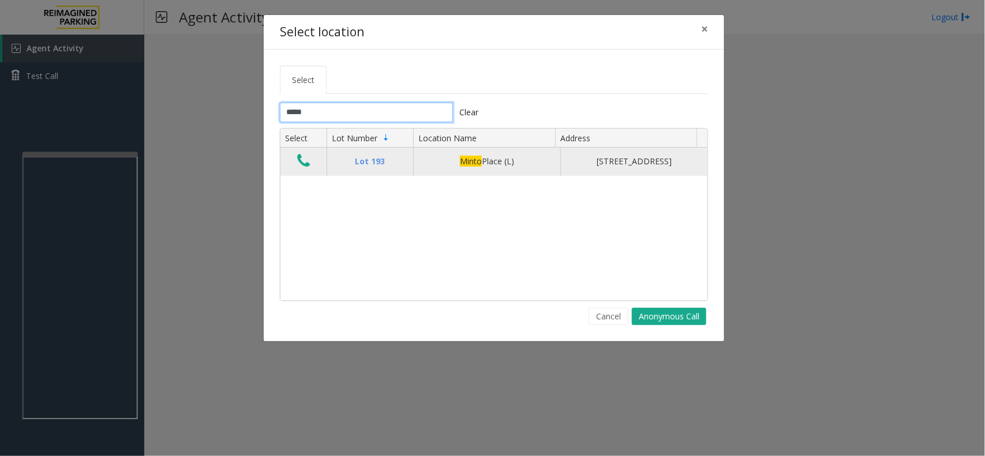
type input "*****"
click at [303, 169] on icon "Data table" at bounding box center [303, 161] width 13 height 16
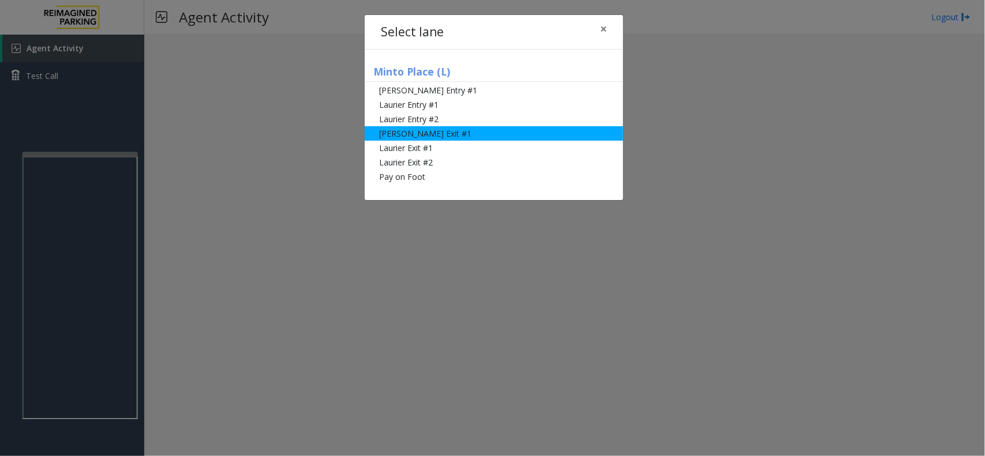
click at [480, 131] on li "[PERSON_NAME] Exit #1" at bounding box center [494, 133] width 259 height 14
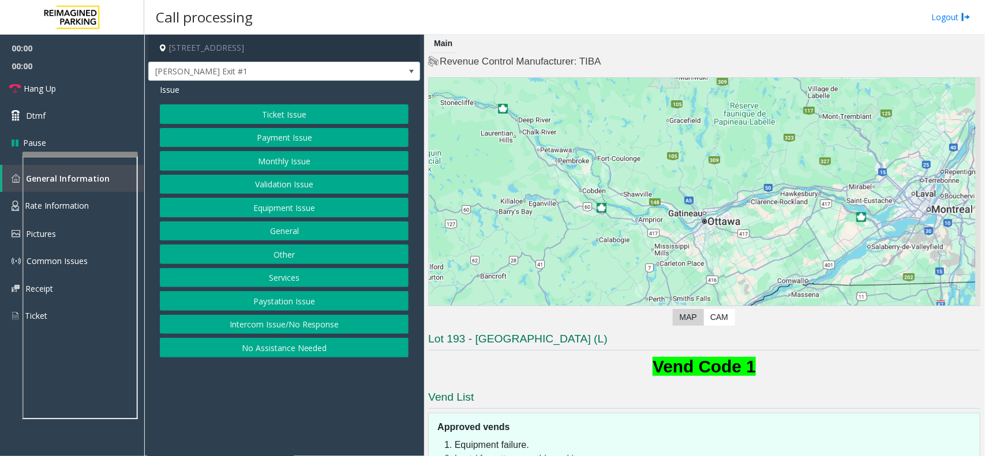
click at [328, 134] on button "Payment Issue" at bounding box center [284, 138] width 249 height 20
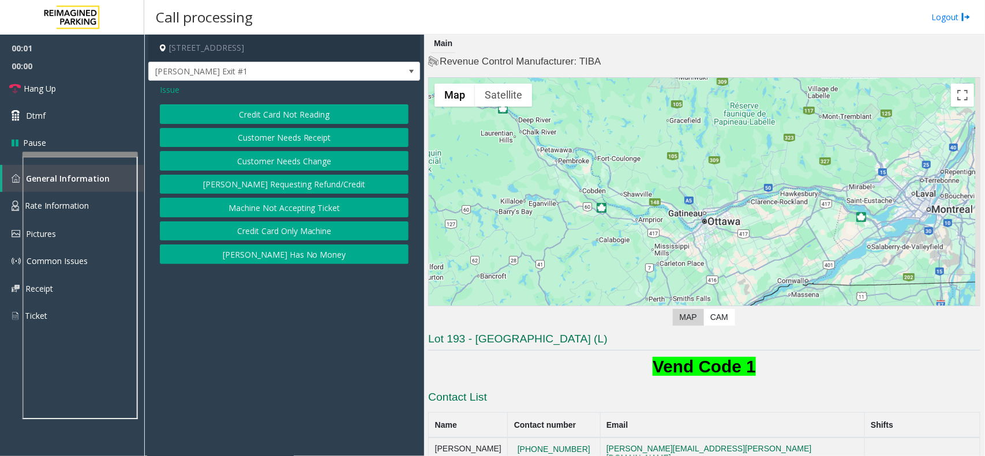
click at [319, 115] on button "Credit Card Not Reading" at bounding box center [284, 114] width 249 height 20
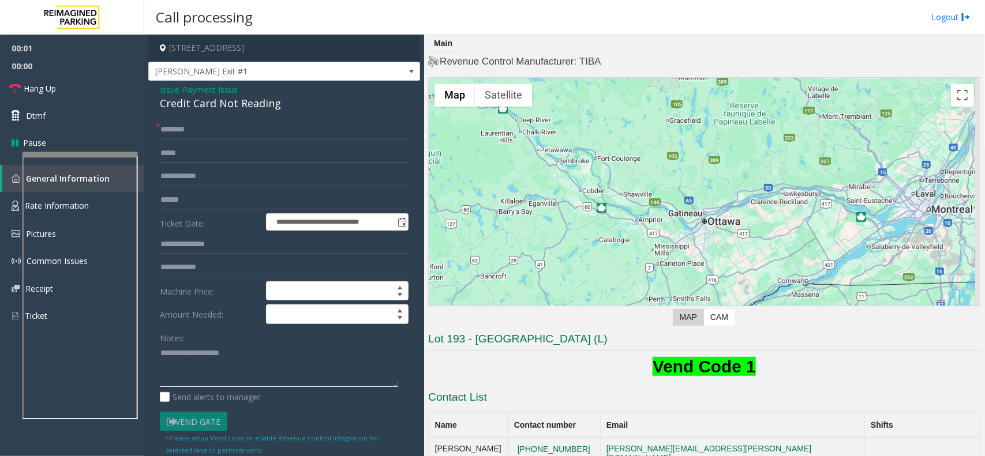
click at [214, 353] on textarea at bounding box center [279, 366] width 238 height 43
click at [189, 110] on div "Credit Card Not Reading" at bounding box center [284, 104] width 249 height 16
copy div "Credit Card Not Reading"
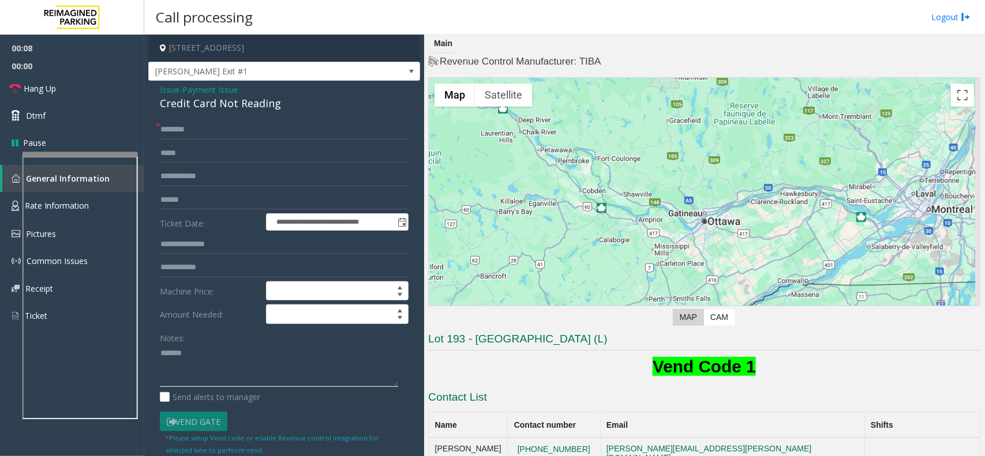
click at [201, 346] on textarea at bounding box center [279, 366] width 238 height 43
paste textarea "**********"
type textarea "**********"
click at [188, 199] on input "text" at bounding box center [284, 200] width 249 height 20
type input "*****"
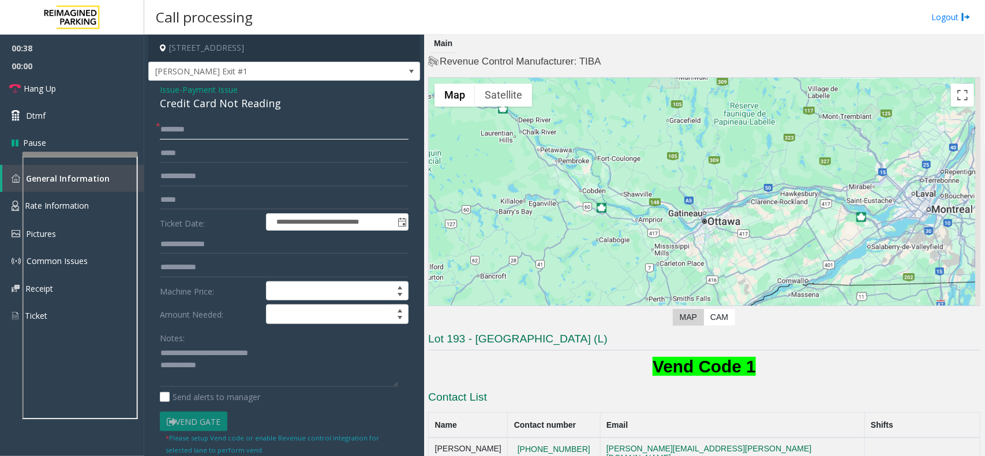
click at [190, 134] on input "text" at bounding box center [284, 130] width 249 height 20
type input "******"
click at [212, 370] on textarea at bounding box center [279, 366] width 238 height 43
type textarea "**********"
click at [73, 89] on link "Hang Up" at bounding box center [72, 88] width 144 height 27
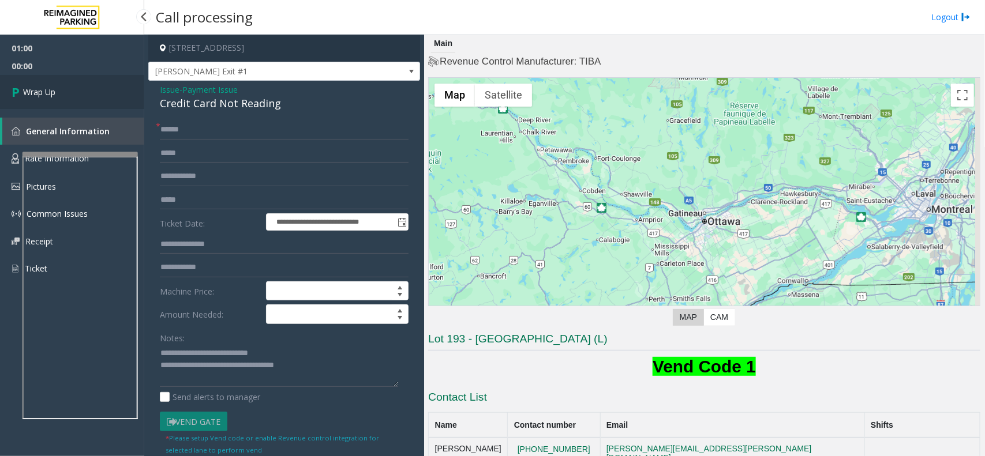
click at [73, 89] on link "Wrap Up" at bounding box center [72, 92] width 144 height 34
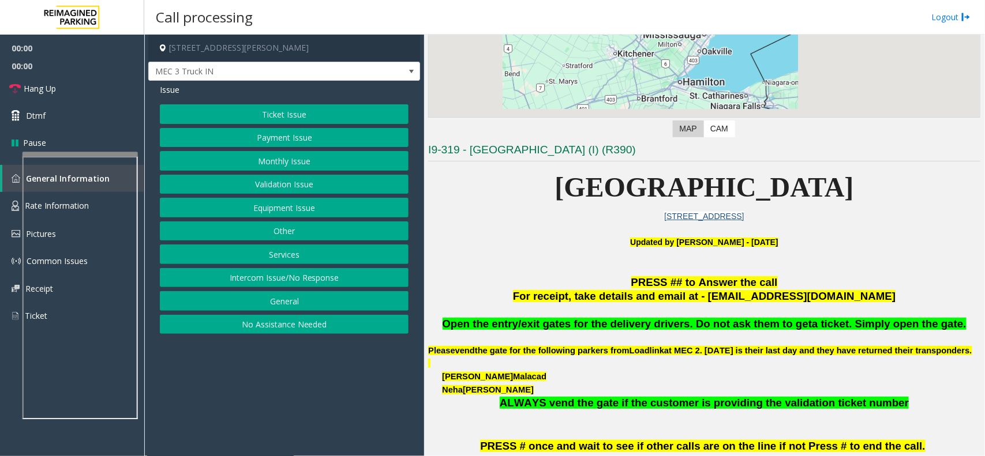
scroll to position [289, 0]
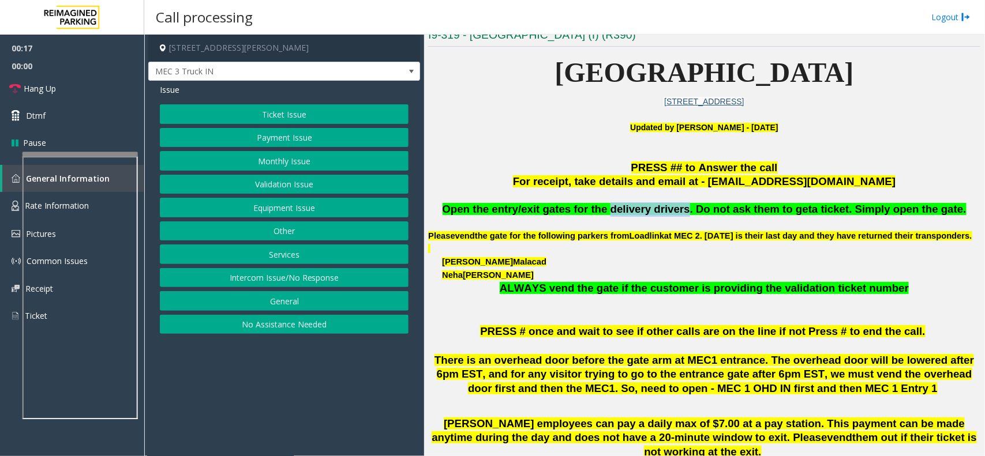
drag, startPoint x: 687, startPoint y: 208, endPoint x: 617, endPoint y: 205, distance: 69.9
click at [617, 205] on span "Open the entry/exit gates for the delivery drivers. Do not ask them to get" at bounding box center [628, 209] width 370 height 12
copy span "delivery drivers"
click at [293, 209] on button "Equipment Issue" at bounding box center [284, 208] width 249 height 20
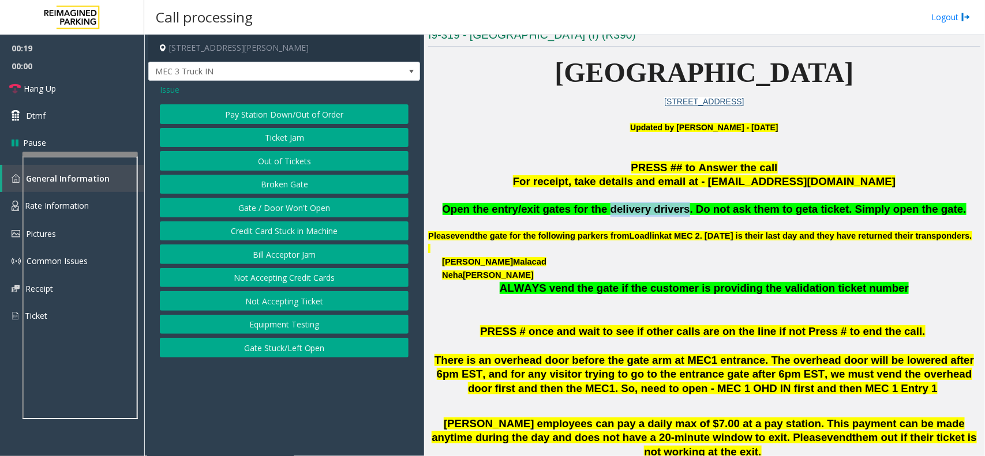
click at [293, 209] on button "Gate / Door Won't Open" at bounding box center [284, 208] width 249 height 20
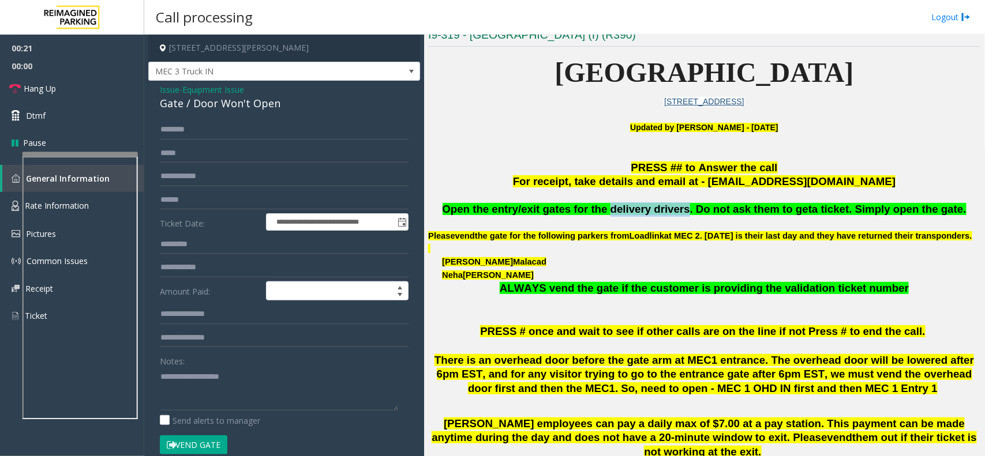
click at [204, 443] on button "Vend Gate" at bounding box center [194, 446] width 68 height 20
click at [204, 352] on div "Notes:" at bounding box center [284, 380] width 249 height 59
click at [203, 367] on div "Notes:" at bounding box center [284, 380] width 249 height 59
click at [197, 384] on textarea at bounding box center [279, 389] width 238 height 43
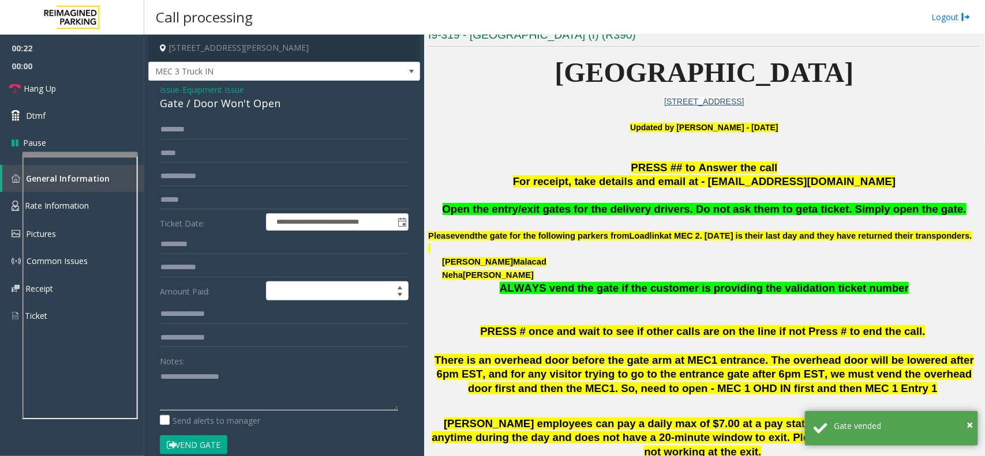
paste textarea "**********"
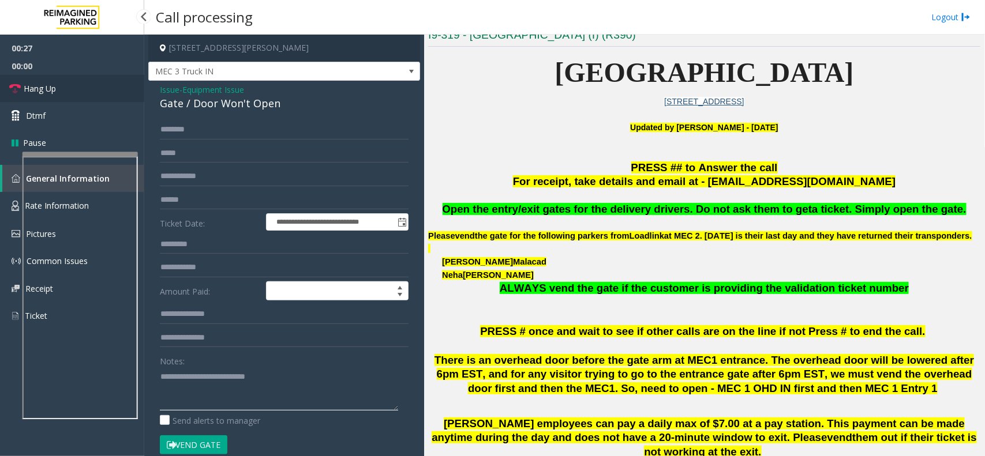
type textarea "**********"
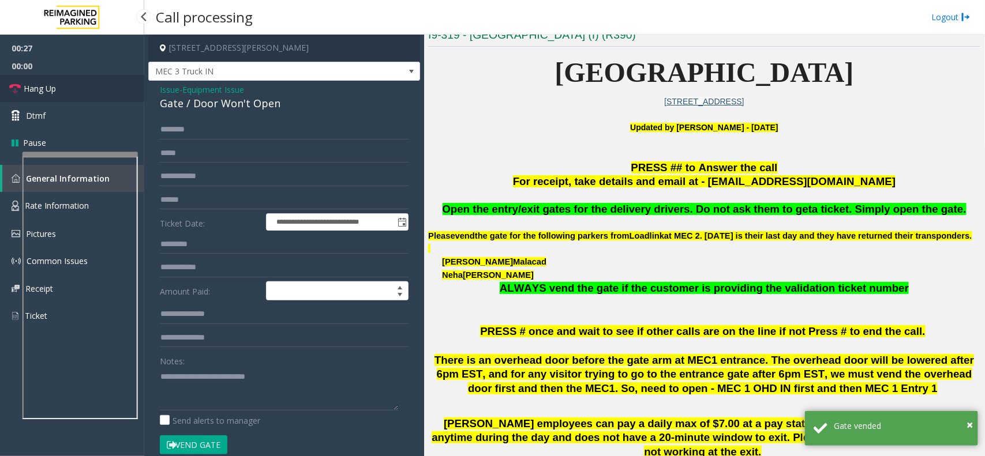
click at [63, 96] on link "Hang Up" at bounding box center [72, 88] width 144 height 27
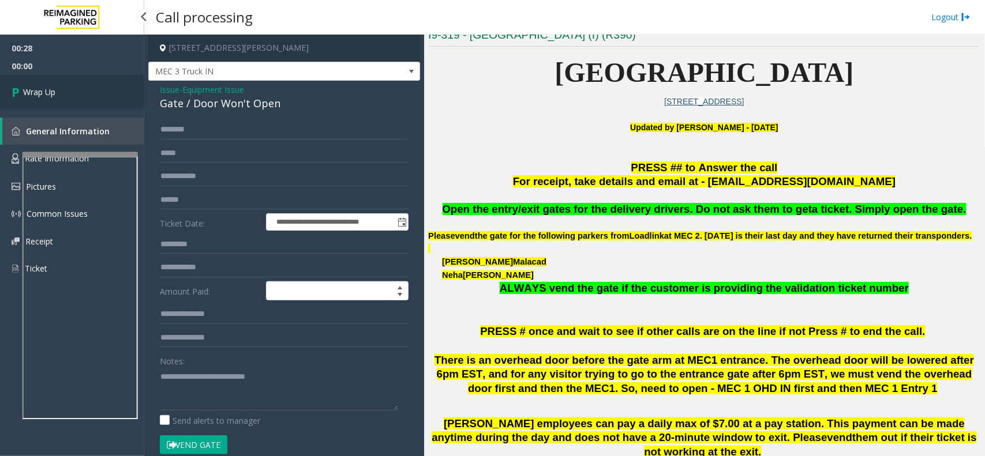
click at [68, 95] on link "Wrap Up" at bounding box center [72, 92] width 144 height 34
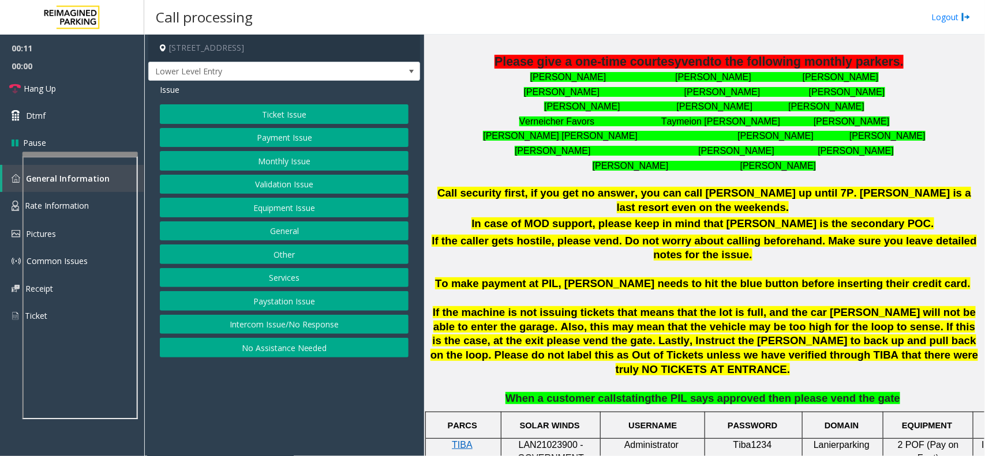
scroll to position [433, 0]
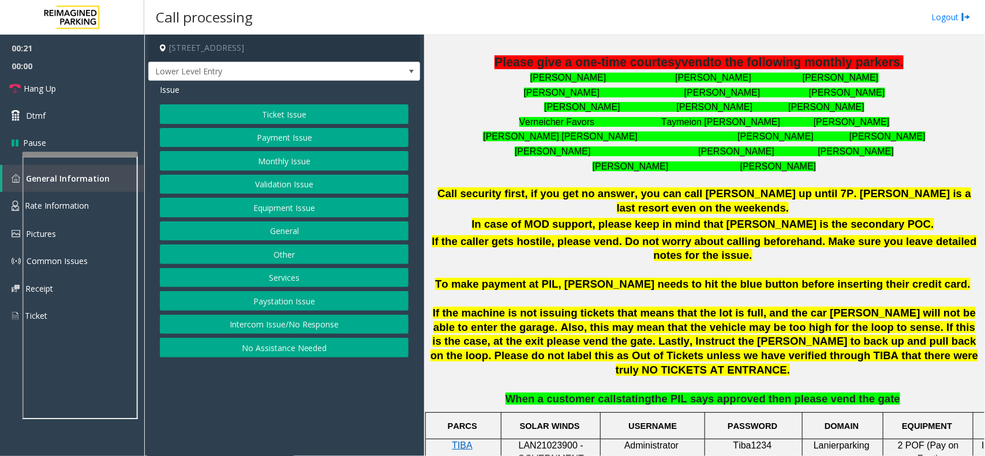
click at [302, 324] on button "Intercom Issue/No Response" at bounding box center [284, 325] width 249 height 20
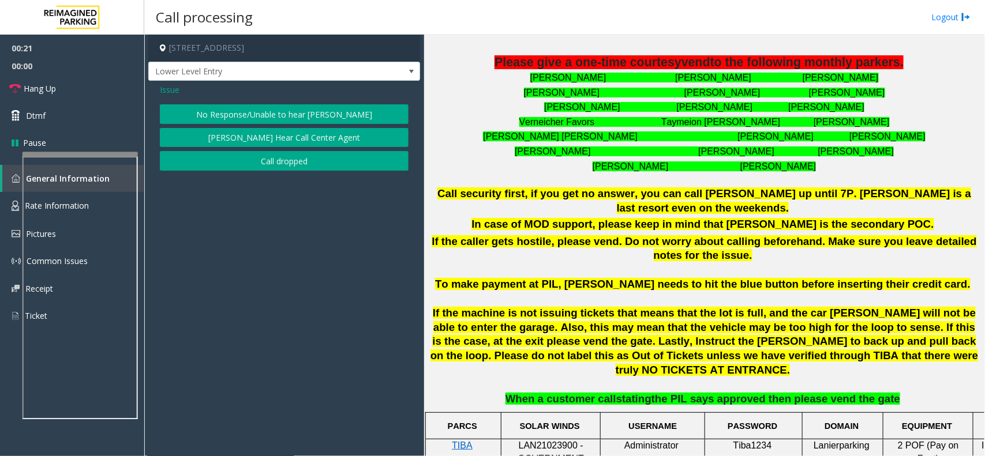
click at [261, 117] on button "No Response/Unable to hear [PERSON_NAME]" at bounding box center [284, 114] width 249 height 20
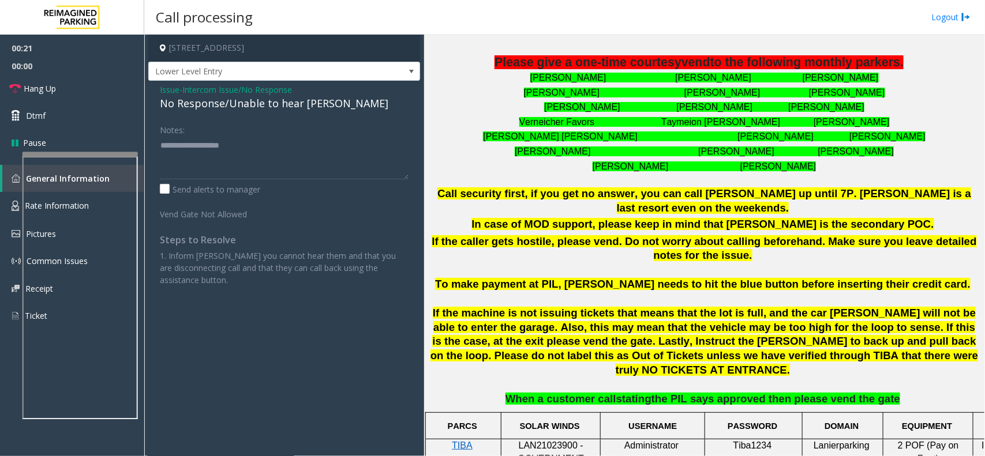
click at [269, 107] on div "No Response/Unable to hear [PERSON_NAME]" at bounding box center [284, 104] width 249 height 16
click at [315, 111] on div "No Response/Unable to hear [PERSON_NAME]" at bounding box center [284, 104] width 249 height 16
click at [316, 107] on div "No Response/Unable to hear [PERSON_NAME]" at bounding box center [284, 104] width 249 height 16
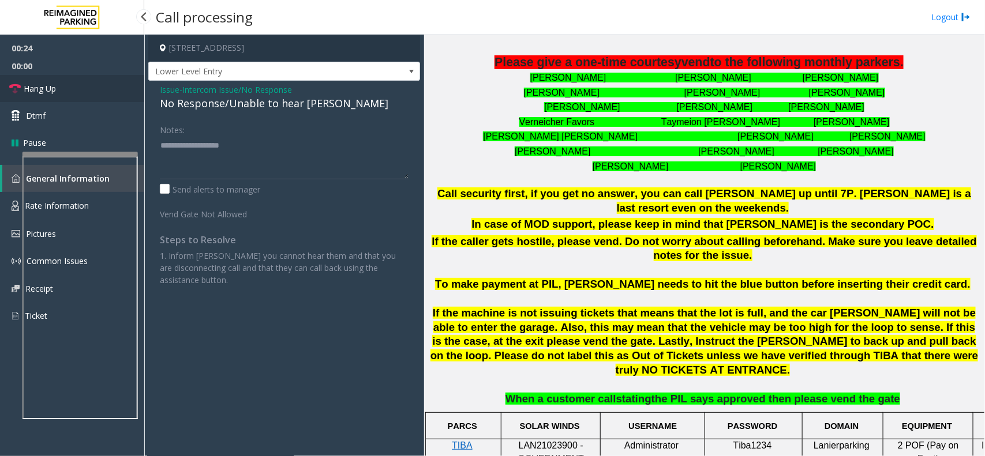
click at [77, 92] on link "Hang Up" at bounding box center [72, 88] width 144 height 27
click at [293, 106] on div "No Response/Unable to hear [PERSON_NAME]" at bounding box center [284, 104] width 249 height 16
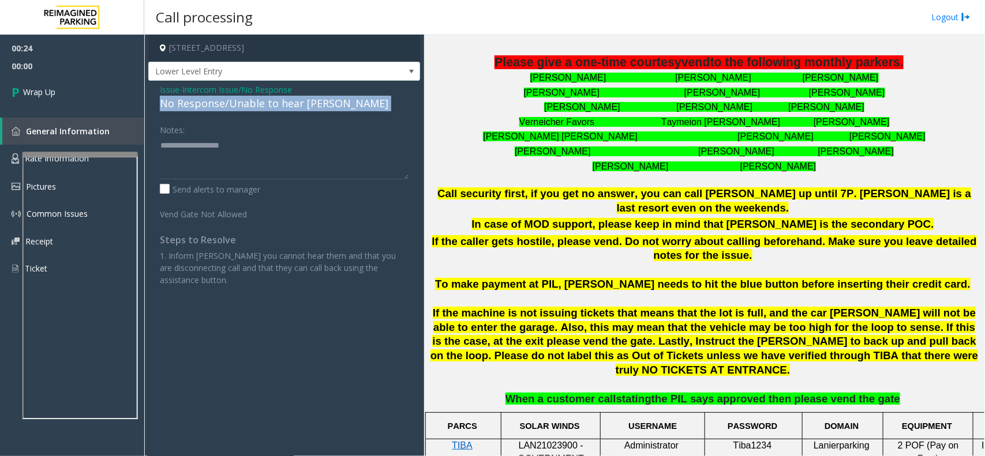
click at [293, 106] on div "No Response/Unable to hear [PERSON_NAME]" at bounding box center [284, 104] width 249 height 16
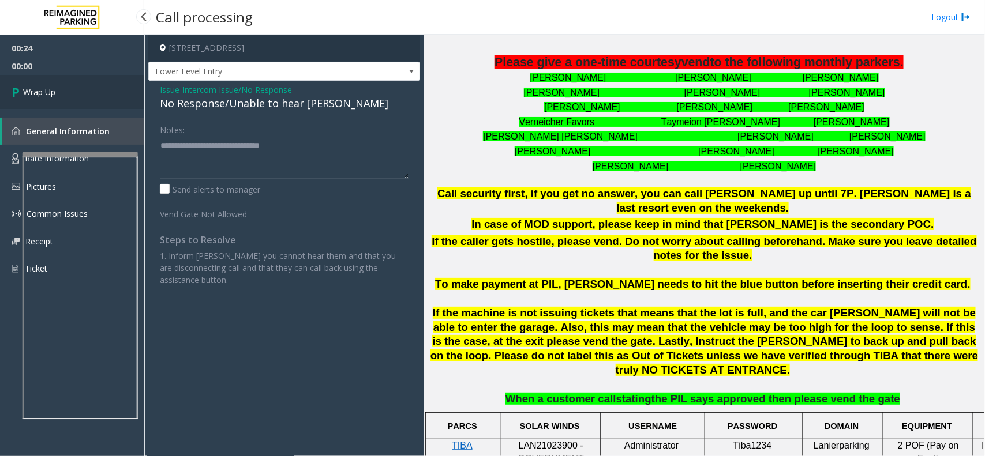
type textarea "**********"
click at [106, 102] on link "Wrap Up" at bounding box center [72, 92] width 144 height 34
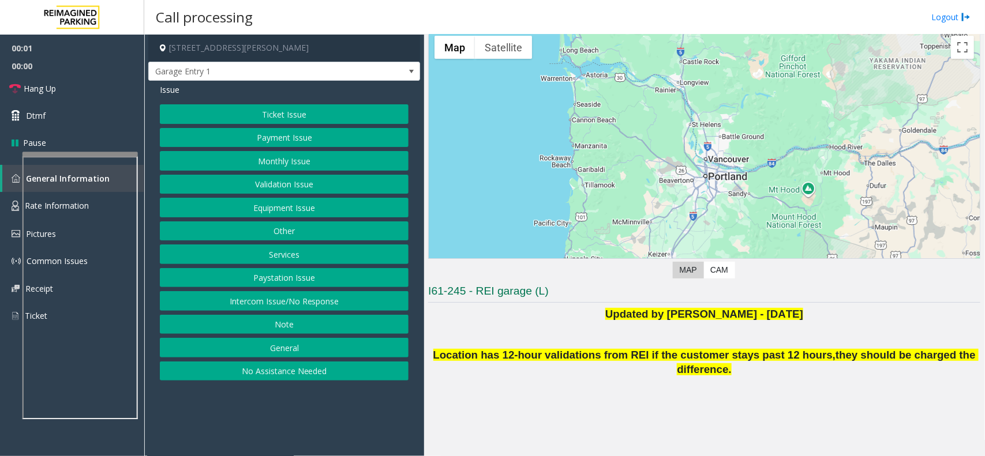
scroll to position [137, 0]
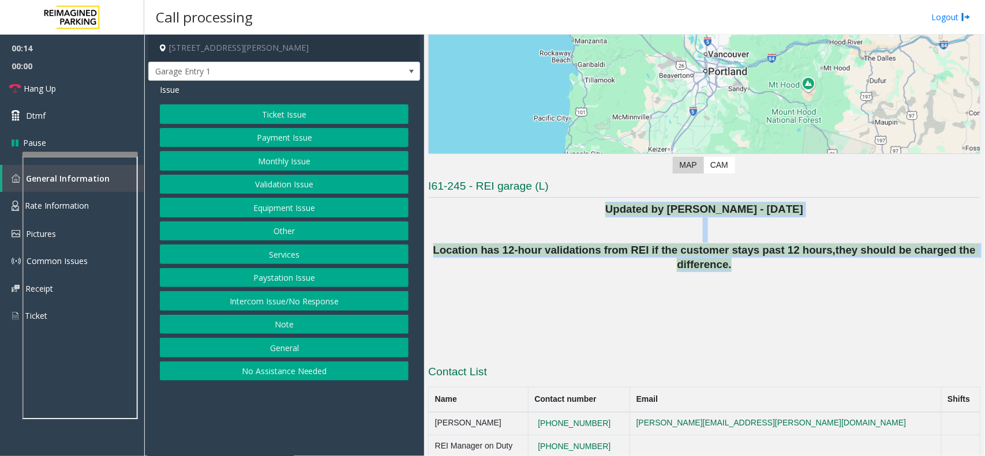
drag, startPoint x: 583, startPoint y: 211, endPoint x: 960, endPoint y: 273, distance: 381.4
click at [960, 273] on div "Updated by [PERSON_NAME] - [DATE] Location has 12-hour validations from REI if …" at bounding box center [704, 277] width 552 height 151
click at [751, 232] on p at bounding box center [704, 236] width 552 height 13
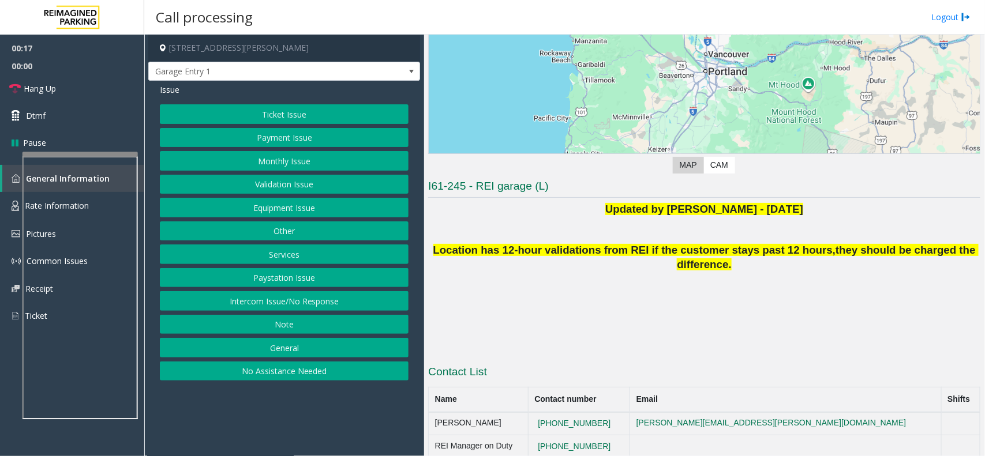
drag, startPoint x: 965, startPoint y: 254, endPoint x: 579, endPoint y: 198, distance: 390.1
click at [579, 198] on div "I61-245 - REI garage (L) Updated by [PERSON_NAME] - [DATE] Location has 12-hour…" at bounding box center [704, 319] width 552 height 280
click at [567, 200] on div "I61-245 - REI garage (L) Updated by [PERSON_NAME] - [DATE] Location has 12-hour…" at bounding box center [704, 319] width 552 height 280
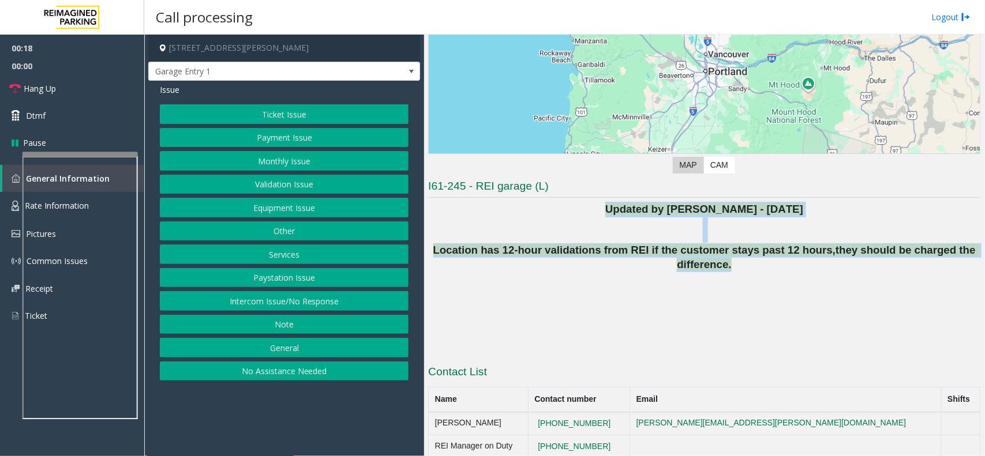
drag, startPoint x: 567, startPoint y: 200, endPoint x: 985, endPoint y: 251, distance: 420.9
click at [985, 251] on div "Main ← Move left → Move right ↑ Move up ↓ Move down + Zoom in - Zoom out Home J…" at bounding box center [704, 246] width 560 height 422
click at [268, 207] on button "Equipment Issue" at bounding box center [284, 208] width 249 height 20
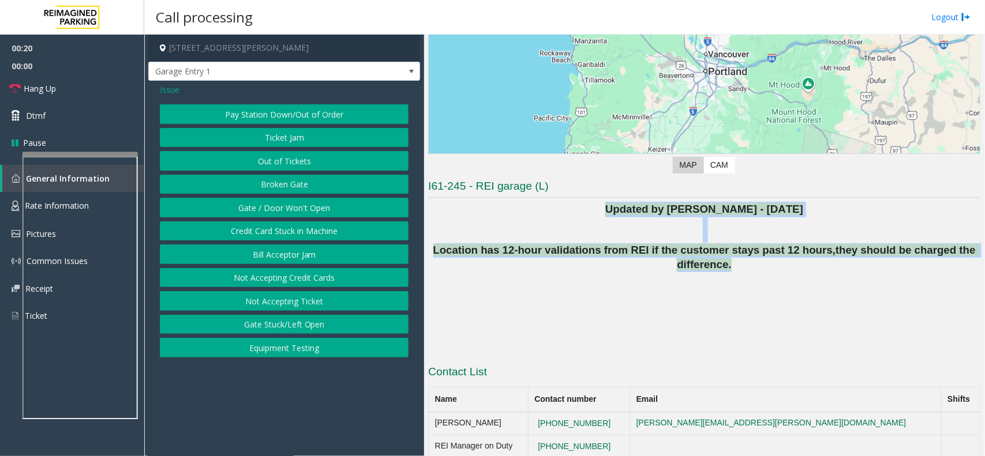
click at [272, 166] on button "Out of Tickets" at bounding box center [284, 161] width 249 height 20
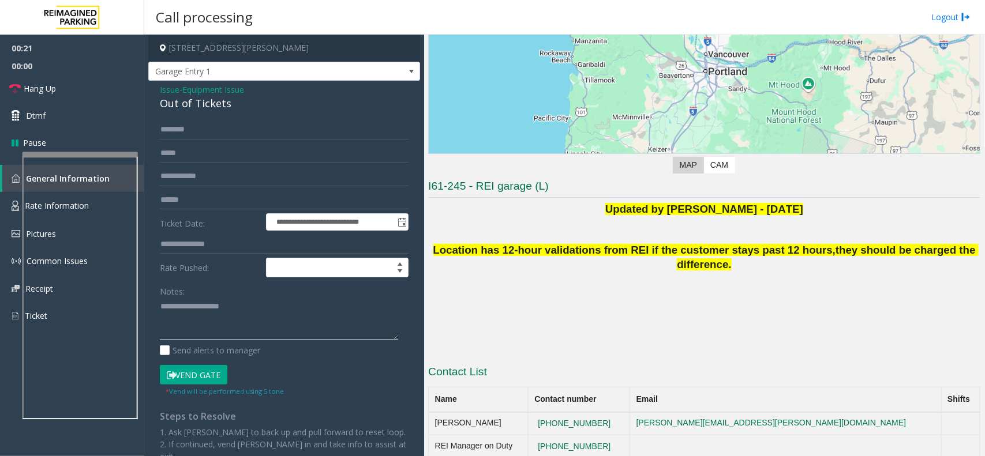
click at [198, 320] on textarea at bounding box center [279, 319] width 238 height 43
type textarea "******"
click at [174, 87] on span "Issue" at bounding box center [170, 90] width 20 height 12
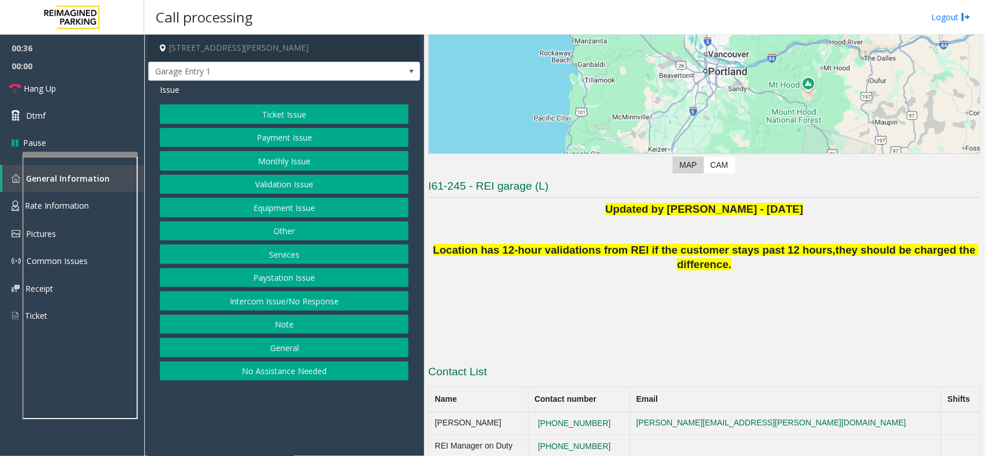
click at [278, 203] on button "Equipment Issue" at bounding box center [284, 208] width 249 height 20
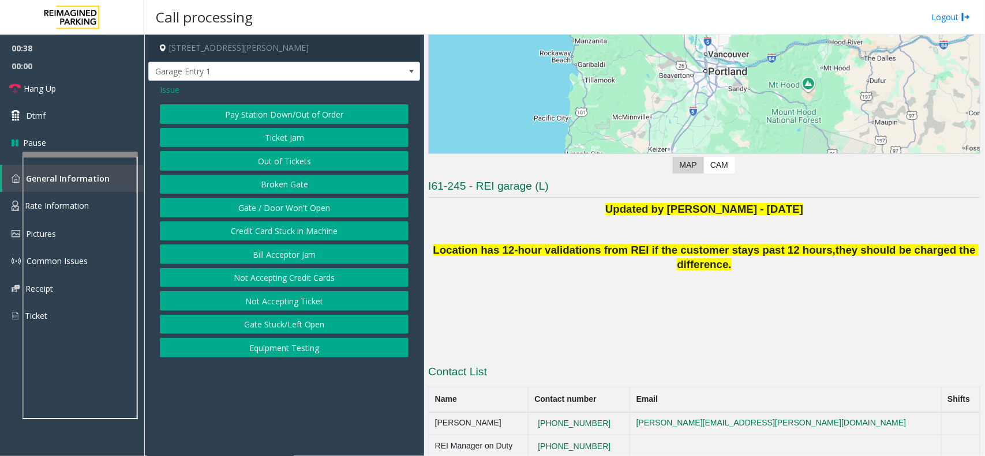
click at [275, 205] on button "Gate / Door Won't Open" at bounding box center [284, 208] width 249 height 20
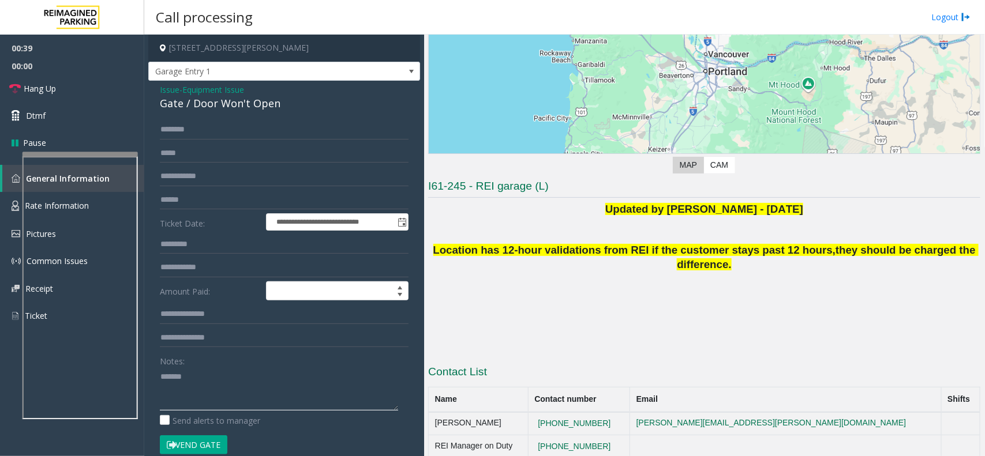
click at [228, 371] on textarea at bounding box center [279, 389] width 238 height 43
click at [231, 111] on div "Gate / Door Won't Open" at bounding box center [284, 104] width 249 height 16
click at [231, 107] on div "Gate / Door Won't Open" at bounding box center [284, 104] width 249 height 16
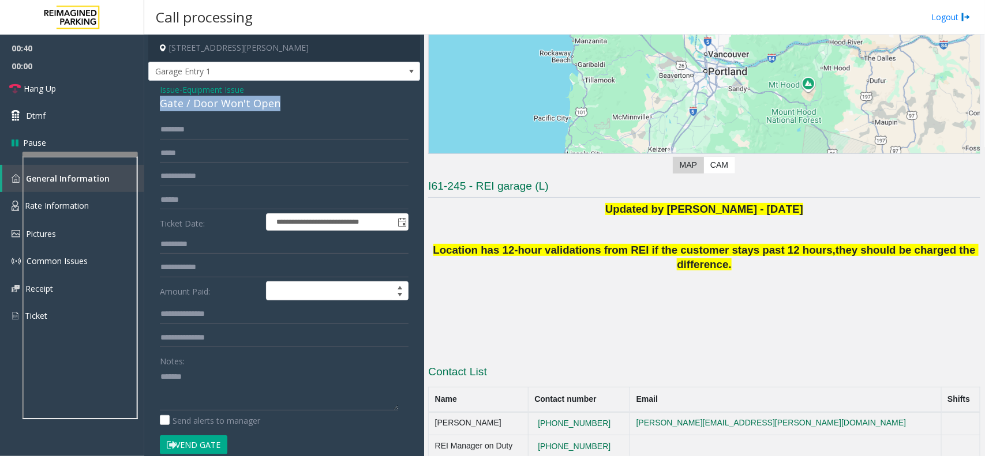
copy div "Gate / Door Won't Open"
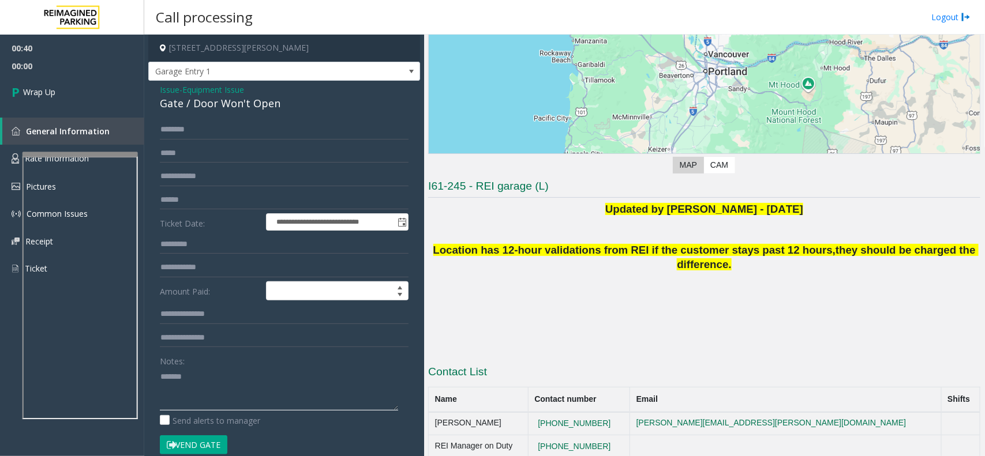
click at [216, 382] on textarea at bounding box center [279, 389] width 238 height 43
paste textarea "**********"
type textarea "**********"
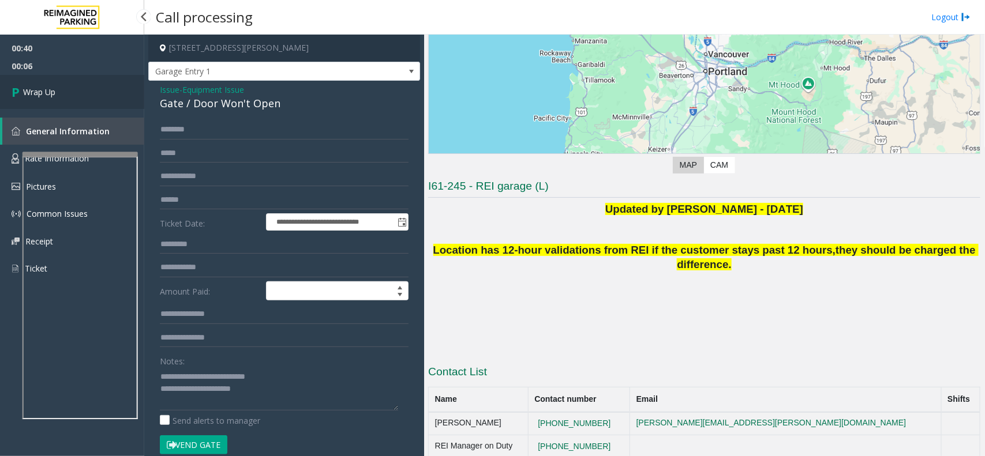
click at [70, 100] on link "Wrap Up" at bounding box center [72, 92] width 144 height 34
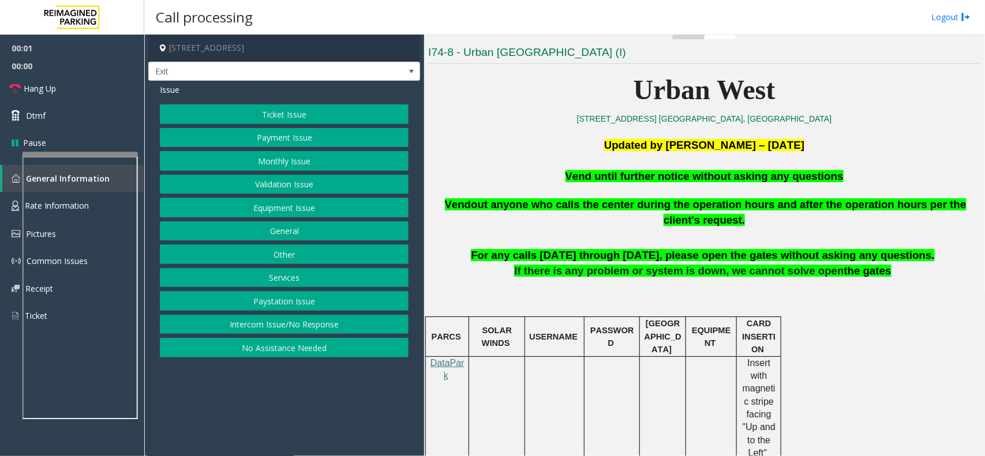
scroll to position [289, 0]
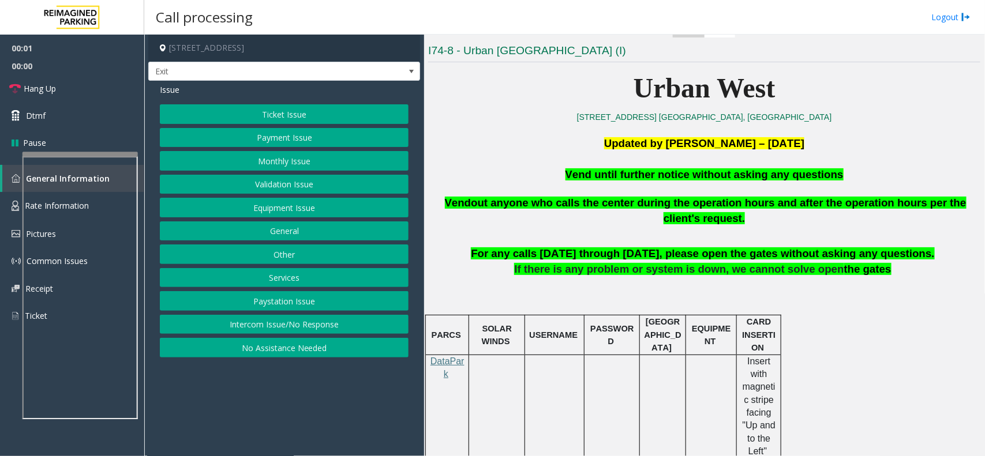
click at [680, 173] on span "Vend until further notice without asking any questions" at bounding box center [705, 175] width 278 height 12
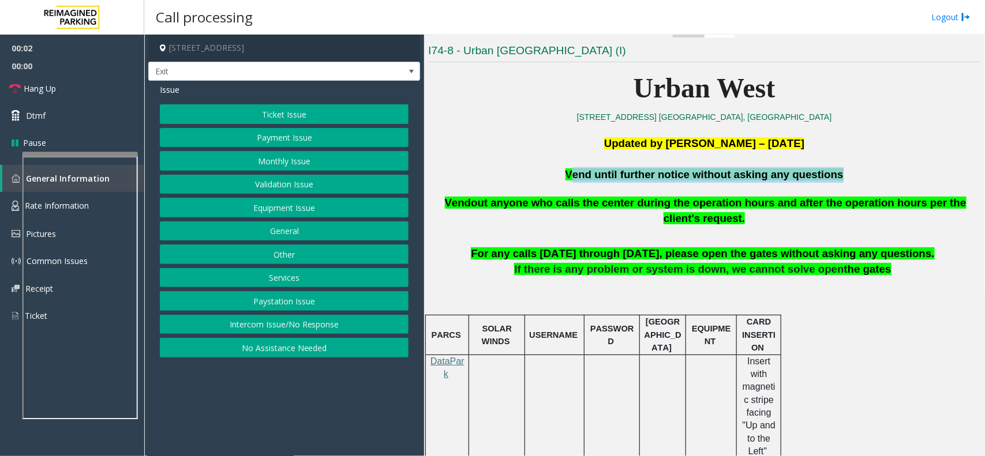
click at [680, 173] on span "Vend until further notice without asking any questions" at bounding box center [705, 175] width 278 height 12
copy span "Vend until further notice without asking any questions"
click at [227, 275] on button "Services" at bounding box center [284, 278] width 249 height 20
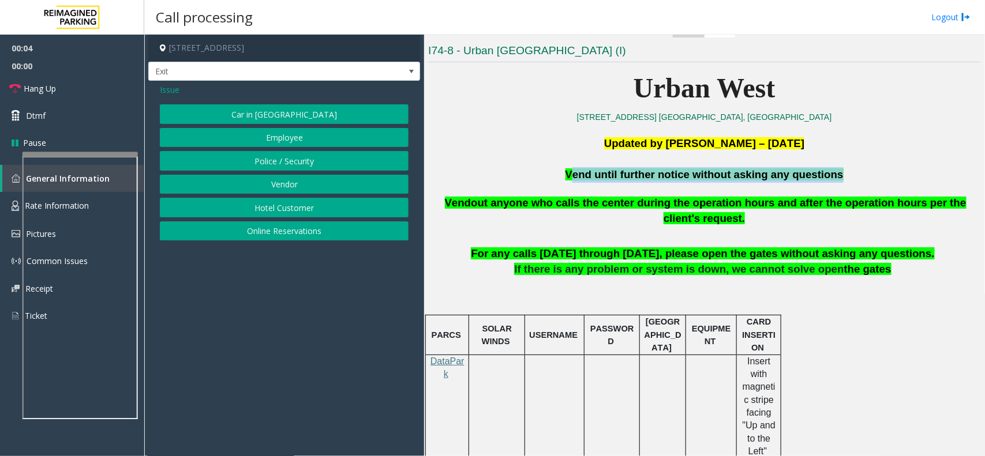
click at [254, 214] on button "Hotel Customer" at bounding box center [284, 208] width 249 height 20
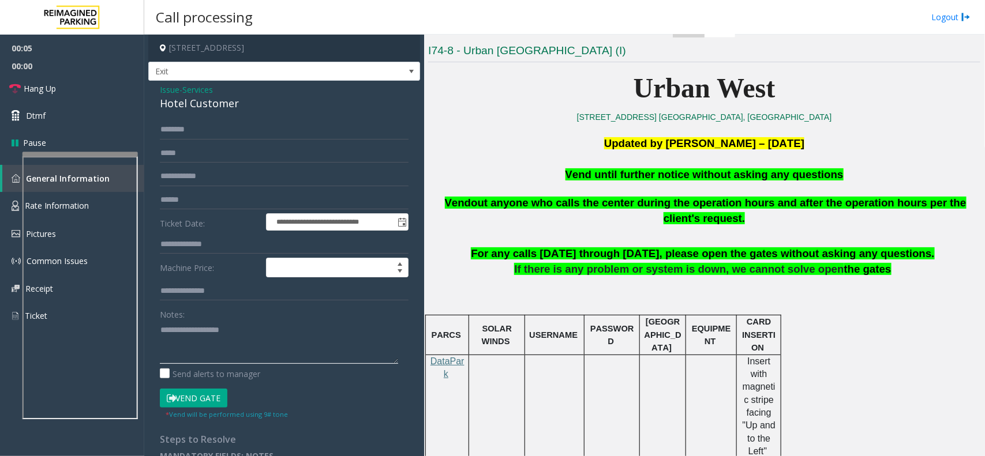
click at [208, 351] on textarea at bounding box center [279, 342] width 238 height 43
paste textarea "**********"
type textarea "**********"
click at [203, 397] on button "Vend Gate" at bounding box center [194, 399] width 68 height 20
click at [85, 89] on link "Hang Up" at bounding box center [72, 88] width 144 height 27
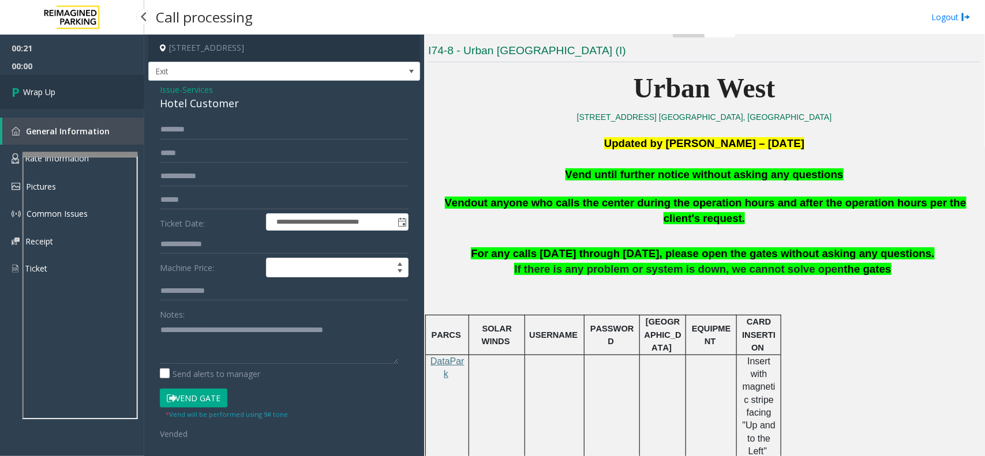
click at [85, 89] on link "Wrap Up" at bounding box center [72, 92] width 144 height 34
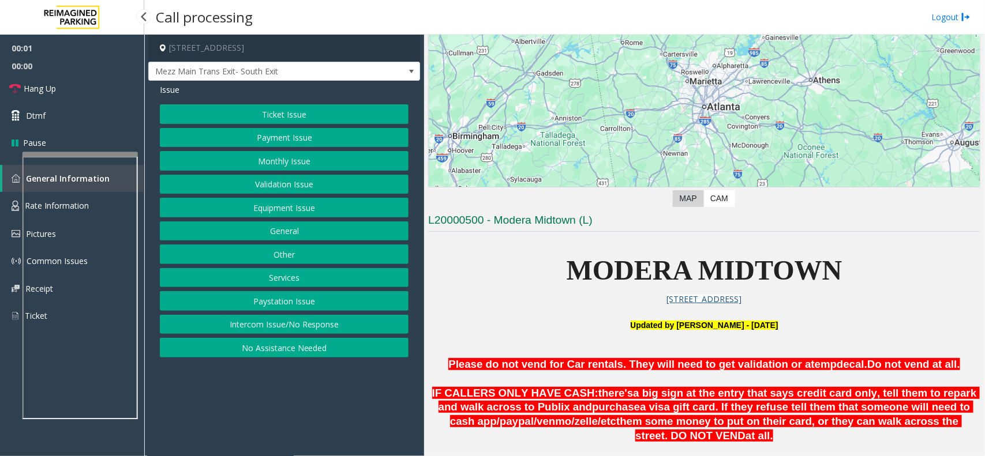
scroll to position [289, 0]
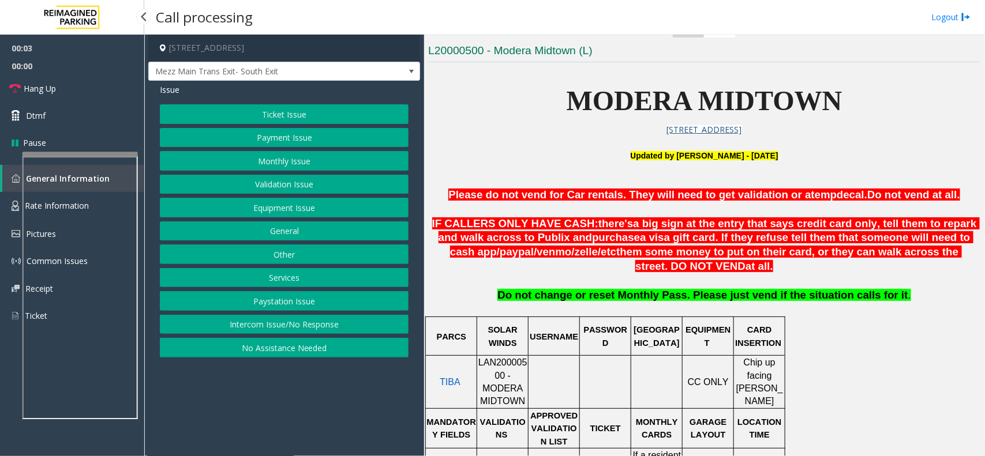
click at [508, 368] on span "LAN20000500 - MODERA MIDTOWN" at bounding box center [502, 382] width 49 height 48
copy span "LAN20000500"
click at [259, 156] on button "Monthly Issue" at bounding box center [284, 161] width 249 height 20
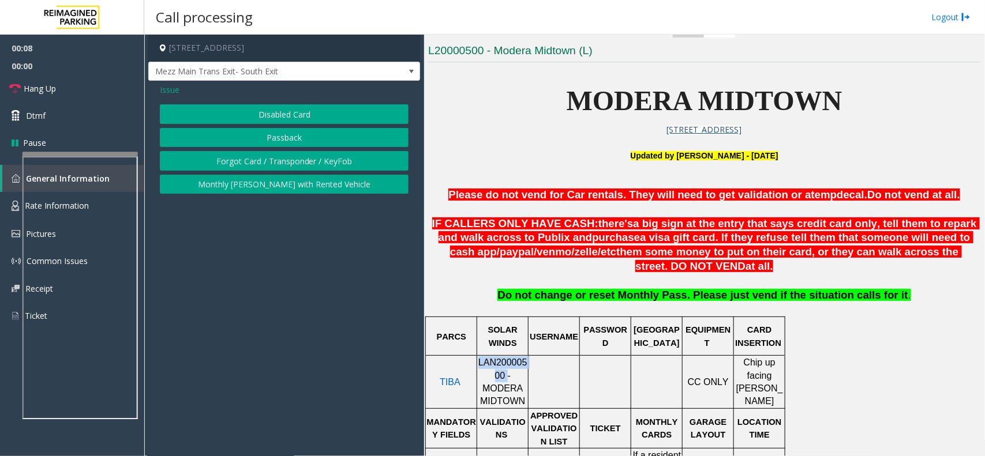
click at [265, 122] on button "Disabled Card" at bounding box center [284, 114] width 249 height 20
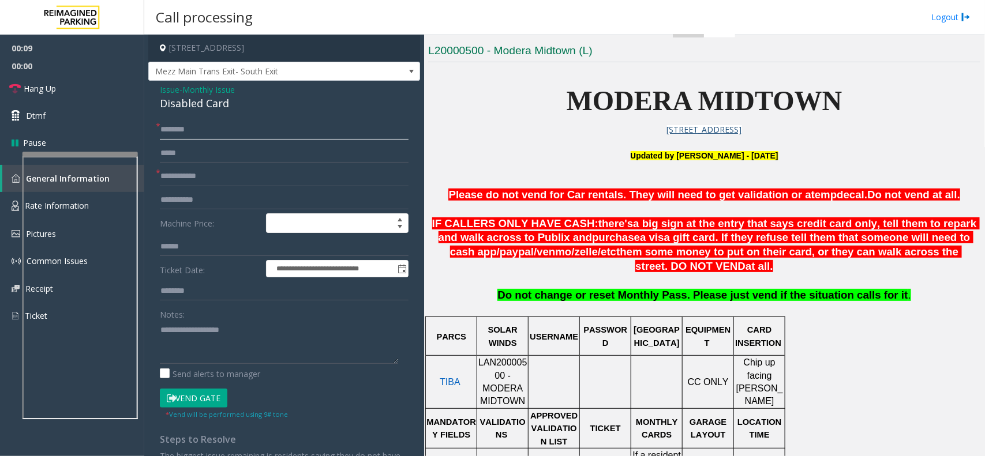
click at [240, 131] on input "text" at bounding box center [284, 130] width 249 height 20
click at [177, 91] on span "Issue" at bounding box center [170, 90] width 20 height 12
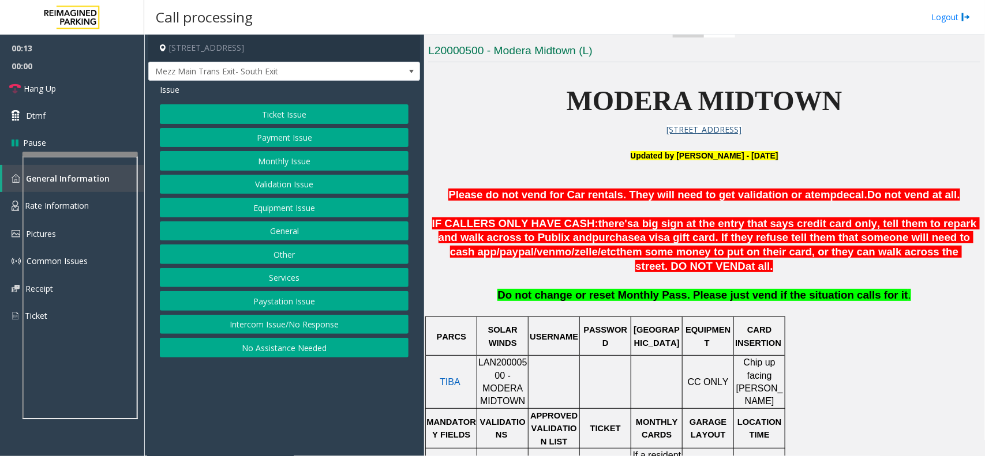
click at [278, 163] on button "Monthly Issue" at bounding box center [284, 161] width 249 height 20
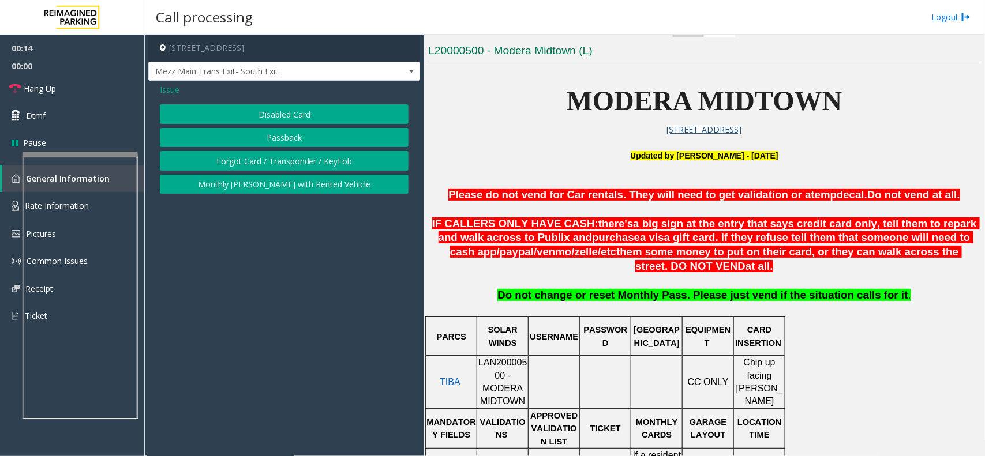
click at [283, 183] on button "Monthly [PERSON_NAME] with Rented Vehicle" at bounding box center [284, 185] width 249 height 20
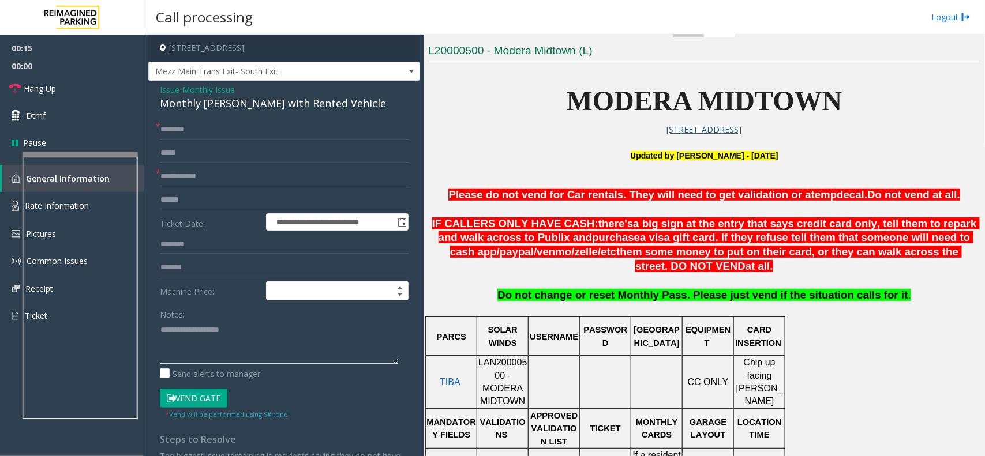
click at [231, 350] on textarea at bounding box center [279, 342] width 238 height 43
click at [319, 108] on div "Monthly [PERSON_NAME] with Rented Vehicle" at bounding box center [284, 104] width 249 height 16
copy div "Monthly [PERSON_NAME] with Rented Vehicle"
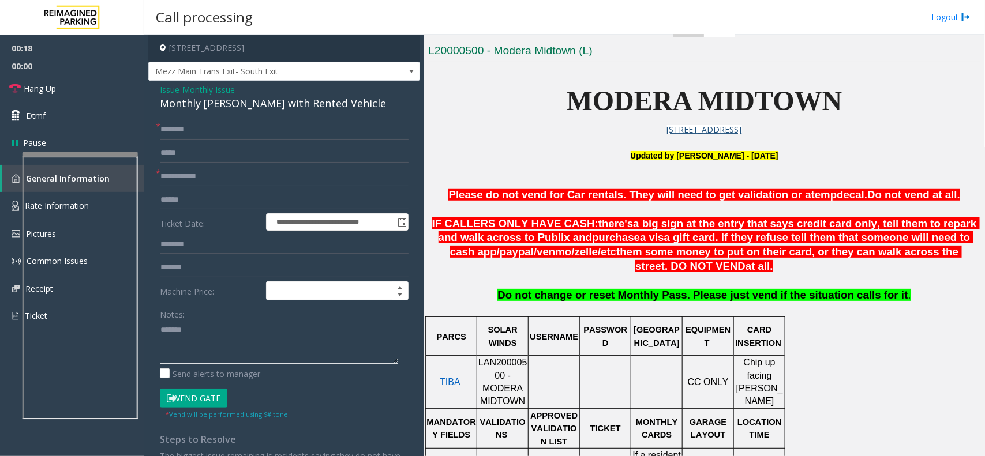
click at [296, 332] on textarea at bounding box center [279, 342] width 238 height 43
paste textarea "**********"
type textarea "**********"
click at [238, 121] on input "text" at bounding box center [284, 130] width 249 height 20
click at [205, 179] on input "text" at bounding box center [284, 177] width 249 height 20
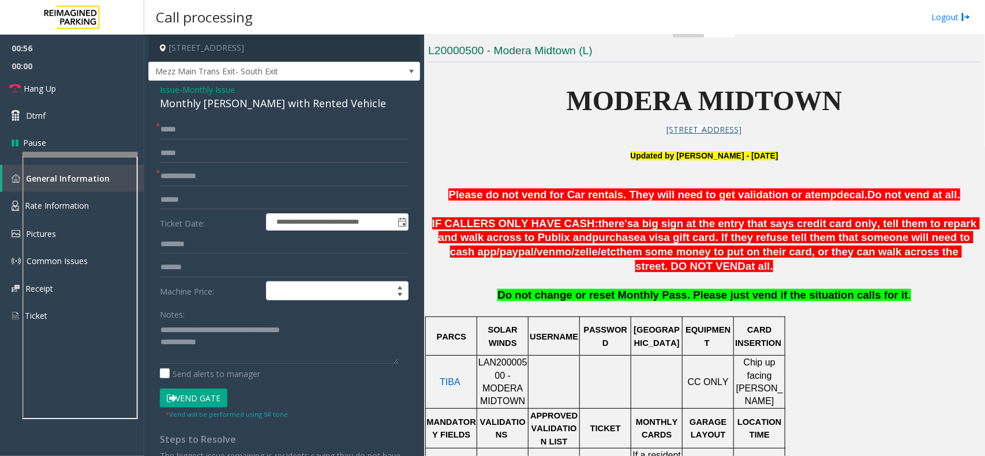
click at [246, 119] on div "**********" at bounding box center [284, 344] width 272 height 526
click at [244, 139] on input "*****" at bounding box center [284, 130] width 249 height 20
paste input "*******"
type input "**********"
click at [212, 188] on form "**********" at bounding box center [284, 270] width 249 height 300
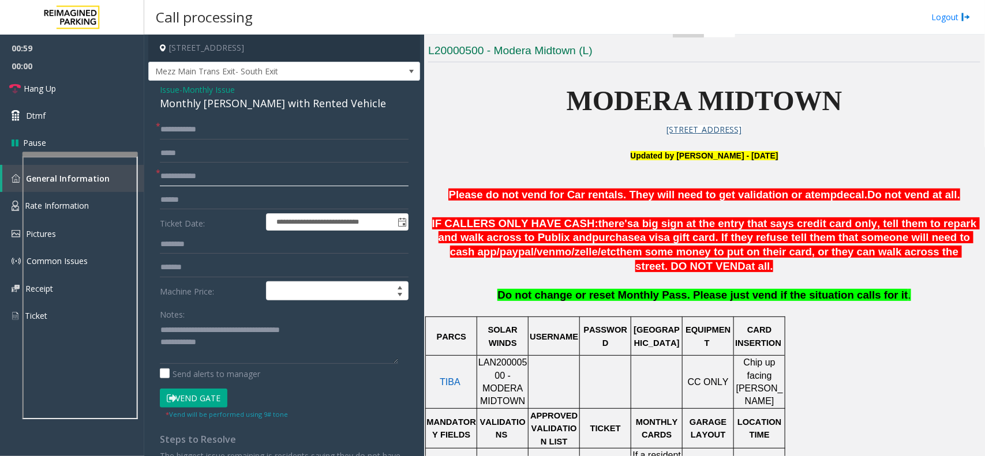
click at [214, 176] on input "text" at bounding box center [284, 177] width 249 height 20
type input "*****"
click at [206, 394] on button "Vend Gate" at bounding box center [194, 399] width 68 height 20
click at [229, 361] on textarea at bounding box center [279, 342] width 238 height 43
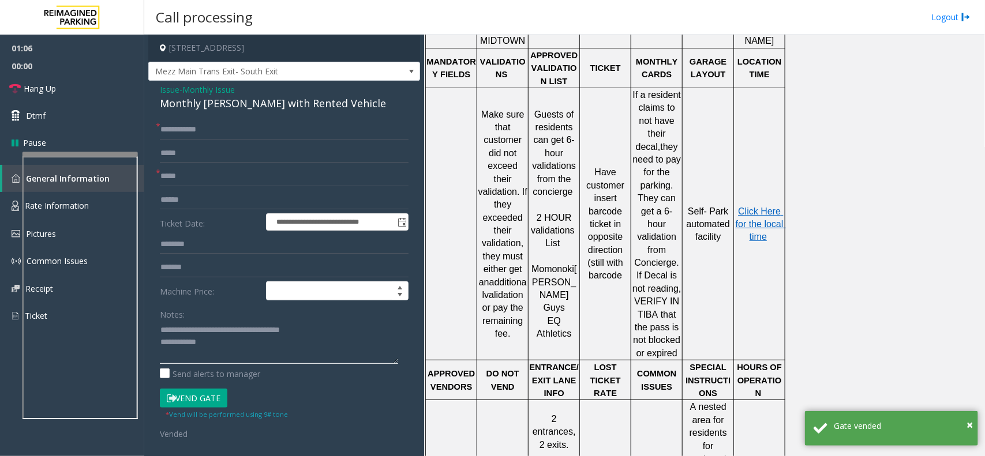
scroll to position [361, 0]
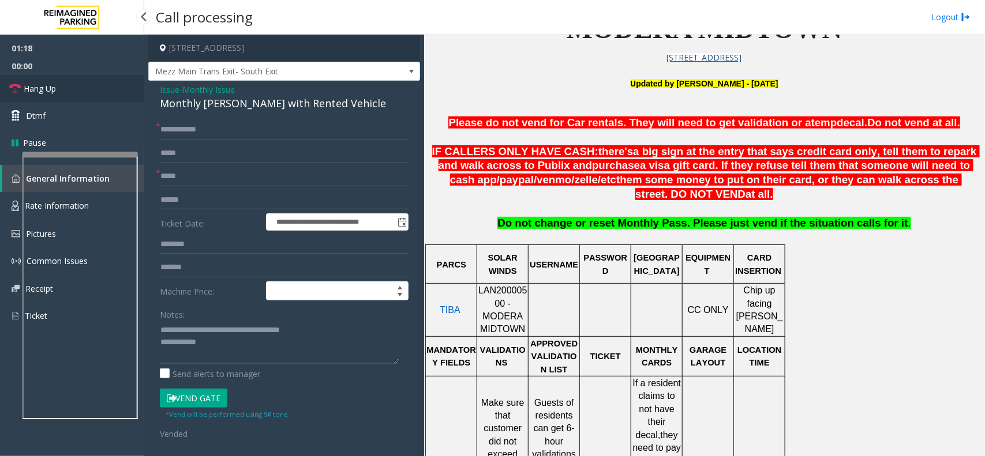
click at [87, 85] on link "Hang Up" at bounding box center [72, 88] width 144 height 27
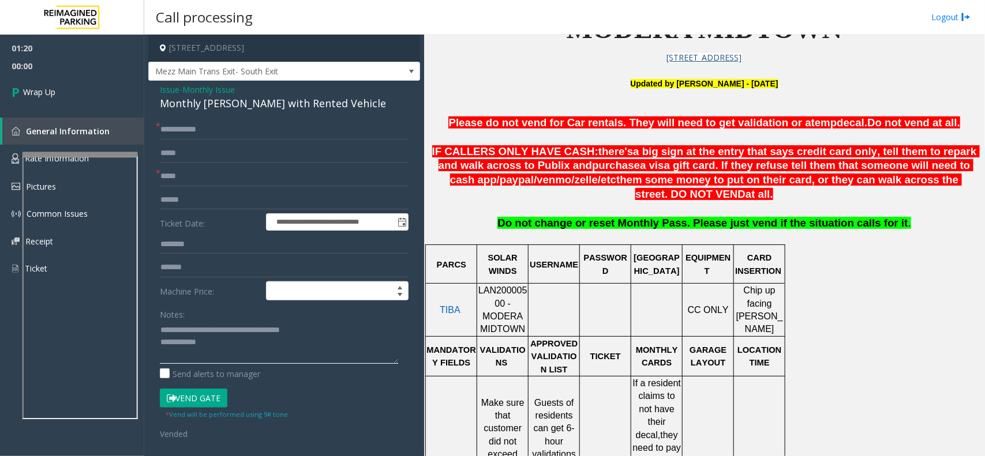
click at [233, 347] on textarea at bounding box center [279, 342] width 238 height 43
type textarea "**********"
click at [87, 87] on link "Wrap Up" at bounding box center [72, 92] width 144 height 34
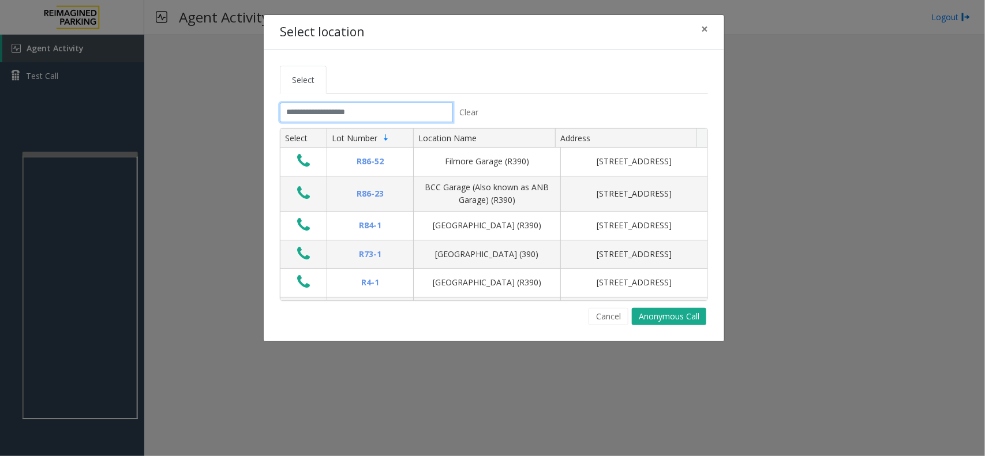
click at [322, 108] on input "text" at bounding box center [366, 113] width 173 height 20
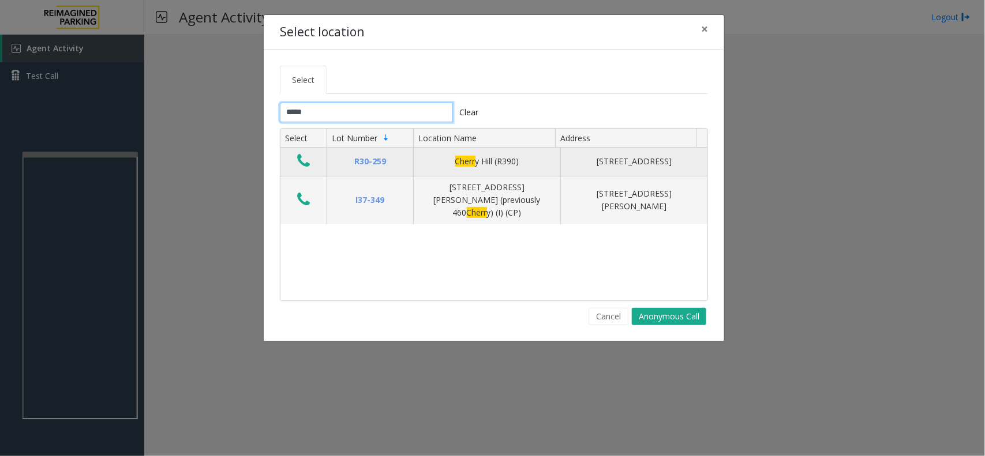
type input "*****"
click at [301, 158] on icon "Data table" at bounding box center [303, 161] width 13 height 16
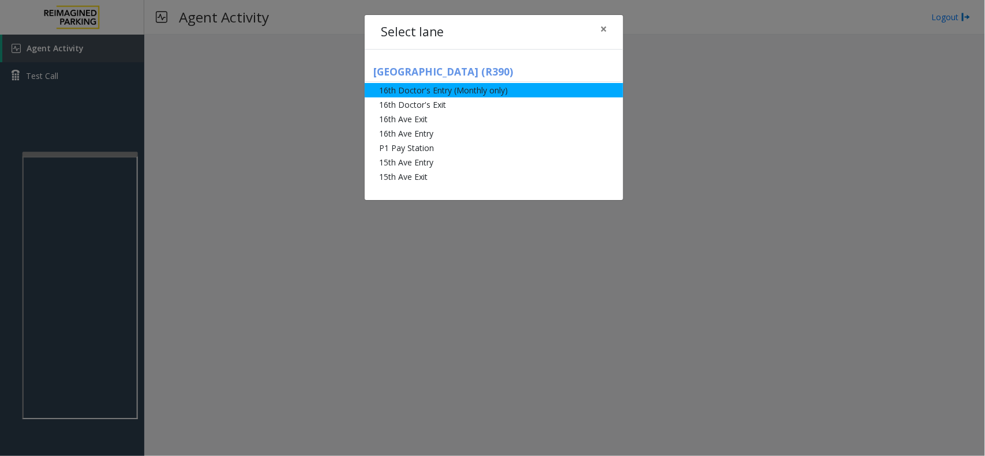
click at [472, 94] on li "16th Doctor's Entry (Monthly only)" at bounding box center [494, 90] width 259 height 14
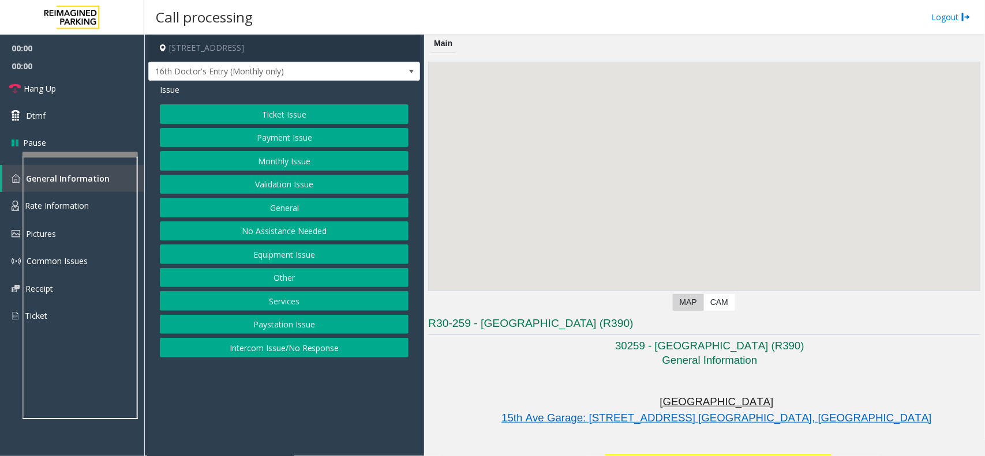
click at [327, 166] on button "Monthly Issue" at bounding box center [284, 161] width 249 height 20
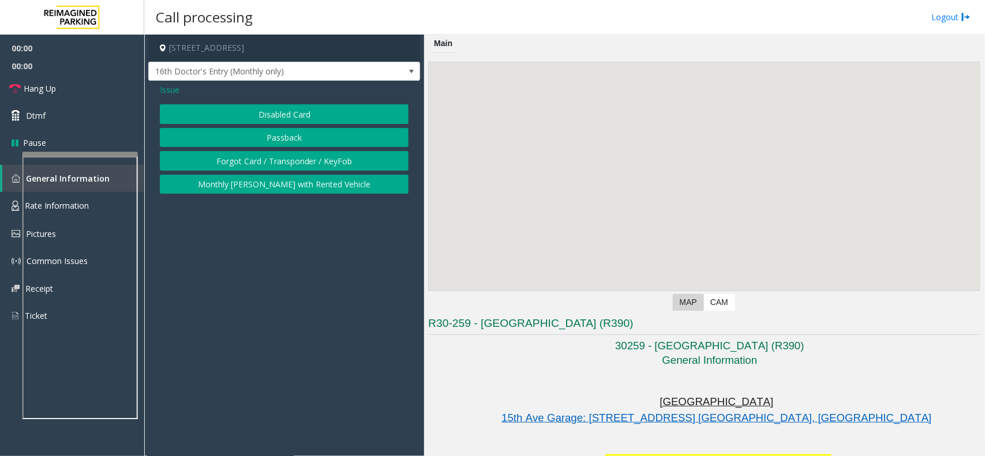
click at [321, 110] on button "Disabled Card" at bounding box center [284, 114] width 249 height 20
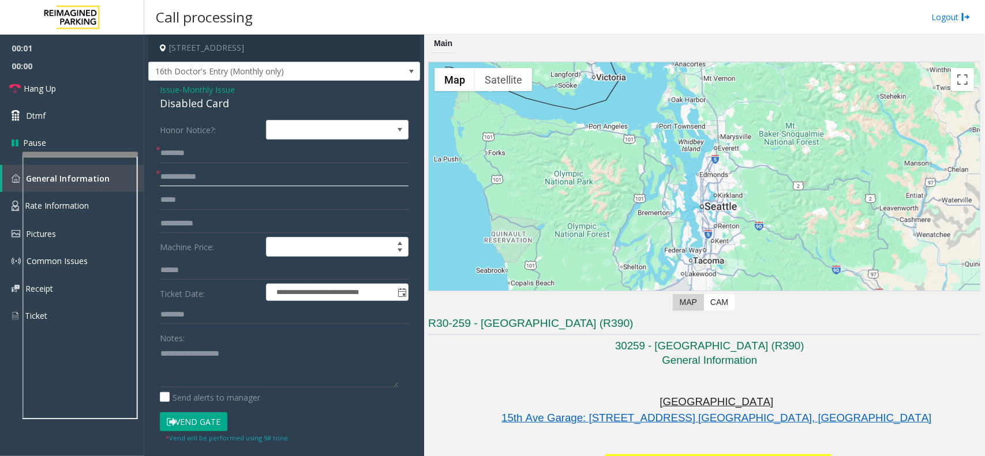
click at [278, 171] on input "text" at bounding box center [284, 177] width 249 height 20
click at [227, 353] on textarea at bounding box center [279, 366] width 238 height 43
click at [219, 108] on div "Disabled Card" at bounding box center [284, 104] width 249 height 16
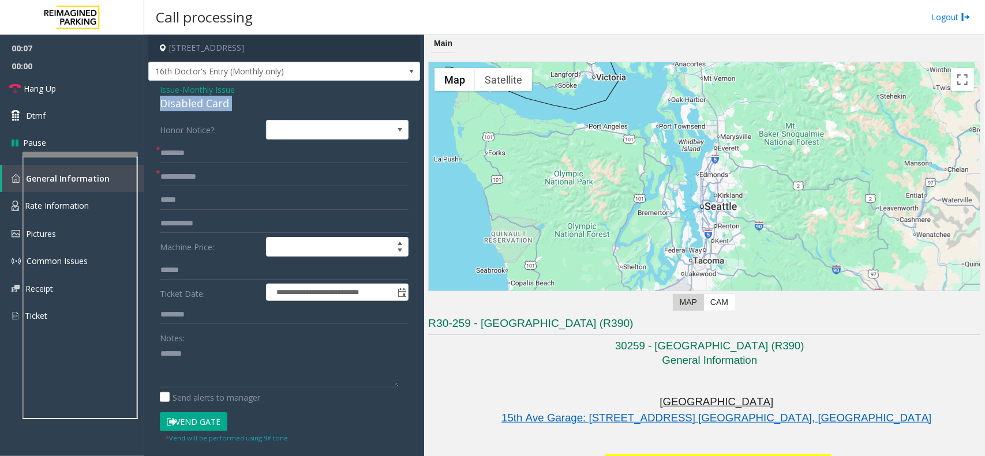
copy div "Disabled Card"
click at [221, 358] on textarea at bounding box center [279, 366] width 238 height 43
paste textarea "**********"
type textarea "**********"
click at [218, 182] on input "text" at bounding box center [284, 177] width 249 height 20
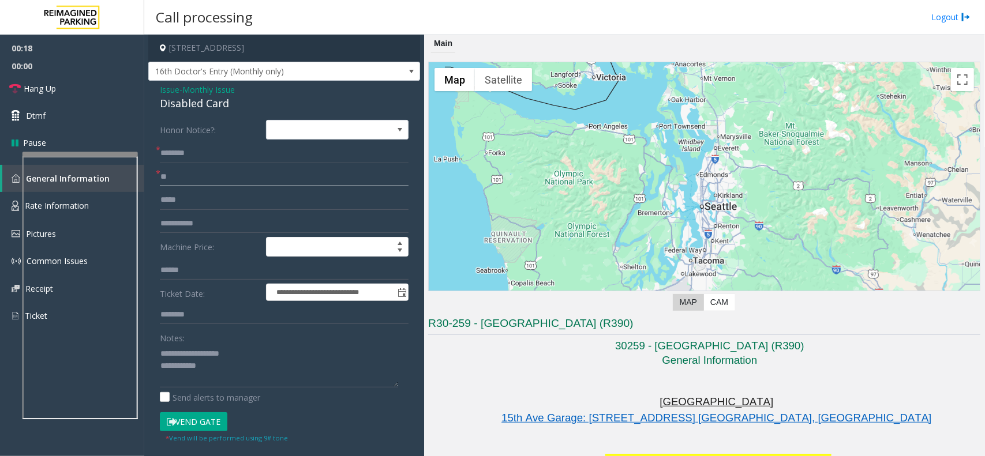
type input "**"
click at [215, 160] on input "text" at bounding box center [284, 154] width 249 height 20
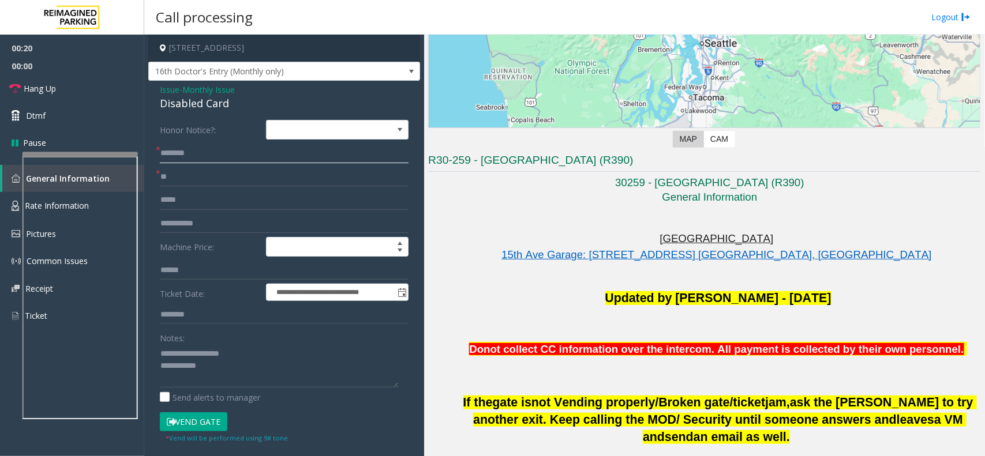
scroll to position [289, 0]
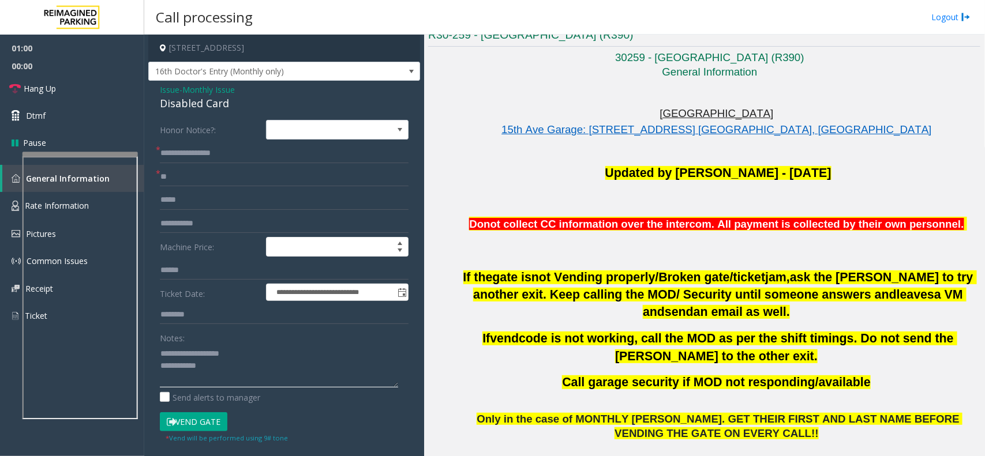
click at [225, 361] on textarea at bounding box center [279, 366] width 238 height 43
click at [228, 154] on input "**********" at bounding box center [284, 154] width 249 height 20
type input "**********"
click at [224, 382] on textarea at bounding box center [279, 366] width 238 height 43
click at [203, 414] on button "Vend Gate" at bounding box center [194, 423] width 68 height 20
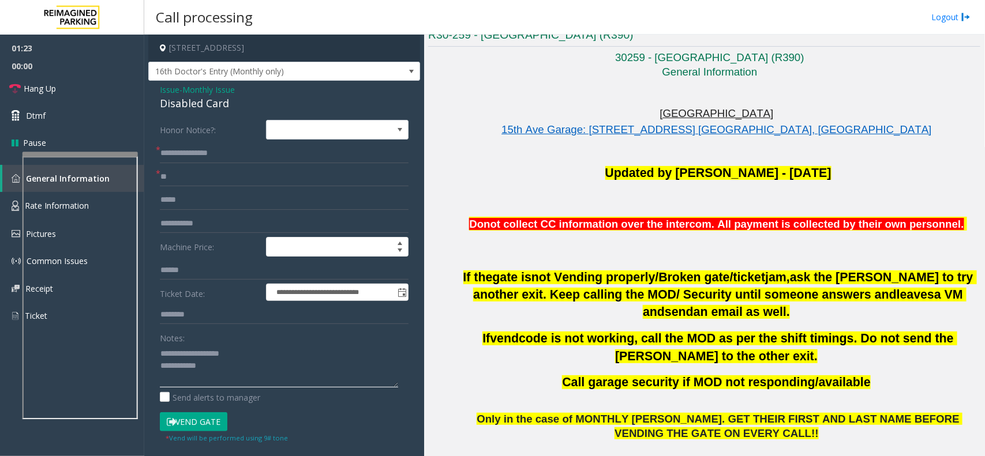
click at [231, 388] on textarea at bounding box center [279, 366] width 238 height 43
type textarea "**********"
click at [80, 66] on span "00:00" at bounding box center [72, 66] width 144 height 18
click at [78, 88] on link "Hang Up" at bounding box center [72, 88] width 144 height 27
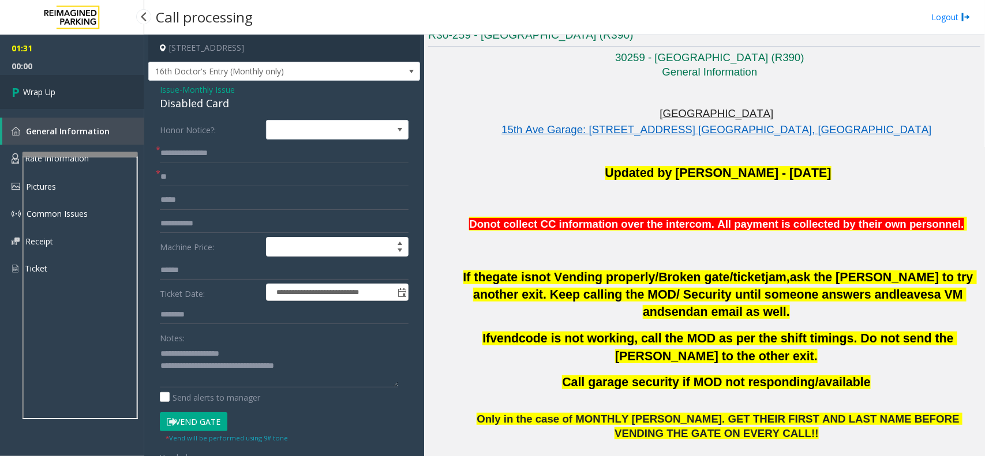
click at [78, 88] on link "Wrap Up" at bounding box center [72, 92] width 144 height 34
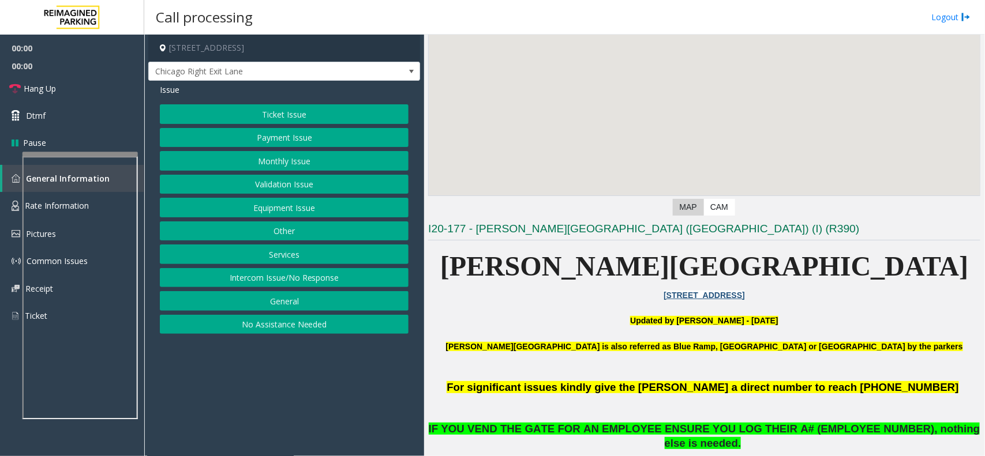
scroll to position [144, 0]
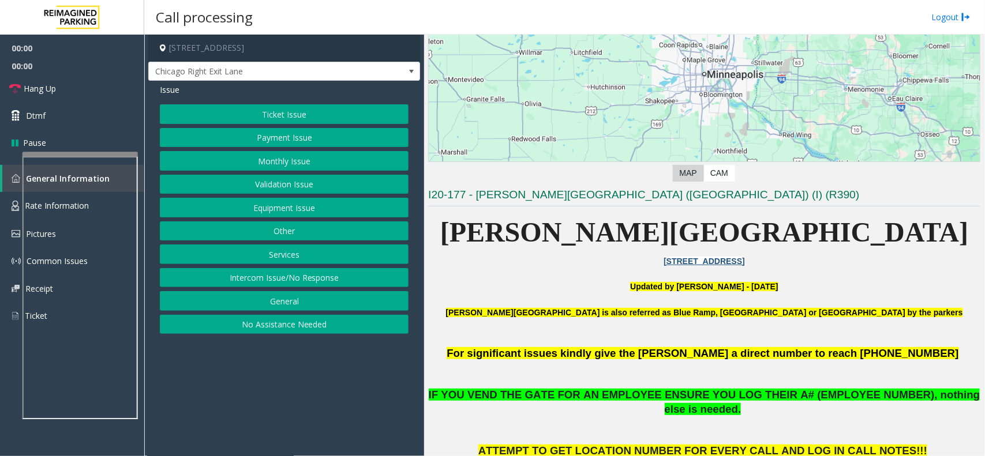
click at [295, 159] on button "Monthly Issue" at bounding box center [284, 161] width 249 height 20
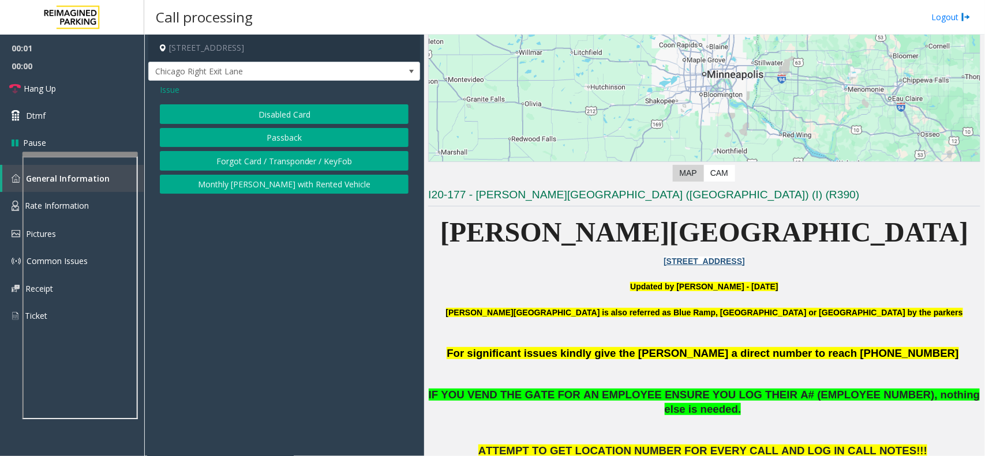
click at [293, 119] on button "Disabled Card" at bounding box center [284, 114] width 249 height 20
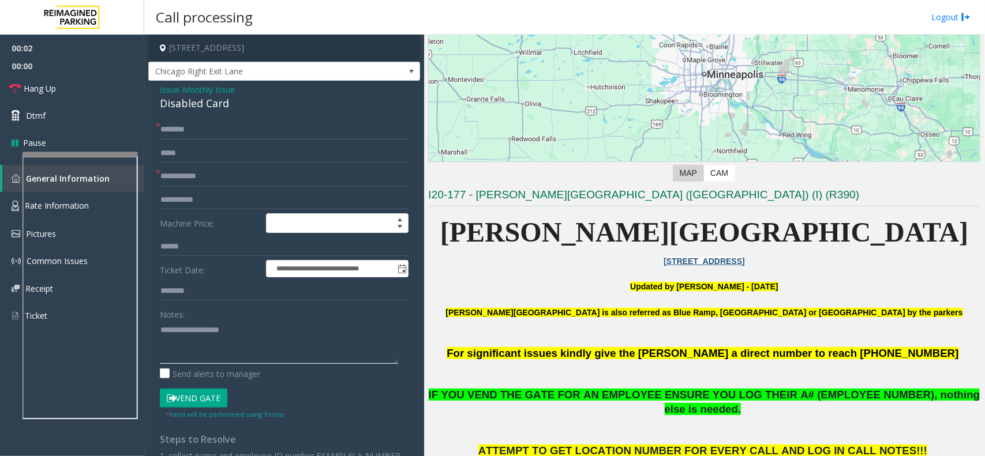
click at [241, 342] on textarea at bounding box center [279, 342] width 238 height 43
click at [208, 108] on div "Disabled Card" at bounding box center [284, 104] width 249 height 16
copy div "Disabled Card"
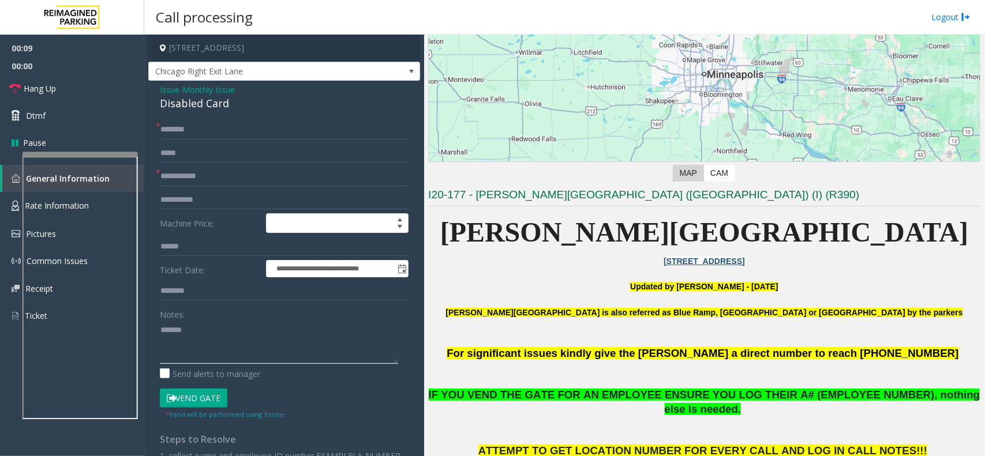
click at [241, 355] on textarea at bounding box center [279, 342] width 238 height 43
paste textarea "**********"
type textarea "**********"
click at [204, 142] on form "**********" at bounding box center [284, 270] width 249 height 300
click at [204, 131] on input "text" at bounding box center [284, 130] width 249 height 20
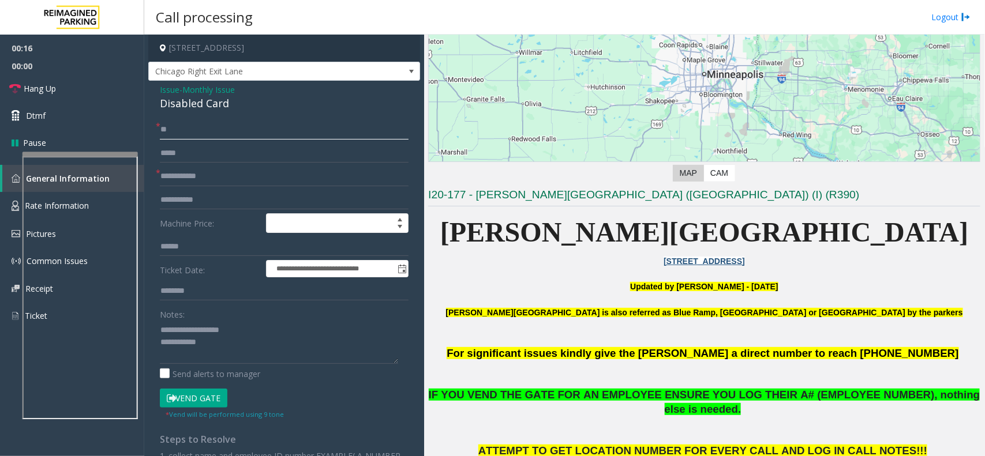
type input "**"
click at [209, 174] on input "text" at bounding box center [284, 177] width 249 height 20
type input "*******"
click at [196, 398] on button "Vend Gate" at bounding box center [194, 399] width 68 height 20
click at [227, 345] on textarea at bounding box center [279, 342] width 238 height 43
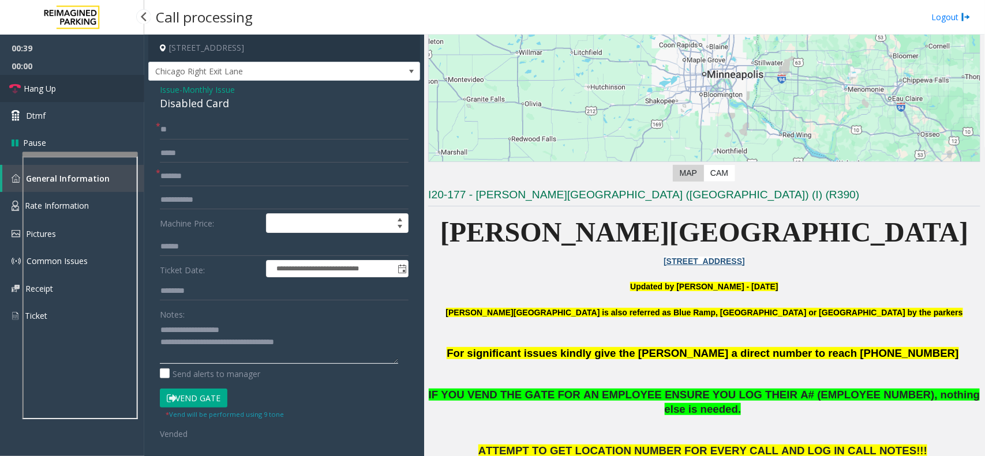
type textarea "**********"
click at [87, 88] on link "Hang Up" at bounding box center [72, 88] width 144 height 27
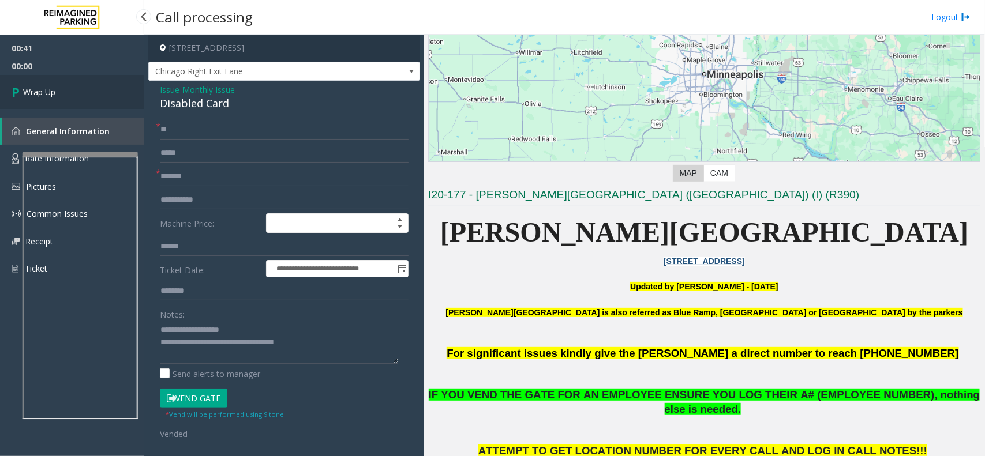
click at [87, 88] on link "Wrap Up" at bounding box center [72, 92] width 144 height 34
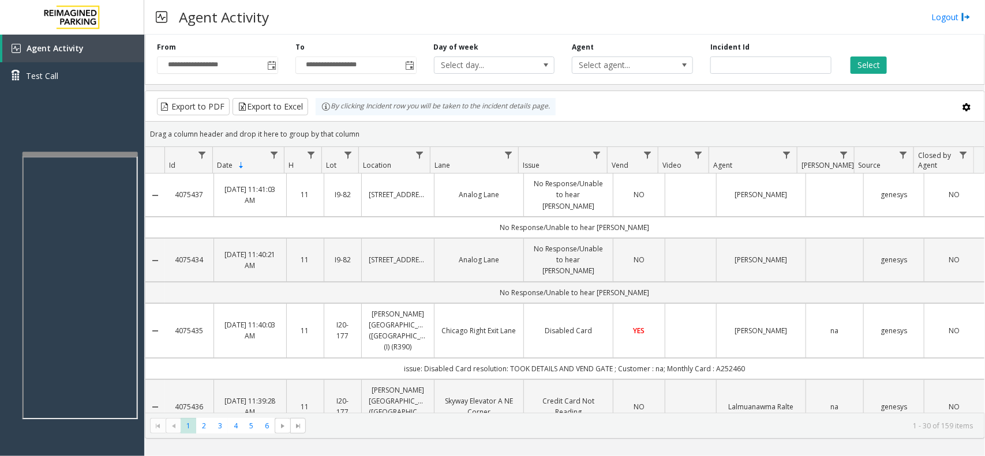
drag, startPoint x: 365, startPoint y: 140, endPoint x: 313, endPoint y: 116, distance: 57.1
click at [313, 116] on kendo-grid "Export to PDF Export to Excel By clicking Incident row you will be taken to the…" at bounding box center [565, 265] width 840 height 349
click at [362, 131] on div "Drag a column header and drop it here to group by that column" at bounding box center [564, 134] width 839 height 20
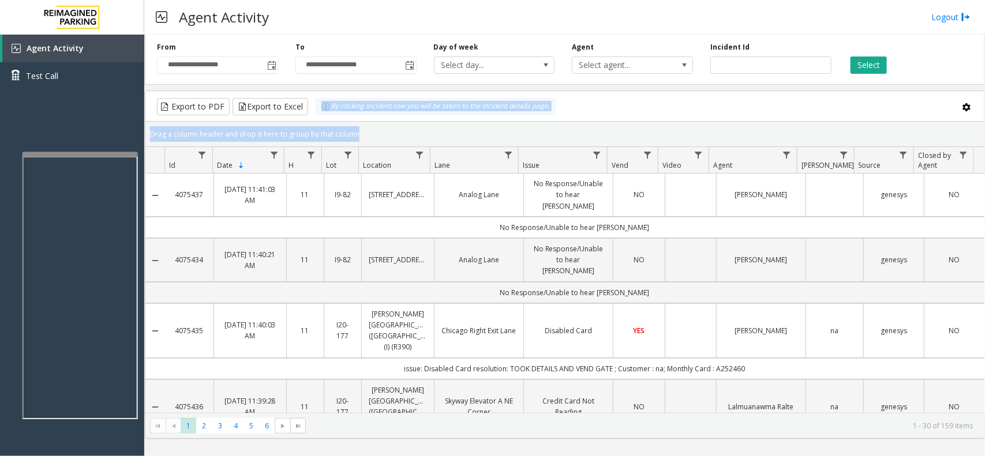
drag, startPoint x: 362, startPoint y: 131, endPoint x: 326, endPoint y: 115, distance: 39.0
click at [326, 115] on kendo-grid "Export to PDF Export to Excel By clicking Incident row you will be taken to the…" at bounding box center [565, 265] width 840 height 349
click at [365, 130] on div "Drag a column header and drop it here to group by that column" at bounding box center [564, 134] width 839 height 20
drag, startPoint x: 365, startPoint y: 130, endPoint x: 328, endPoint y: 118, distance: 39.2
click at [328, 118] on kendo-grid "Export to PDF Export to Excel By clicking Incident row you will be taken to the…" at bounding box center [565, 265] width 840 height 349
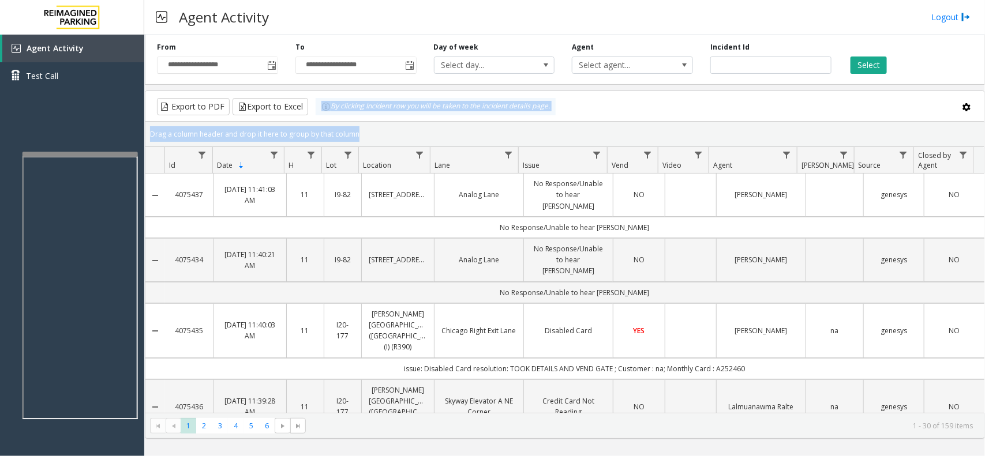
click at [364, 130] on div "Drag a column header and drop it here to group by that column" at bounding box center [564, 134] width 839 height 20
drag, startPoint x: 364, startPoint y: 130, endPoint x: 329, endPoint y: 118, distance: 36.5
click at [329, 118] on kendo-grid "Export to PDF Export to Excel By clicking Incident row you will be taken to the…" at bounding box center [565, 265] width 840 height 349
click at [349, 128] on div "Drag a column header and drop it here to group by that column" at bounding box center [564, 134] width 839 height 20
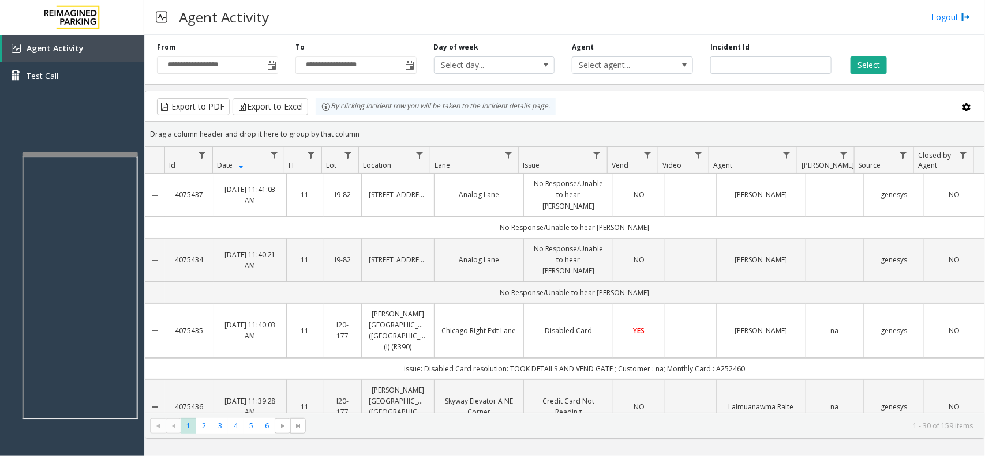
drag, startPoint x: 364, startPoint y: 134, endPoint x: 312, endPoint y: 120, distance: 53.2
click at [312, 120] on kendo-grid "Export to PDF Export to Excel By clicking Incident row you will be taken to the…" at bounding box center [565, 265] width 840 height 349
click at [353, 131] on div "Drag a column header and drop it here to group by that column" at bounding box center [564, 134] width 839 height 20
drag, startPoint x: 362, startPoint y: 134, endPoint x: 305, endPoint y: 113, distance: 61.0
click at [305, 113] on kendo-grid "Export to PDF Export to Excel By clicking Incident row you will be taken to the…" at bounding box center [565, 265] width 840 height 349
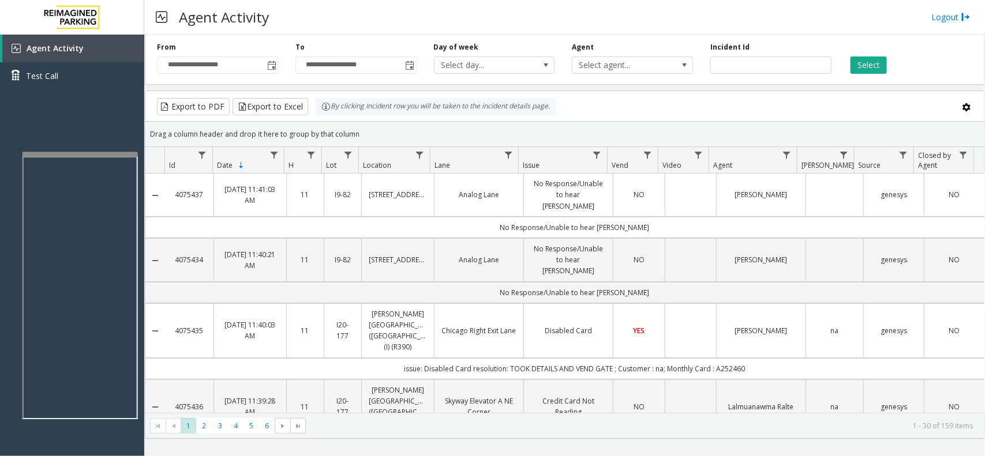
click at [351, 129] on div "Drag a column header and drop it here to group by that column" at bounding box center [564, 134] width 839 height 20
drag, startPoint x: 368, startPoint y: 134, endPoint x: 306, endPoint y: 113, distance: 65.3
click at [306, 113] on kendo-grid "Export to PDF Export to Excel By clicking Incident row you will be taken to the…" at bounding box center [565, 265] width 840 height 349
click at [381, 146] on kendo-grid-group-panel "Drag a column header and drop it here to group by that column" at bounding box center [564, 134] width 839 height 25
drag, startPoint x: 367, startPoint y: 137, endPoint x: 306, endPoint y: 111, distance: 65.7
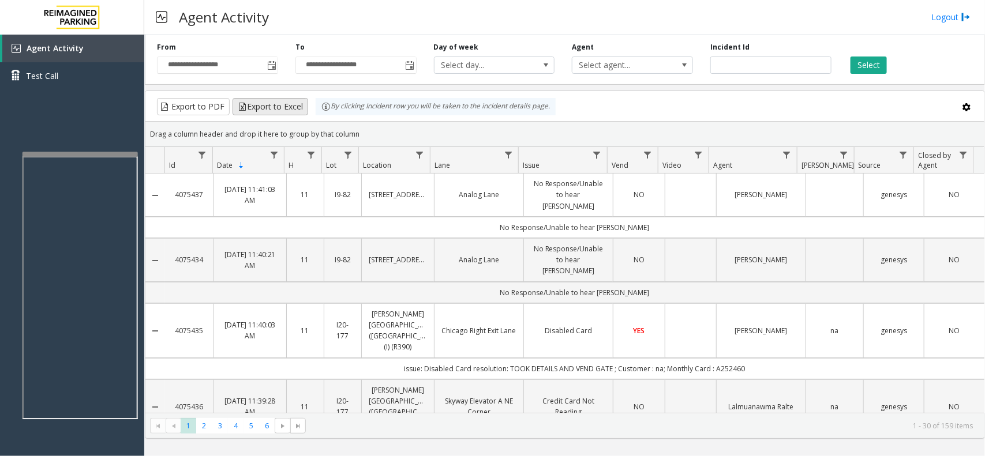
click at [306, 111] on kendo-grid "Export to PDF Export to Excel By clicking Incident row you will be taken to the…" at bounding box center [565, 265] width 840 height 349
click at [360, 133] on div "Drag a column header and drop it here to group by that column" at bounding box center [564, 134] width 839 height 20
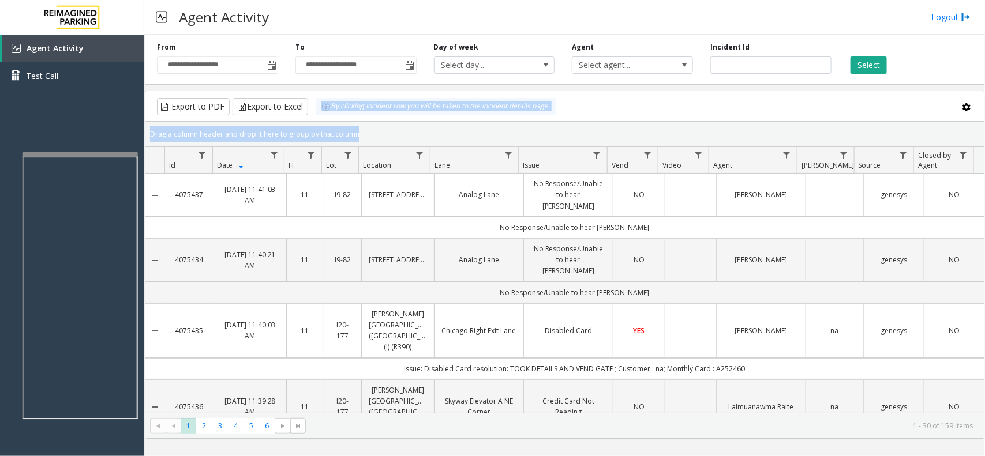
drag, startPoint x: 360, startPoint y: 133, endPoint x: 326, endPoint y: 121, distance: 35.4
click at [326, 121] on kendo-grid "Export to PDF Export to Excel By clicking Incident row you will be taken to the…" at bounding box center [565, 265] width 840 height 349
click at [358, 130] on div "Drag a column header and drop it here to group by that column" at bounding box center [564, 134] width 839 height 20
drag, startPoint x: 358, startPoint y: 130, endPoint x: 329, endPoint y: 117, distance: 32.1
click at [329, 117] on kendo-grid "Export to PDF Export to Excel By clicking Incident row you will be taken to the…" at bounding box center [565, 265] width 840 height 349
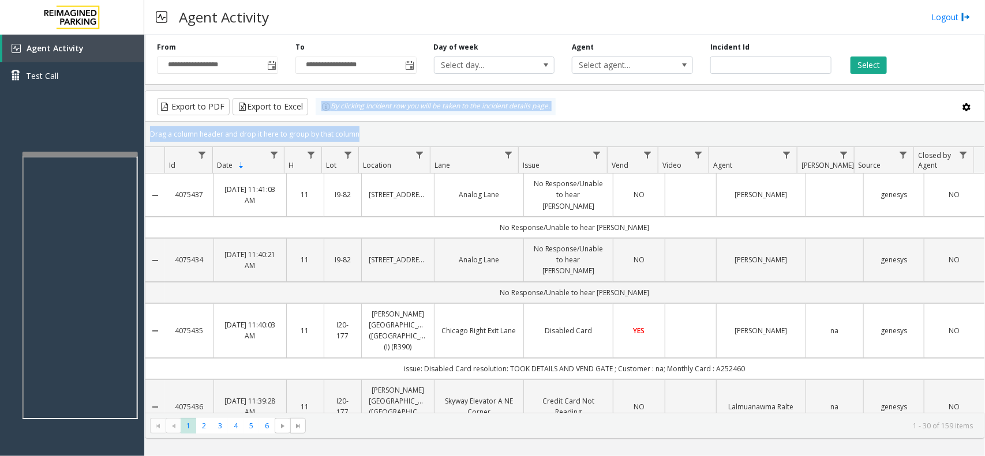
click at [360, 133] on div "Drag a column header and drop it here to group by that column" at bounding box center [564, 134] width 839 height 20
drag, startPoint x: 360, startPoint y: 133, endPoint x: 327, endPoint y: 120, distance: 34.9
click at [327, 120] on kendo-grid "Export to PDF Export to Excel By clicking Incident row you will be taken to the…" at bounding box center [565, 265] width 840 height 349
click at [355, 131] on div "Drag a column header and drop it here to group by that column" at bounding box center [564, 134] width 839 height 20
click at [360, 134] on div "Drag a column header and drop it here to group by that column" at bounding box center [564, 134] width 839 height 20
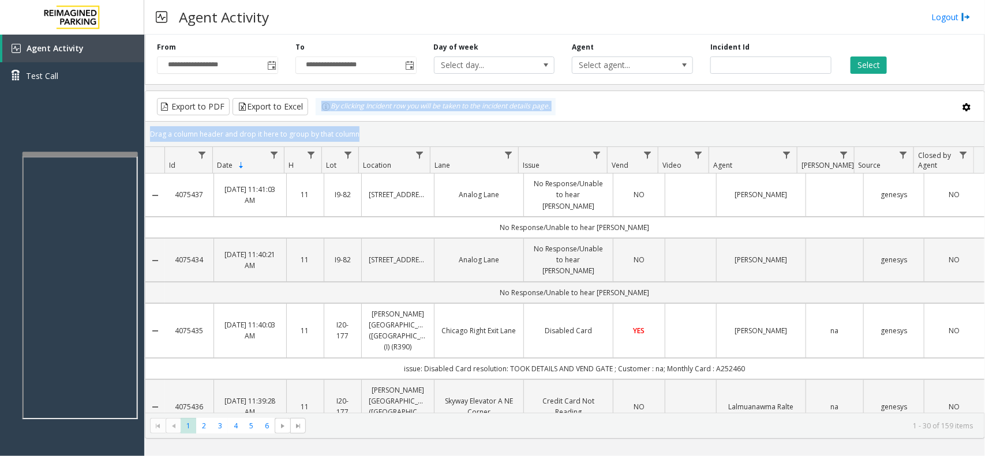
drag, startPoint x: 360, startPoint y: 134, endPoint x: 327, endPoint y: 117, distance: 36.9
click at [327, 117] on kendo-grid "Export to PDF Export to Excel By clicking Incident row you will be taken to the…" at bounding box center [565, 265] width 840 height 349
click at [357, 128] on div "Drag a column header and drop it here to group by that column" at bounding box center [564, 134] width 839 height 20
drag, startPoint x: 361, startPoint y: 134, endPoint x: 326, endPoint y: 114, distance: 39.8
click at [326, 114] on kendo-grid "Export to PDF Export to Excel By clicking Incident row you will be taken to the…" at bounding box center [565, 265] width 840 height 349
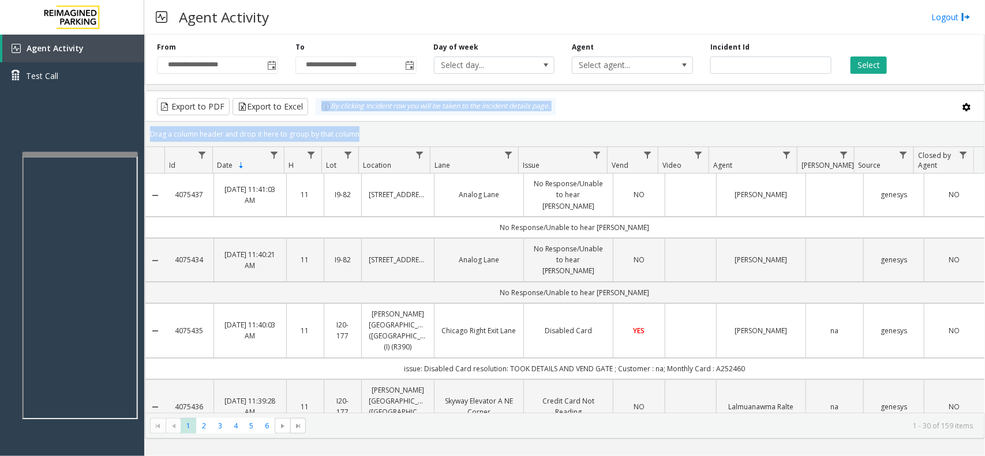
click at [358, 130] on div "Drag a column header and drop it here to group by that column" at bounding box center [564, 134] width 839 height 20
drag, startPoint x: 358, startPoint y: 130, endPoint x: 319, endPoint y: 105, distance: 45.9
click at [319, 105] on kendo-grid "Export to PDF Export to Excel By clicking Incident row you will be taken to the…" at bounding box center [565, 265] width 840 height 349
click at [355, 134] on div "Drag a column header and drop it here to group by that column" at bounding box center [564, 134] width 839 height 20
drag, startPoint x: 359, startPoint y: 136, endPoint x: 319, endPoint y: 111, distance: 46.6
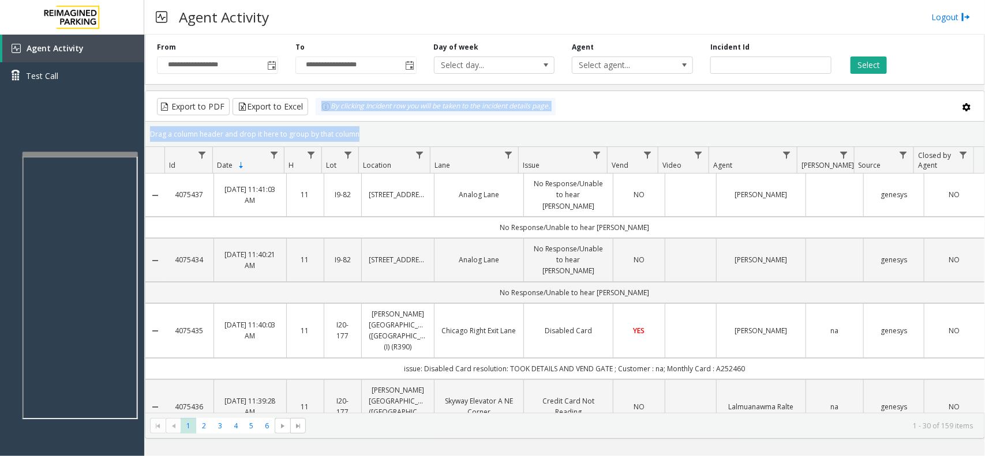
click at [319, 111] on kendo-grid "Export to PDF Export to Excel By clicking Incident row you will be taken to the…" at bounding box center [565, 265] width 840 height 349
drag, startPoint x: 350, startPoint y: 122, endPoint x: 358, endPoint y: 139, distance: 19.1
click at [352, 122] on kendo-grid-group-panel "Drag a column header and drop it here to group by that column" at bounding box center [564, 134] width 839 height 25
click at [361, 136] on div "Drag a column header and drop it here to group by that column" at bounding box center [564, 134] width 839 height 20
drag, startPoint x: 361, startPoint y: 136, endPoint x: 327, endPoint y: 119, distance: 38.2
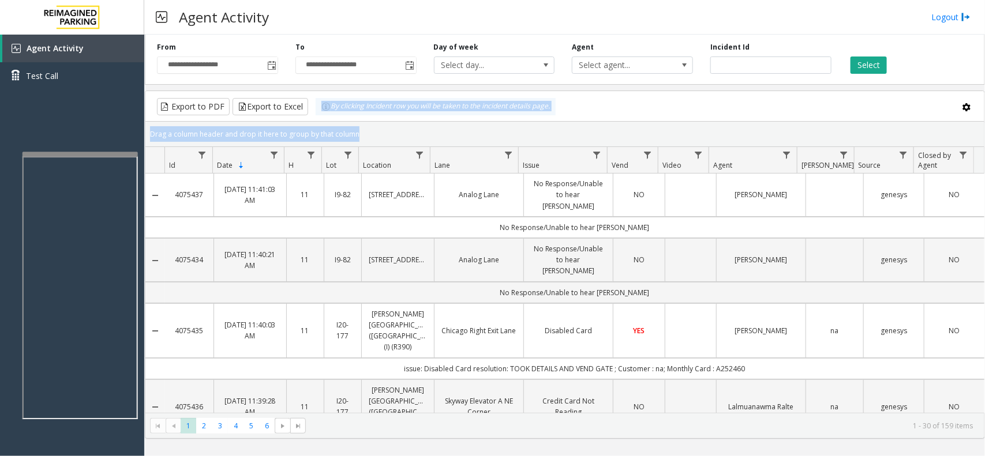
click at [327, 119] on kendo-grid "Export to PDF Export to Excel By clicking Incident row you will be taken to the…" at bounding box center [565, 265] width 840 height 349
click at [358, 133] on div "Drag a column header and drop it here to group by that column" at bounding box center [564, 134] width 839 height 20
drag, startPoint x: 358, startPoint y: 133, endPoint x: 325, endPoint y: 108, distance: 42.0
click at [325, 108] on kendo-grid "Export to PDF Export to Excel By clicking Incident row you will be taken to the…" at bounding box center [565, 265] width 840 height 349
click at [358, 128] on div "Drag a column header and drop it here to group by that column" at bounding box center [564, 134] width 839 height 20
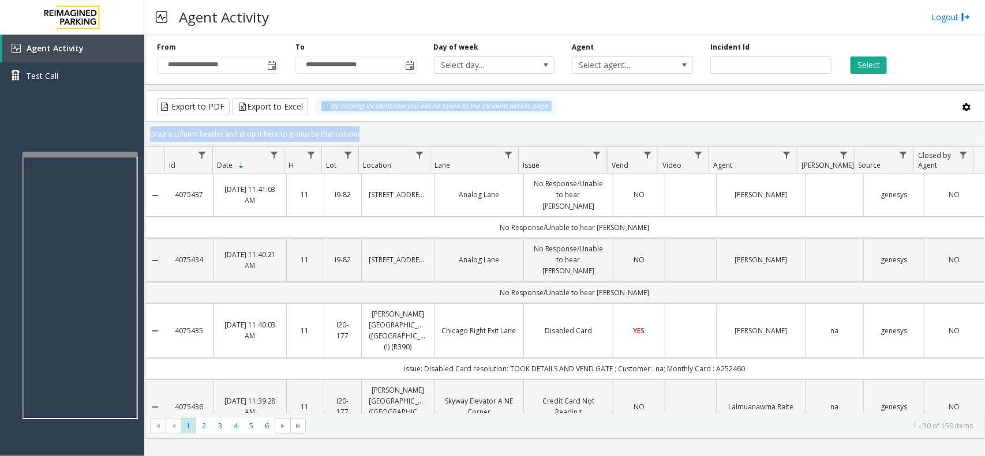
drag, startPoint x: 358, startPoint y: 130, endPoint x: 324, endPoint y: 113, distance: 37.7
click at [324, 113] on kendo-grid "Export to PDF Export to Excel By clicking Incident row you will be taken to the…" at bounding box center [565, 265] width 840 height 349
click at [357, 134] on div "Drag a column header and drop it here to group by that column" at bounding box center [564, 134] width 839 height 20
drag, startPoint x: 357, startPoint y: 134, endPoint x: 325, endPoint y: 110, distance: 39.9
click at [325, 110] on kendo-grid "Export to PDF Export to Excel By clicking Incident row you will be taken to the…" at bounding box center [565, 265] width 840 height 349
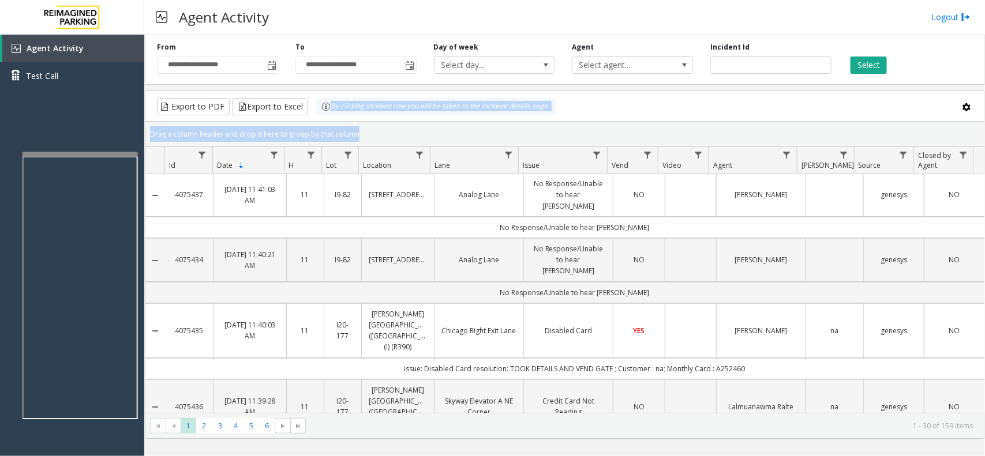
click at [361, 127] on div "Drag a column header and drop it here to group by that column" at bounding box center [564, 134] width 839 height 20
drag, startPoint x: 360, startPoint y: 131, endPoint x: 321, endPoint y: 114, distance: 42.1
click at [321, 114] on kendo-grid "Export to PDF Export to Excel By clicking Incident row you will be taken to the…" at bounding box center [565, 265] width 840 height 349
click at [366, 136] on div "Drag a column header and drop it here to group by that column" at bounding box center [564, 134] width 839 height 20
drag, startPoint x: 365, startPoint y: 136, endPoint x: 319, endPoint y: 114, distance: 50.6
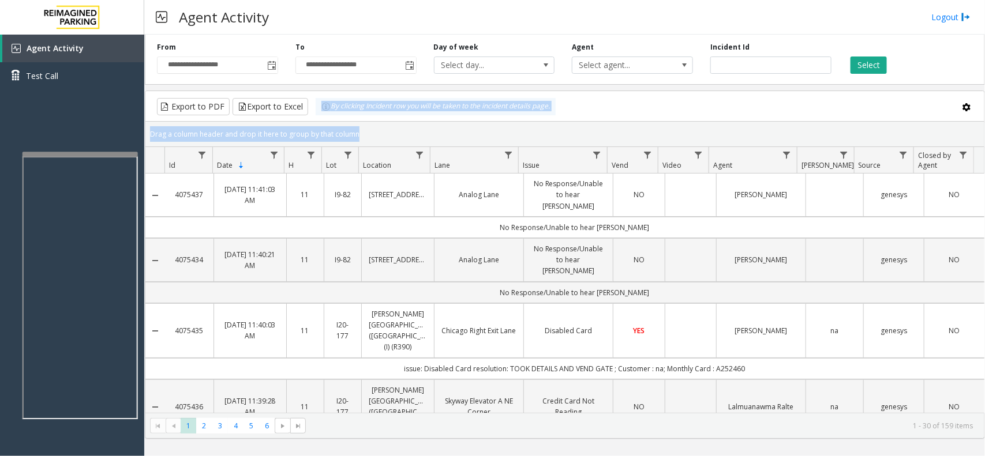
click at [319, 114] on kendo-grid "Export to PDF Export to Excel By clicking Incident row you will be taken to the…" at bounding box center [565, 265] width 840 height 349
click at [355, 130] on div "Drag a column header and drop it here to group by that column" at bounding box center [564, 134] width 839 height 20
drag, startPoint x: 358, startPoint y: 132, endPoint x: 319, endPoint y: 117, distance: 42.4
click at [319, 117] on kendo-grid "Export to PDF Export to Excel By clicking Incident row you will be taken to the…" at bounding box center [565, 265] width 840 height 349
click at [354, 130] on div "Drag a column header and drop it here to group by that column" at bounding box center [564, 134] width 839 height 20
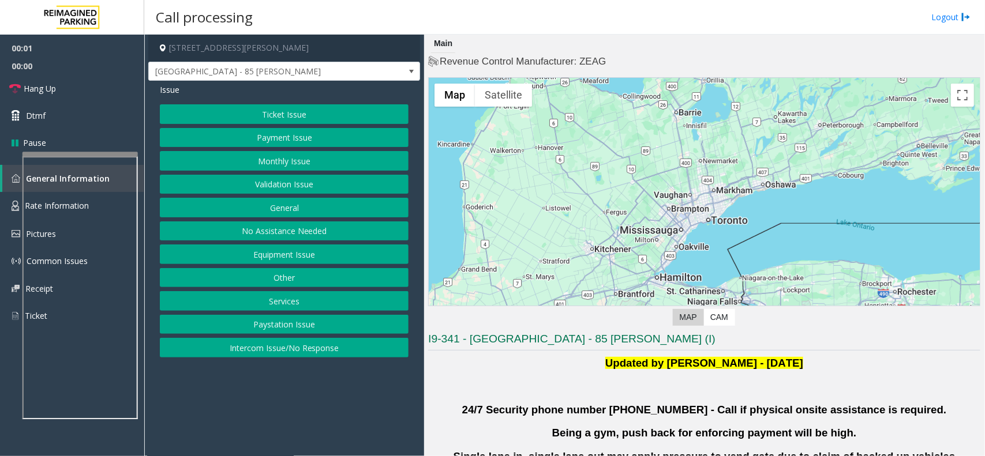
click at [331, 189] on button "Validation Issue" at bounding box center [284, 185] width 249 height 20
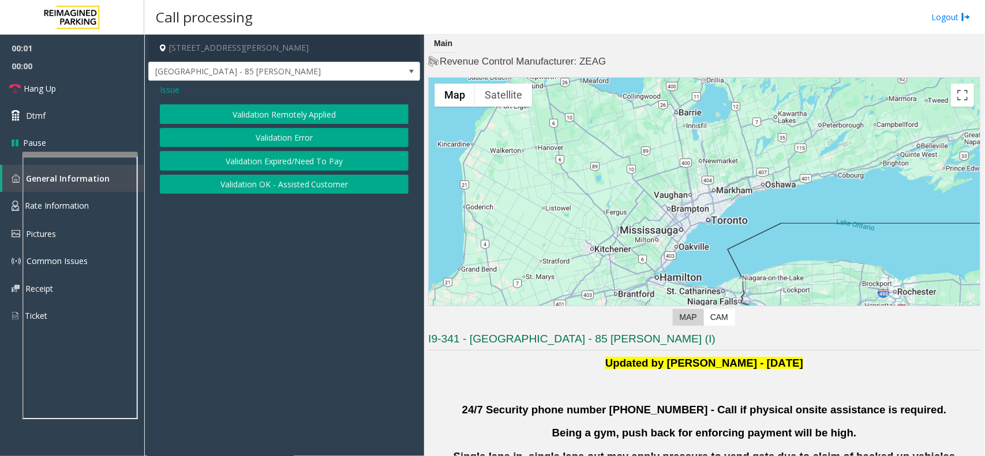
click at [310, 144] on button "Validation Error" at bounding box center [284, 138] width 249 height 20
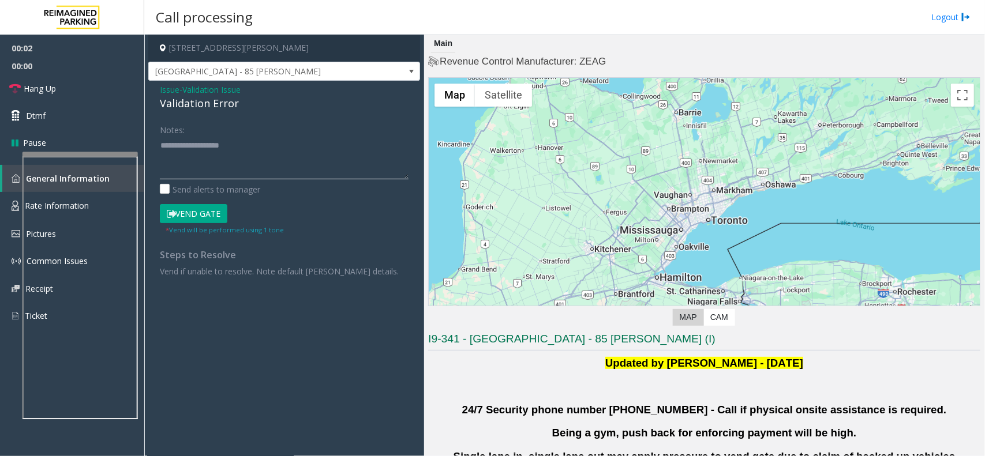
click at [264, 160] on textarea at bounding box center [284, 157] width 249 height 43
click at [221, 110] on div "Validation Error" at bounding box center [284, 104] width 249 height 16
click at [221, 108] on div "Validation Error" at bounding box center [284, 104] width 249 height 16
copy div "Validation Error"
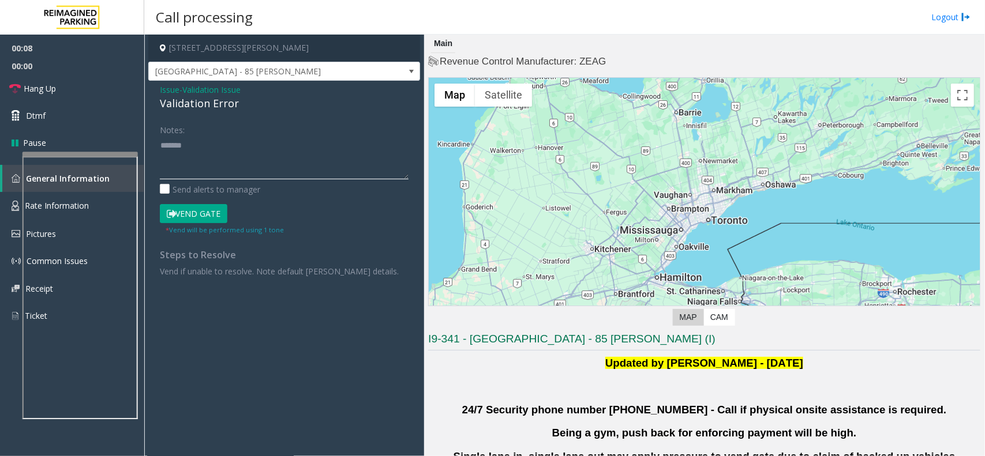
click at [219, 142] on textarea at bounding box center [284, 157] width 249 height 43
paste textarea "**********"
click at [258, 153] on textarea at bounding box center [284, 157] width 249 height 43
click at [264, 149] on textarea at bounding box center [284, 157] width 249 height 43
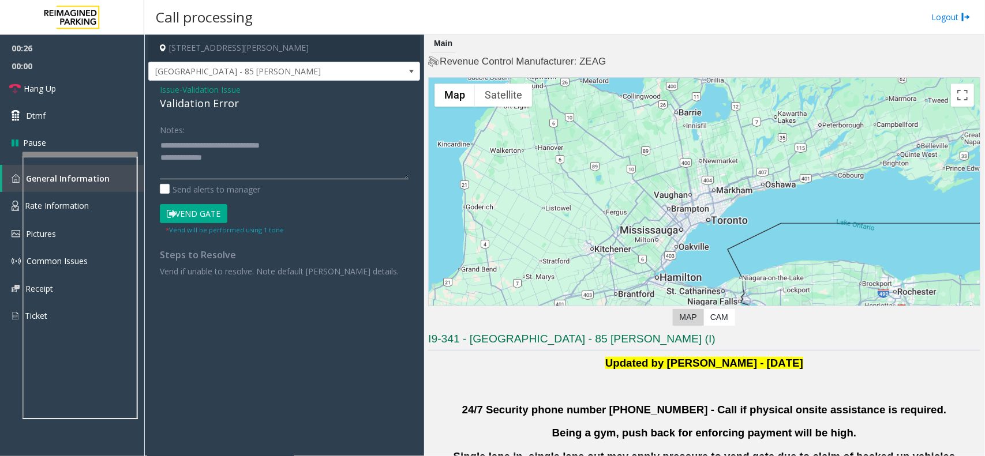
click at [264, 162] on textarea at bounding box center [284, 157] width 249 height 43
click at [264, 163] on textarea at bounding box center [284, 157] width 249 height 43
click at [263, 169] on textarea at bounding box center [284, 157] width 249 height 43
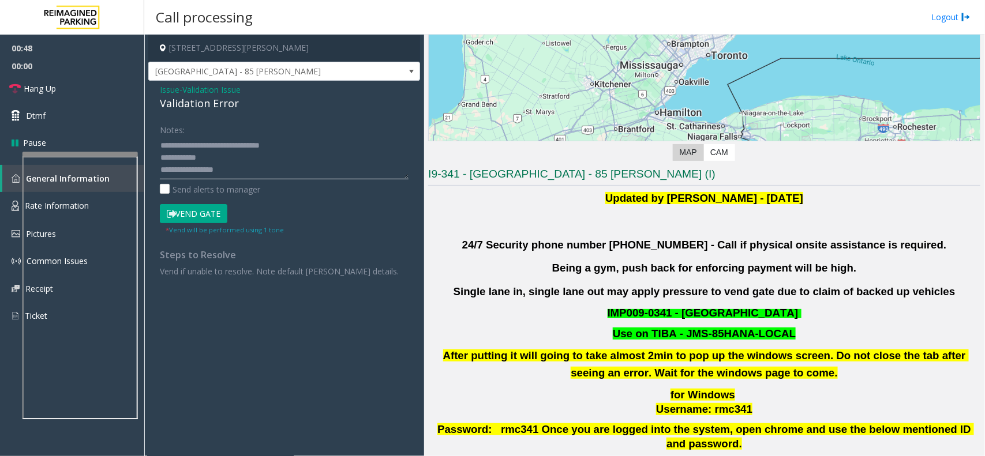
scroll to position [289, 0]
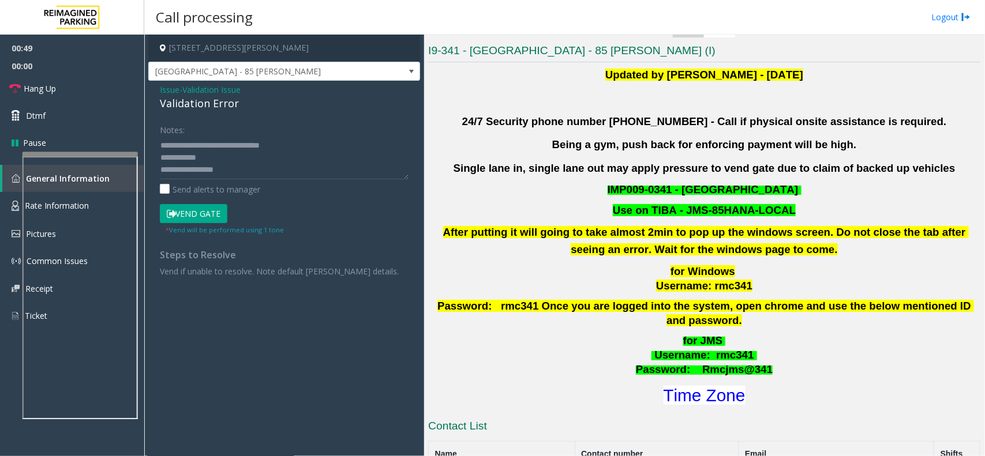
click at [694, 367] on div "for JMS Username : rmc341 Password: Rmcjms@341 Time Zone" at bounding box center [704, 370] width 552 height 73
click at [693, 386] on font "Time Zone" at bounding box center [705, 395] width 82 height 19
click at [200, 226] on small "* Vend will be performed using 1 tone" at bounding box center [225, 230] width 118 height 9
click at [204, 215] on button "Vend Gate" at bounding box center [194, 214] width 68 height 20
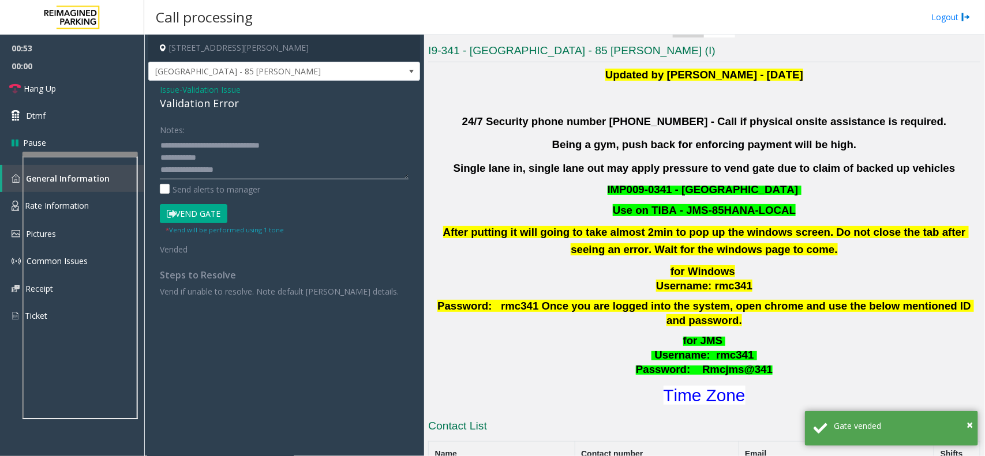
click at [244, 158] on textarea at bounding box center [284, 157] width 249 height 43
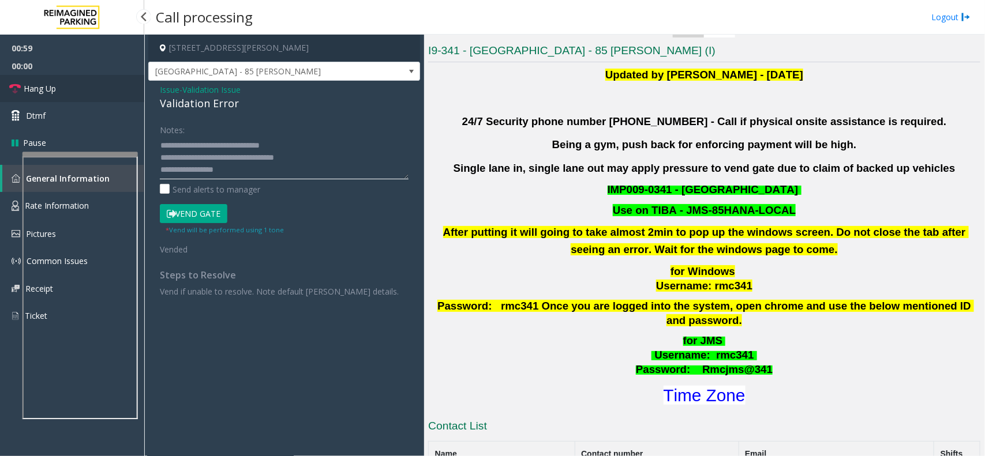
type textarea "**********"
click at [122, 92] on link "Hang Up" at bounding box center [72, 88] width 144 height 27
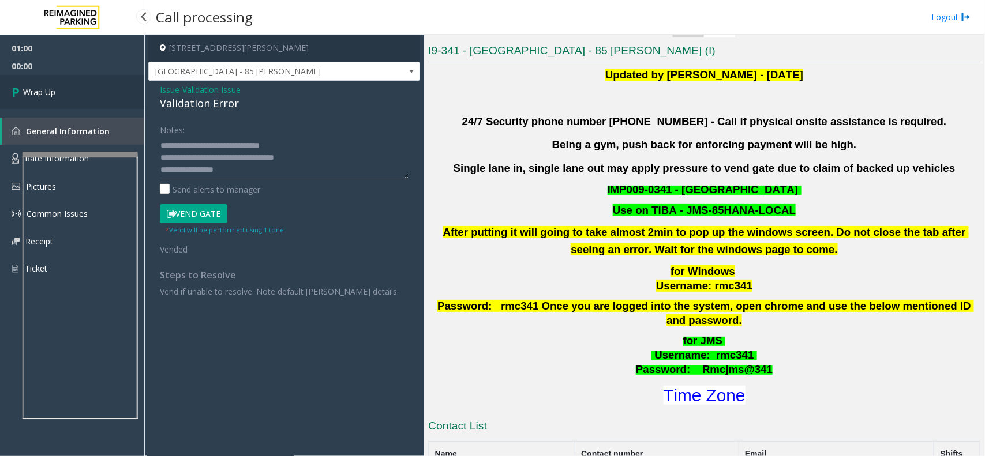
click at [122, 92] on link "Wrap Up" at bounding box center [72, 92] width 144 height 34
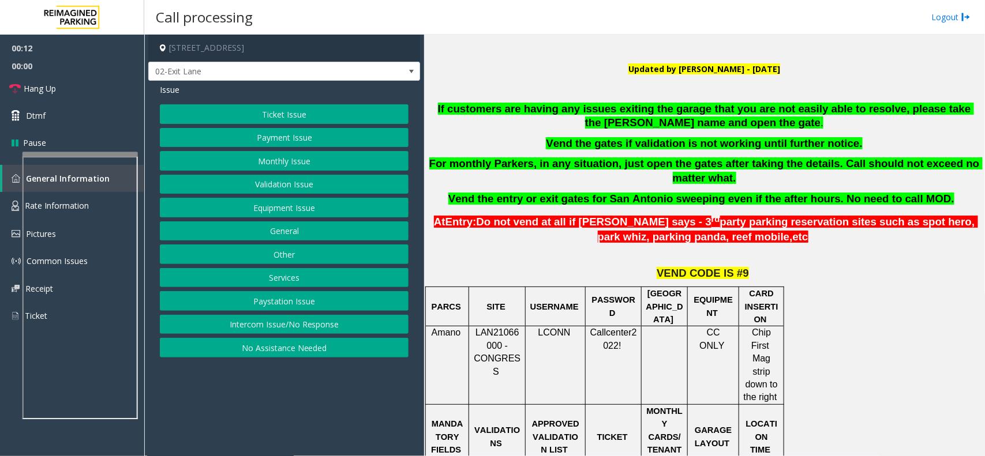
scroll to position [336, 0]
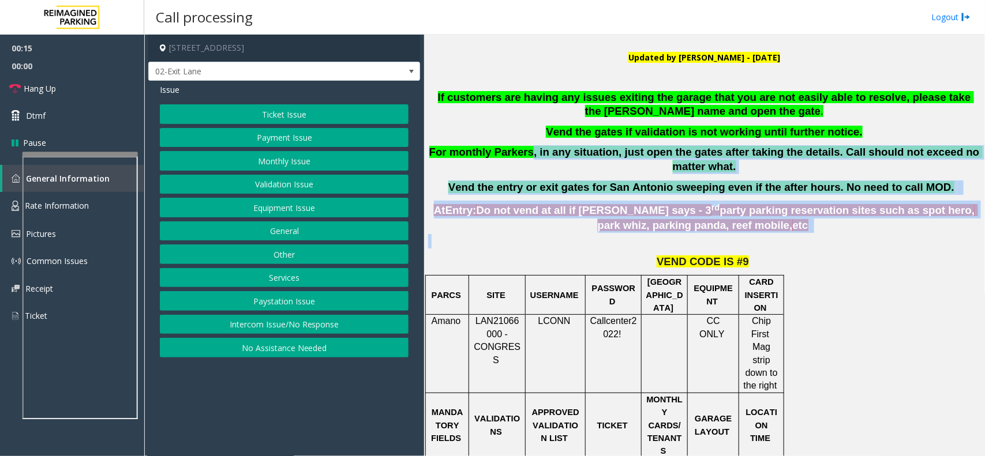
drag, startPoint x: 778, startPoint y: 234, endPoint x: 531, endPoint y: 140, distance: 263.8
click at [531, 140] on div "If customers are having any issues exiting the garage that you are not easily a…" at bounding box center [704, 143] width 552 height 104
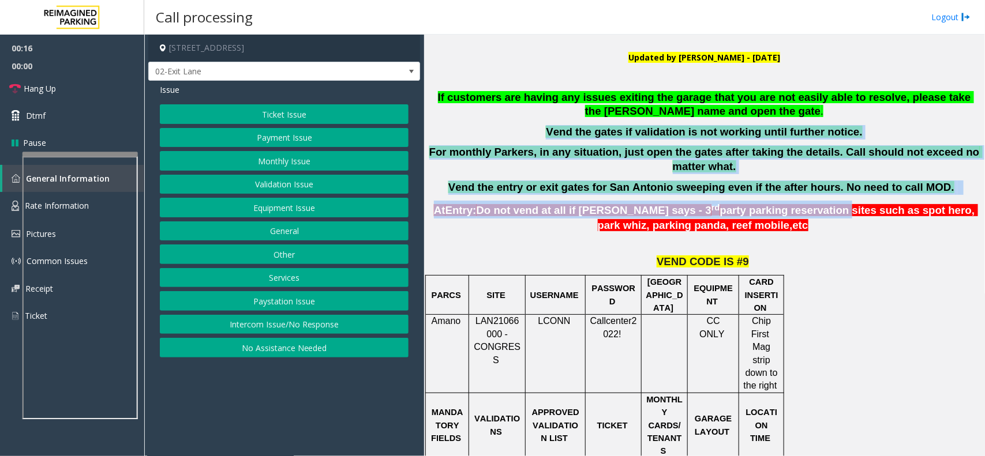
drag, startPoint x: 518, startPoint y: 125, endPoint x: 748, endPoint y: 212, distance: 245.7
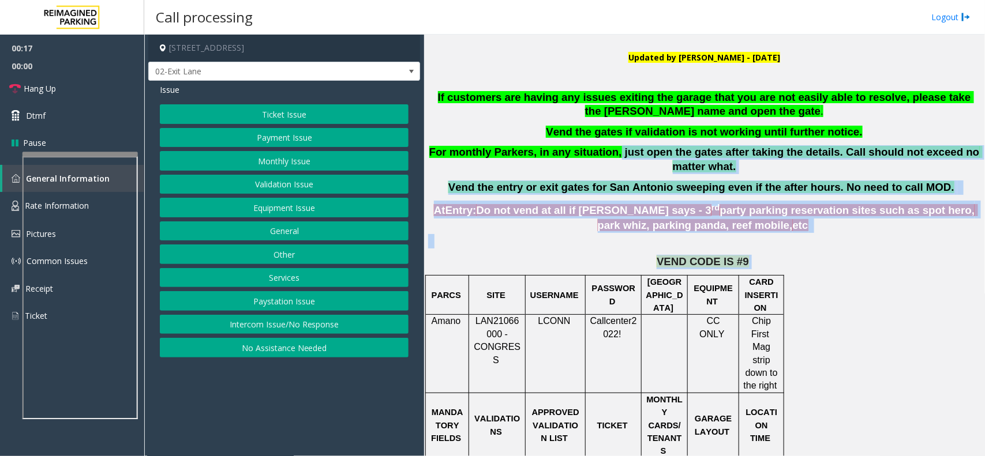
drag, startPoint x: 757, startPoint y: 250, endPoint x: 601, endPoint y: 147, distance: 187.1
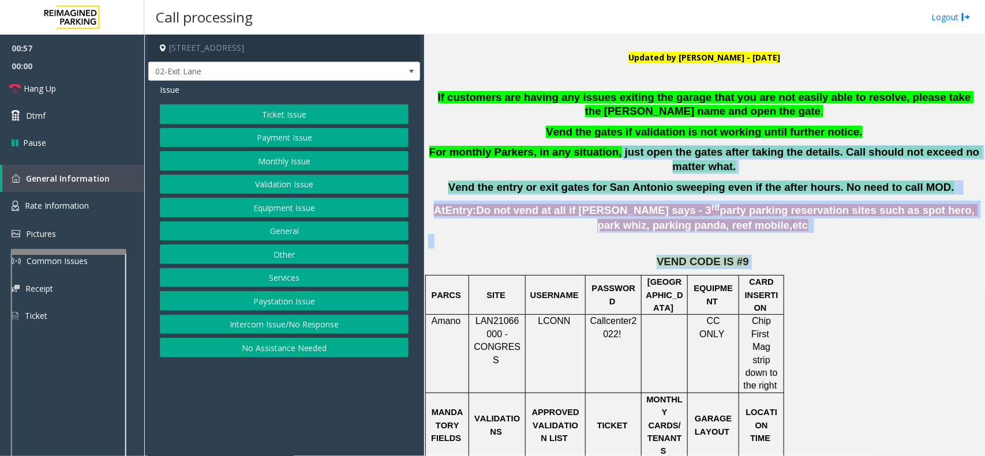
click at [91, 250] on div at bounding box center [68, 251] width 115 height 5
click at [100, 205] on link "Rate Information" at bounding box center [72, 206] width 144 height 28
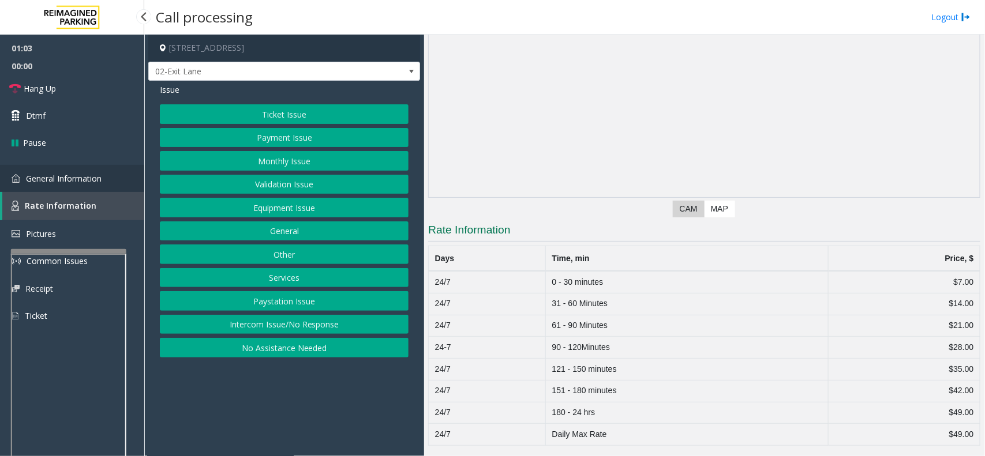
click at [104, 174] on link "General Information" at bounding box center [72, 178] width 144 height 27
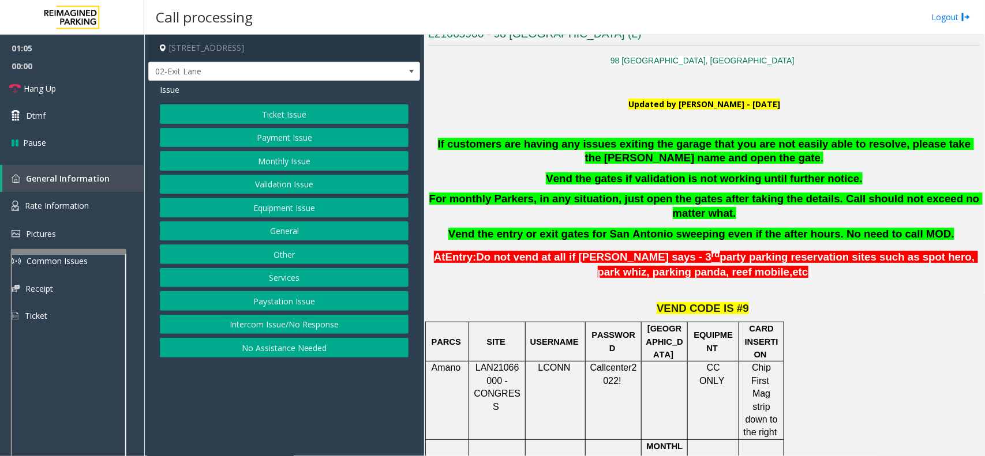
scroll to position [264, 0]
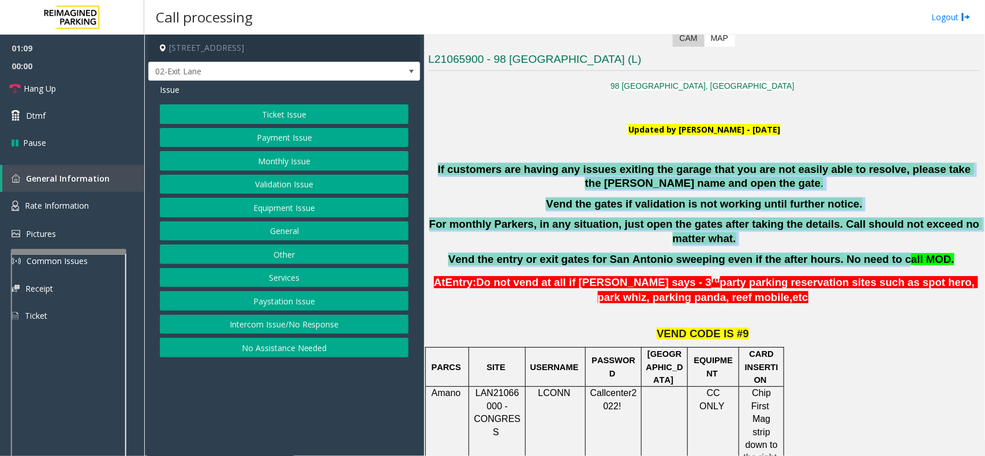
drag, startPoint x: 437, startPoint y: 167, endPoint x: 879, endPoint y: 249, distance: 449.0
click at [879, 249] on div "If customers are having any issues exiting the garage that you are not easily a…" at bounding box center [704, 215] width 552 height 104
click at [286, 272] on button "Services" at bounding box center [284, 278] width 249 height 20
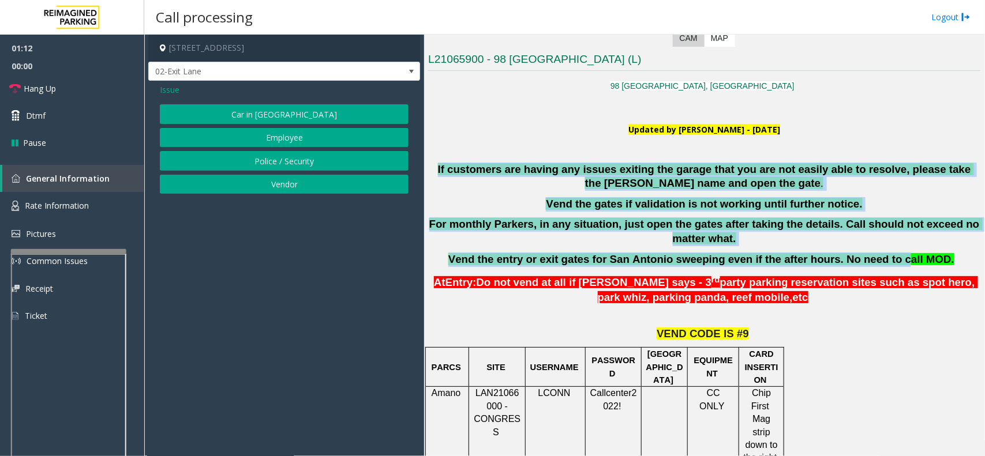
click at [294, 166] on button "Police / Security" at bounding box center [284, 161] width 249 height 20
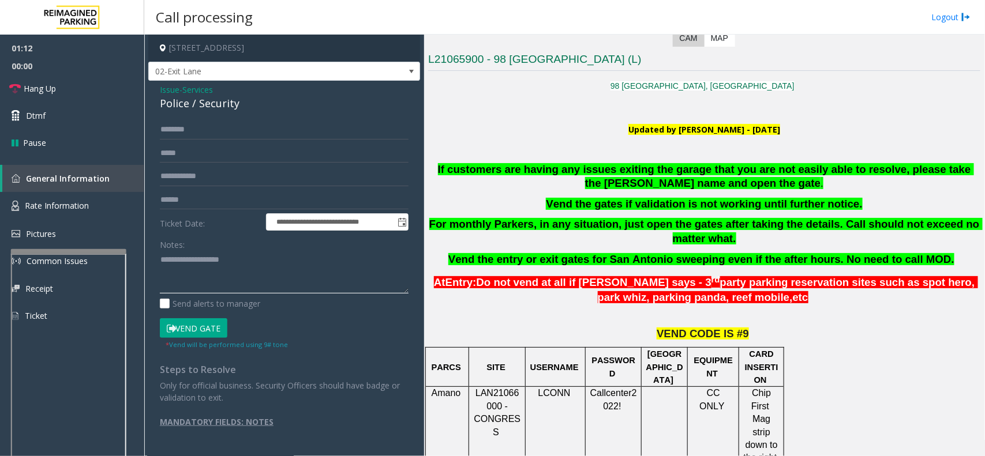
click at [214, 275] on textarea at bounding box center [284, 272] width 249 height 43
type textarea "******"
click at [194, 137] on input "text" at bounding box center [284, 130] width 249 height 20
type input "******"
click at [212, 257] on textarea at bounding box center [284, 272] width 249 height 43
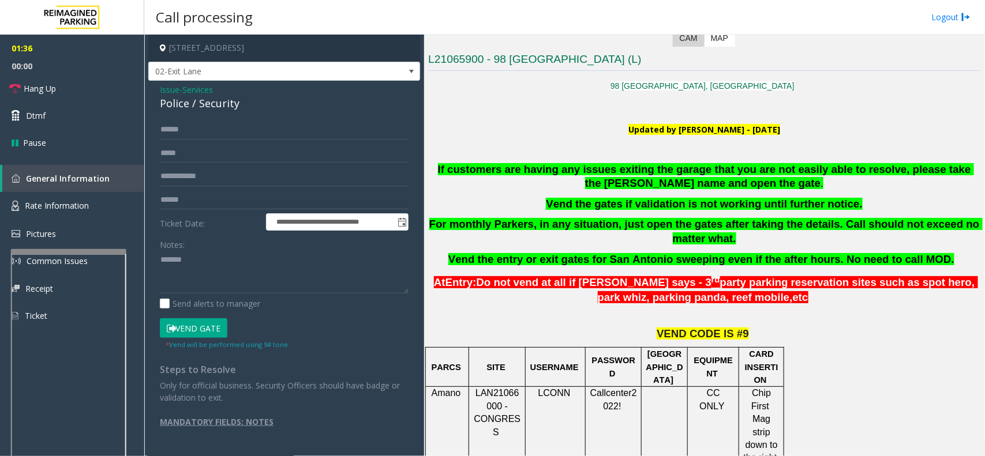
click at [219, 107] on div "Police / Security" at bounding box center [284, 104] width 249 height 16
click at [235, 251] on textarea at bounding box center [284, 272] width 249 height 43
click at [174, 93] on span "Issue" at bounding box center [170, 90] width 20 height 12
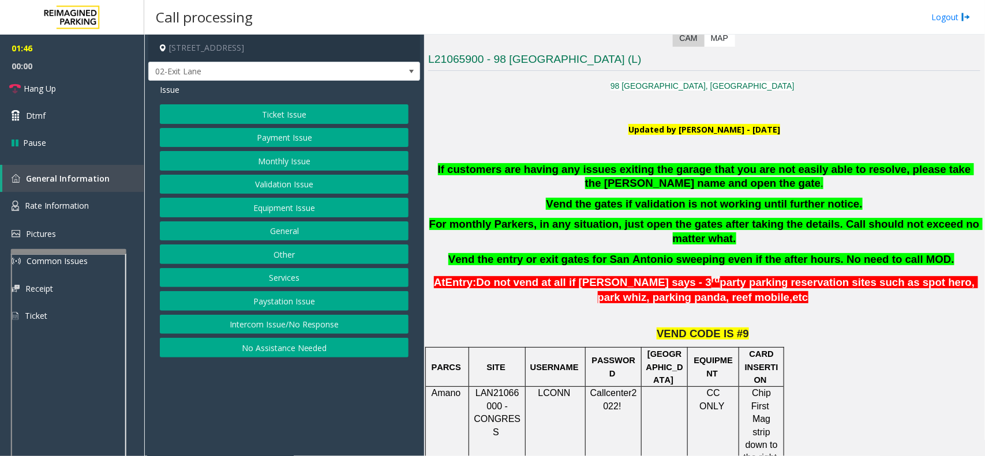
click at [339, 212] on button "Equipment Issue" at bounding box center [284, 208] width 249 height 20
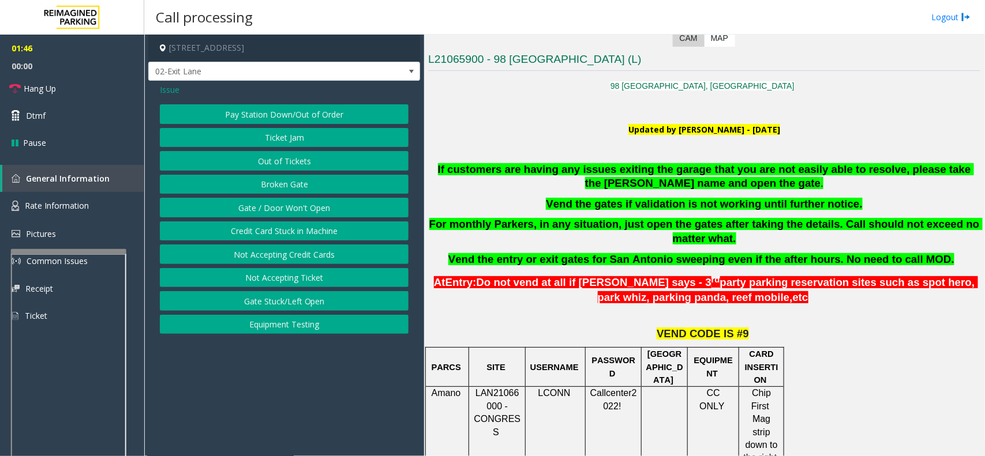
click at [339, 211] on button "Gate / Door Won't Open" at bounding box center [284, 208] width 249 height 20
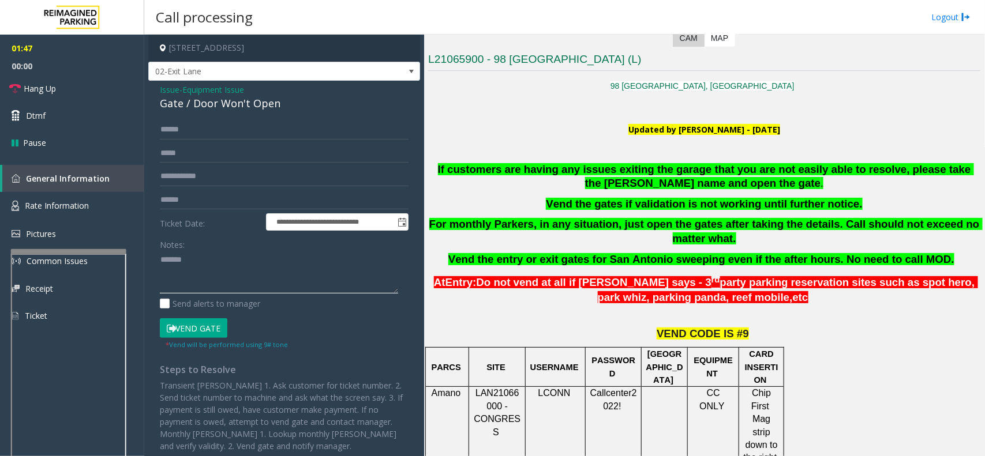
click at [282, 264] on textarea at bounding box center [279, 272] width 238 height 43
click at [249, 108] on div "Gate / Door Won't Open" at bounding box center [284, 104] width 249 height 16
copy div "Gate / Door Won't Open"
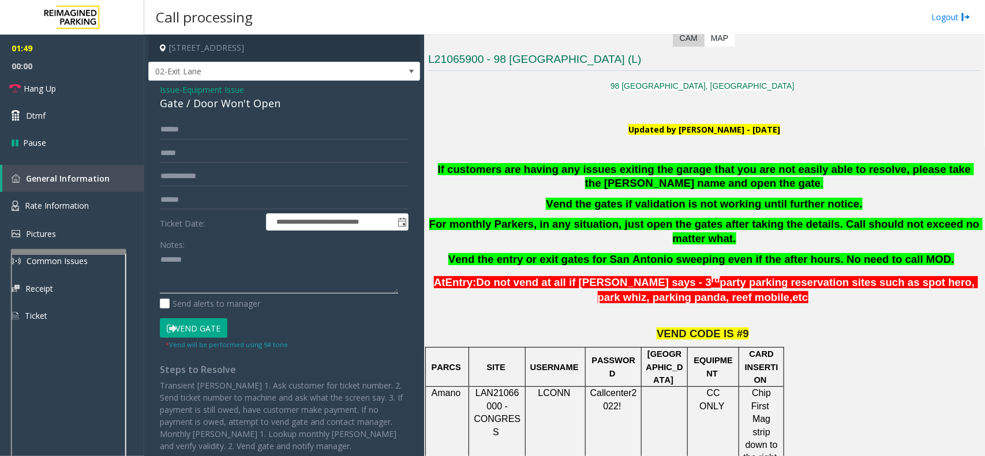
click at [253, 252] on textarea at bounding box center [279, 272] width 238 height 43
paste textarea "**********"
click at [234, 191] on input "text" at bounding box center [284, 200] width 249 height 20
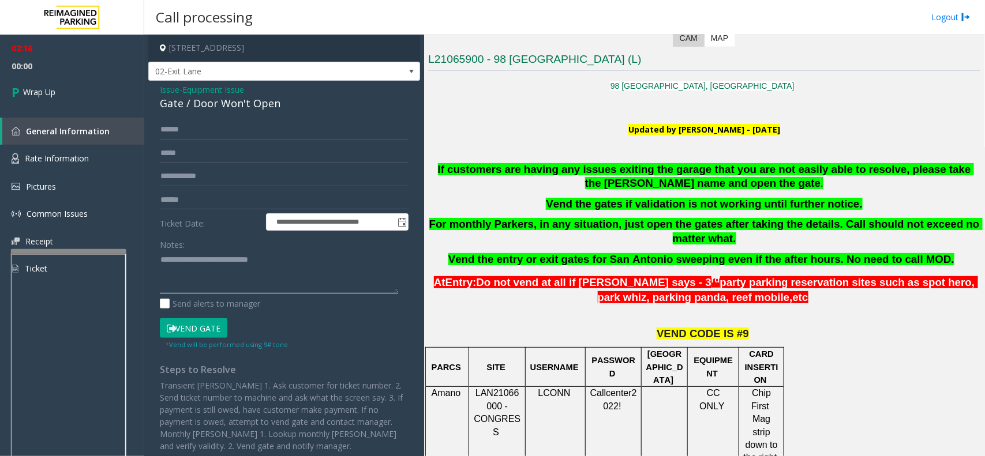
click at [228, 261] on textarea at bounding box center [279, 272] width 238 height 43
drag, startPoint x: 239, startPoint y: 278, endPoint x: 295, endPoint y: 277, distance: 55.4
click at [270, 278] on textarea at bounding box center [279, 272] width 238 height 43
click at [295, 277] on textarea at bounding box center [279, 272] width 238 height 43
type textarea "**********"
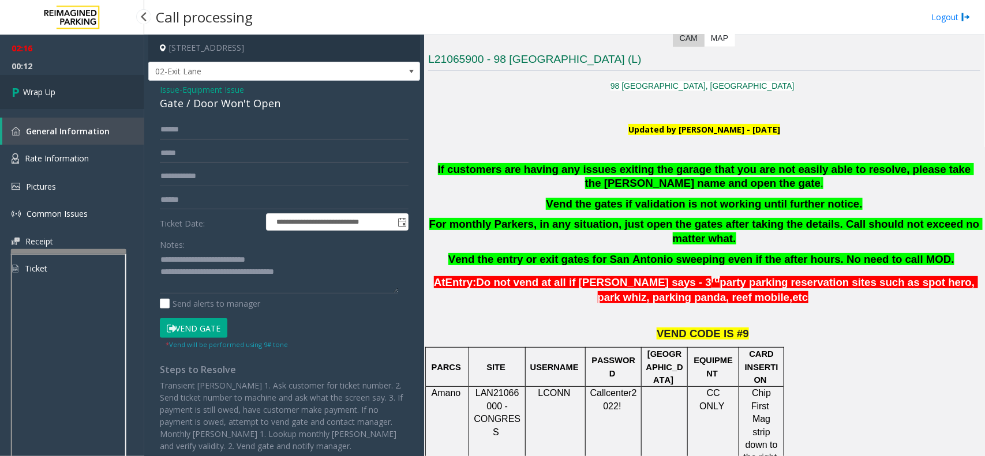
click at [104, 85] on link "Wrap Up" at bounding box center [72, 92] width 144 height 34
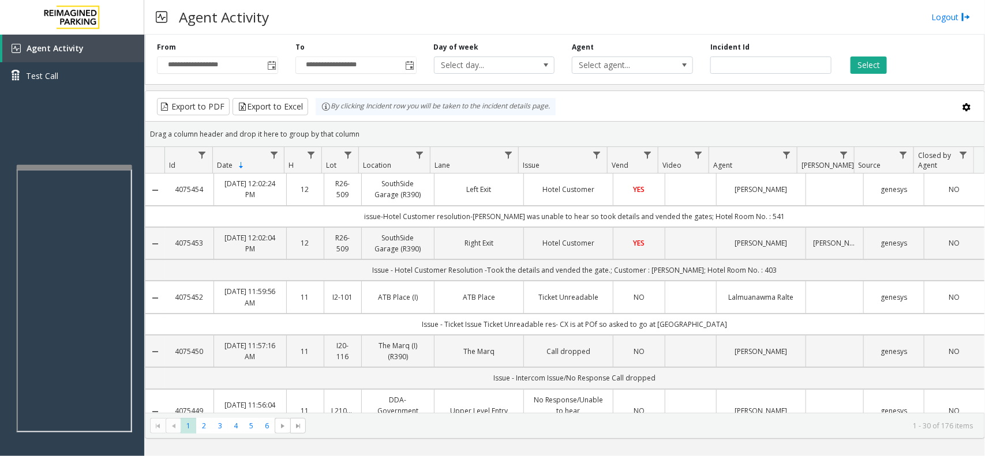
click at [102, 168] on div at bounding box center [74, 167] width 115 height 5
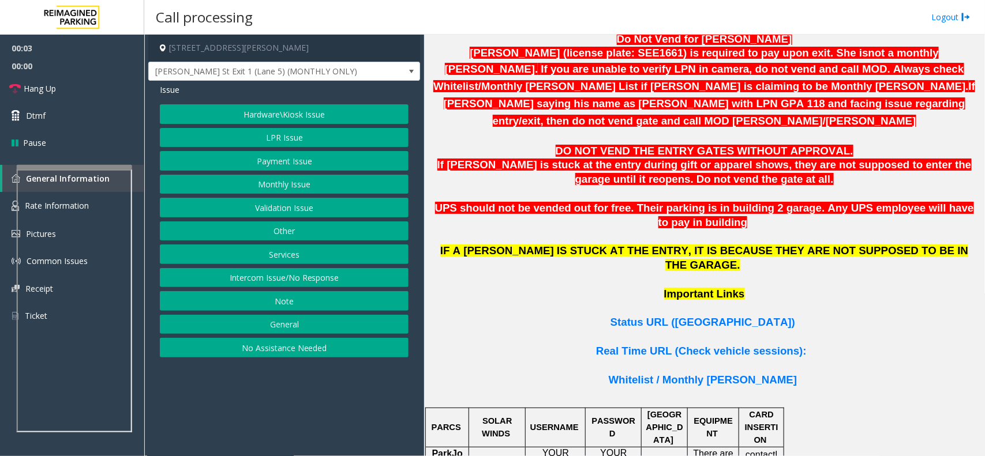
scroll to position [721, 0]
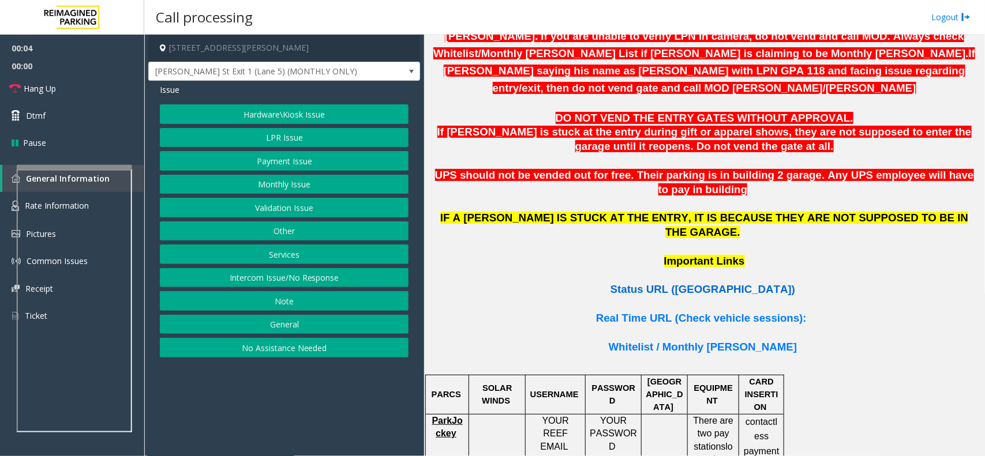
click at [678, 283] on span "Status URL (Vend Gate)" at bounding box center [703, 289] width 185 height 12
click at [301, 113] on button "Hardware\Kiosk Issue" at bounding box center [284, 114] width 249 height 20
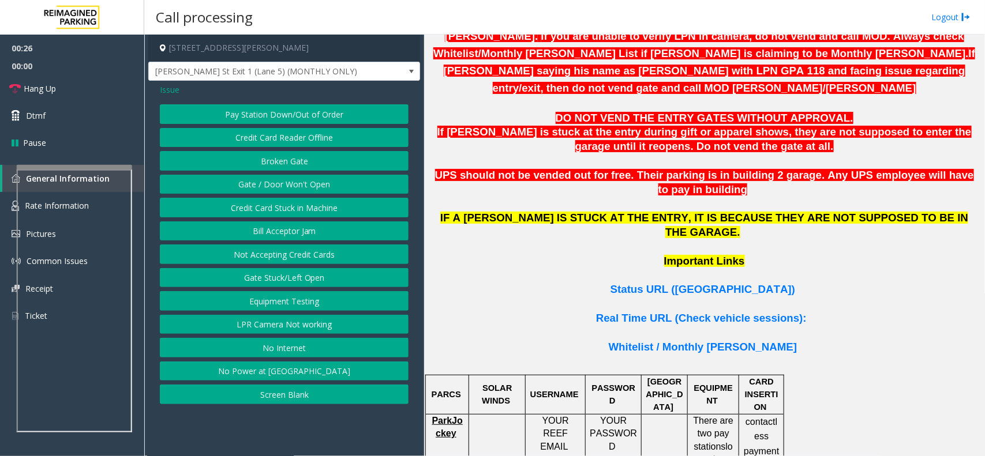
click at [287, 322] on button "LPR Camera Not working" at bounding box center [284, 325] width 249 height 20
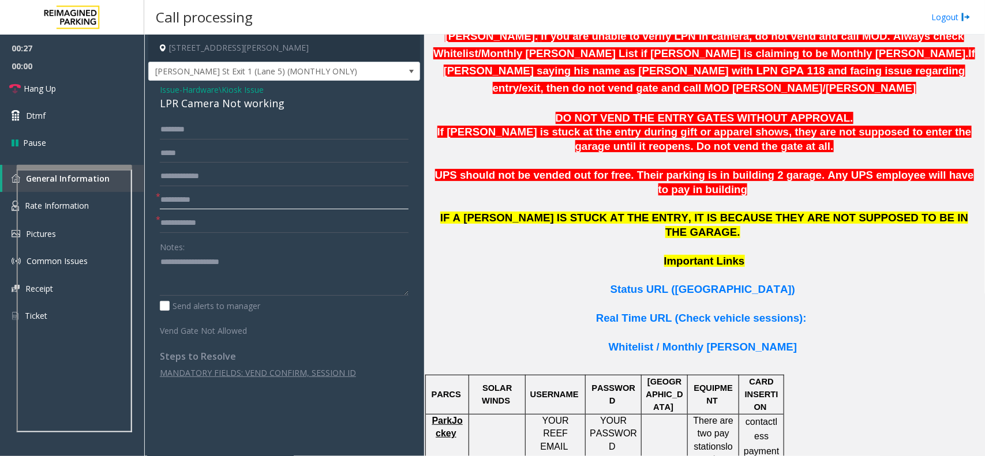
click at [220, 204] on input "text" at bounding box center [284, 200] width 249 height 20
type input "**"
click at [221, 266] on textarea at bounding box center [284, 274] width 249 height 43
type textarea "******"
click at [272, 167] on input "text" at bounding box center [284, 177] width 249 height 20
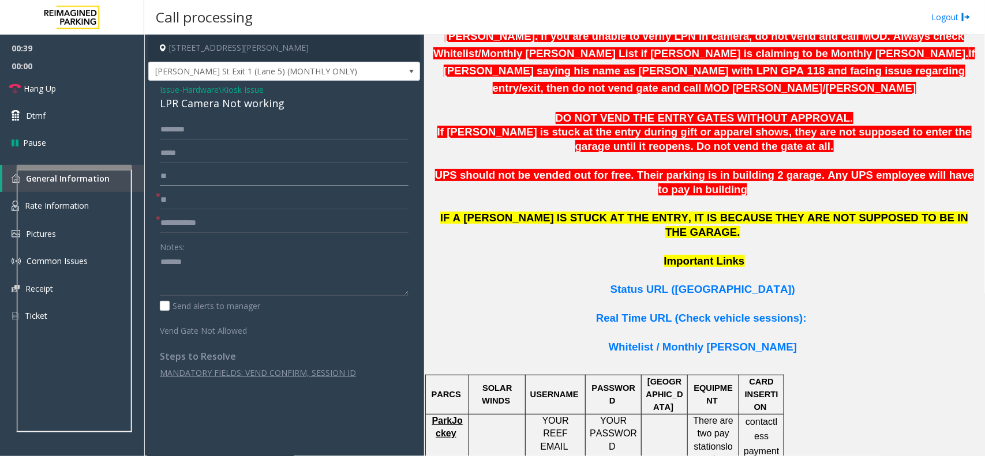
type input "*"
type input "***"
click at [233, 110] on div "LPR Camera Not working" at bounding box center [284, 104] width 249 height 16
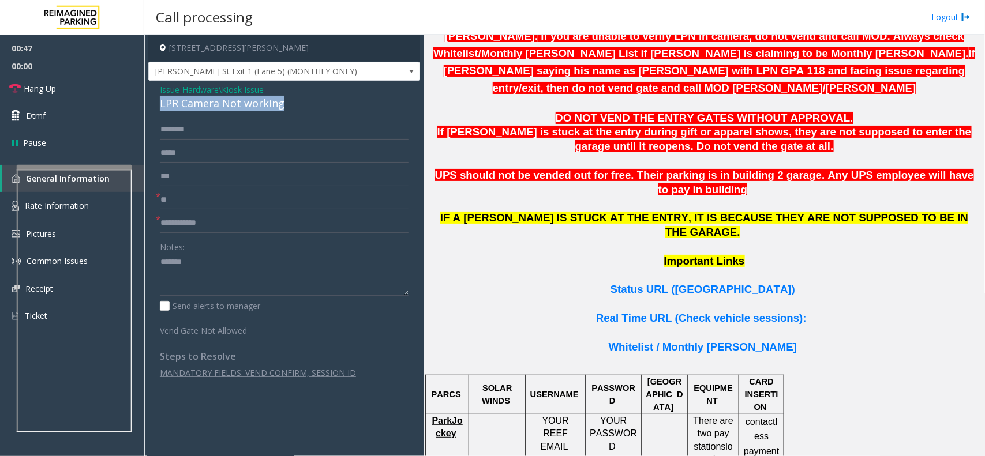
copy div "LPR Camera Not working"
click at [211, 272] on textarea at bounding box center [284, 274] width 249 height 43
paste textarea "**********"
type textarea "**********"
click at [211, 185] on input "***" at bounding box center [284, 177] width 249 height 20
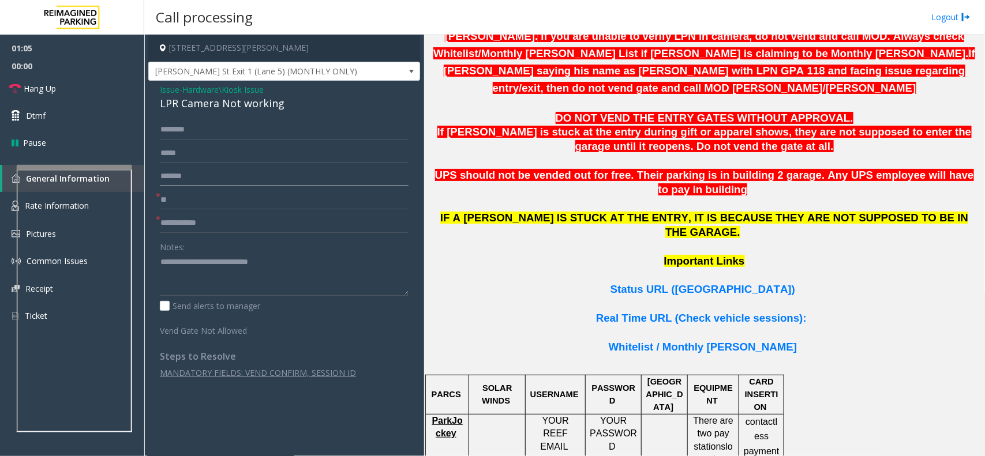
type input "*******"
click at [203, 289] on textarea at bounding box center [284, 274] width 249 height 43
type textarea "**********"
click at [243, 226] on input "text" at bounding box center [284, 224] width 249 height 20
type input "***"
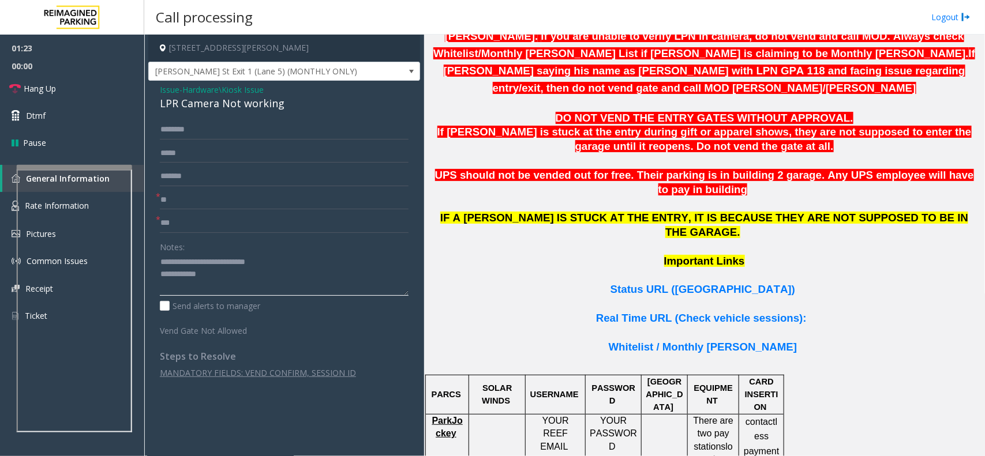
click at [241, 280] on textarea at bounding box center [284, 274] width 249 height 43
click at [30, 83] on span "Hang Up" at bounding box center [40, 89] width 32 height 12
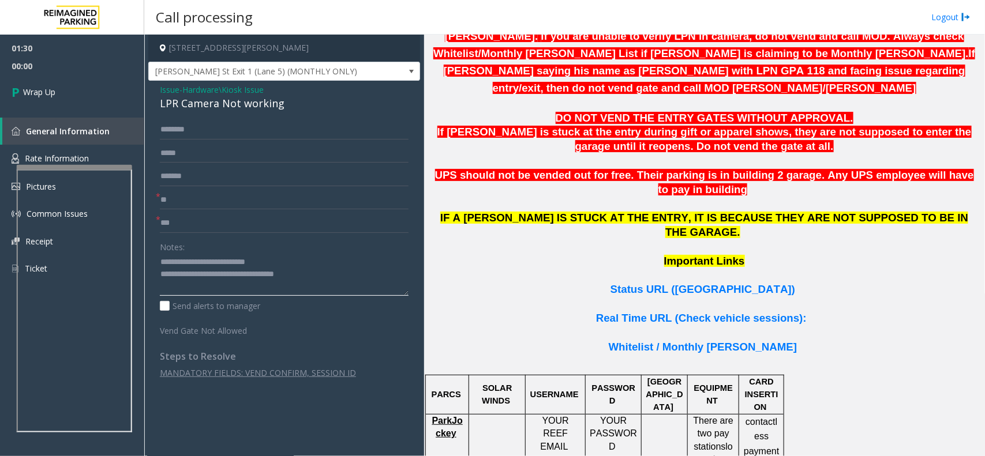
click at [312, 275] on textarea at bounding box center [284, 274] width 249 height 43
type textarea "**********"
click at [50, 85] on link "Wrap Up" at bounding box center [72, 92] width 144 height 34
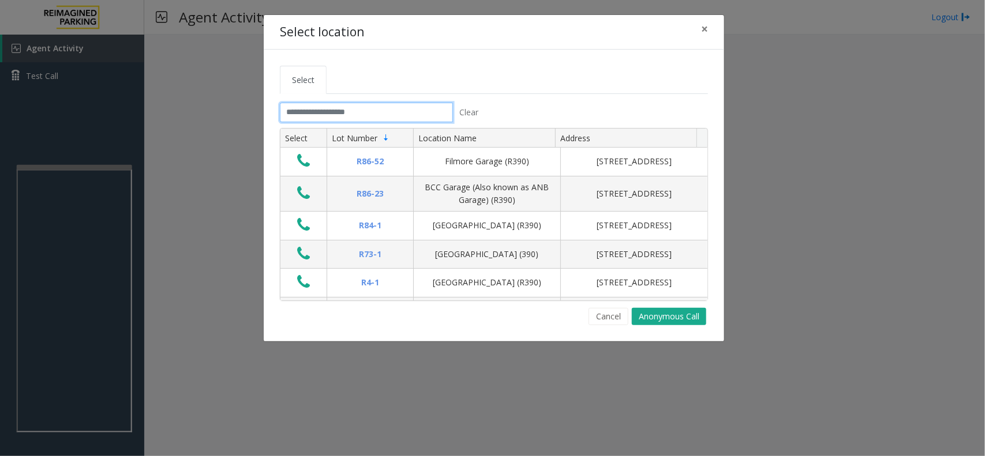
click at [327, 108] on input "text" at bounding box center [366, 113] width 173 height 20
click at [324, 110] on input "text" at bounding box center [366, 113] width 173 height 20
drag, startPoint x: 287, startPoint y: 107, endPoint x: 354, endPoint y: 107, distance: 66.9
click at [354, 107] on input "text" at bounding box center [366, 113] width 173 height 20
click at [359, 107] on input "text" at bounding box center [366, 113] width 173 height 20
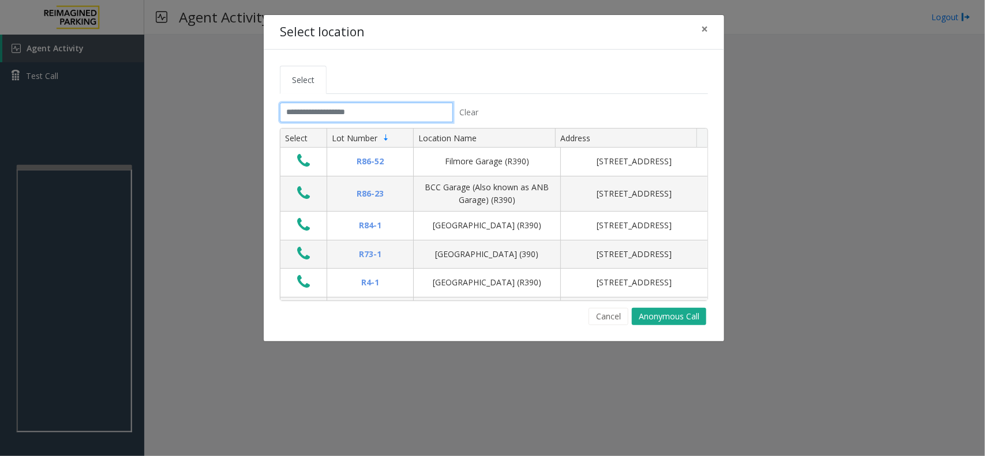
click at [361, 111] on input "text" at bounding box center [366, 113] width 173 height 20
click at [708, 25] on span "×" at bounding box center [704, 29] width 7 height 16
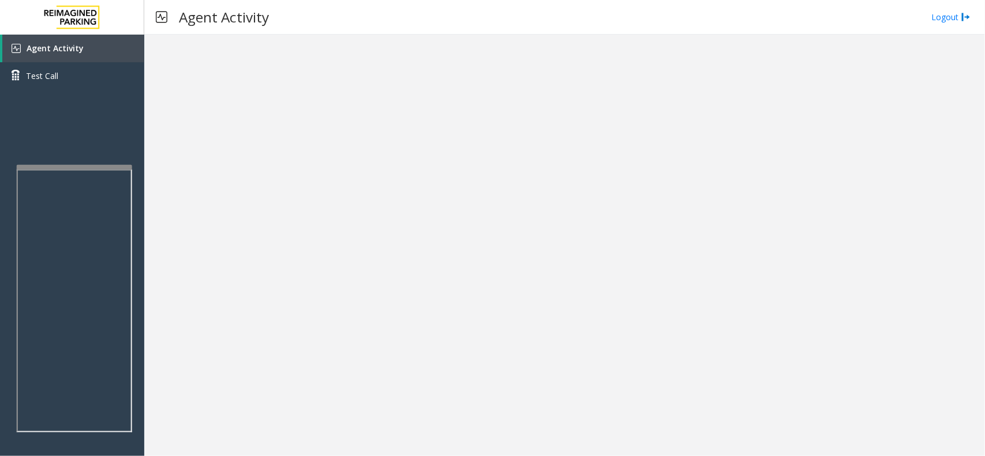
click at [102, 140] on app-root "Agent Activity Test Call × Close Powered by Umojo © 2025 Agent Activity Logout ×" at bounding box center [492, 228] width 985 height 456
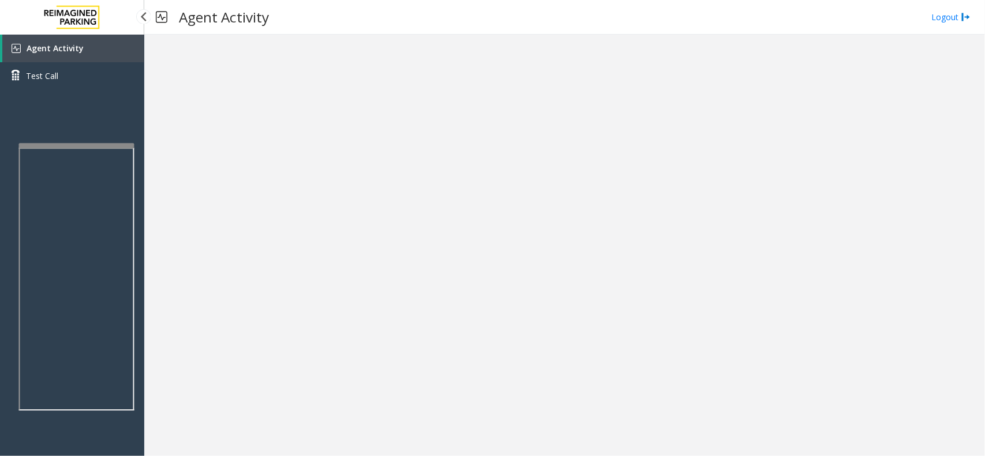
click at [87, 47] on link "Agent Activity" at bounding box center [73, 49] width 142 height 28
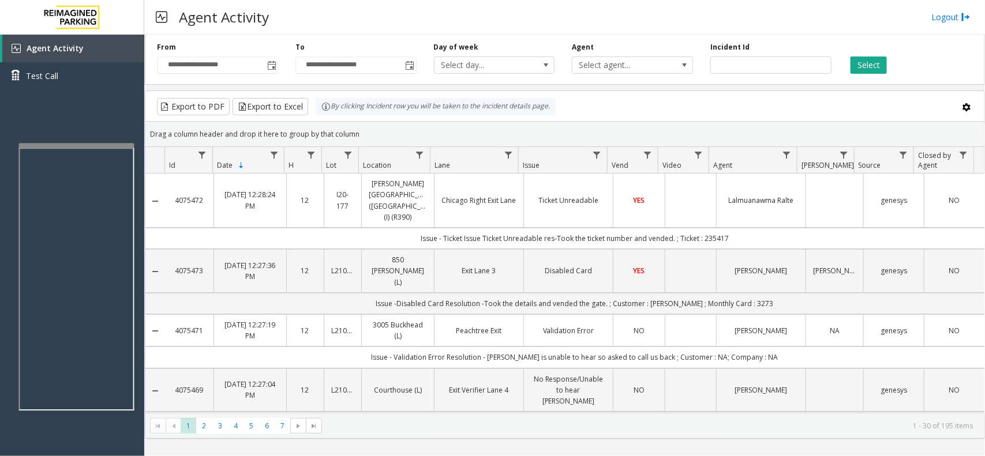
drag, startPoint x: 957, startPoint y: 20, endPoint x: 853, endPoint y: 9, distance: 104.5
click at [957, 20] on link "Logout" at bounding box center [950, 17] width 39 height 12
